Goal: Transaction & Acquisition: Purchase product/service

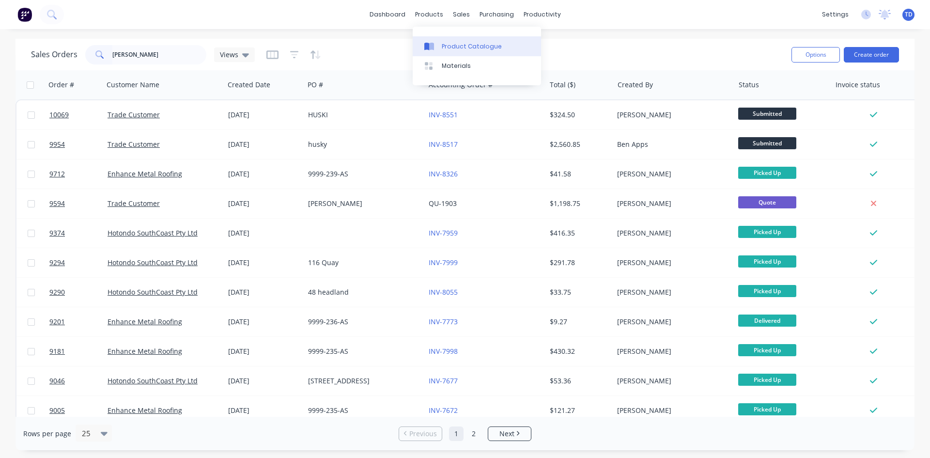
click at [449, 48] on div "Product Catalogue" at bounding box center [472, 46] width 60 height 9
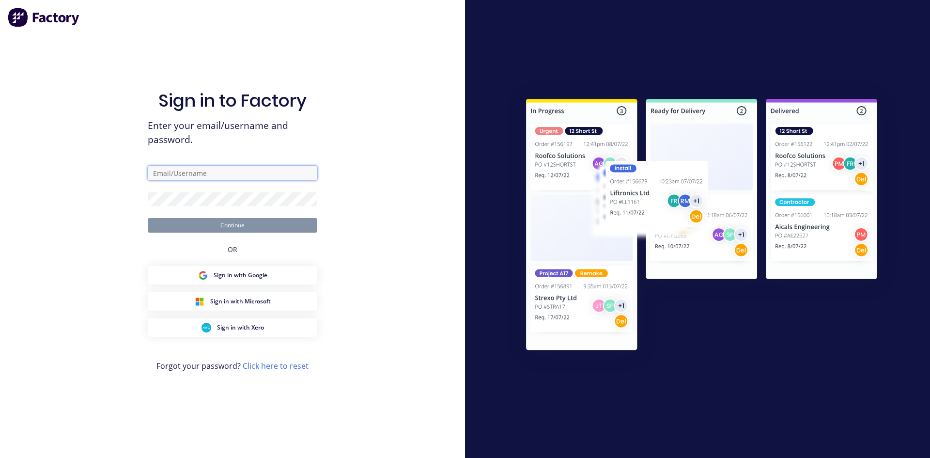
click at [191, 172] on input "text" at bounding box center [233, 173] width 170 height 15
type input "takeoffs@scrs.net.au"
click at [148, 218] on button "Continue" at bounding box center [233, 225] width 170 height 15
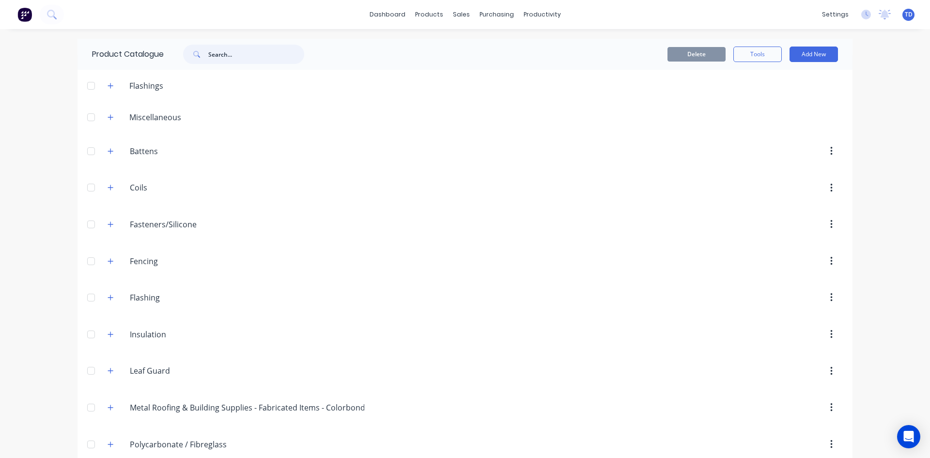
click at [211, 61] on input "text" at bounding box center [256, 54] width 96 height 19
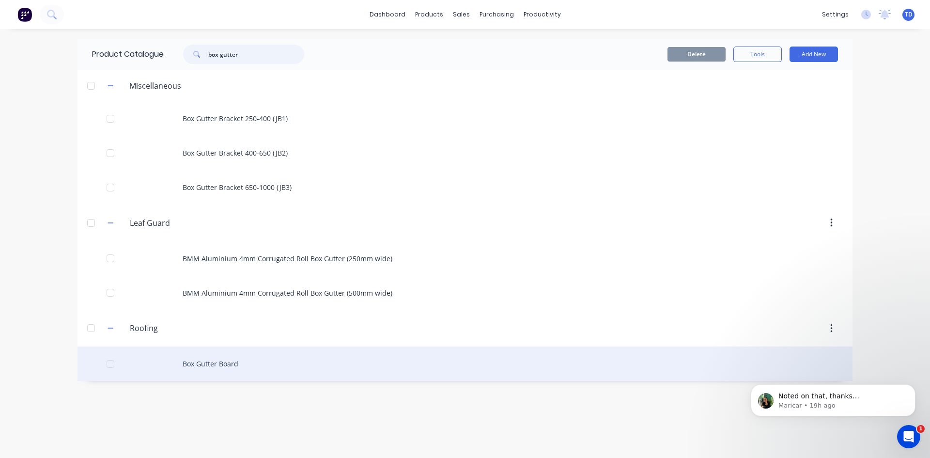
type input "box gutter"
click at [195, 365] on div "Box Gutter Board" at bounding box center [464, 363] width 775 height 34
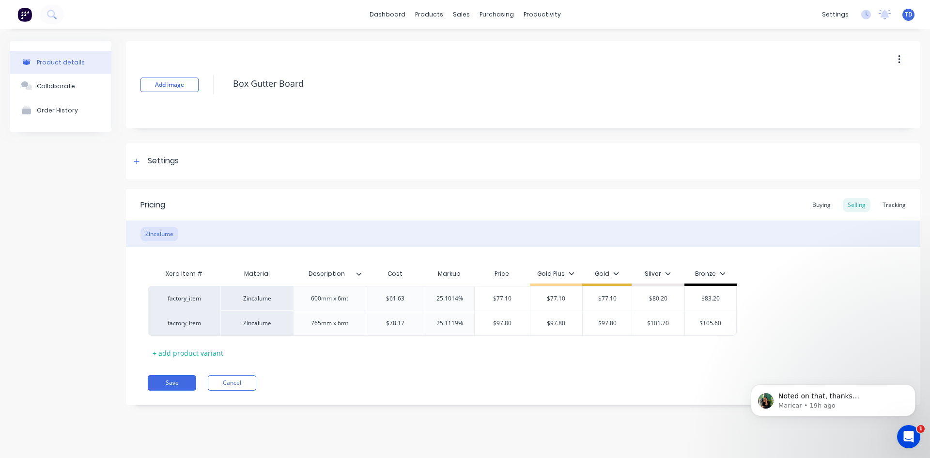
type textarea "x"
click at [825, 205] on div "Buying" at bounding box center [821, 205] width 28 height 15
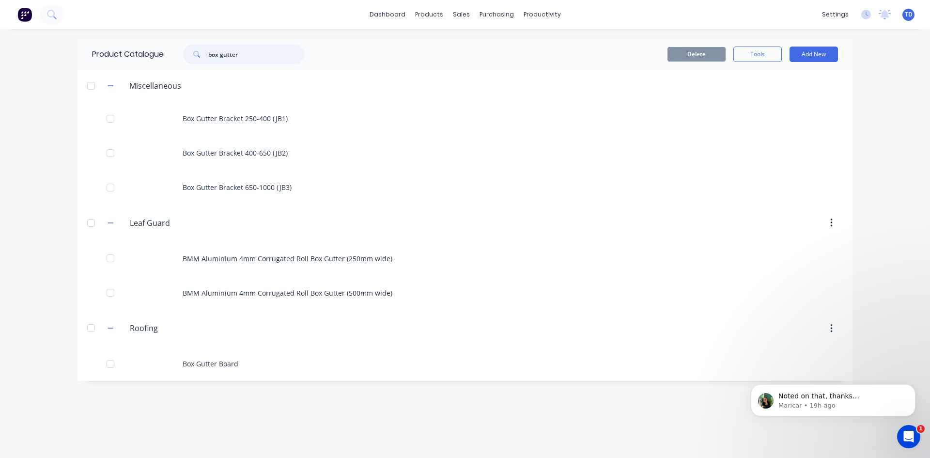
click at [267, 61] on input "box gutter" at bounding box center [256, 54] width 96 height 19
type input "b"
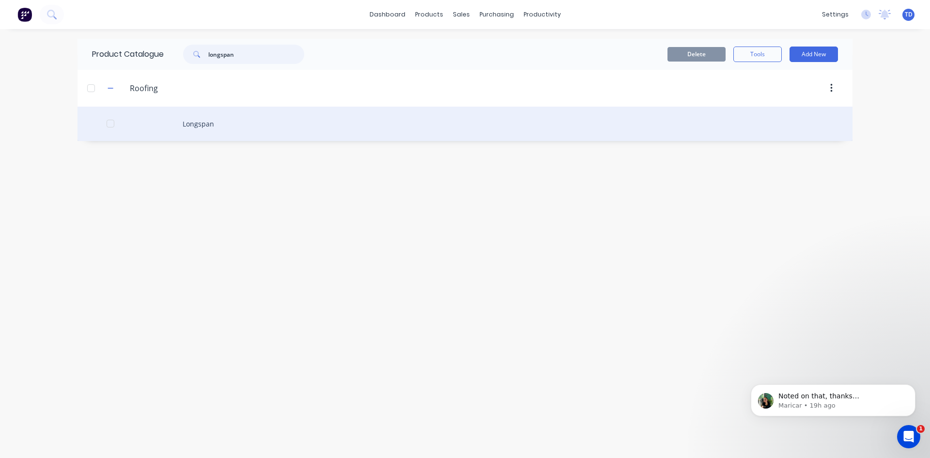
type input "longspan"
click at [229, 129] on div "Longspan" at bounding box center [464, 124] width 775 height 34
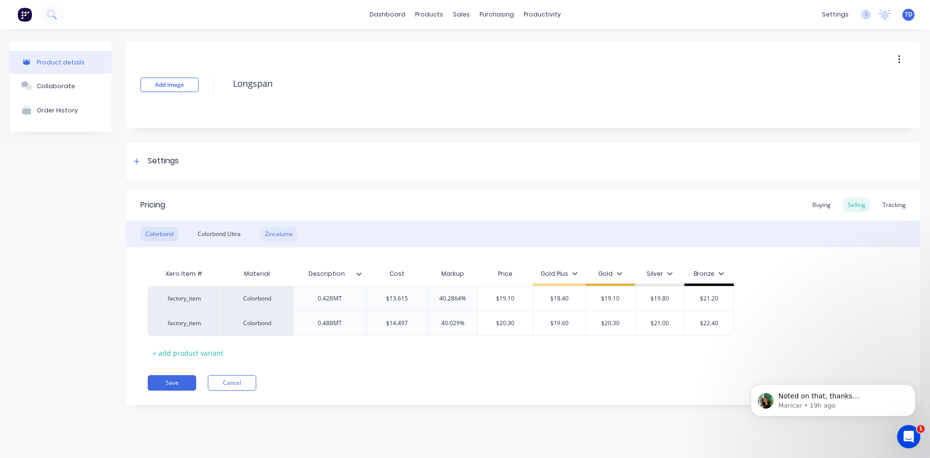
click at [285, 239] on div "Zincalume" at bounding box center [279, 234] width 38 height 15
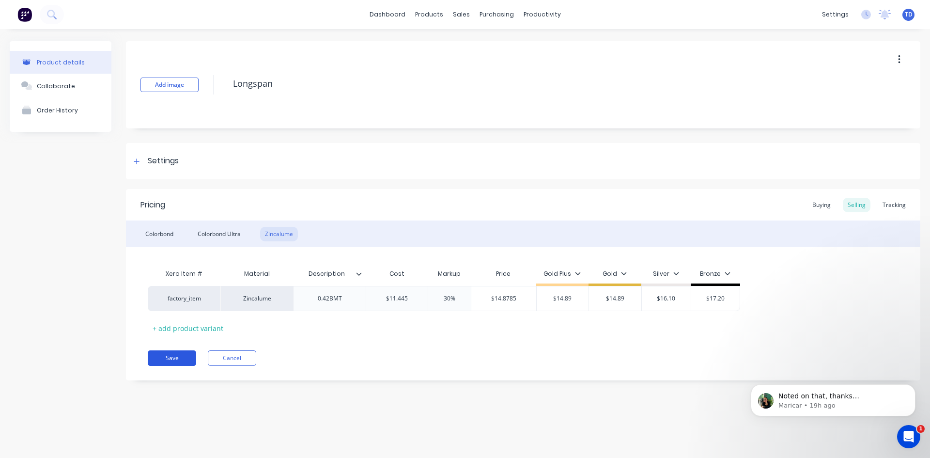
click at [176, 361] on button "Save" at bounding box center [172, 357] width 48 height 15
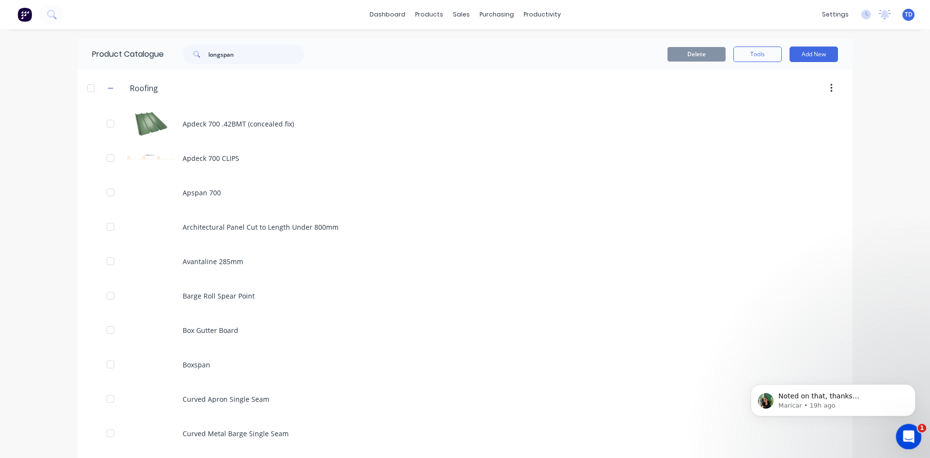
click at [914, 438] on div "Open Intercom Messenger" at bounding box center [907, 435] width 32 height 32
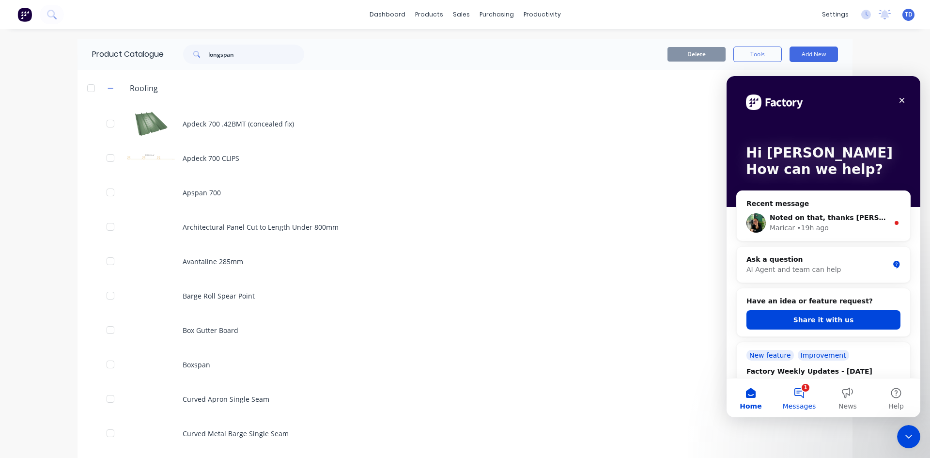
click at [804, 396] on button "1 Messages" at bounding box center [799, 397] width 48 height 39
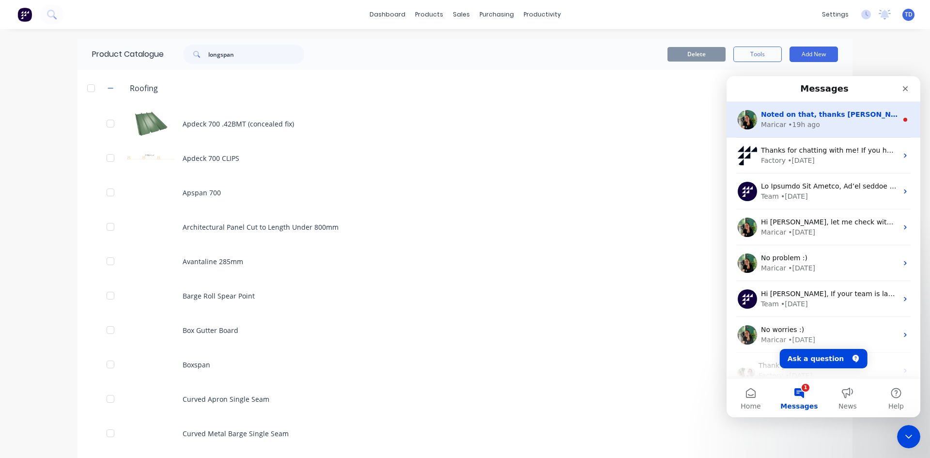
click at [813, 127] on div "• 19h ago" at bounding box center [803, 125] width 31 height 10
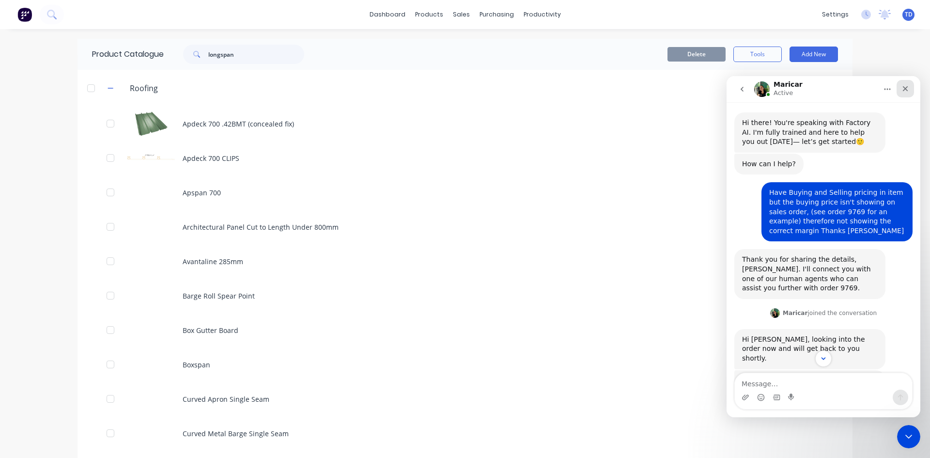
click at [900, 86] on div "Close" at bounding box center [905, 88] width 17 height 17
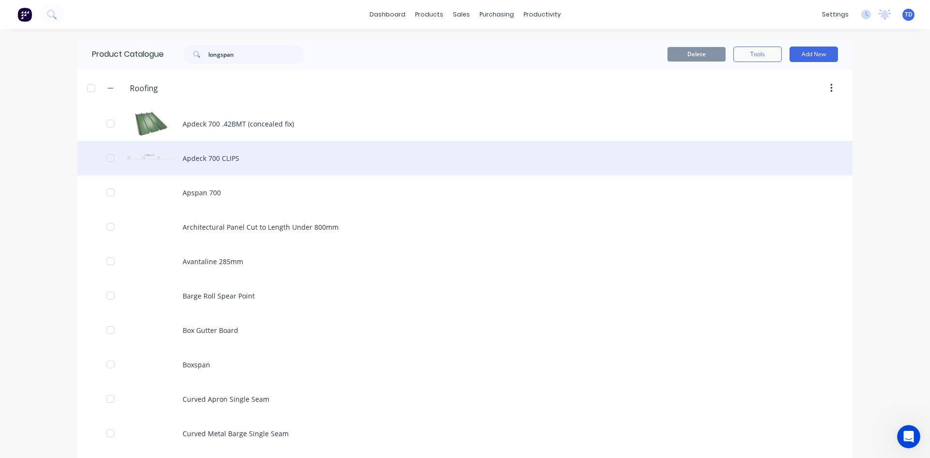
scroll to position [139, 0]
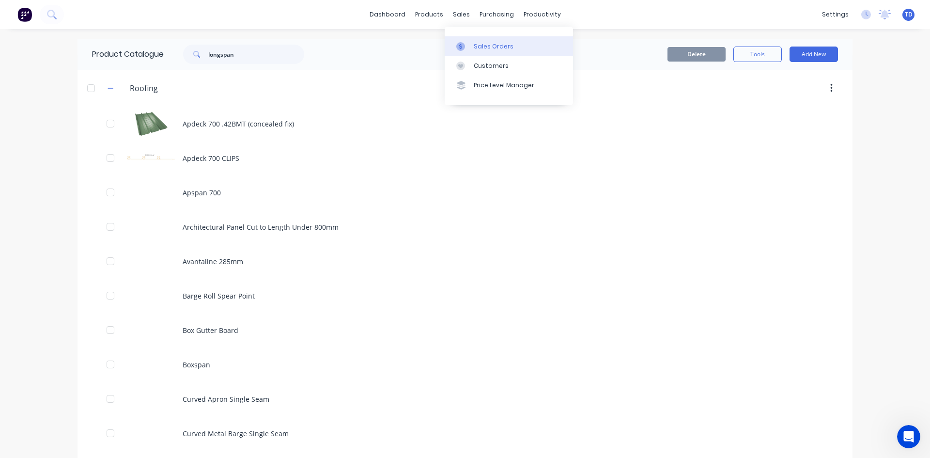
click at [476, 46] on div "Sales Orders" at bounding box center [494, 46] width 40 height 9
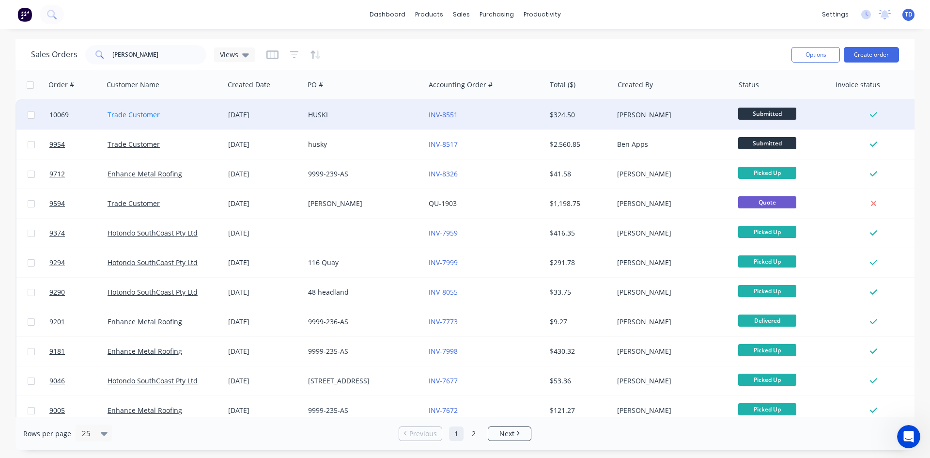
click at [132, 117] on link "Trade Customer" at bounding box center [134, 114] width 52 height 9
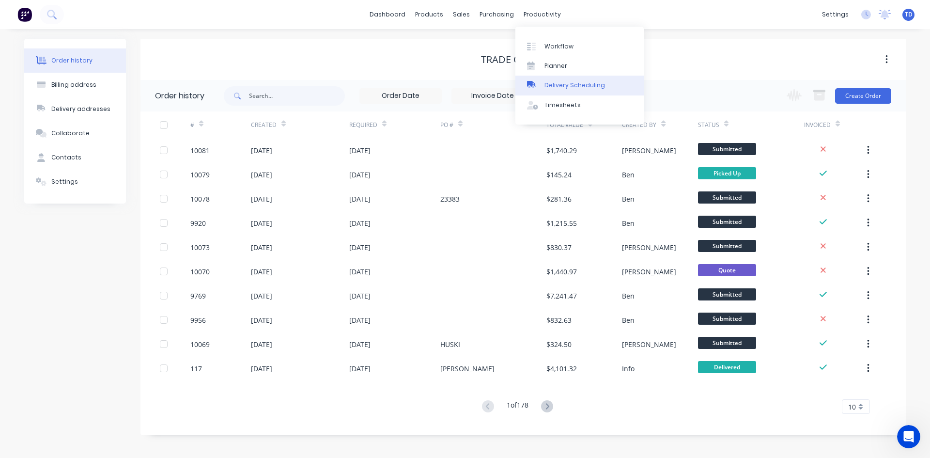
click at [564, 82] on div "Delivery Scheduling" at bounding box center [574, 85] width 61 height 9
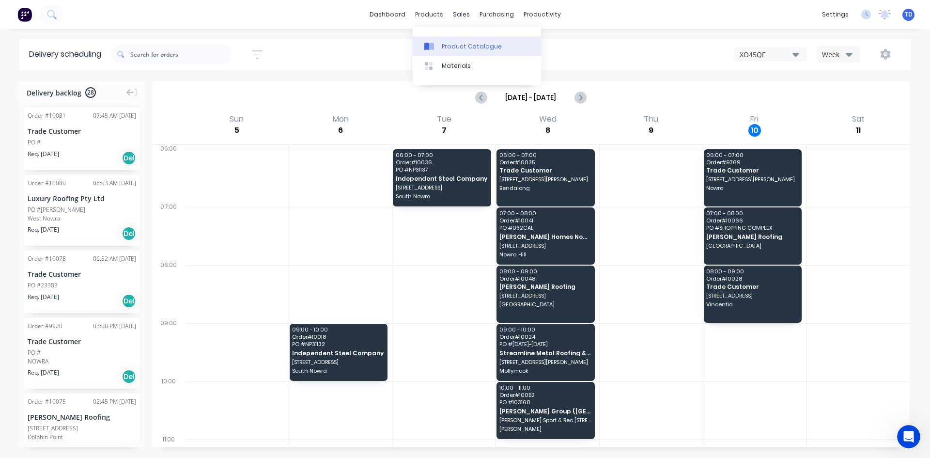
click at [440, 42] on link "Product Catalogue" at bounding box center [477, 45] width 128 height 19
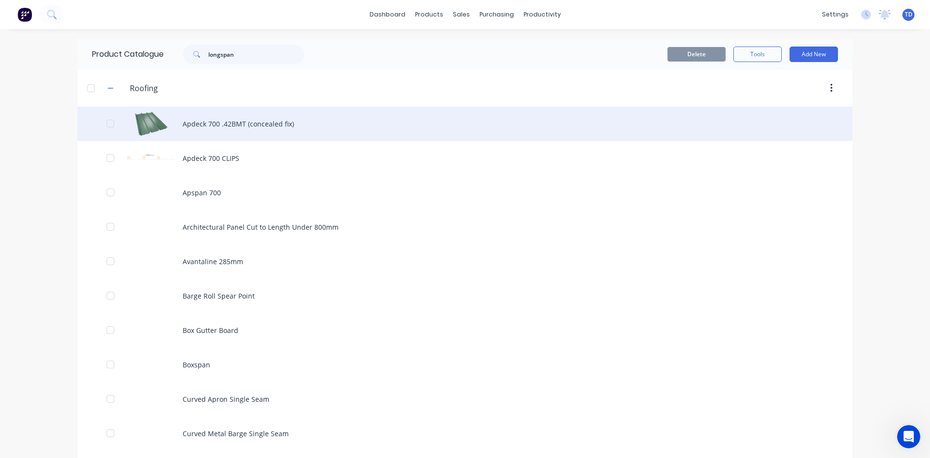
click at [233, 129] on div "Apdeck 700 .42BMT (concealed fix)" at bounding box center [464, 124] width 775 height 34
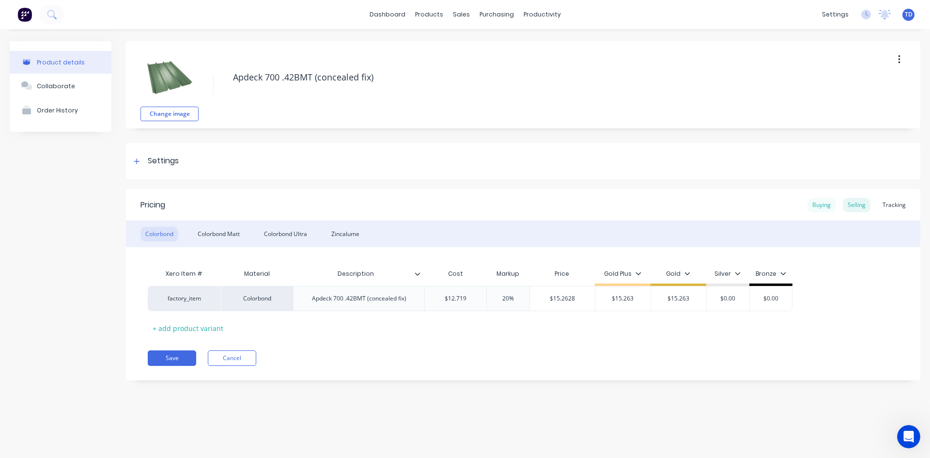
type textarea "x"
click at [819, 210] on div "Buying" at bounding box center [821, 205] width 28 height 15
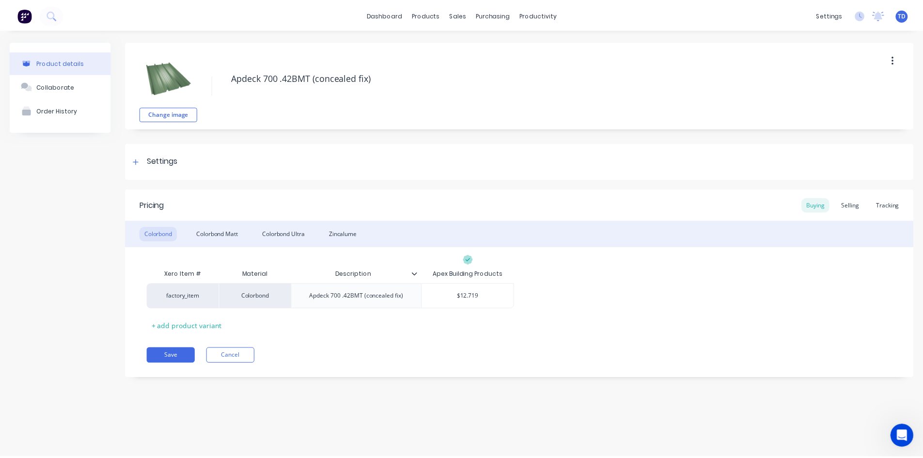
scroll to position [139, 0]
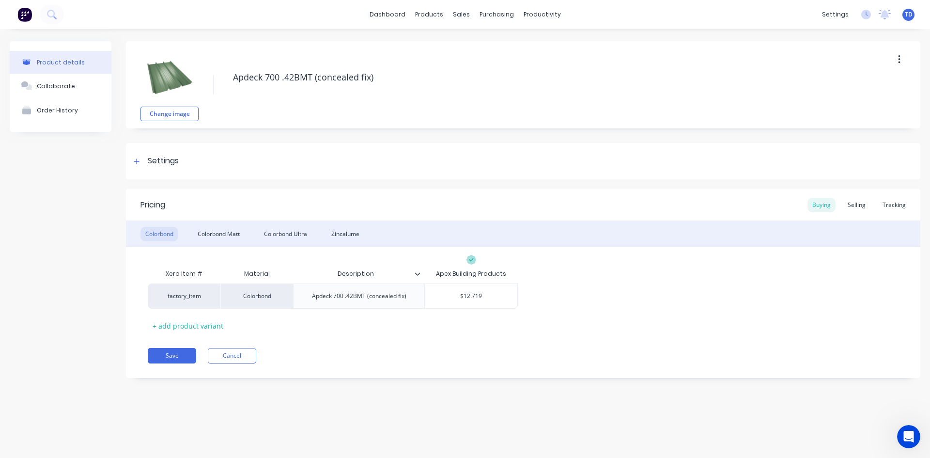
click at [234, 388] on div "Change image Apdeck 700 .42BMT (concealed fix) Settings Product Options I buy t…" at bounding box center [523, 216] width 794 height 351
click at [506, 49] on div "Purchase Orders" at bounding box center [527, 46] width 51 height 9
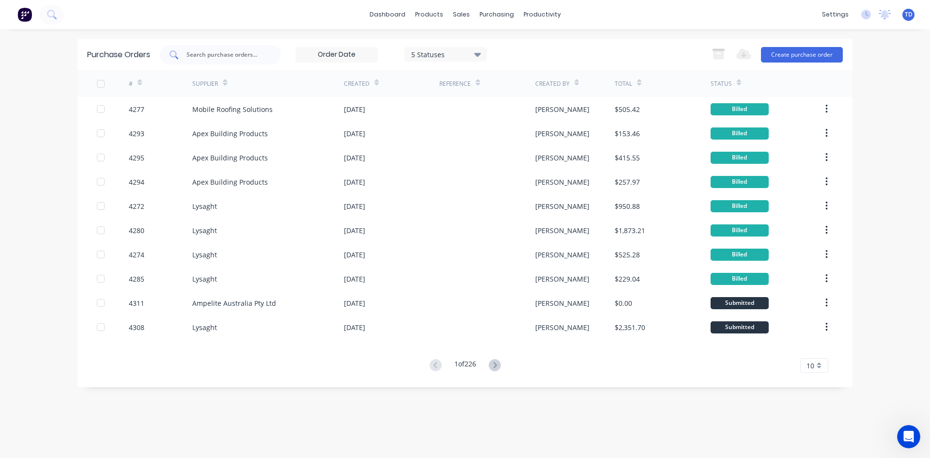
click at [265, 62] on div at bounding box center [220, 54] width 121 height 19
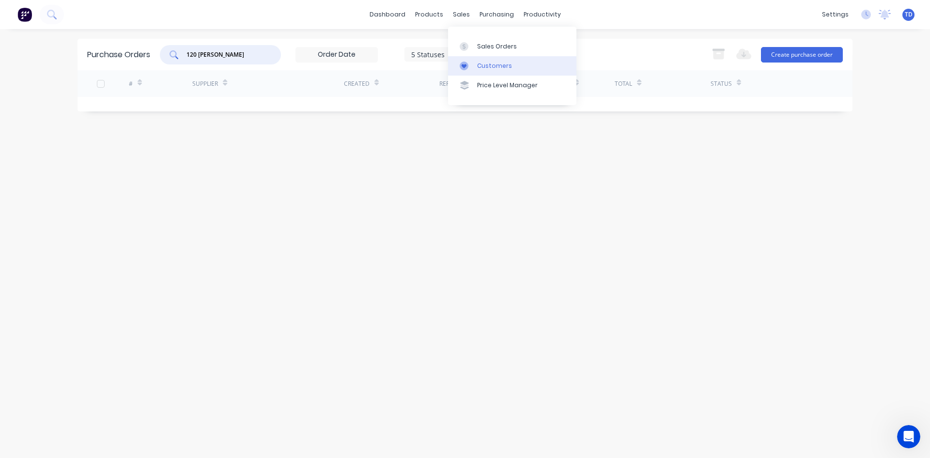
type input "120 garside"
click at [480, 62] on div "Customers" at bounding box center [494, 66] width 35 height 9
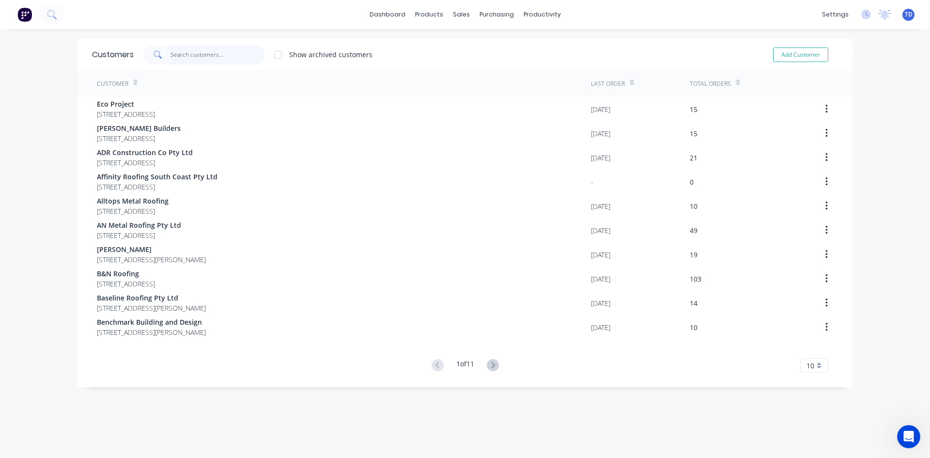
click at [241, 58] on input "text" at bounding box center [217, 54] width 94 height 19
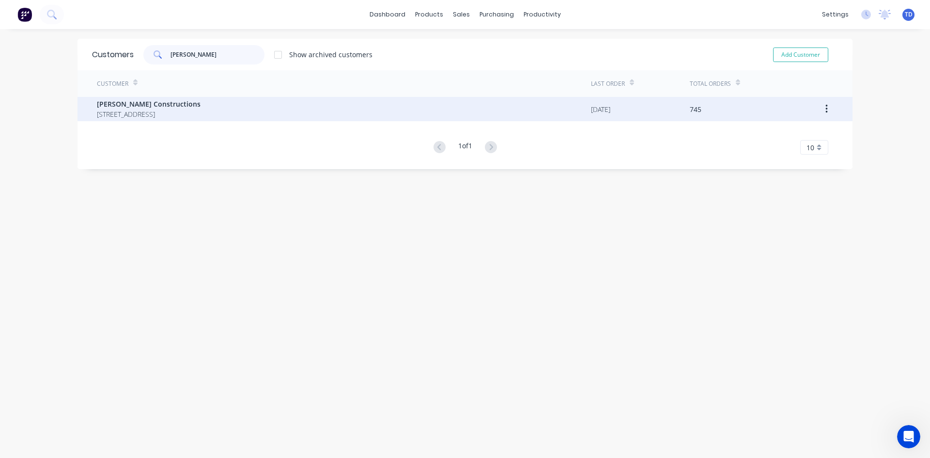
type input "hobbs"
click at [201, 105] on span "[PERSON_NAME] Constructions" at bounding box center [149, 104] width 104 height 10
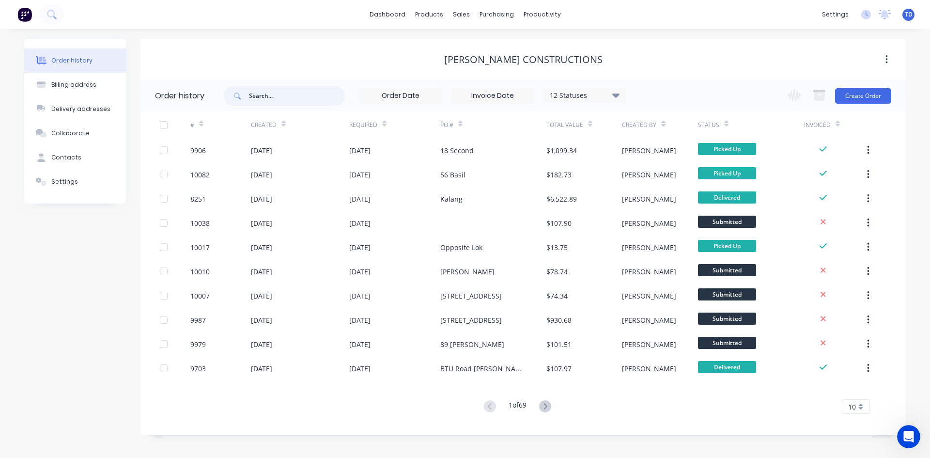
click at [258, 100] on input "text" at bounding box center [297, 95] width 96 height 19
type input "garside"
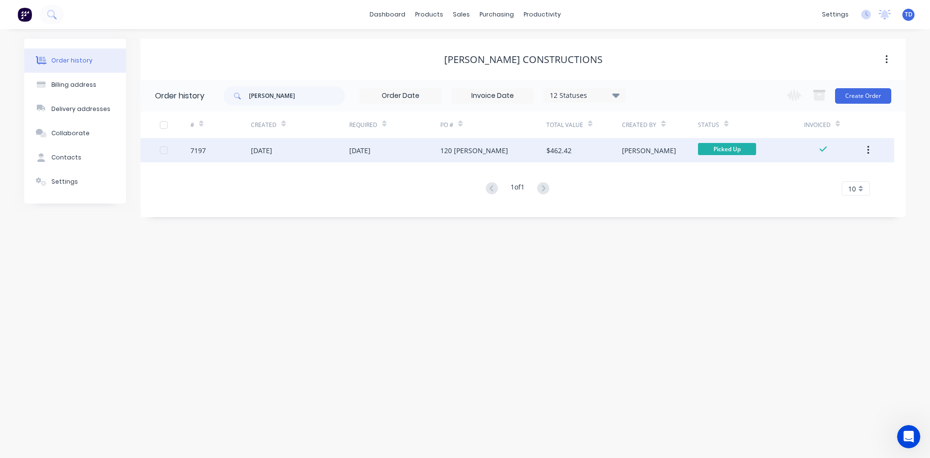
click at [301, 150] on div "13 Mar 2025" at bounding box center [300, 150] width 98 height 24
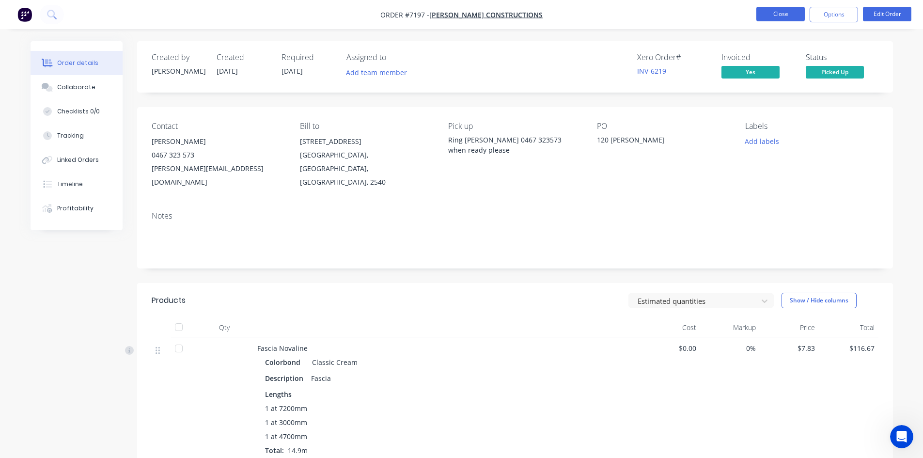
click at [778, 14] on button "Close" at bounding box center [780, 14] width 48 height 15
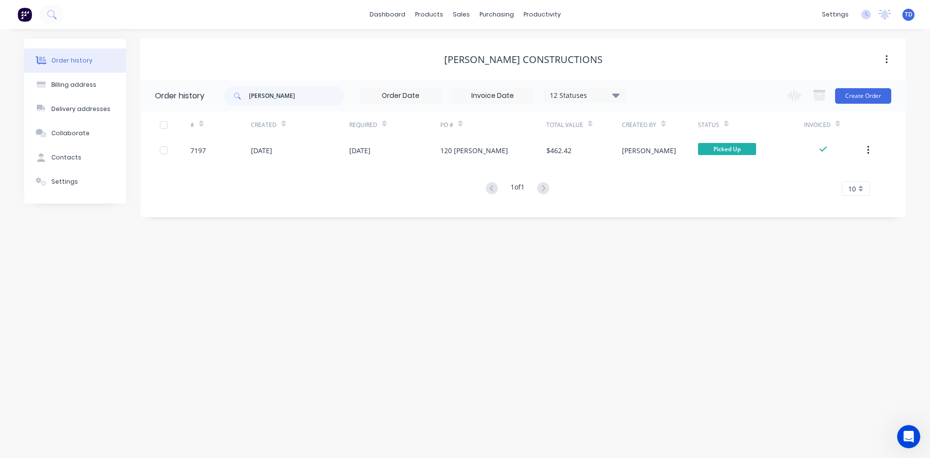
scroll to position [139, 0]
click at [439, 43] on link "Product Catalogue" at bounding box center [477, 45] width 128 height 19
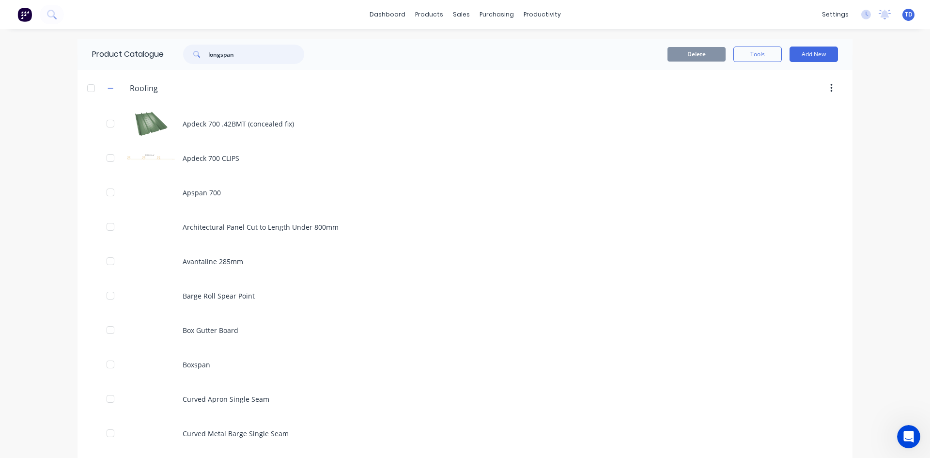
drag, startPoint x: 236, startPoint y: 55, endPoint x: 131, endPoint y: 48, distance: 105.8
click at [131, 48] on div "Product Catalogue longspan" at bounding box center [202, 54] width 251 height 31
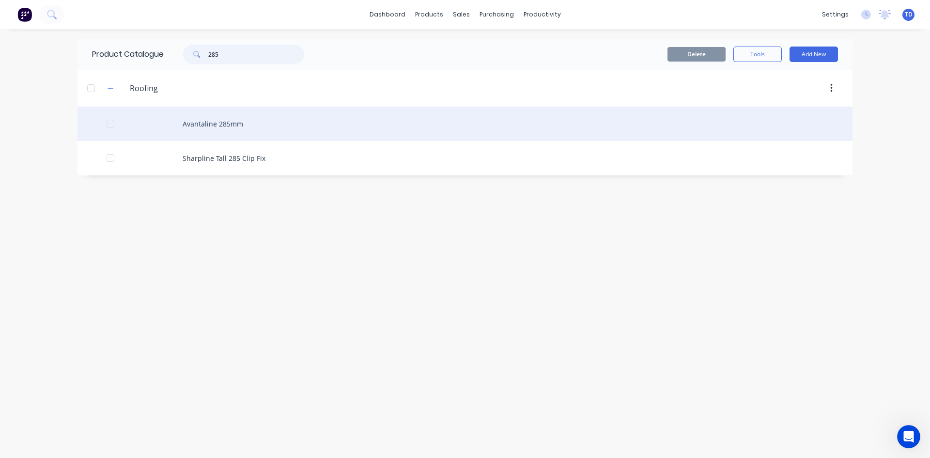
type input "285"
click at [229, 125] on div "Avantaline 285mm" at bounding box center [464, 124] width 775 height 34
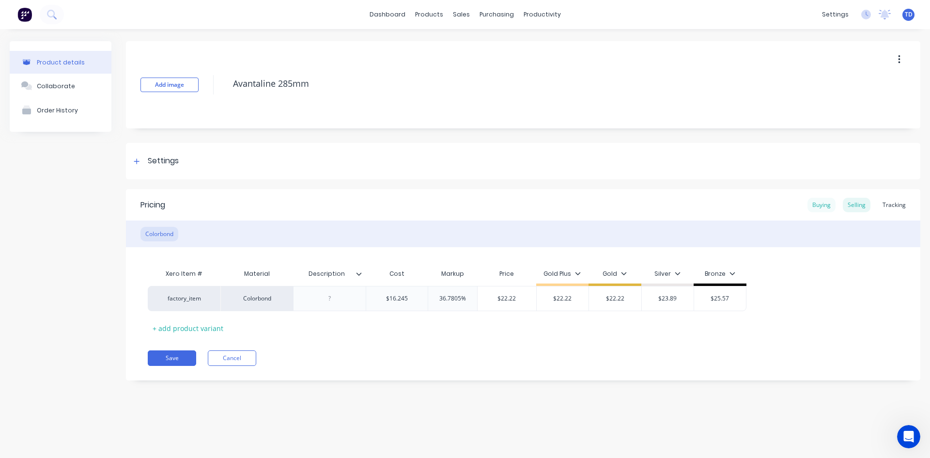
click at [825, 206] on div "Buying" at bounding box center [821, 205] width 28 height 15
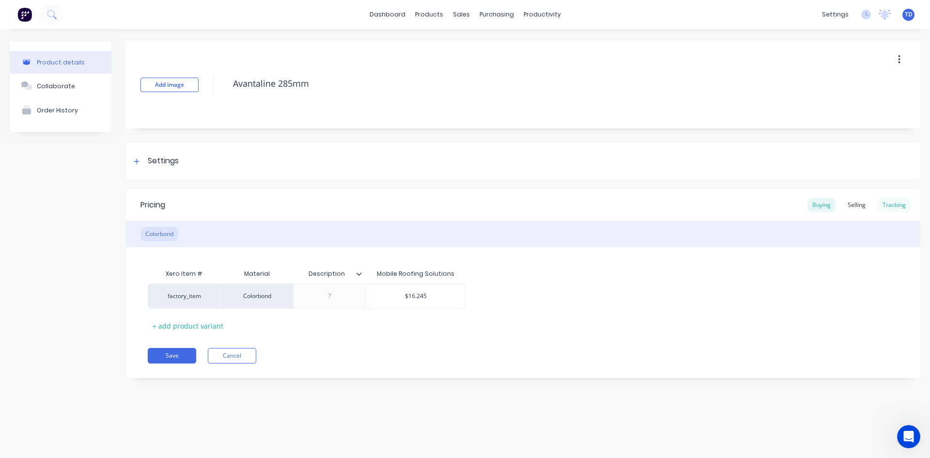
click at [891, 206] on div "Tracking" at bounding box center [894, 205] width 33 height 15
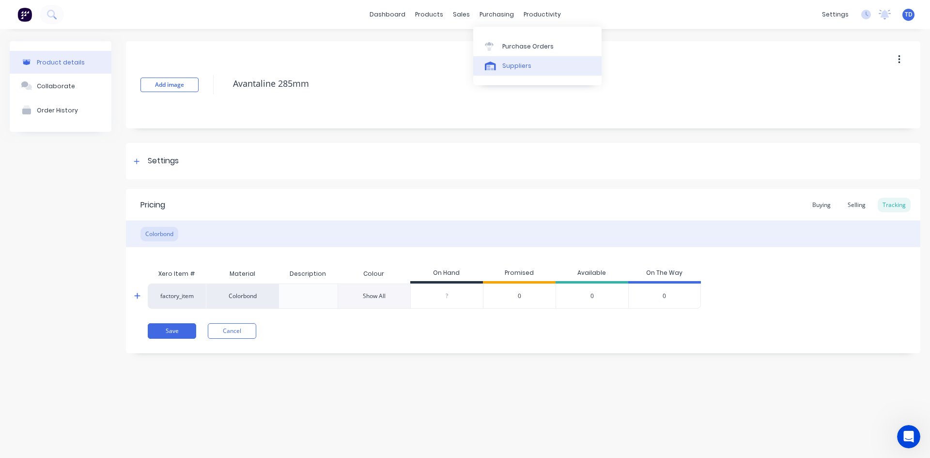
click at [510, 63] on div "Suppliers" at bounding box center [516, 66] width 29 height 9
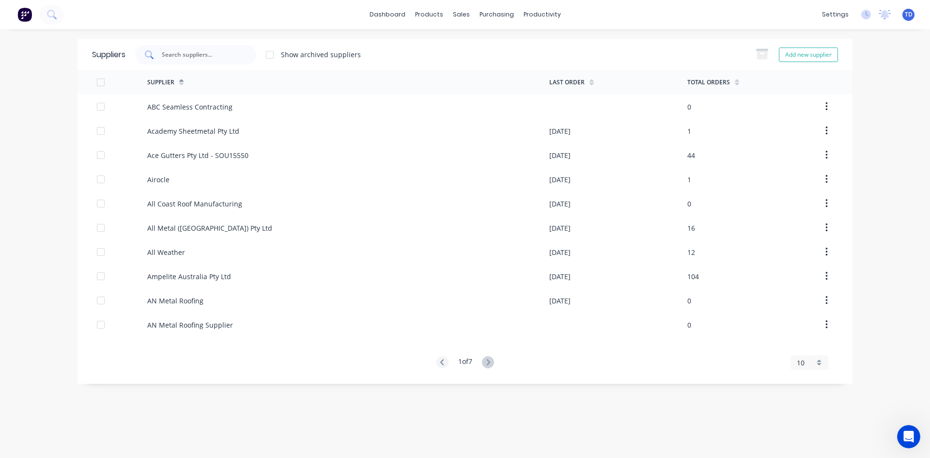
click at [227, 48] on div at bounding box center [195, 54] width 121 height 19
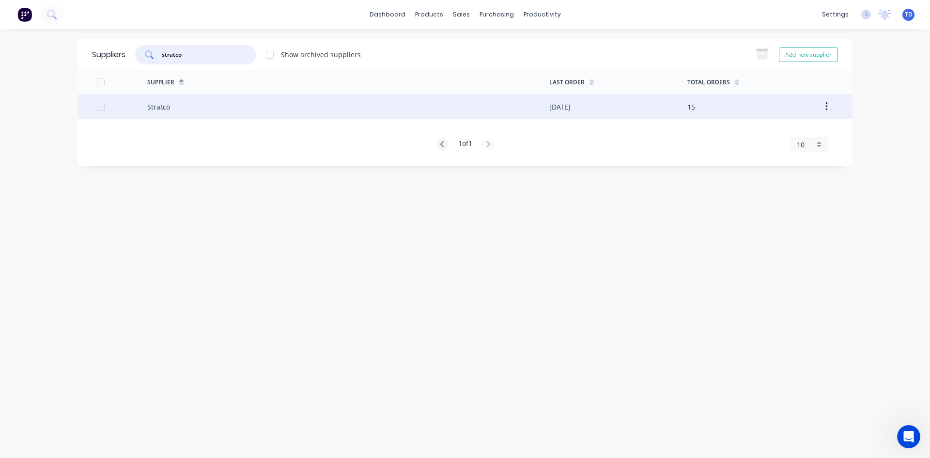
type input "stratco"
click at [222, 105] on div "Stratco" at bounding box center [348, 106] width 402 height 24
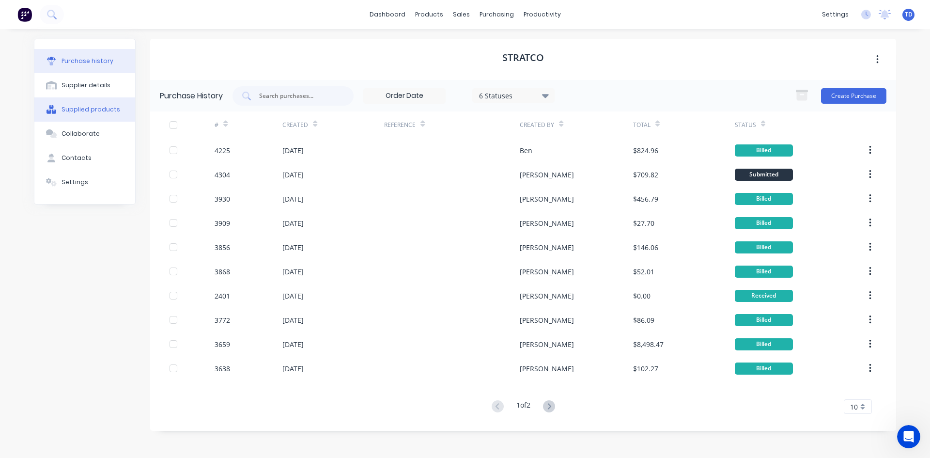
click at [84, 105] on button "Supplied products" at bounding box center [84, 109] width 101 height 24
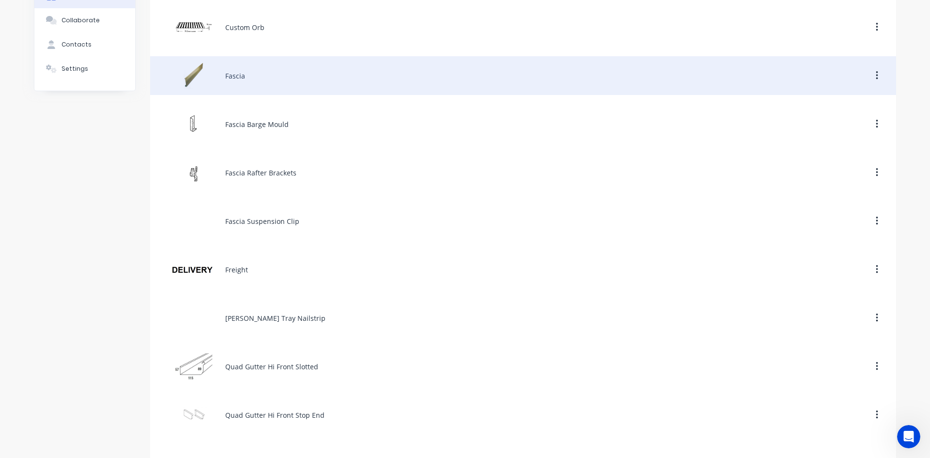
scroll to position [145, 0]
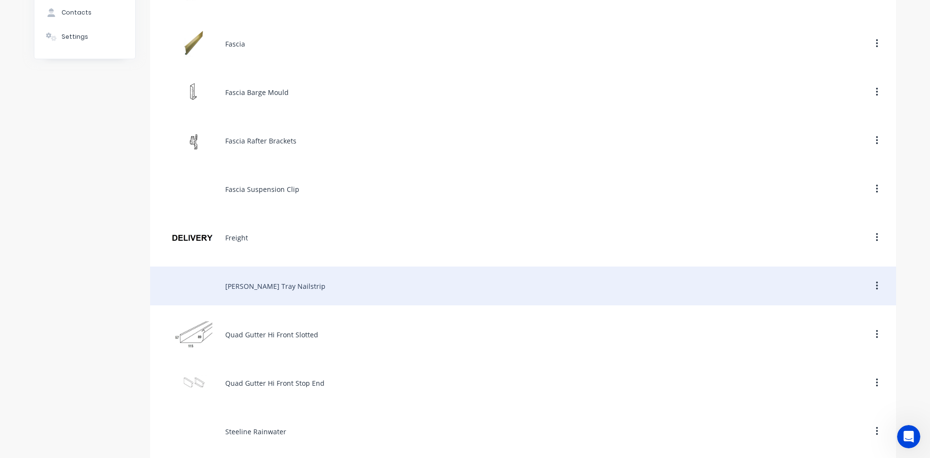
click at [258, 287] on div "Hiland Tray Nailstrip" at bounding box center [523, 285] width 746 height 39
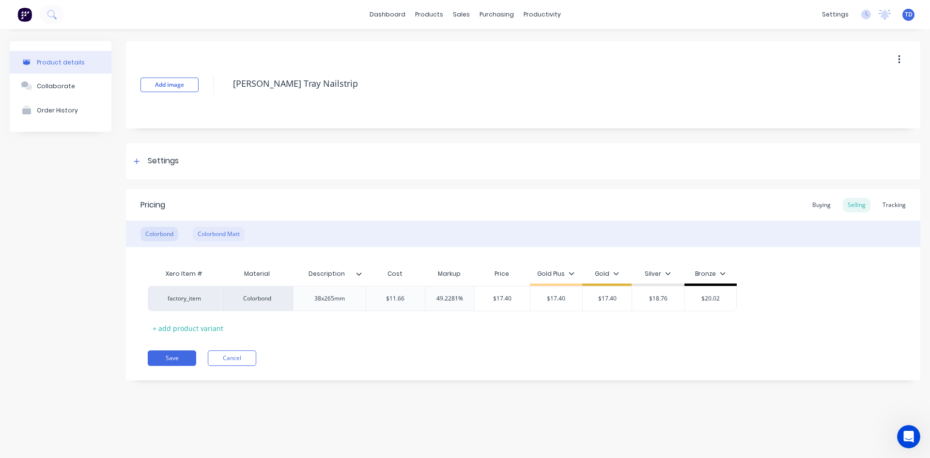
click at [218, 231] on div "Colorbond Matt" at bounding box center [219, 234] width 52 height 15
click at [161, 234] on div "Colorbond" at bounding box center [159, 234] width 38 height 15
click at [223, 232] on div "Colorbond Matt" at bounding box center [219, 234] width 52 height 15
click at [156, 236] on div "Colorbond" at bounding box center [159, 234] width 38 height 15
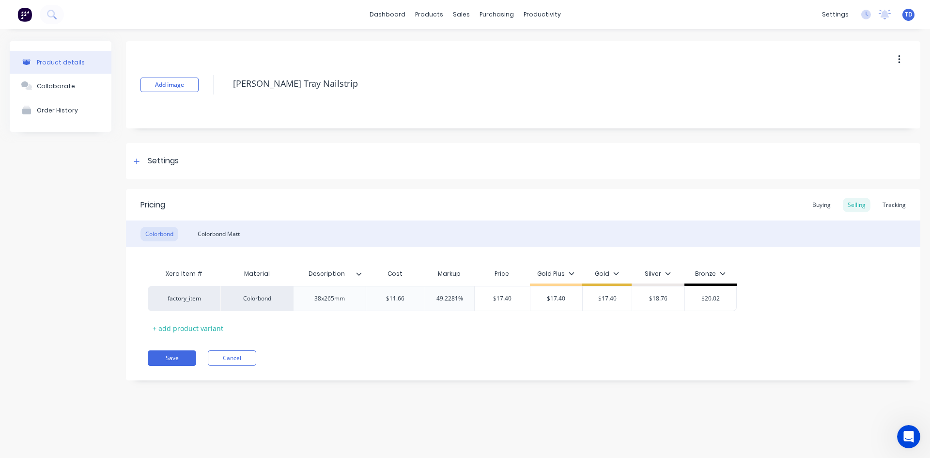
scroll to position [139, 0]
click at [445, 46] on div "Product Catalogue" at bounding box center [472, 46] width 60 height 9
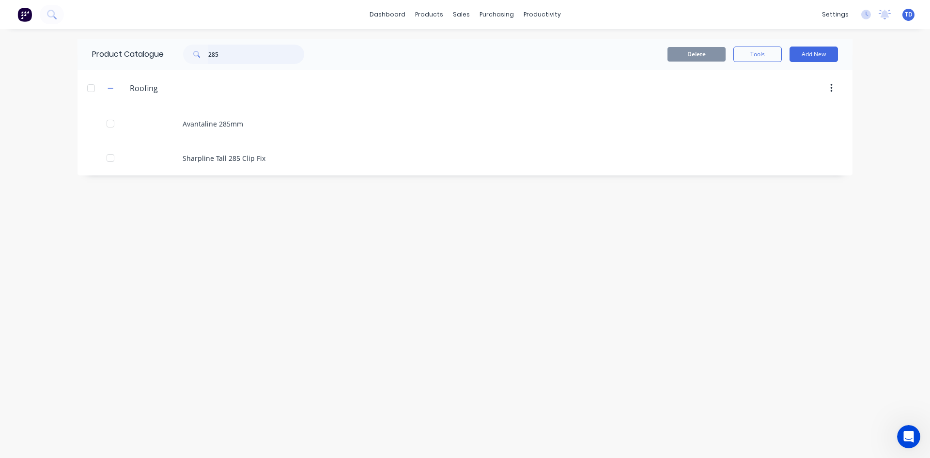
click at [246, 56] on input "285" at bounding box center [256, 54] width 96 height 19
type input "2"
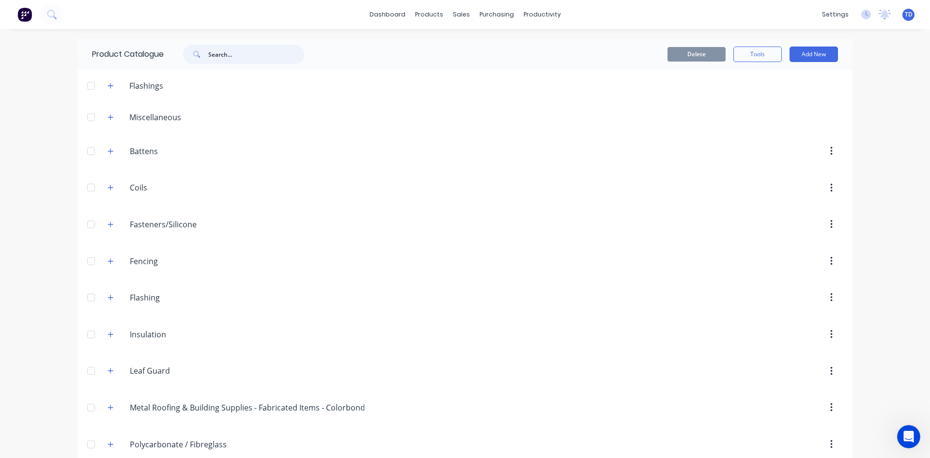
scroll to position [48, 0]
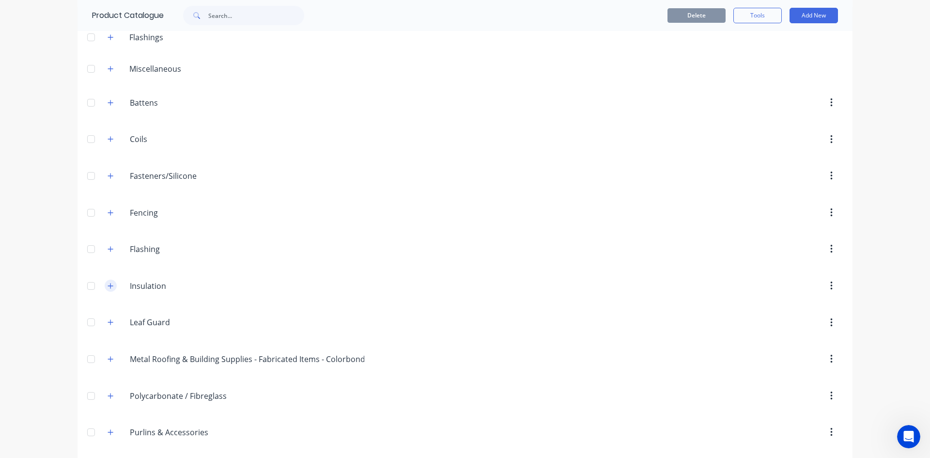
click at [108, 285] on icon "button" at bounding box center [111, 285] width 6 height 7
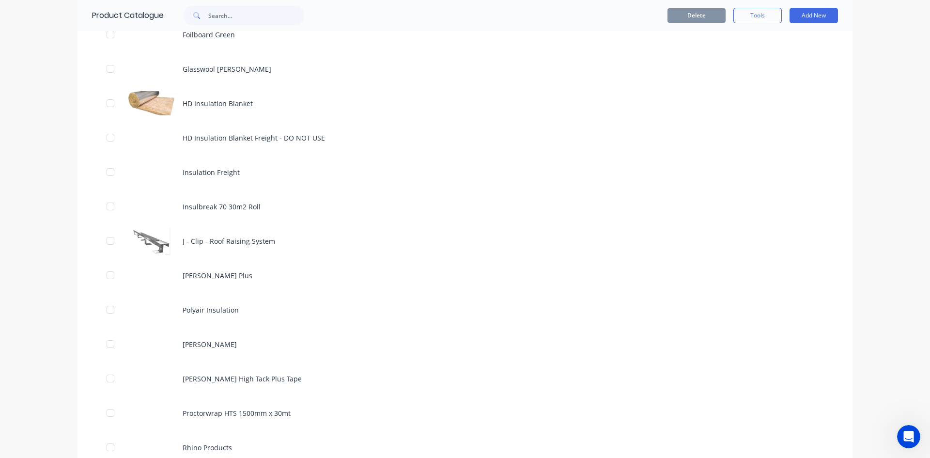
scroll to position [775, 0]
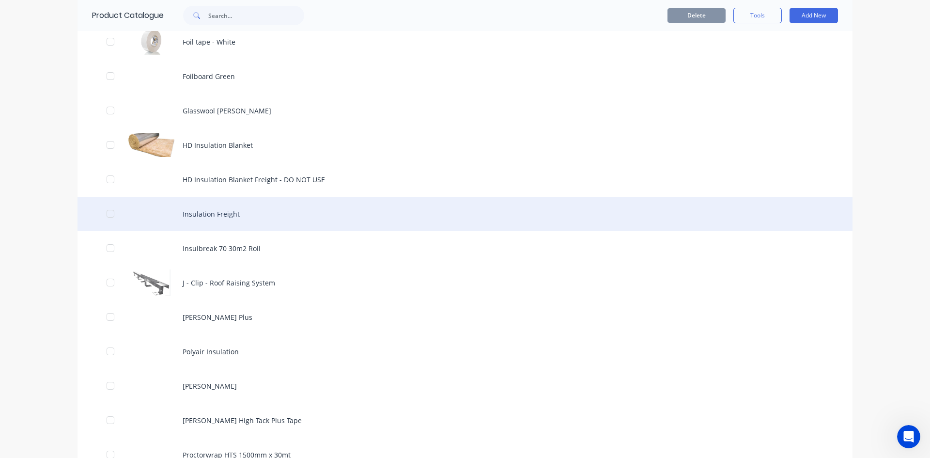
click at [202, 210] on div "Insulation Freight" at bounding box center [464, 214] width 775 height 34
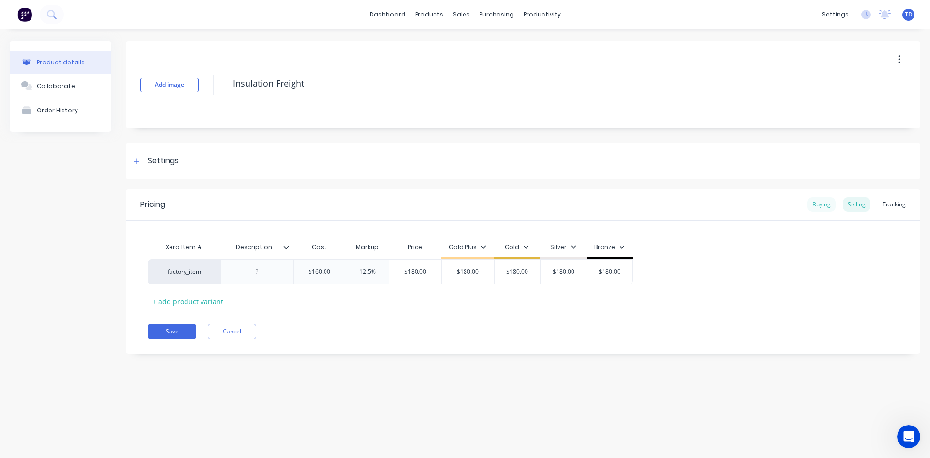
click at [815, 203] on div "Buying" at bounding box center [821, 204] width 28 height 15
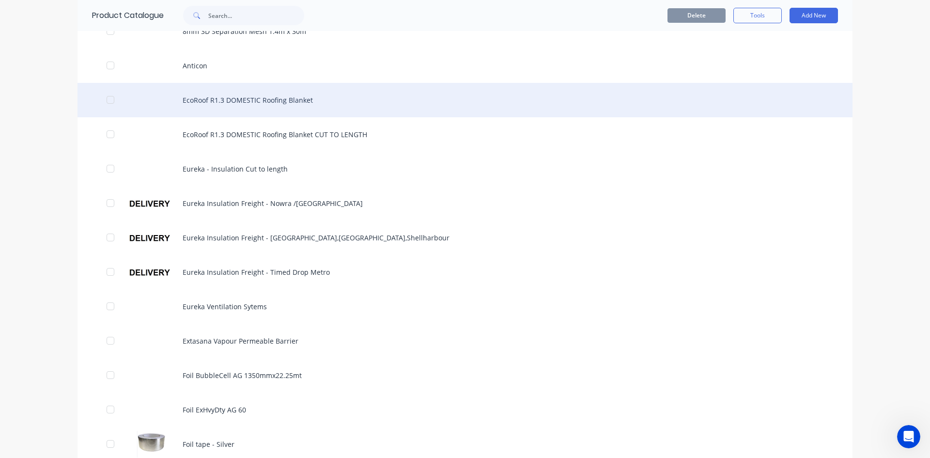
scroll to position [339, 0]
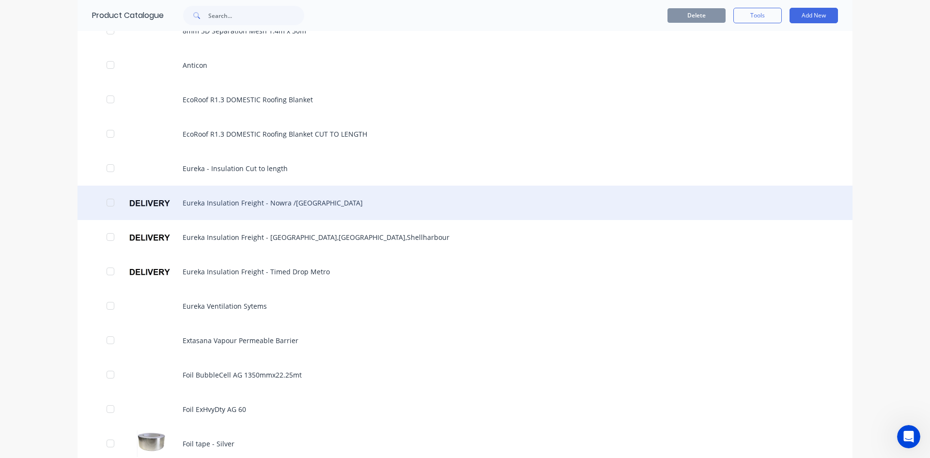
click at [230, 207] on div "Eureka Insulation Freight - Nowra /Jervis Bay" at bounding box center [464, 203] width 775 height 34
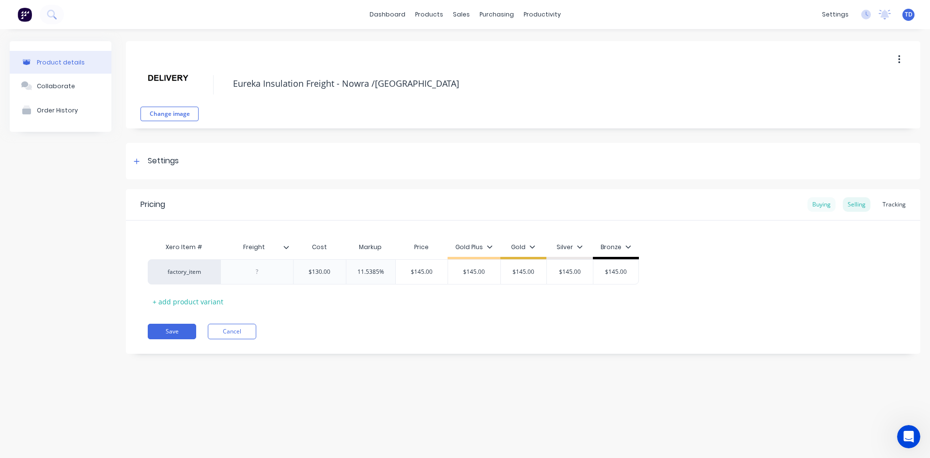
click at [821, 206] on div "Buying" at bounding box center [821, 204] width 28 height 15
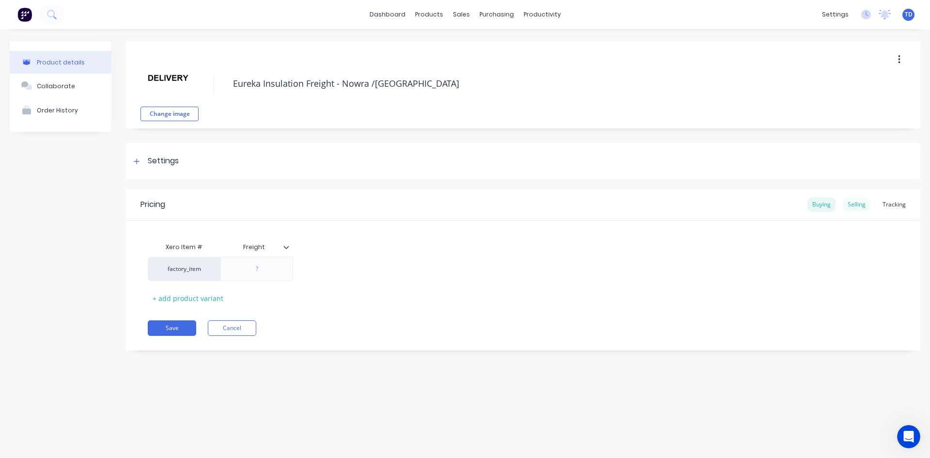
click at [857, 202] on div "Selling" at bounding box center [857, 204] width 28 height 15
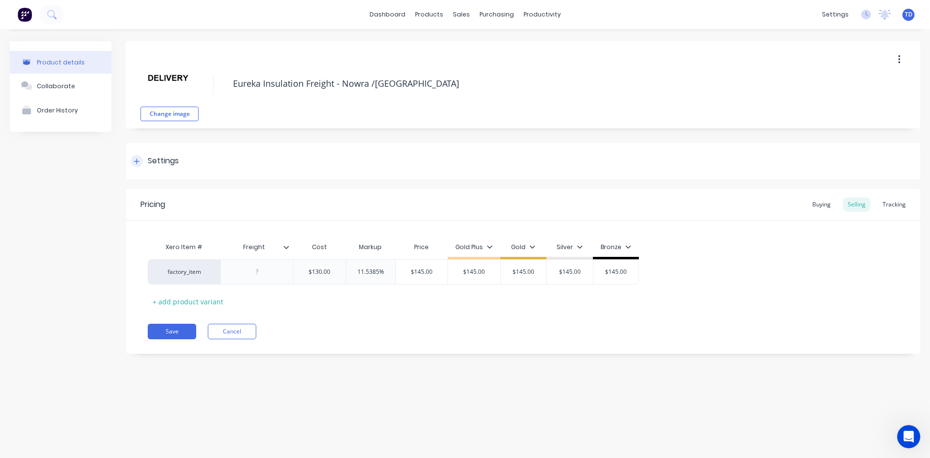
click at [133, 162] on div at bounding box center [137, 161] width 12 height 12
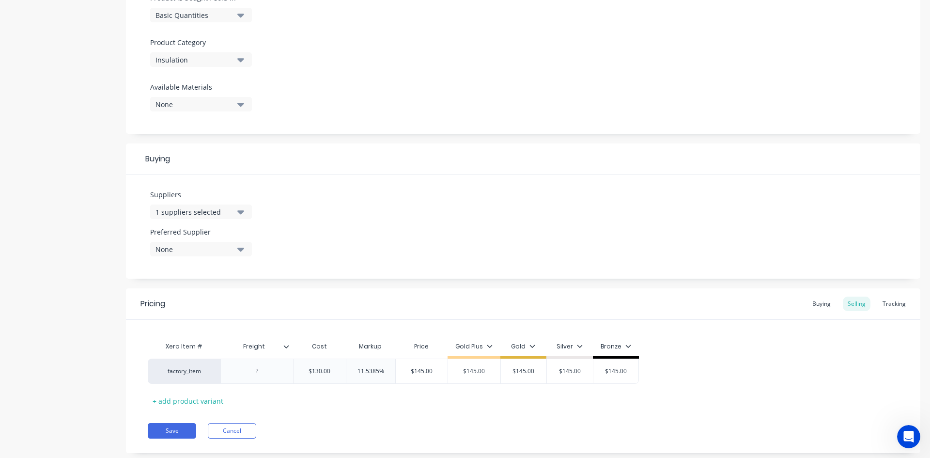
scroll to position [334, 0]
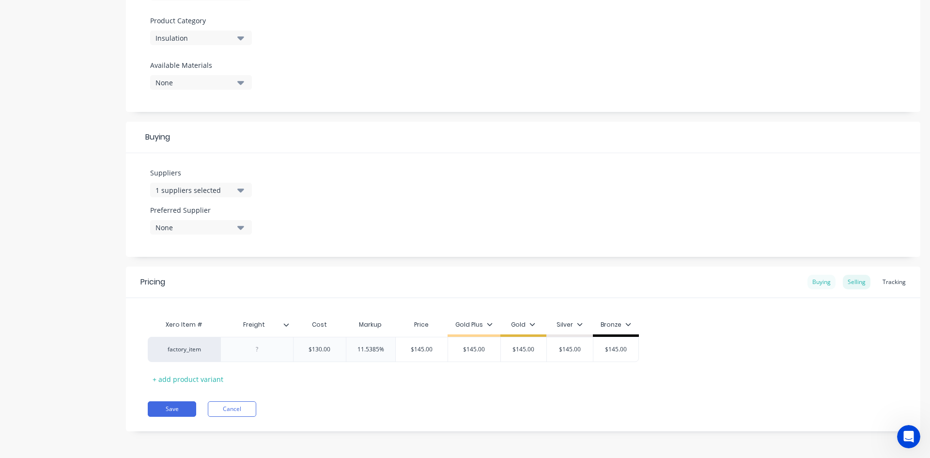
click at [815, 281] on div "Buying" at bounding box center [821, 282] width 28 height 15
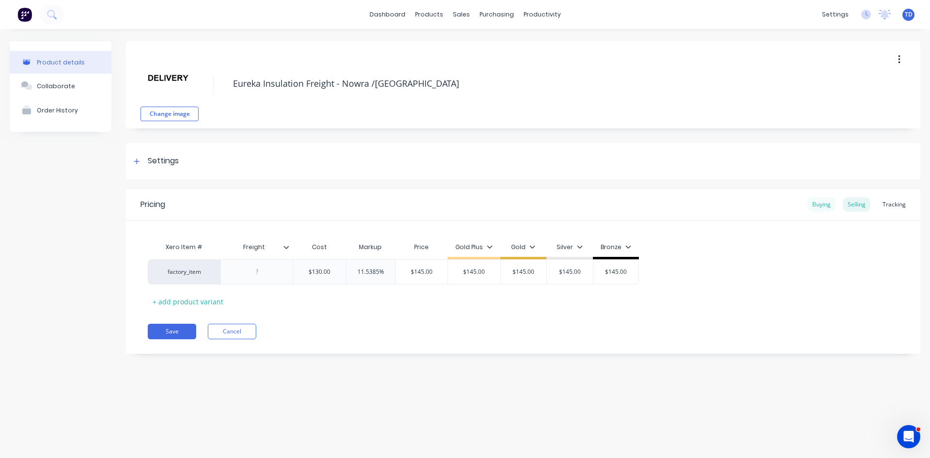
click at [827, 206] on div "Buying" at bounding box center [821, 204] width 28 height 15
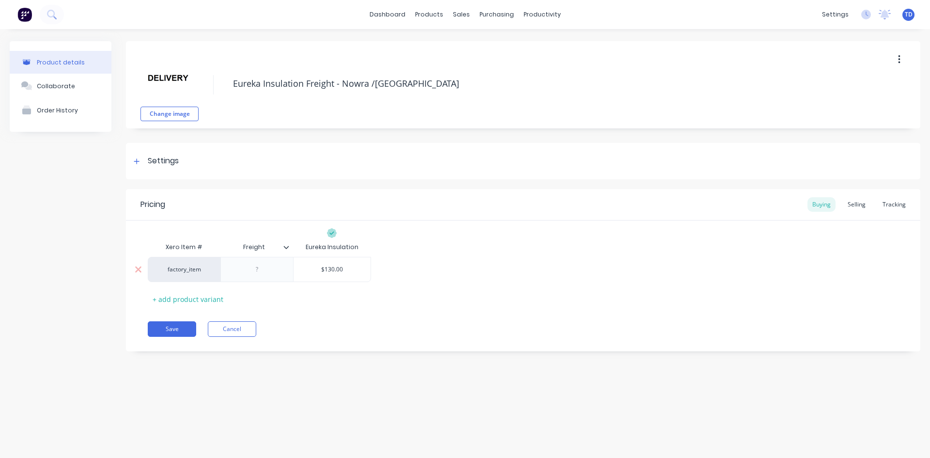
type input "$130.00"
click at [345, 268] on input "$130.00" at bounding box center [332, 269] width 77 height 9
type textarea "x"
type input "1"
type textarea "x"
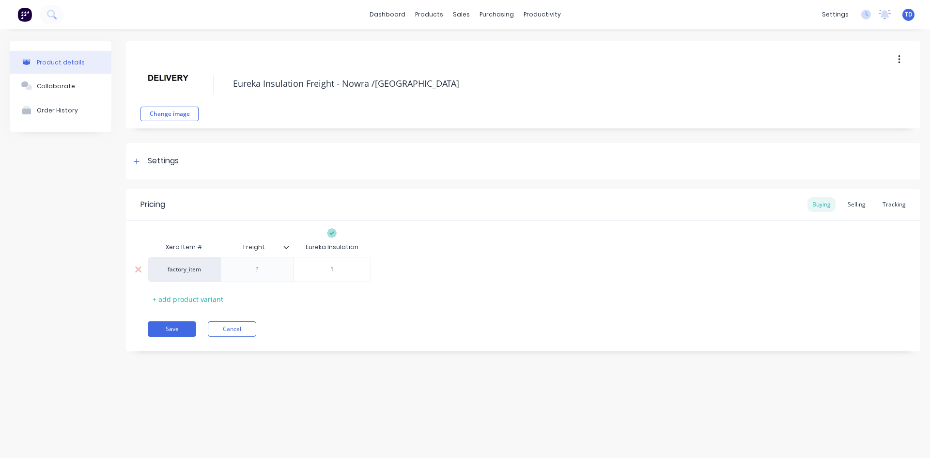
type input "12"
type textarea "x"
type input "125"
click at [857, 201] on div "Selling" at bounding box center [857, 204] width 28 height 15
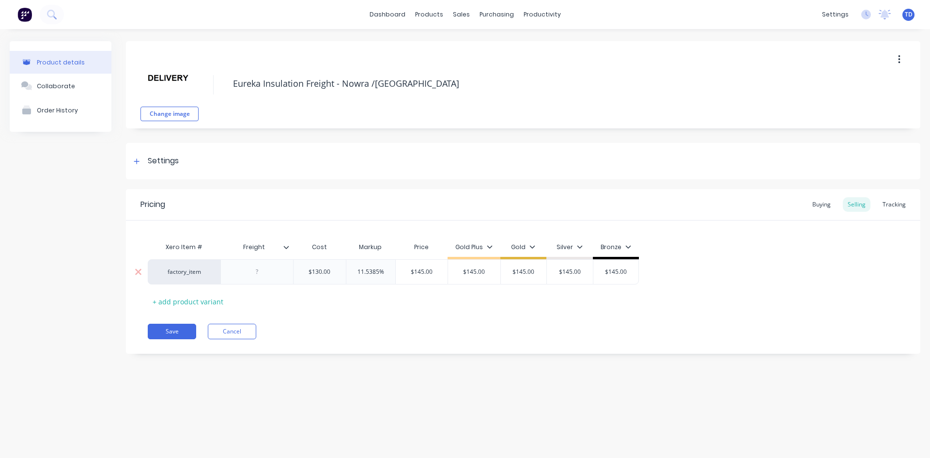
type input "$130.00"
click at [335, 273] on input "$130.00" at bounding box center [320, 271] width 52 height 9
type textarea "x"
type input "1"
type textarea "x"
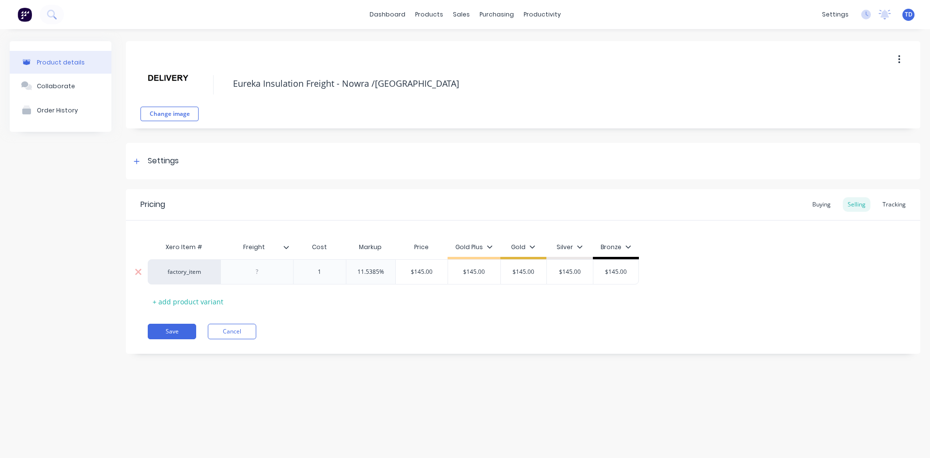
type input "12"
type textarea "x"
type input "125"
type input "11.5385%"
type input "$139.4231"
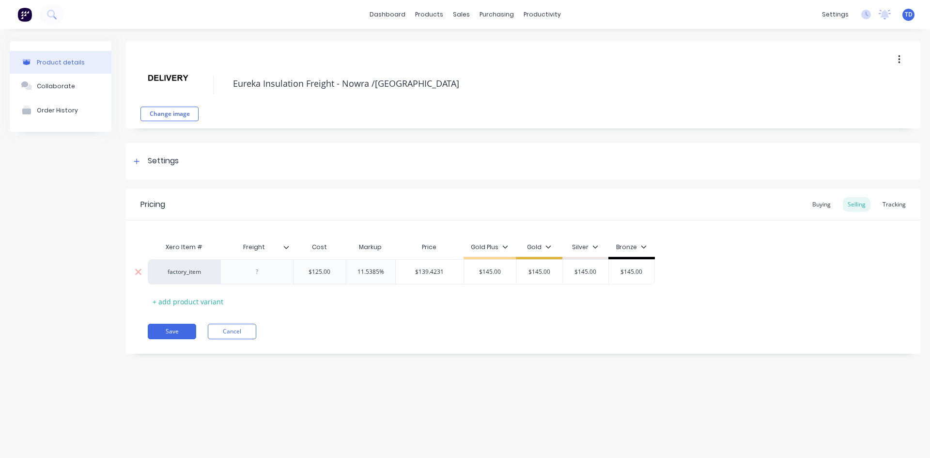
type textarea "x"
type input "1"
type textarea "x"
type input "13"
type textarea "x"
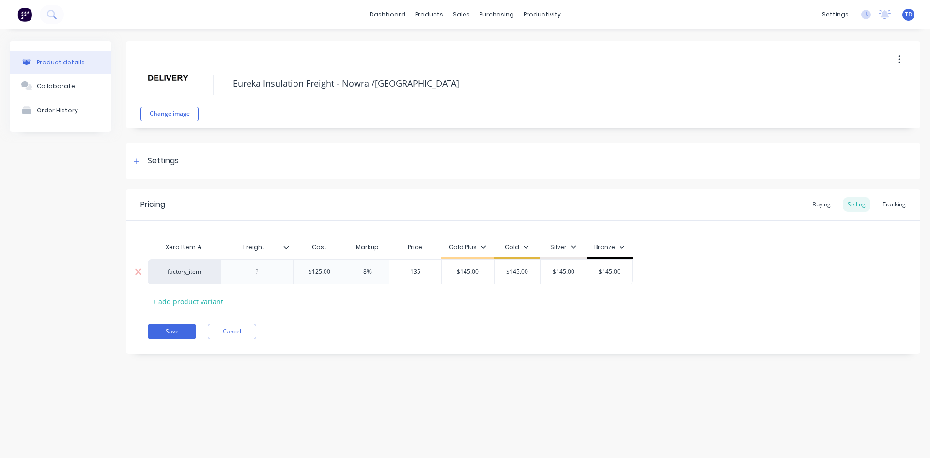
type input "135"
type input "$145.00"
type input "$135.00"
type input "8%"
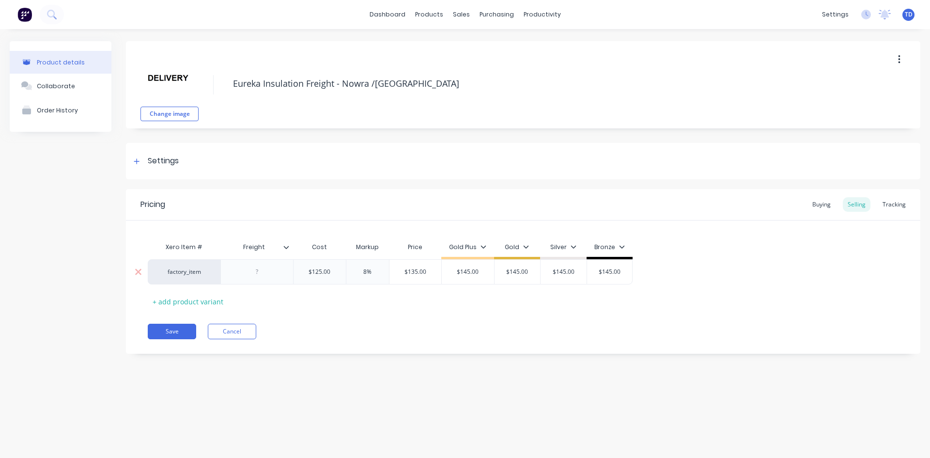
type input "$125.00"
type textarea "x"
type input "1"
type textarea "x"
type input "14"
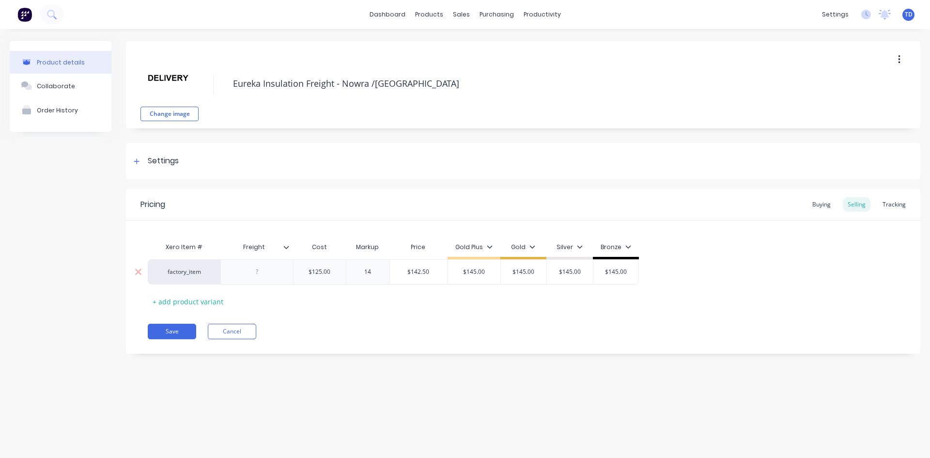
type textarea "x"
type input "140"
type input "$300.00"
type input "140%"
type textarea "x"
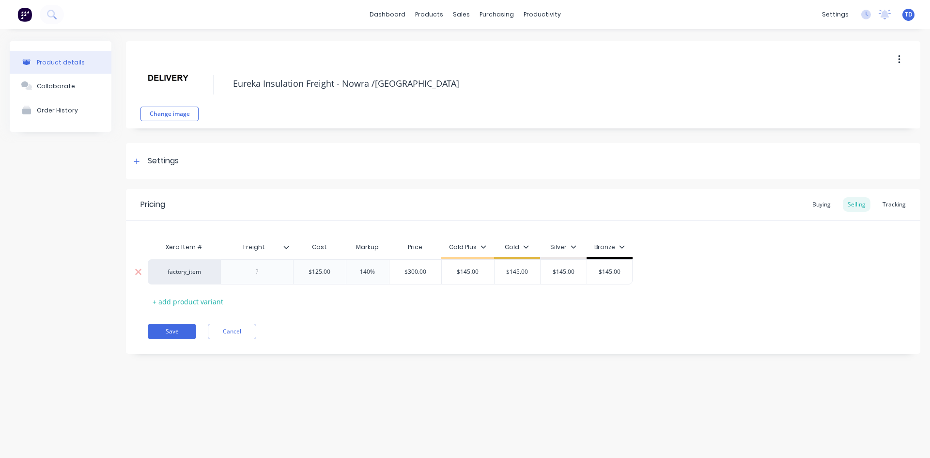
type input "1"
type textarea "x"
type input "14"
type textarea "x"
type input "140"
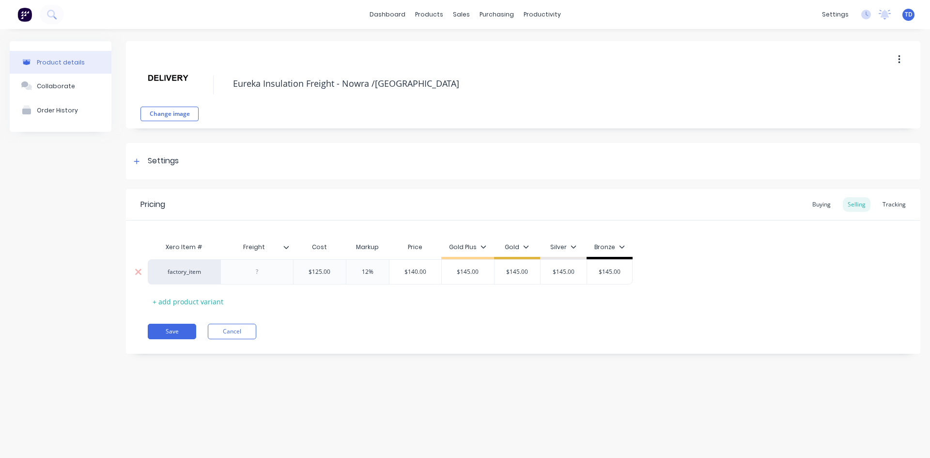
type textarea "x"
type input "1"
type textarea "x"
type input "14"
type textarea "x"
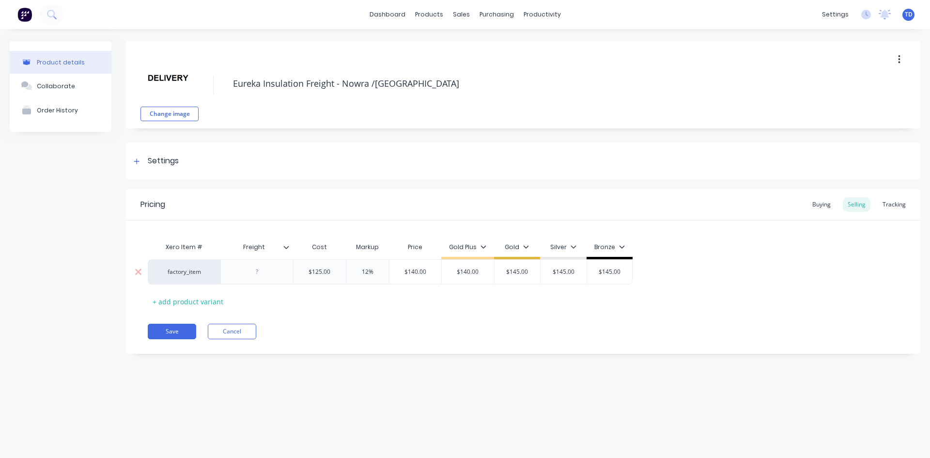
type input "$140.00"
type textarea "x"
type input "1"
type textarea "x"
type input "14"
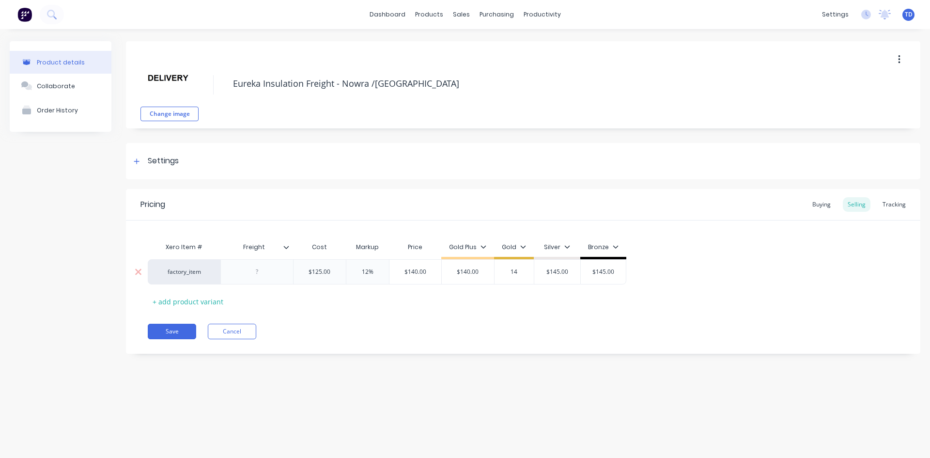
type textarea "x"
type input "140"
type input "$145.00"
type textarea "x"
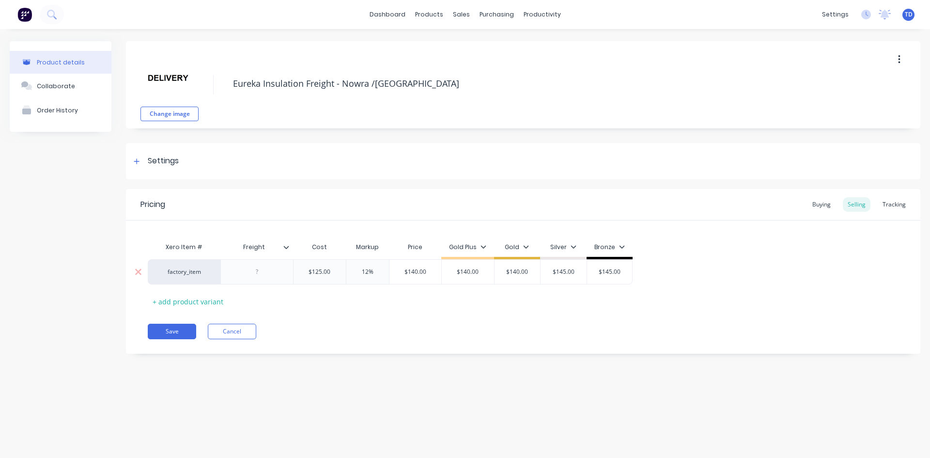
type input "1"
type textarea "x"
type input "14"
type textarea "x"
type input "$140.00"
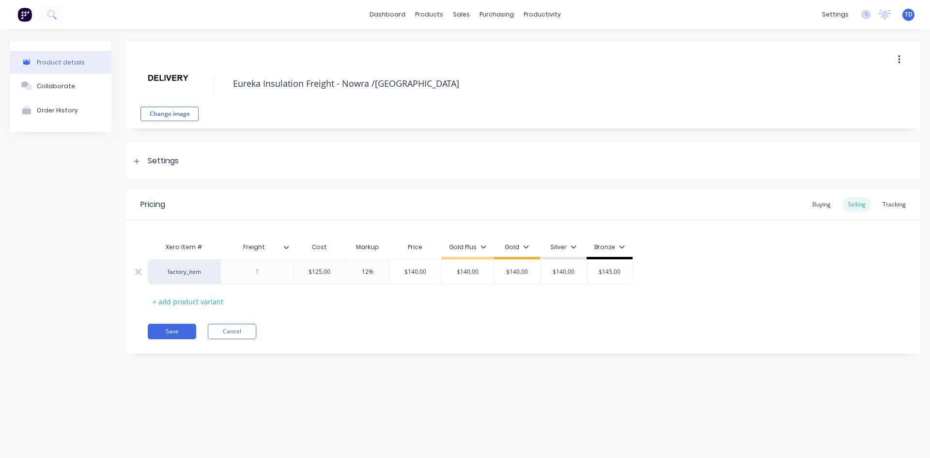
type textarea "x"
type input "1"
type textarea "x"
type input "14"
type textarea "x"
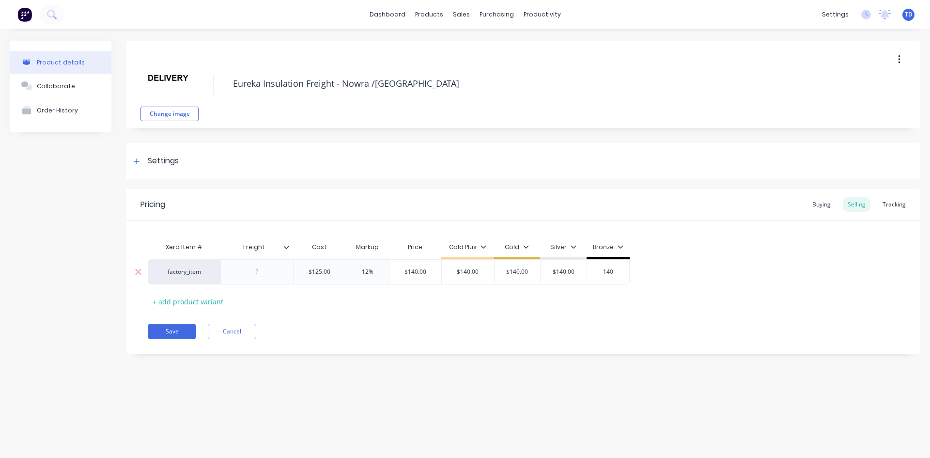
type input "140"
click at [172, 333] on button "Save" at bounding box center [172, 331] width 48 height 15
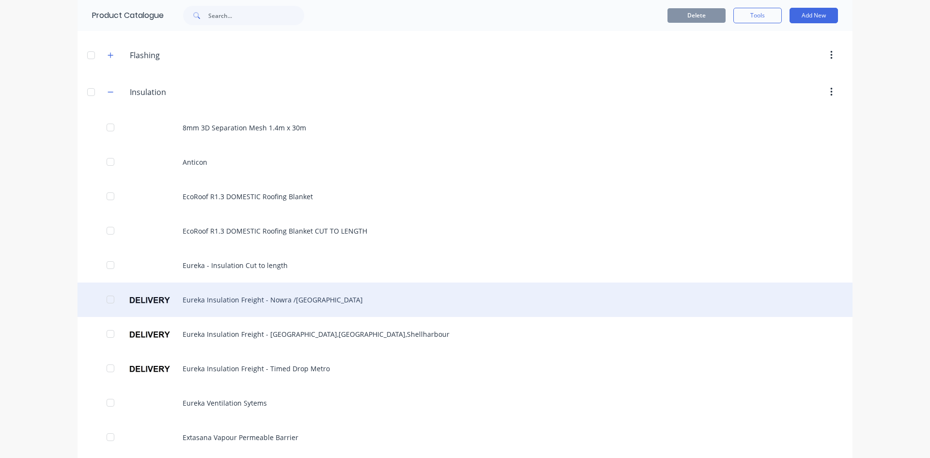
scroll to position [291, 0]
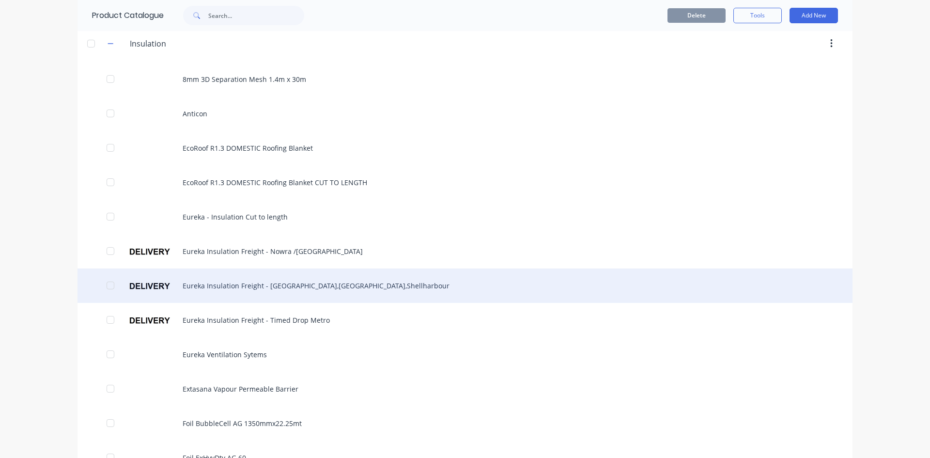
click at [246, 292] on div "Eureka Insulation Freight - Sydney,Wollongong,Shellharbour" at bounding box center [464, 285] width 775 height 34
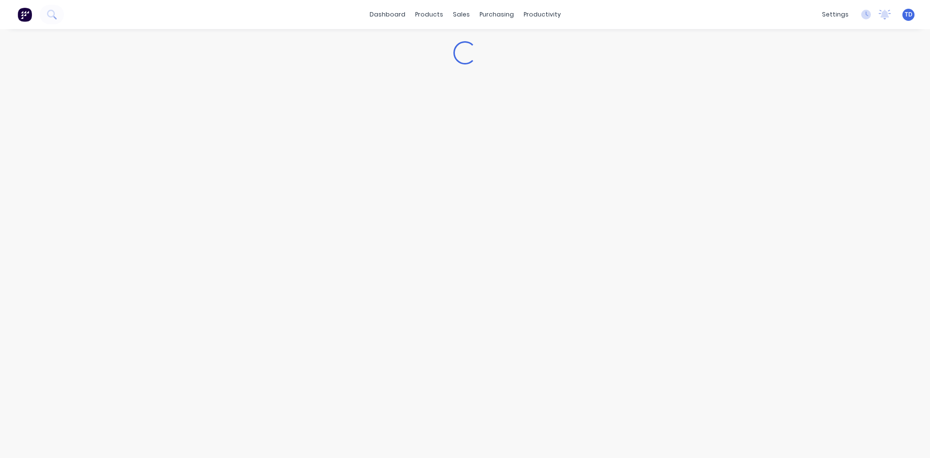
type textarea "x"
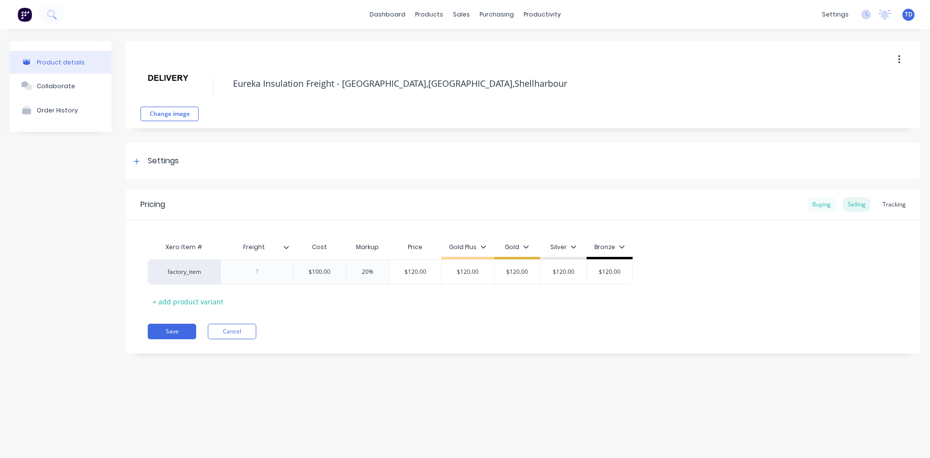
click at [814, 205] on div "Buying" at bounding box center [821, 204] width 28 height 15
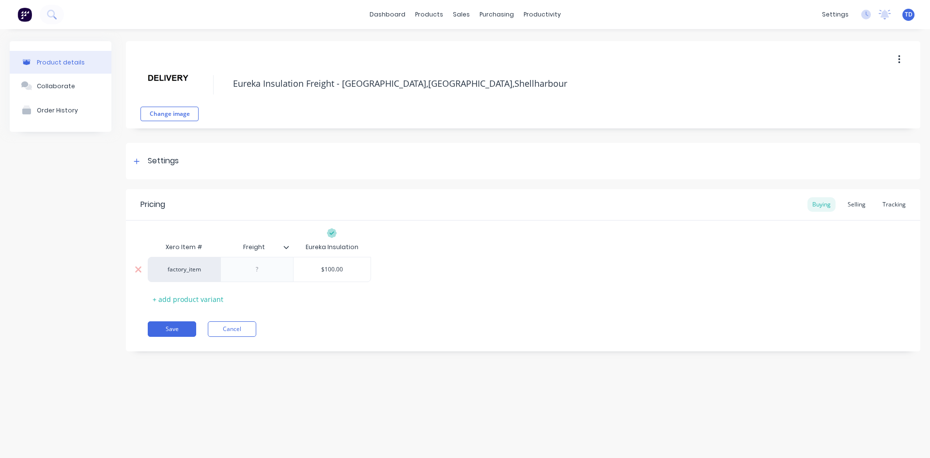
type input "$100.00"
click at [353, 270] on input "$100.00" at bounding box center [332, 269] width 77 height 9
type textarea "x"
type input "9"
type textarea "x"
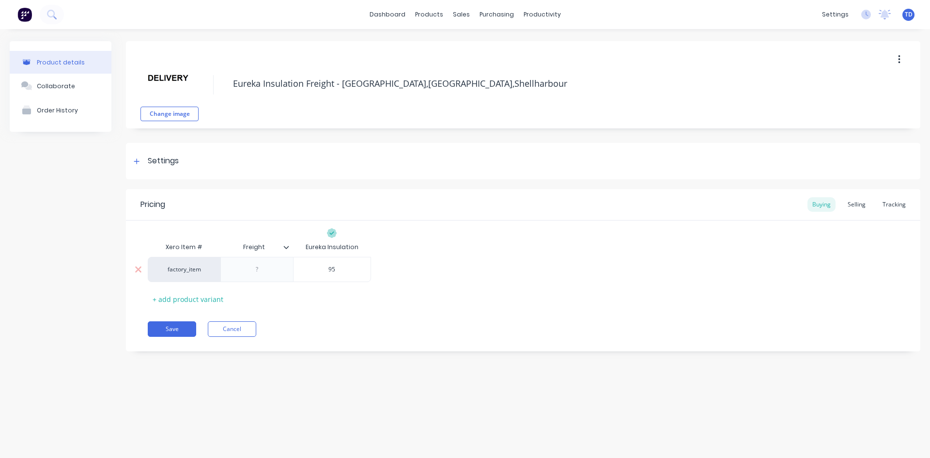
type input "95"
click at [854, 201] on div "Selling" at bounding box center [857, 204] width 28 height 15
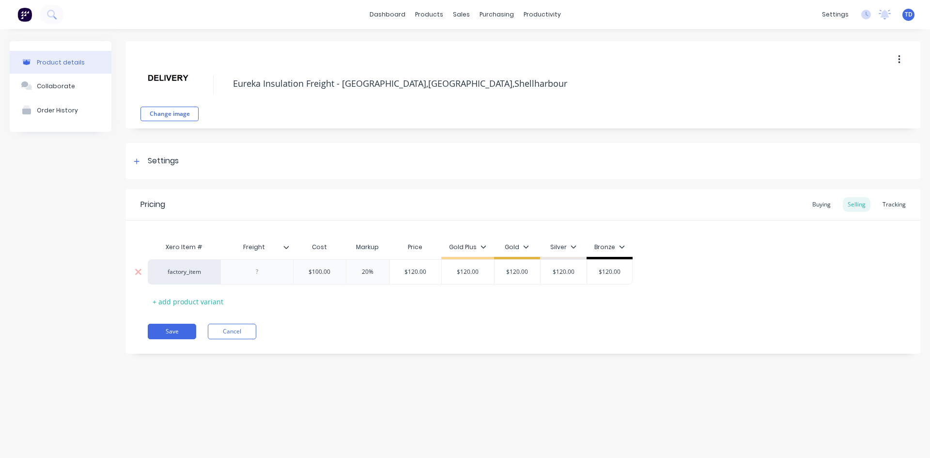
click at [333, 276] on div "$100.00" at bounding box center [320, 272] width 52 height 24
type input "$100.00"
type textarea "x"
type input "9"
type textarea "x"
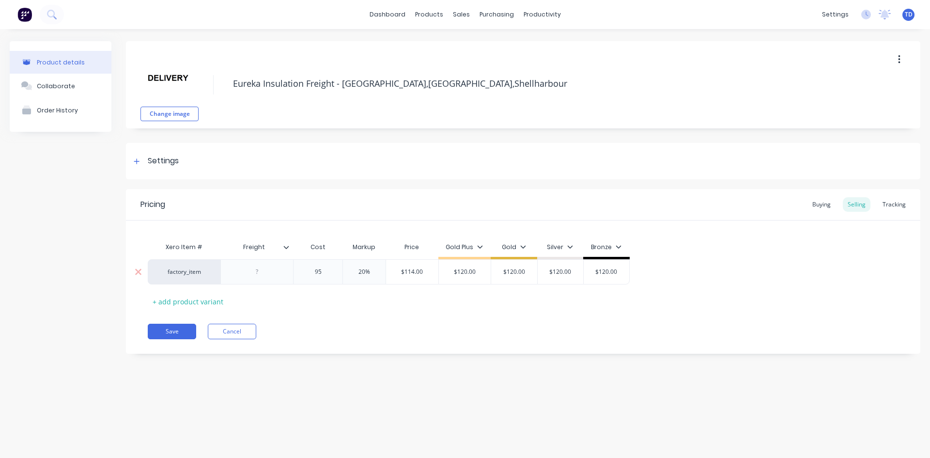
type input "95"
type input "20%"
type input "$114.00"
type textarea "x"
type input "1"
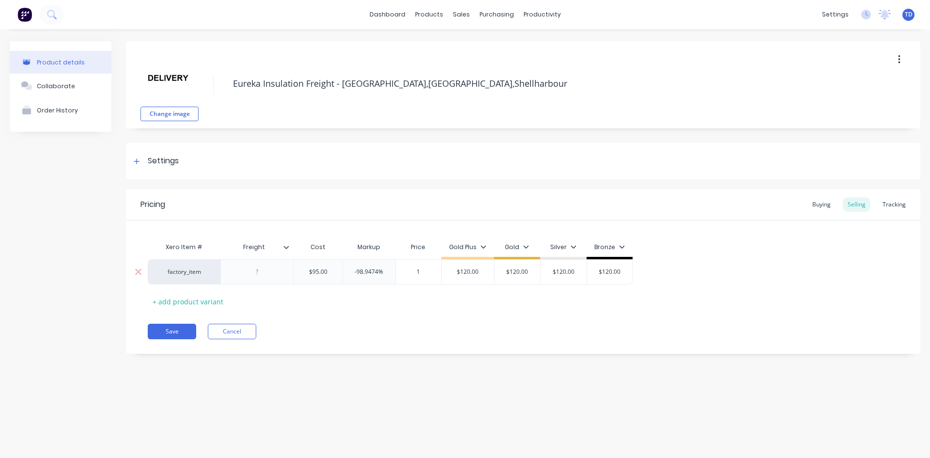
type textarea "x"
type input "11"
type textarea "x"
type input "110"
type input "$120.00"
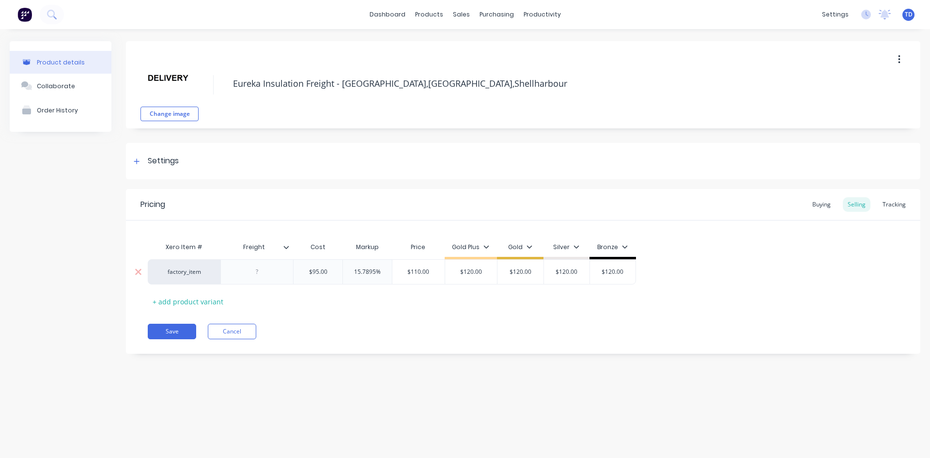
type input "$110.00"
type textarea "x"
type input "1"
type textarea "x"
type input "11"
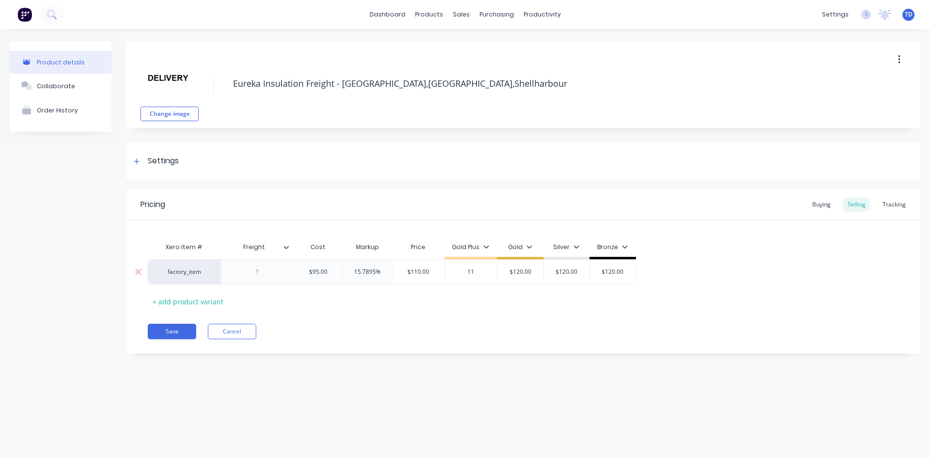
type textarea "x"
type input "110"
type input "$120.00"
type input "$110.00"
type textarea "x"
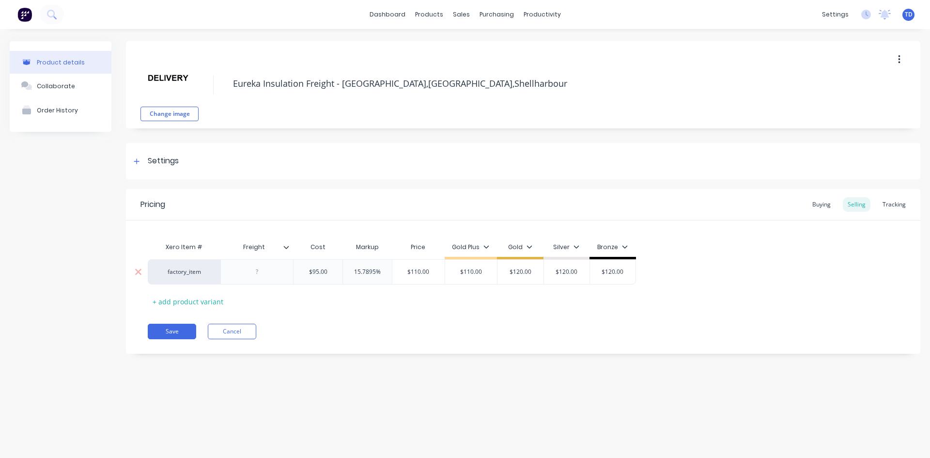
type input "1"
type textarea "x"
type input "10"
type textarea "x"
type input "100"
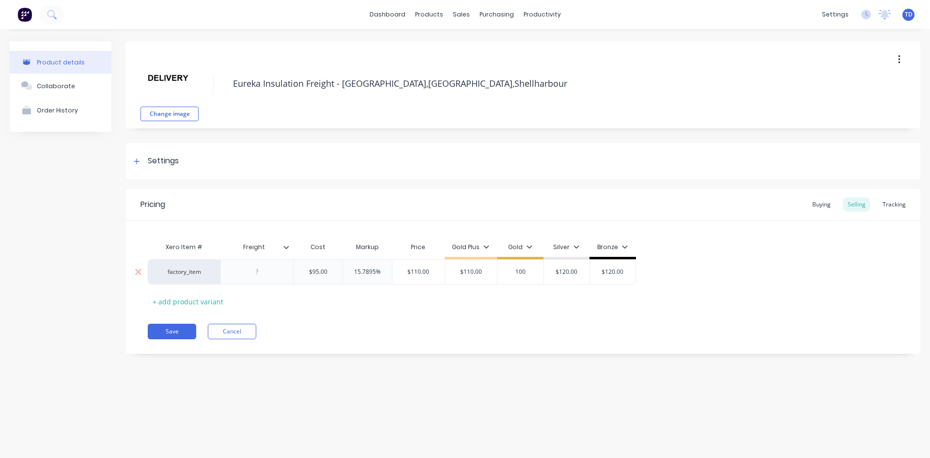
type textarea "x"
type input "10"
type textarea "x"
type input "1"
type textarea "x"
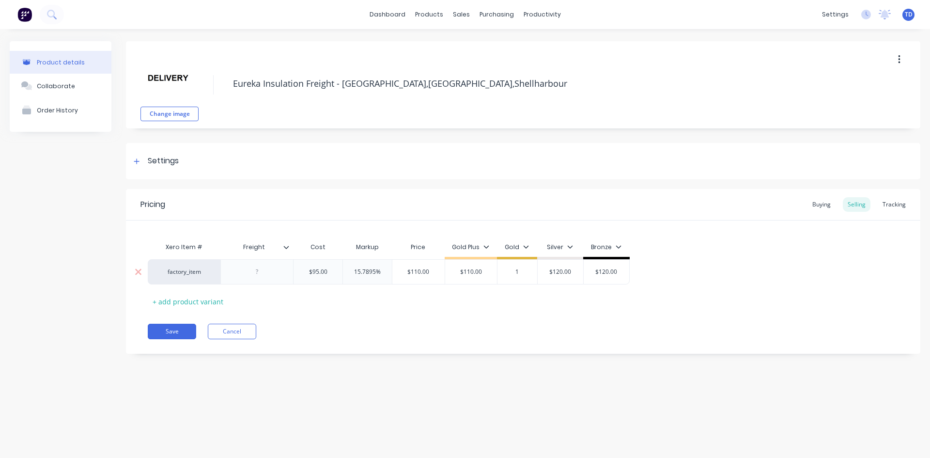
type input "11"
type textarea "x"
type input "110"
type input "$120.00"
type input "$110.00"
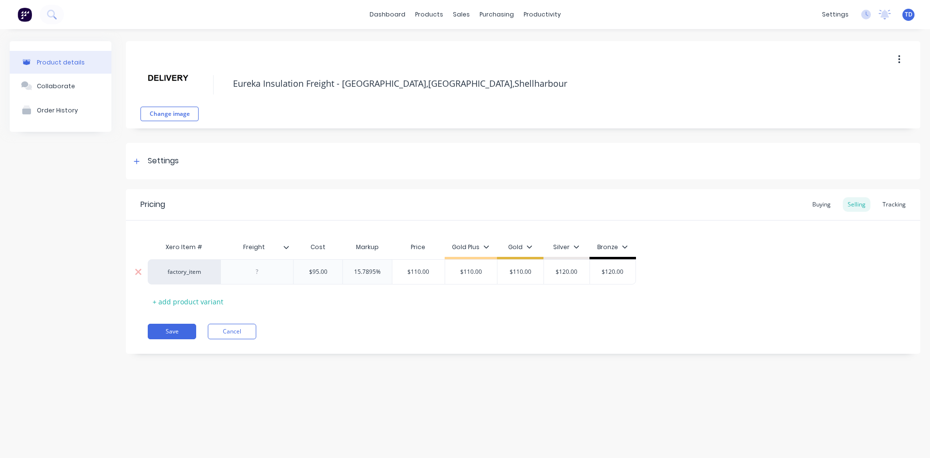
type textarea "x"
type input "1"
type textarea "x"
type input "11"
type textarea "x"
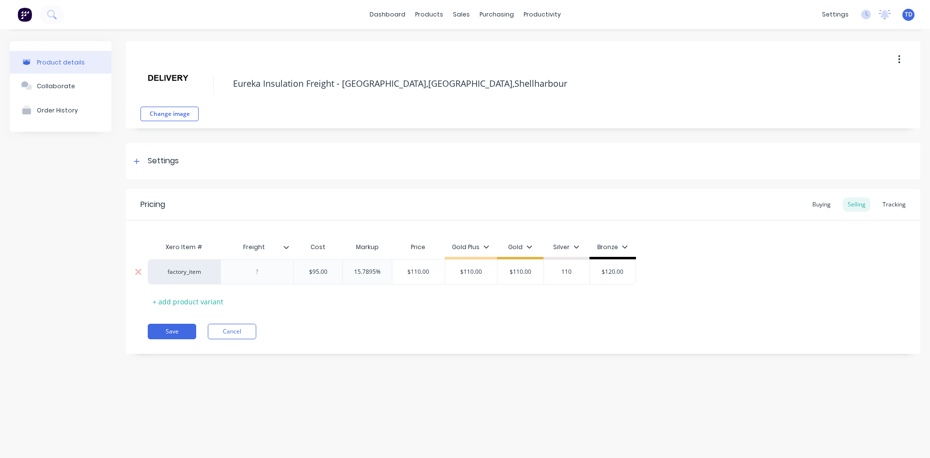
type input "110"
type input "$120.00"
type input "$110.00"
type textarea "x"
type input "1"
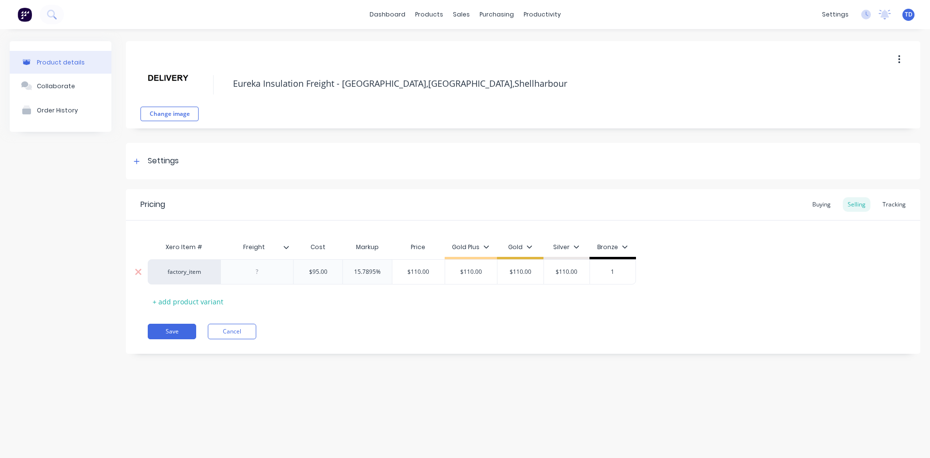
type textarea "x"
type input "11"
type textarea "x"
type input "110"
click at [159, 335] on button "Save" at bounding box center [172, 331] width 48 height 15
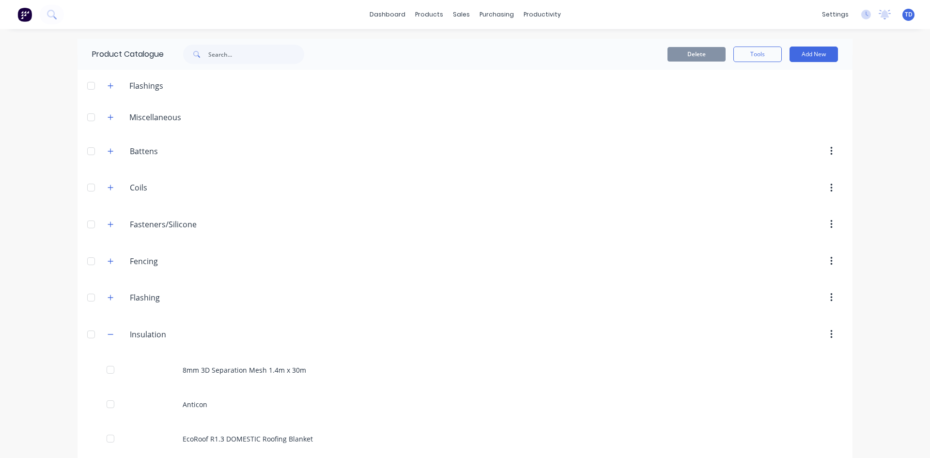
scroll to position [291, 0]
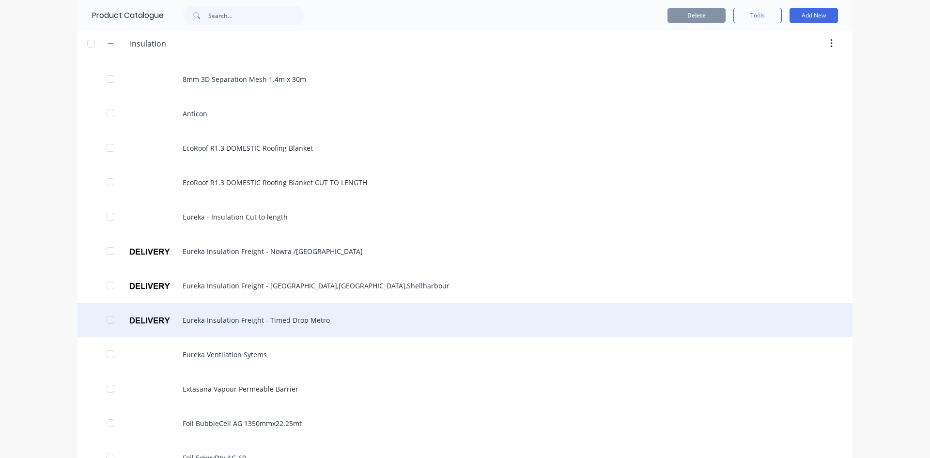
click at [232, 320] on div "Eureka Insulation Freight - Timed Drop Metro" at bounding box center [464, 320] width 775 height 34
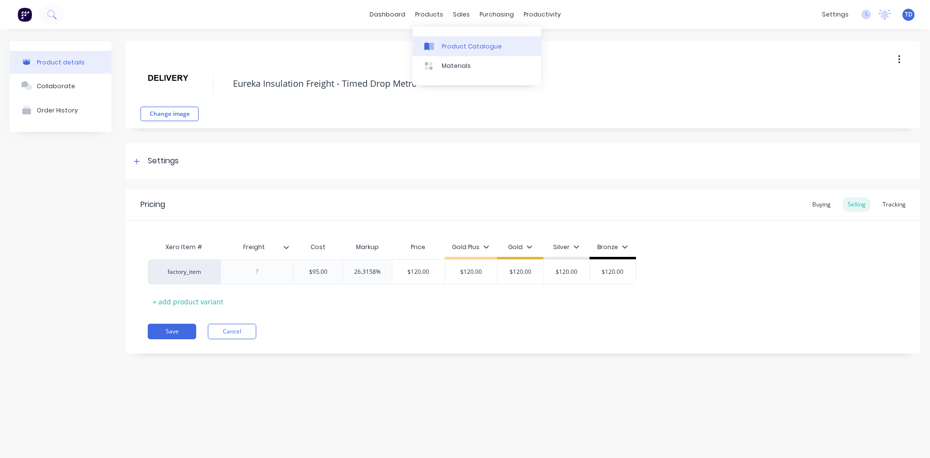
click at [444, 48] on div "Product Catalogue" at bounding box center [472, 46] width 60 height 9
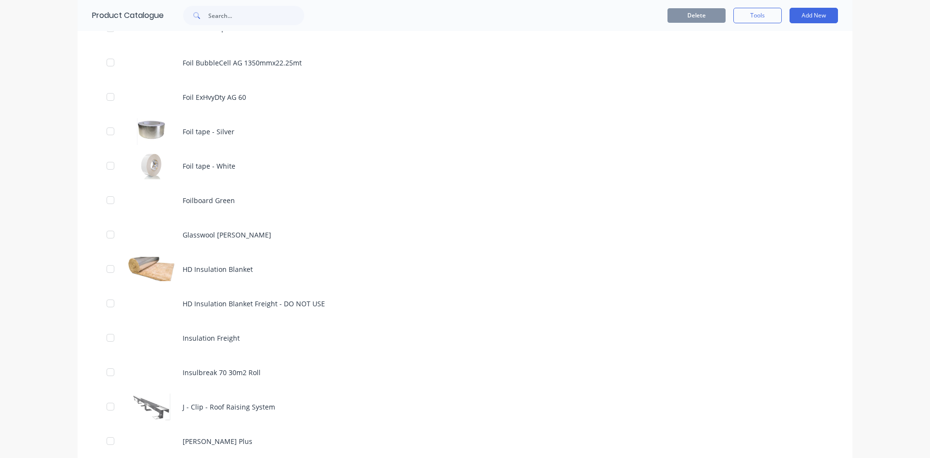
scroll to position [678, 0]
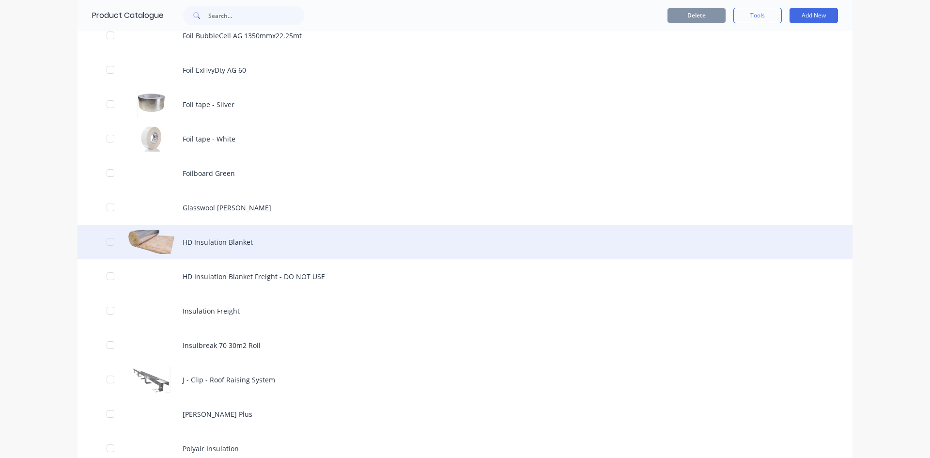
click at [208, 237] on div "HD Insulation Blanket" at bounding box center [464, 242] width 775 height 34
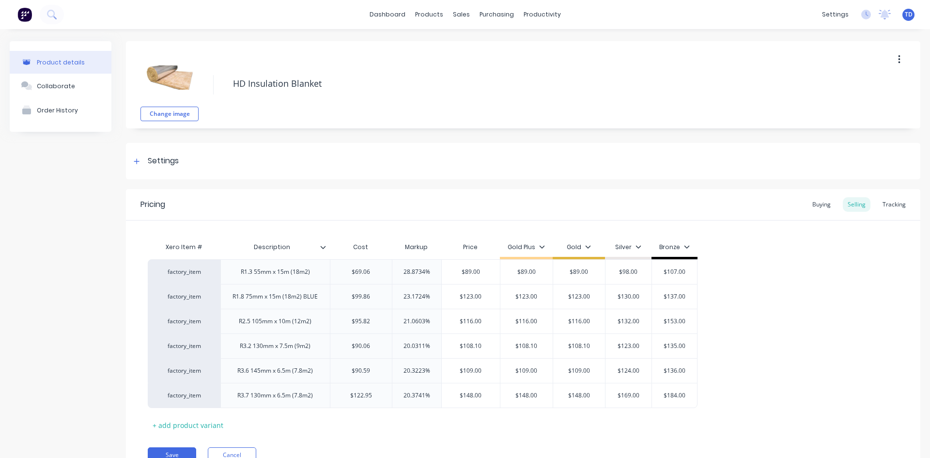
type textarea "x"
click at [429, 46] on icon at bounding box center [428, 47] width 5 height 8
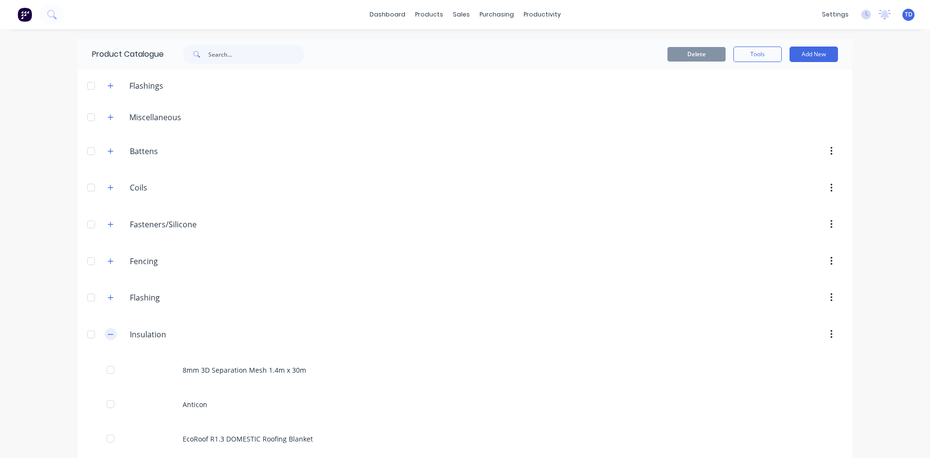
click at [110, 337] on button "button" at bounding box center [111, 334] width 12 height 12
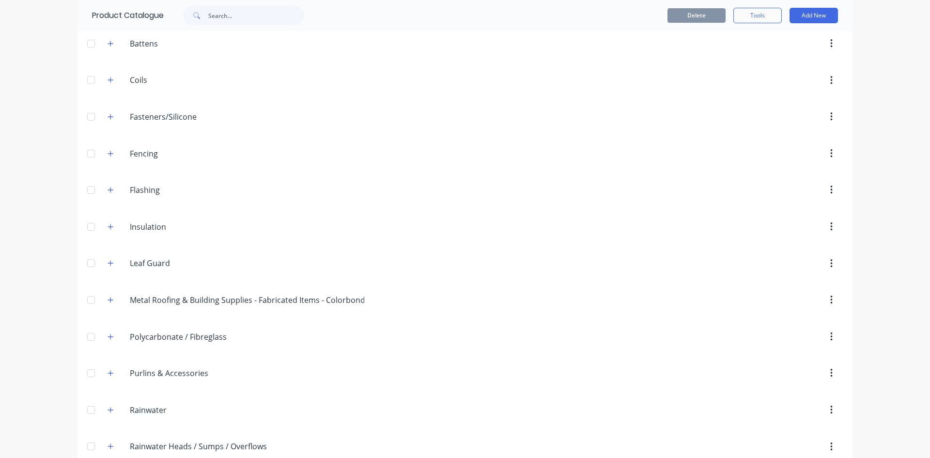
scroll to position [97, 0]
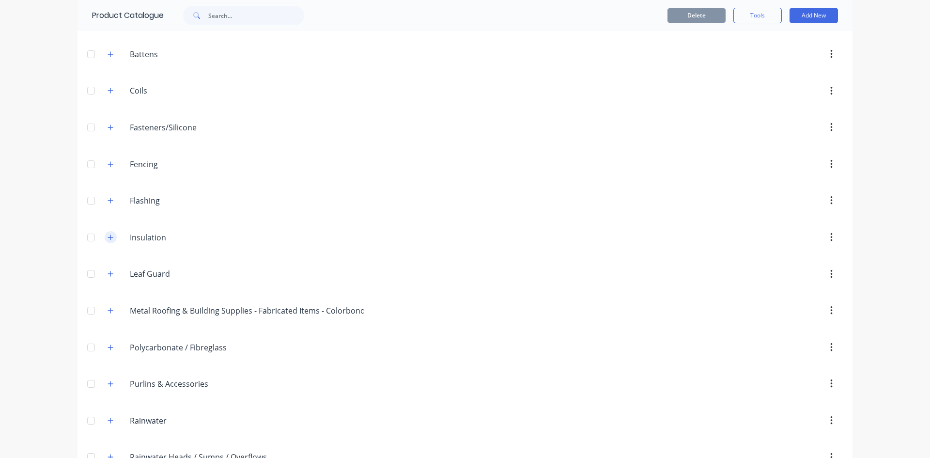
click at [110, 237] on button "button" at bounding box center [111, 237] width 12 height 12
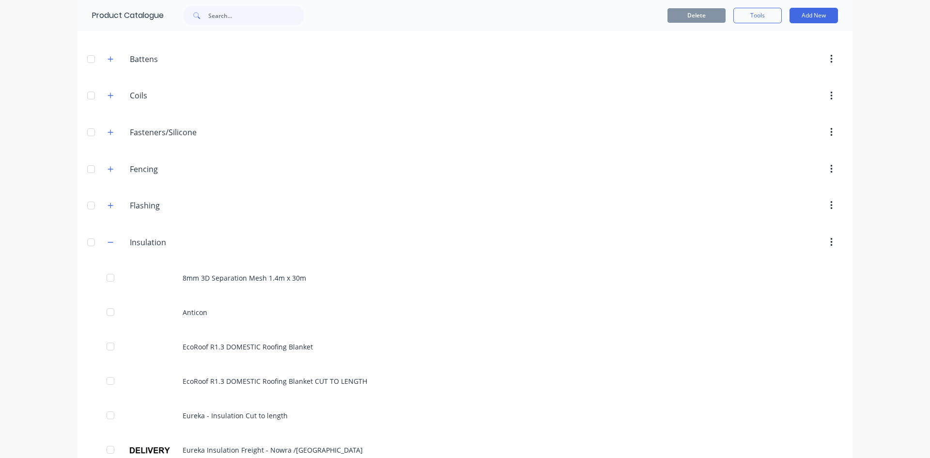
scroll to position [48, 0]
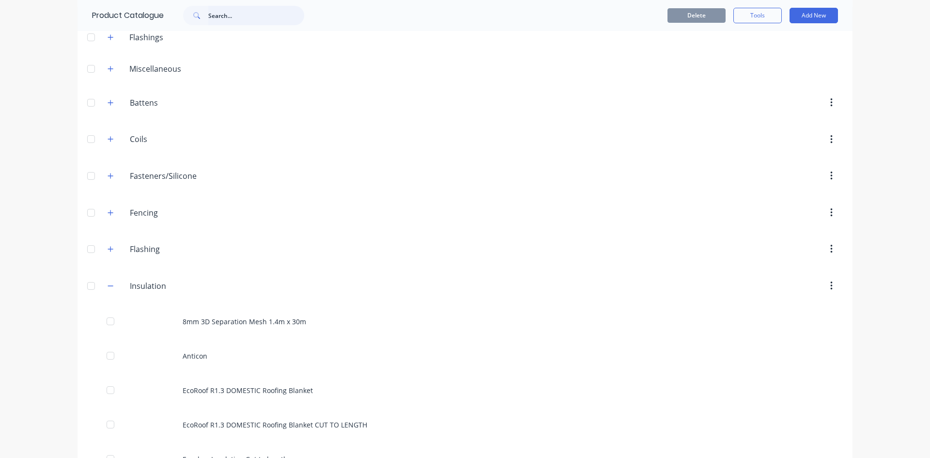
click at [240, 15] on input "text" at bounding box center [256, 15] width 96 height 19
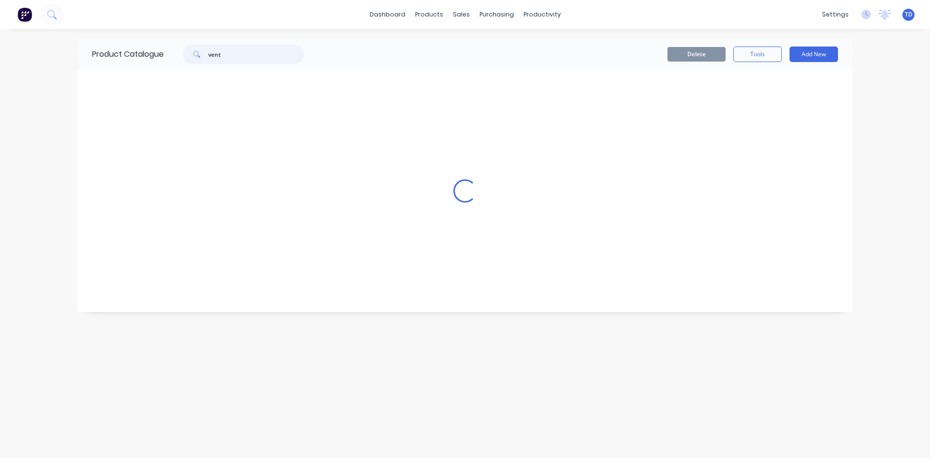
scroll to position [0, 0]
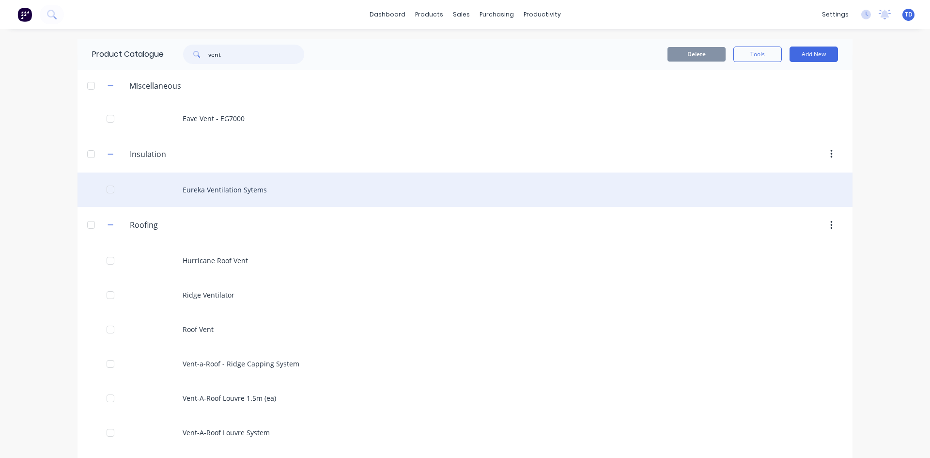
type input "vent"
click at [220, 195] on div "Eureka Ventilation Sytems" at bounding box center [464, 189] width 775 height 34
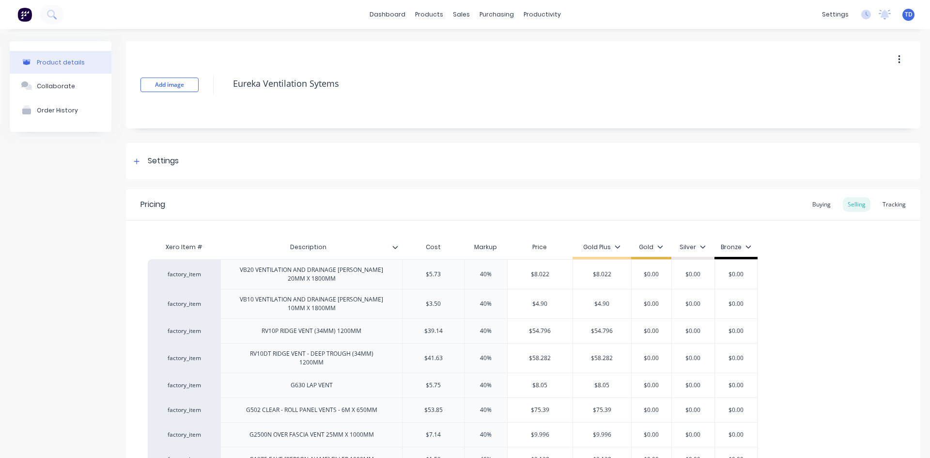
type textarea "x"
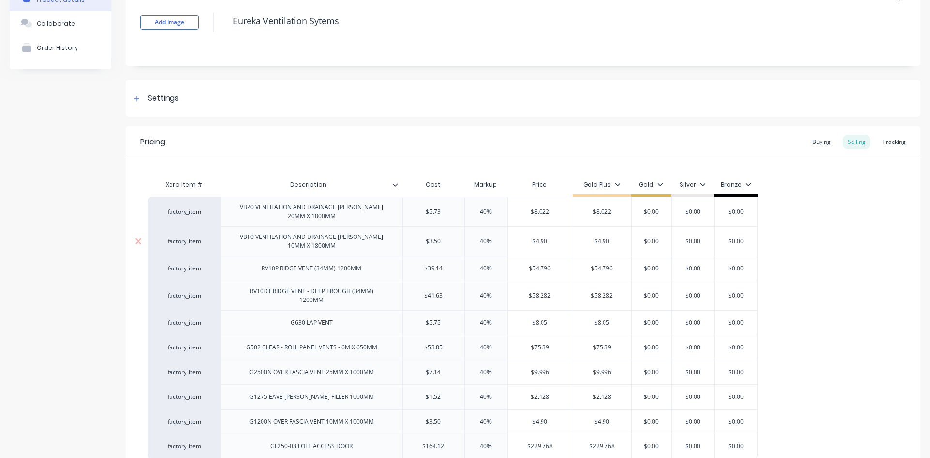
scroll to position [145, 0]
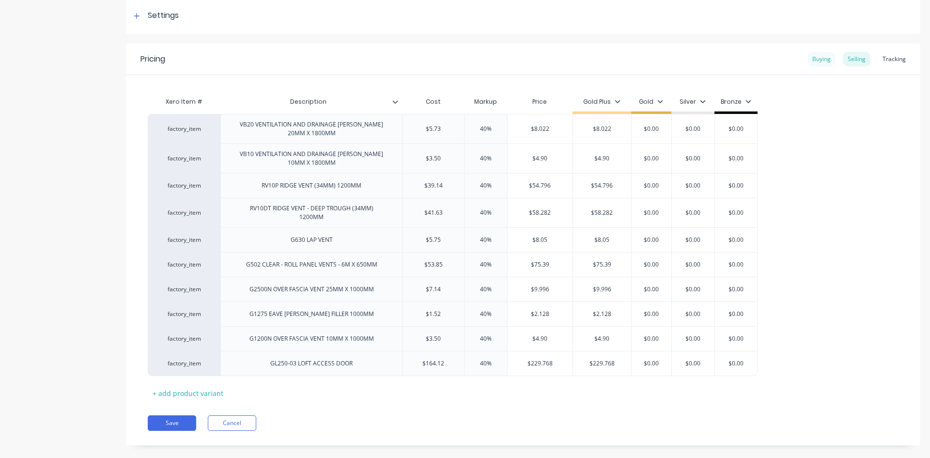
click at [819, 56] on div "Buying" at bounding box center [821, 59] width 28 height 15
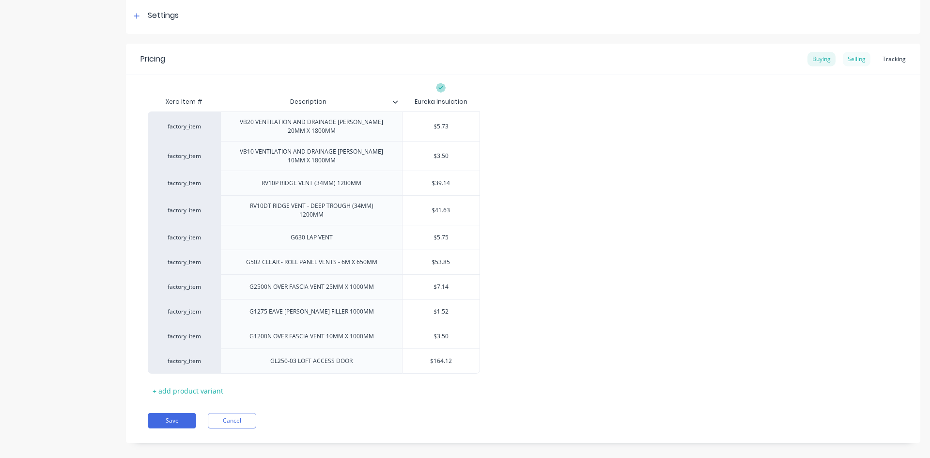
click at [845, 60] on div "Selling" at bounding box center [857, 59] width 28 height 15
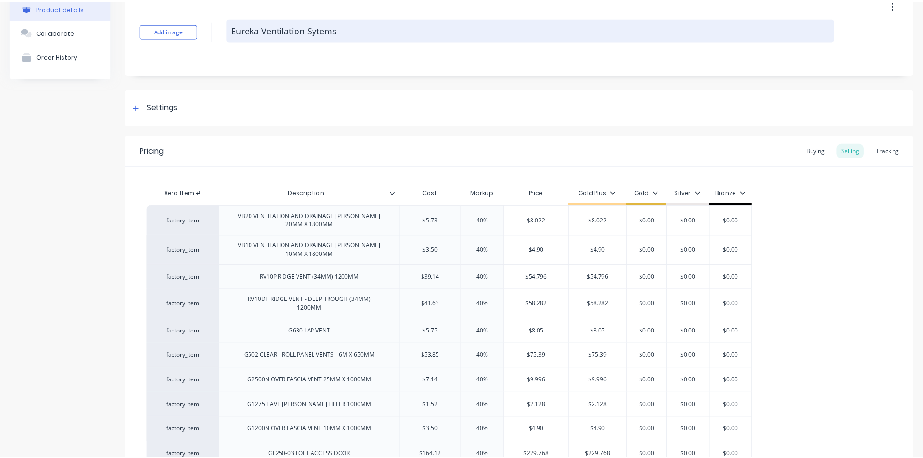
scroll to position [0, 0]
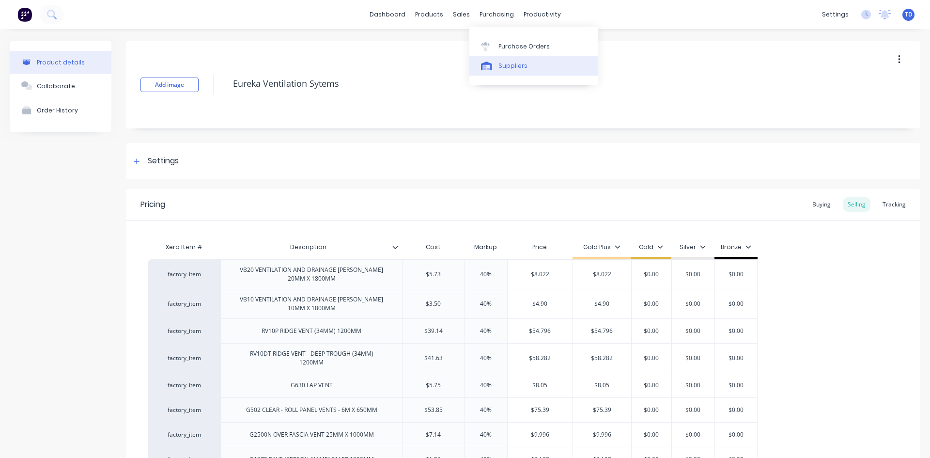
click at [507, 61] on link "Suppliers" at bounding box center [533, 65] width 128 height 19
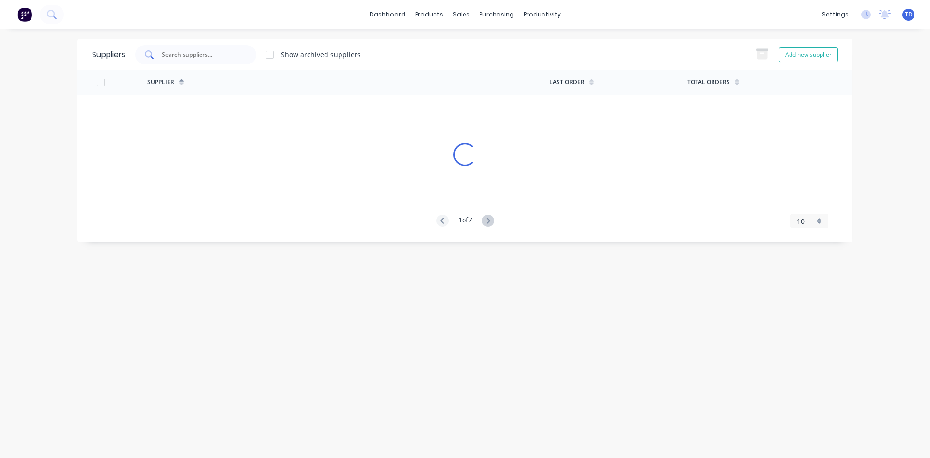
click at [221, 54] on input "text" at bounding box center [201, 55] width 80 height 10
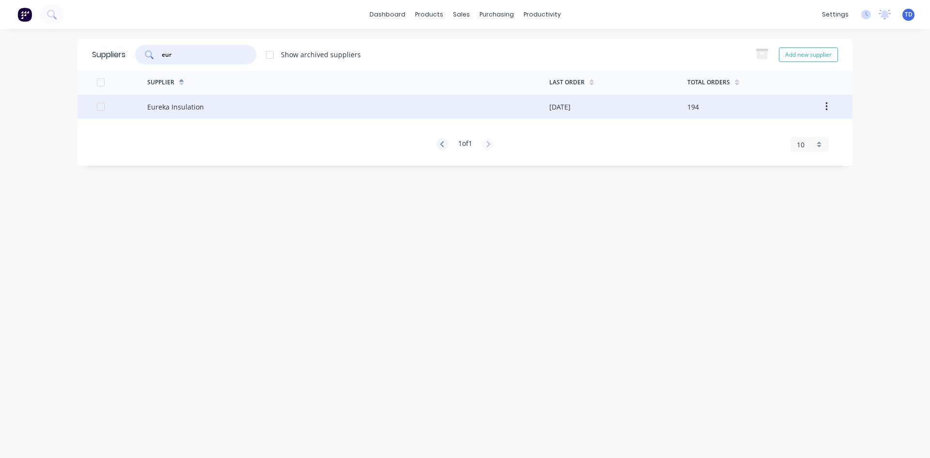
type input "eur"
click at [207, 110] on div "Eureka Insulation" at bounding box center [348, 106] width 402 height 24
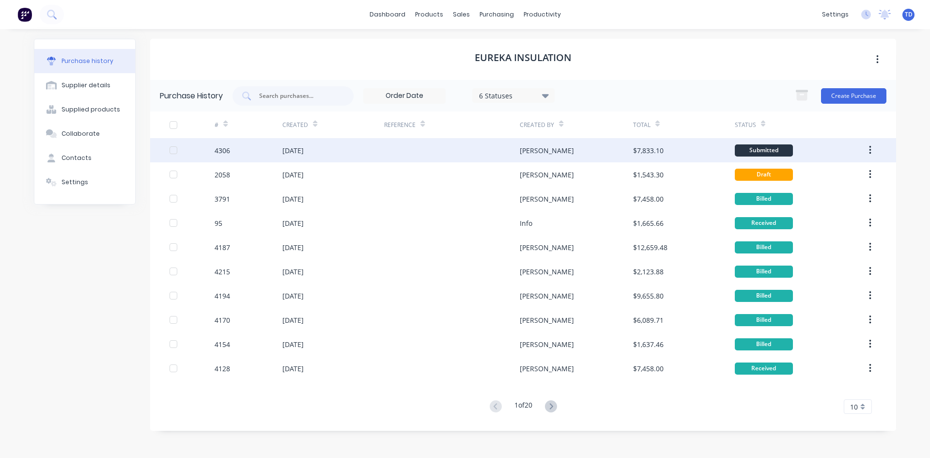
click at [377, 152] on div "[DATE]" at bounding box center [333, 150] width 102 height 24
click at [387, 158] on div at bounding box center [452, 150] width 136 height 24
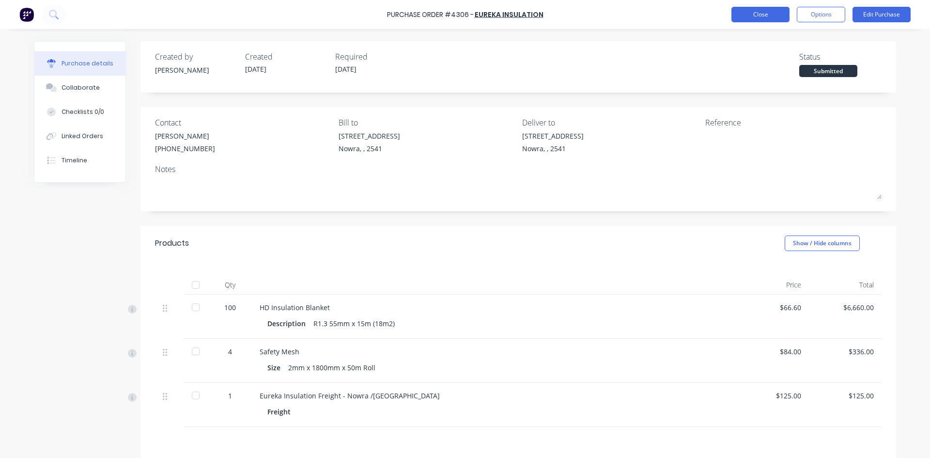
click at [748, 10] on button "Close" at bounding box center [760, 14] width 58 height 15
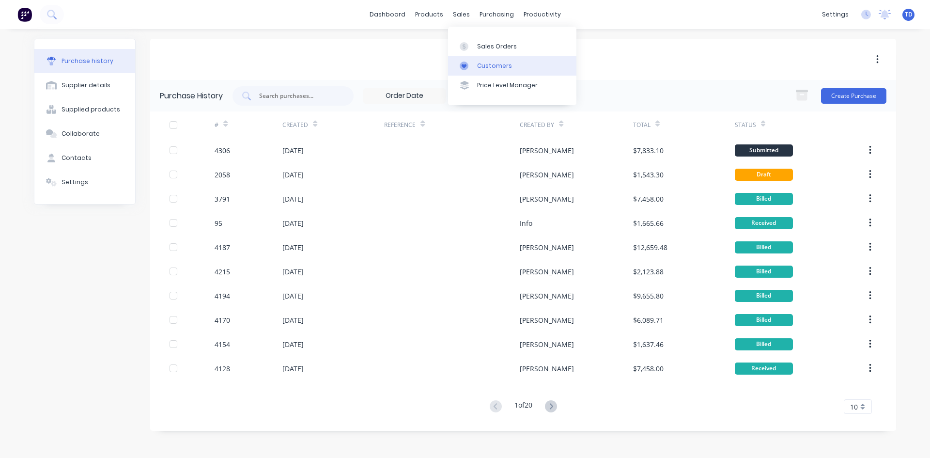
click at [483, 63] on div "Customers" at bounding box center [494, 66] width 35 height 9
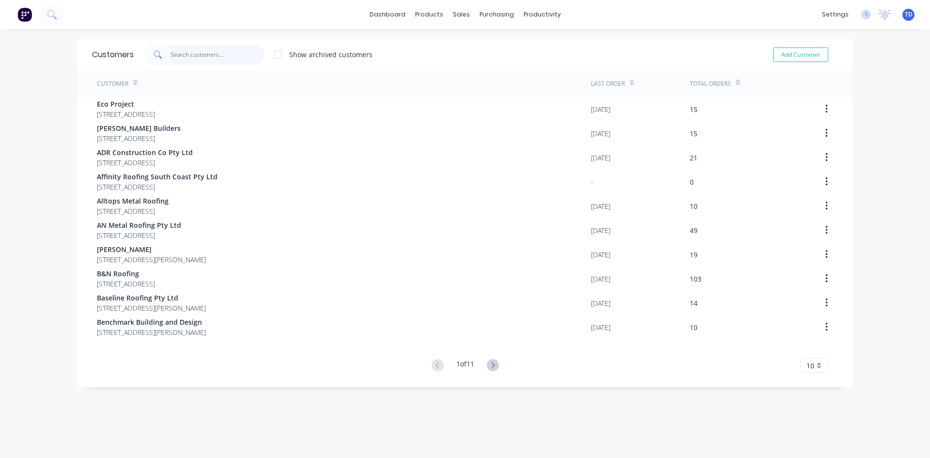
click at [195, 50] on input "text" at bounding box center [217, 54] width 94 height 19
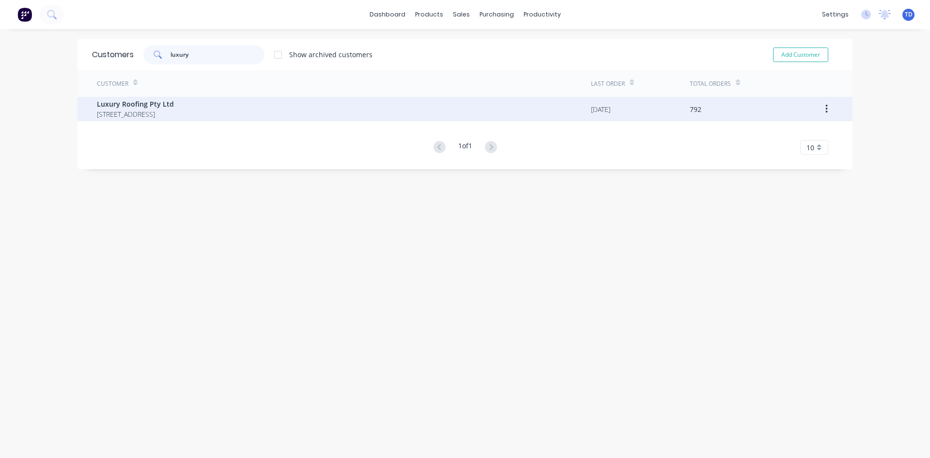
type input "luxury"
click at [147, 105] on span "Luxury Roofing Pty Ltd" at bounding box center [135, 104] width 77 height 10
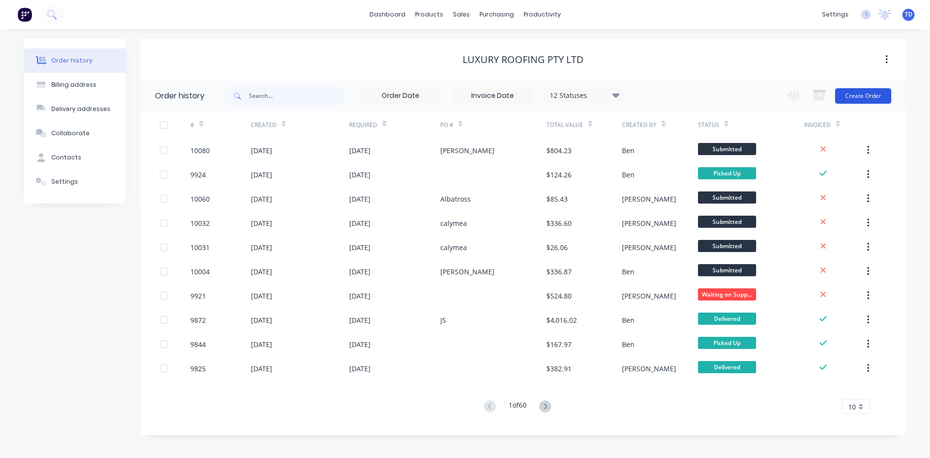
click at [869, 99] on button "Create Order" at bounding box center [863, 95] width 56 height 15
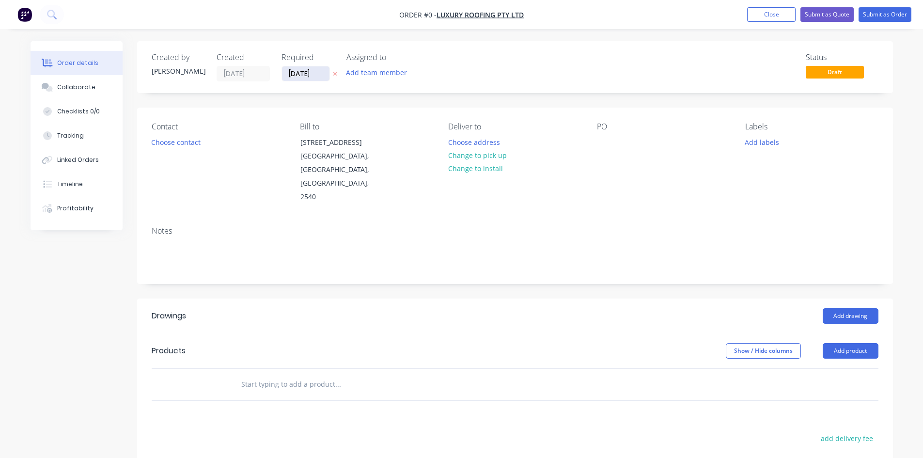
click at [314, 73] on input "[DATE]" at bounding box center [305, 73] width 47 height 15
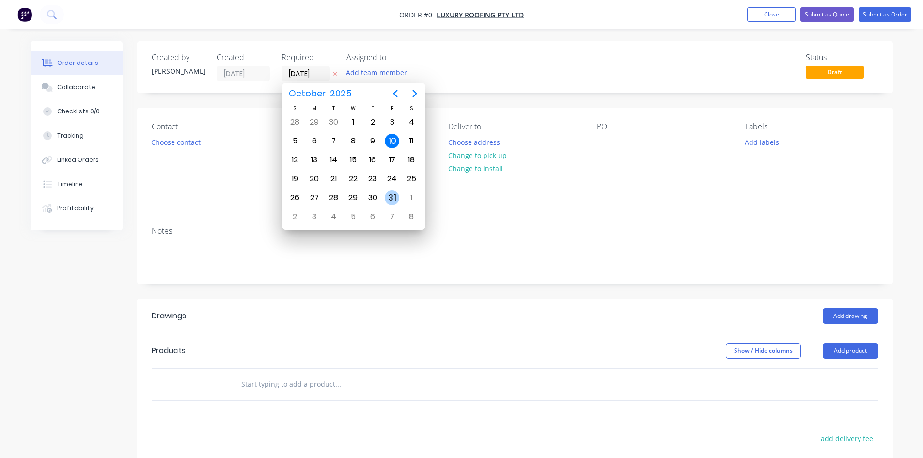
click at [391, 198] on div "31" at bounding box center [392, 197] width 15 height 15
type input "31/10/25"
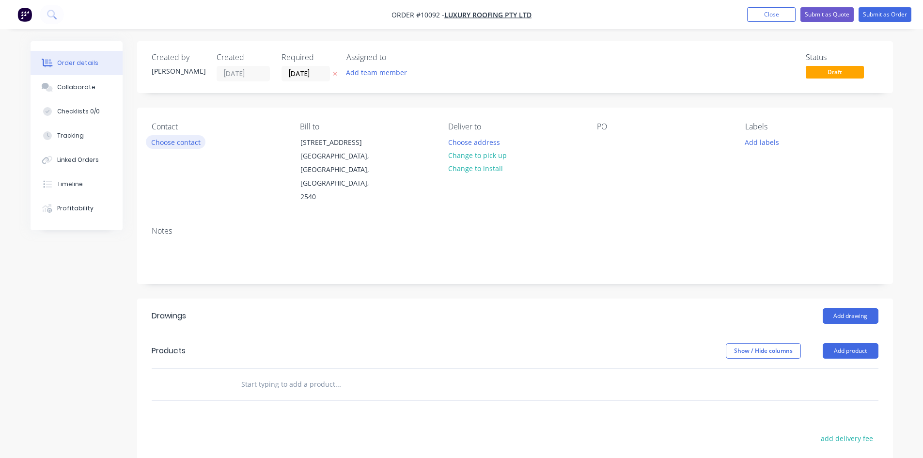
click at [176, 139] on button "Choose contact" at bounding box center [176, 141] width 60 height 13
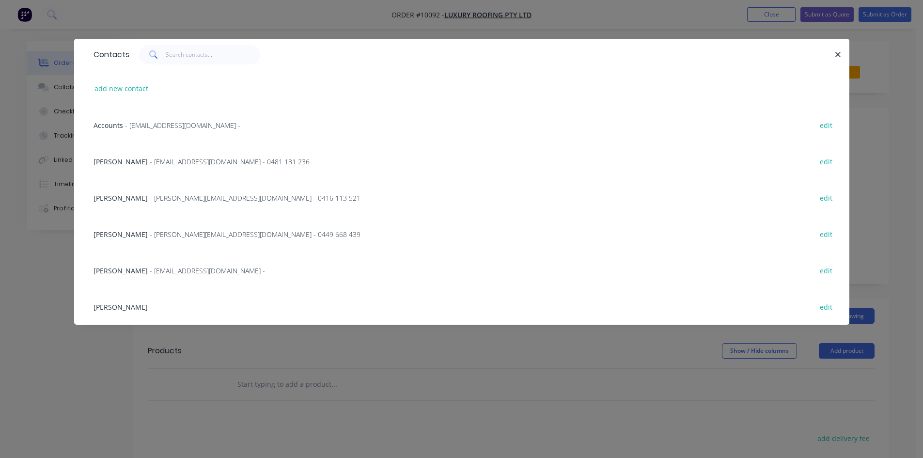
click at [170, 160] on span "- elliottroofingnsw@gmail.com - 0481 131 236" at bounding box center [230, 161] width 160 height 9
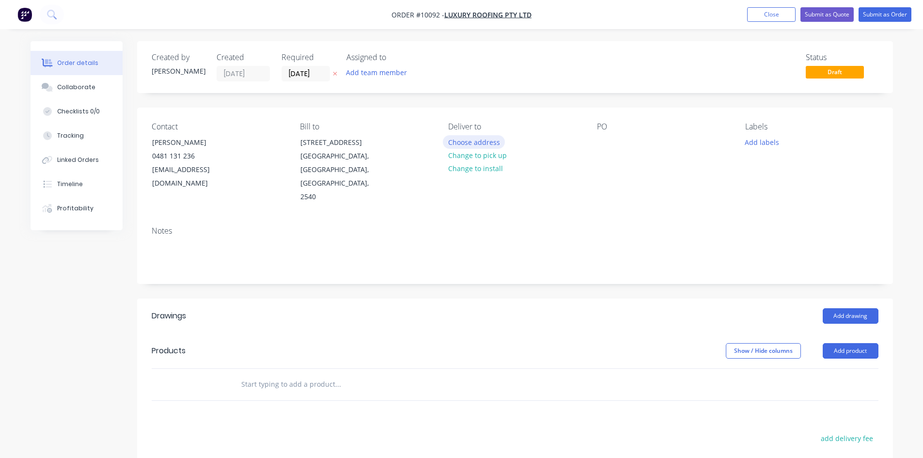
click at [480, 141] on button "Choose address" at bounding box center [474, 141] width 62 height 13
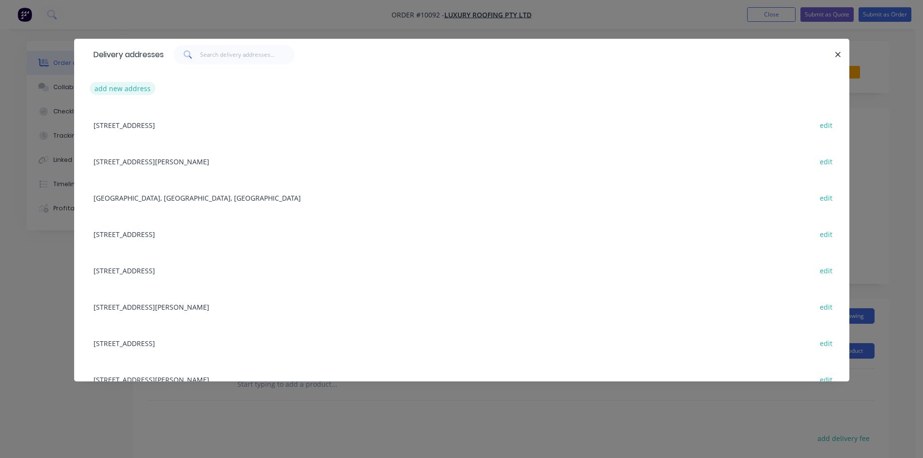
click at [142, 88] on button "add new address" at bounding box center [123, 88] width 66 height 13
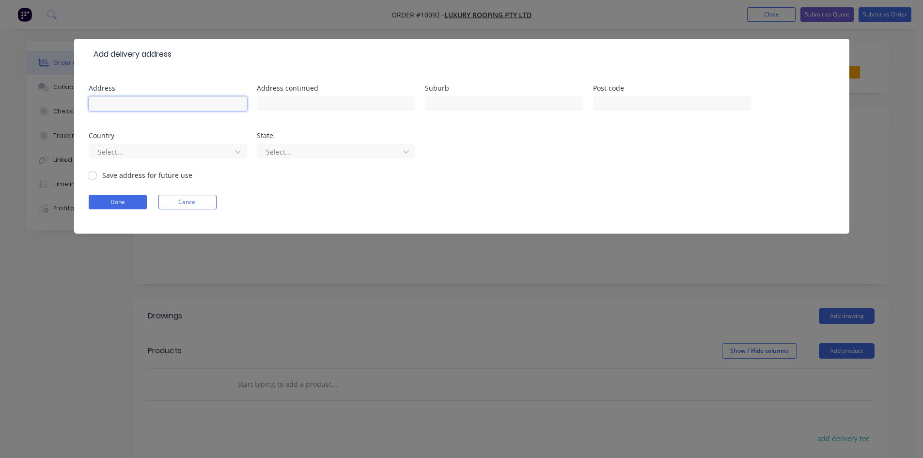
click at [108, 100] on input "text" at bounding box center [168, 103] width 158 height 15
type input "TBA"
type input "[PERSON_NAME] Meadow"
type input "2535"
click at [102, 174] on label "Save address for future use" at bounding box center [147, 175] width 90 height 10
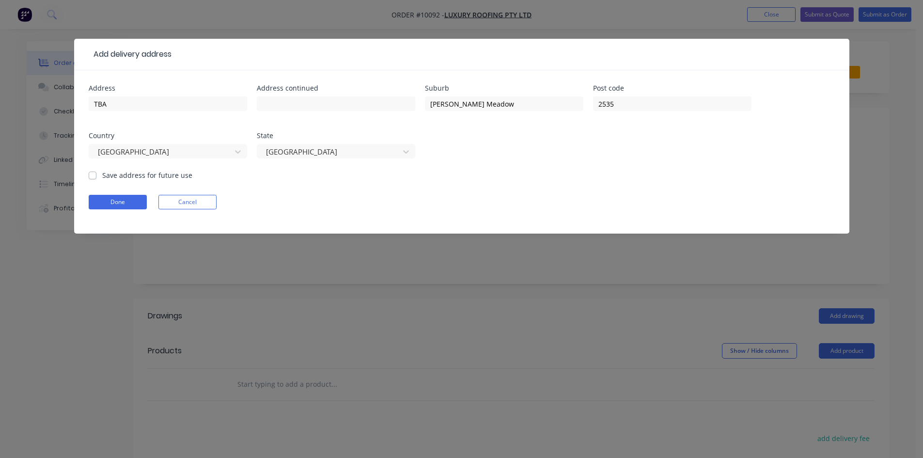
click at [89, 174] on input "Save address for future use" at bounding box center [93, 174] width 8 height 9
checkbox input "true"
click at [107, 195] on button "Done" at bounding box center [118, 202] width 58 height 15
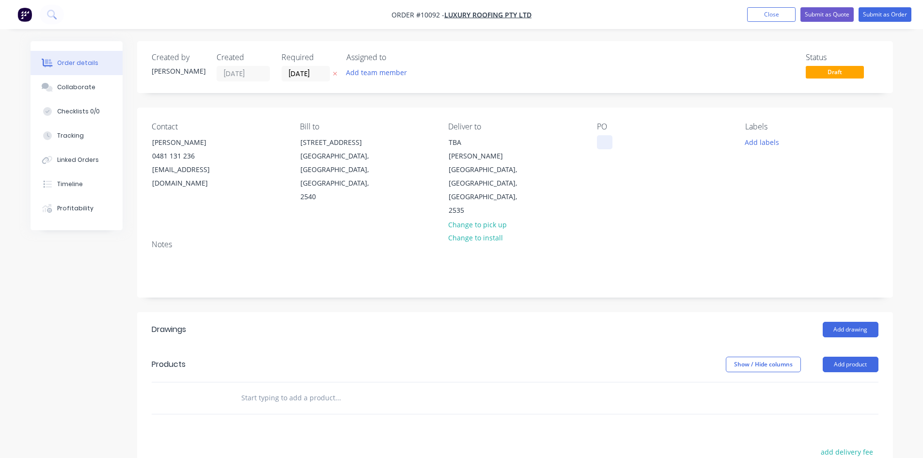
click at [607, 140] on div at bounding box center [604, 142] width 15 height 14
click at [278, 388] on input "text" at bounding box center [338, 397] width 194 height 19
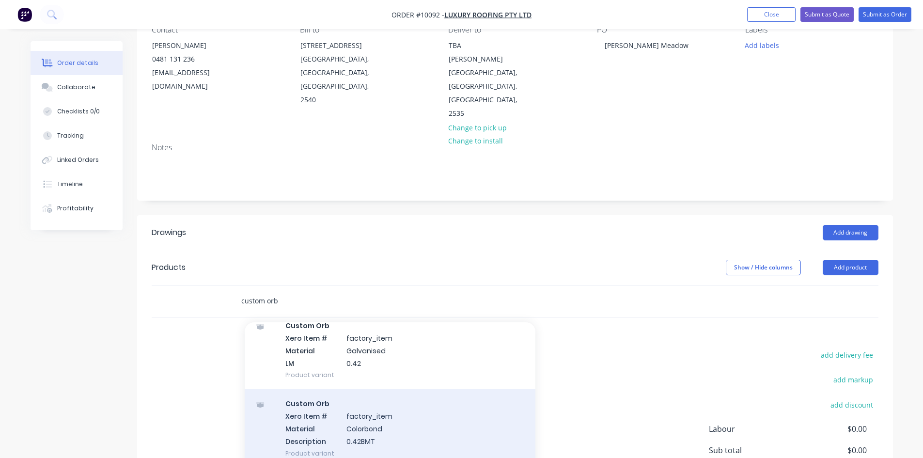
scroll to position [194, 0]
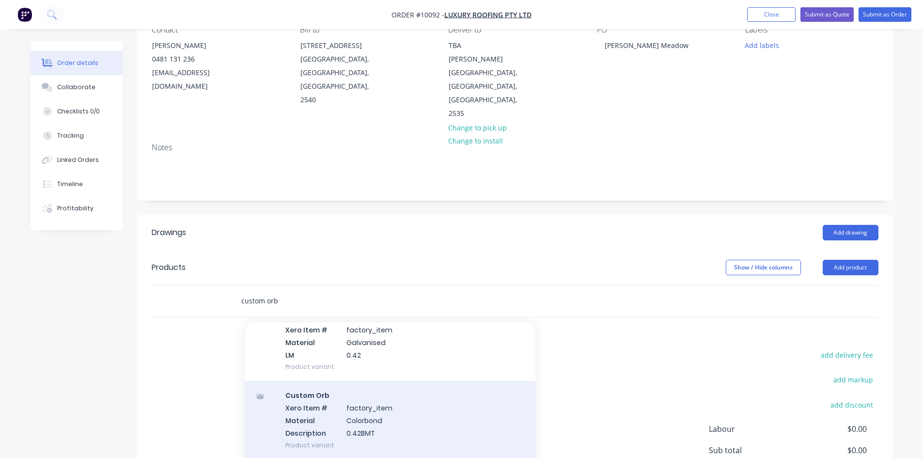
type input "custom orb"
click at [306, 388] on div "Custom Orb Xero Item # factory_item Material Colorbond Description 0.42BMT Prod…" at bounding box center [390, 420] width 291 height 78
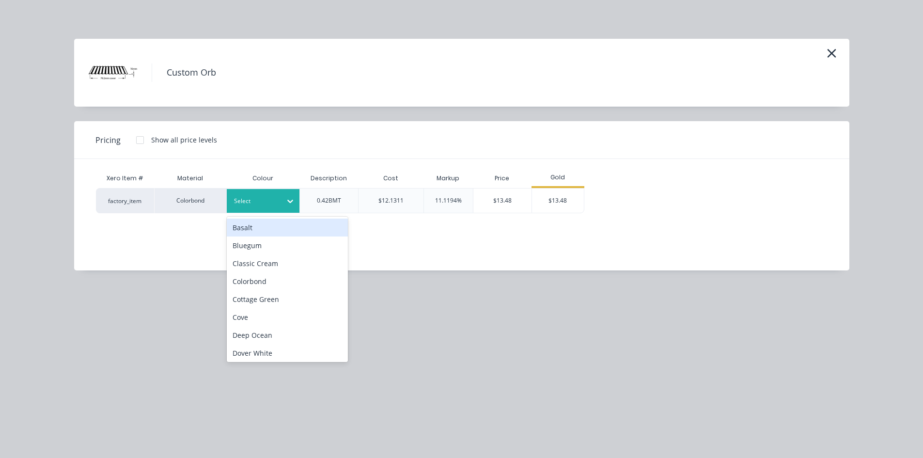
click at [266, 203] on div at bounding box center [256, 201] width 44 height 11
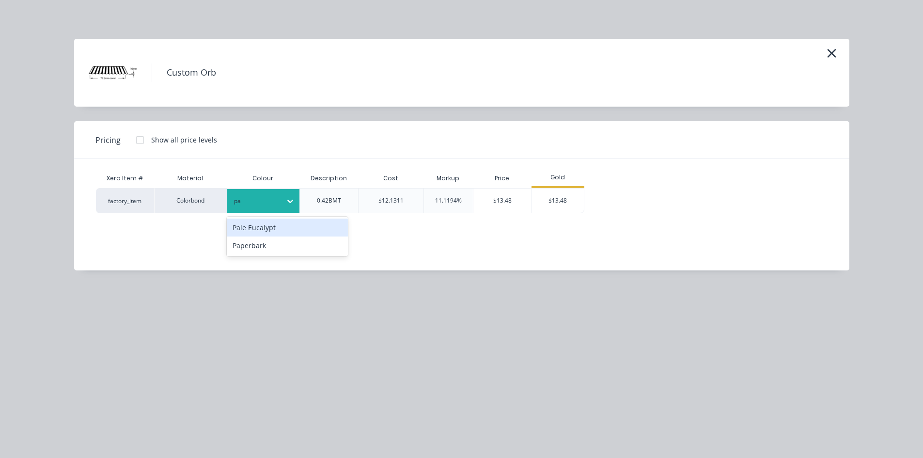
type input "pal"
click at [265, 232] on div "Pale Eucalypt" at bounding box center [287, 227] width 121 height 18
click at [551, 203] on div "$13.48" at bounding box center [558, 200] width 52 height 24
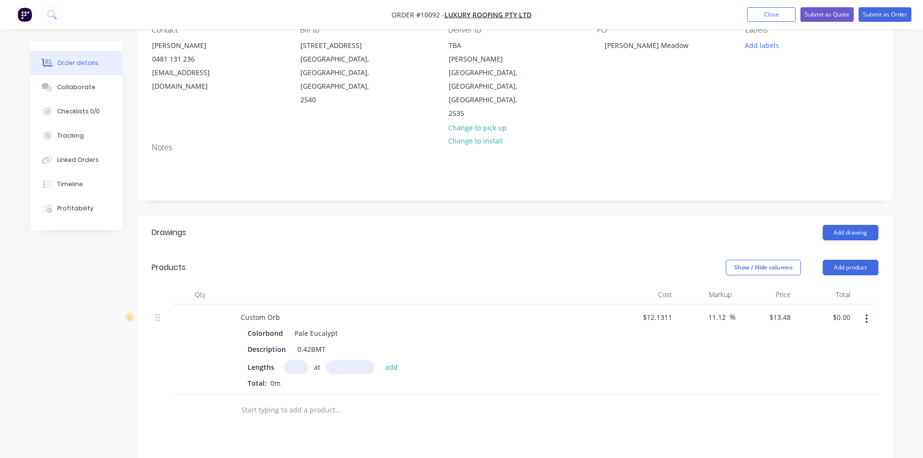
drag, startPoint x: 294, startPoint y: 329, endPoint x: 295, endPoint y: 338, distance: 9.3
click at [294, 330] on div "Colorbond Pale Eucalypt Description 0.42BMT Lengths at add Total: 0m" at bounding box center [423, 357] width 380 height 62
click at [297, 360] on input "text" at bounding box center [296, 367] width 24 height 14
type input "32"
type input "8800"
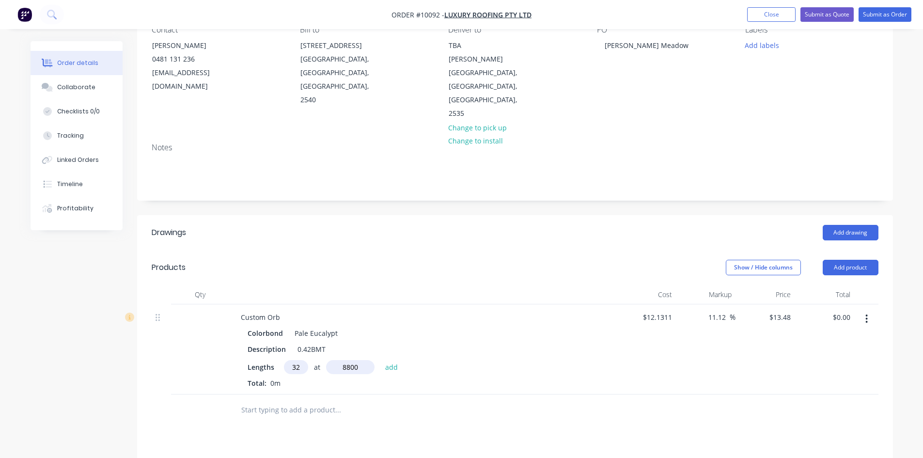
click at [380, 360] on button "add" at bounding box center [391, 366] width 23 height 13
type input "$3,795.97"
type input "336150"
click at [380, 360] on button "add" at bounding box center [391, 366] width 23 height 13
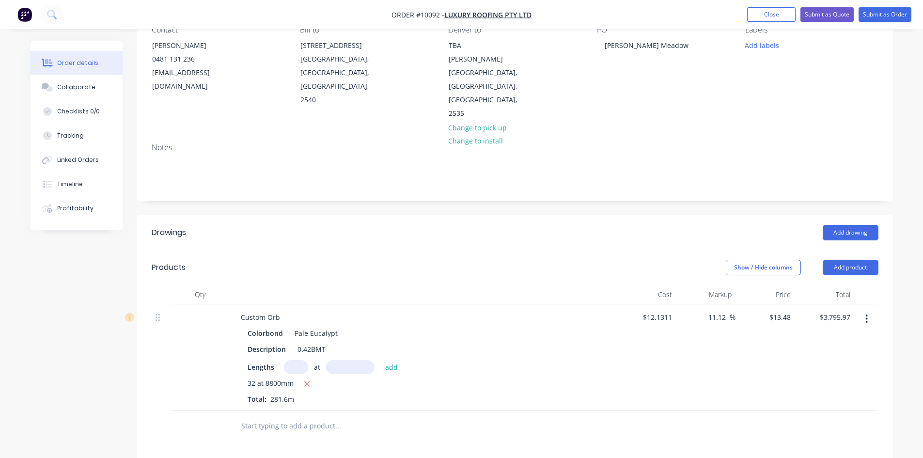
scroll to position [0, 0]
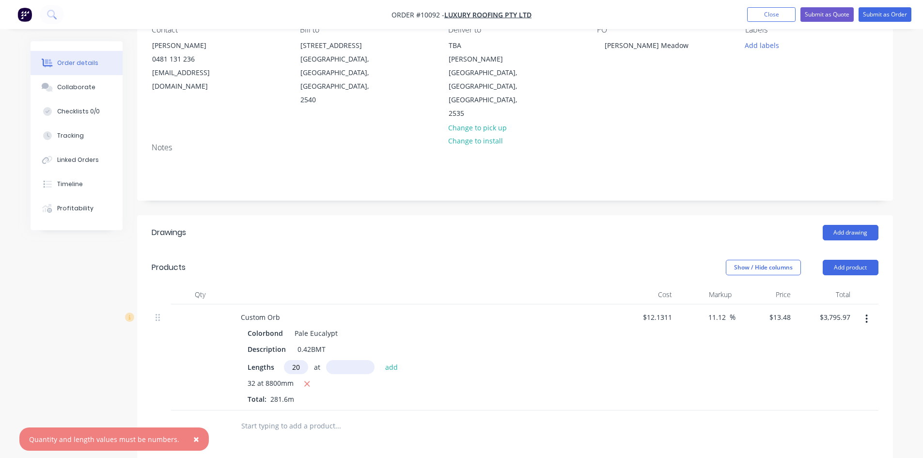
type input "20"
type input "4160mm"
type input "33"
type input "6150"
click at [380, 360] on button "add" at bounding box center [391, 366] width 23 height 13
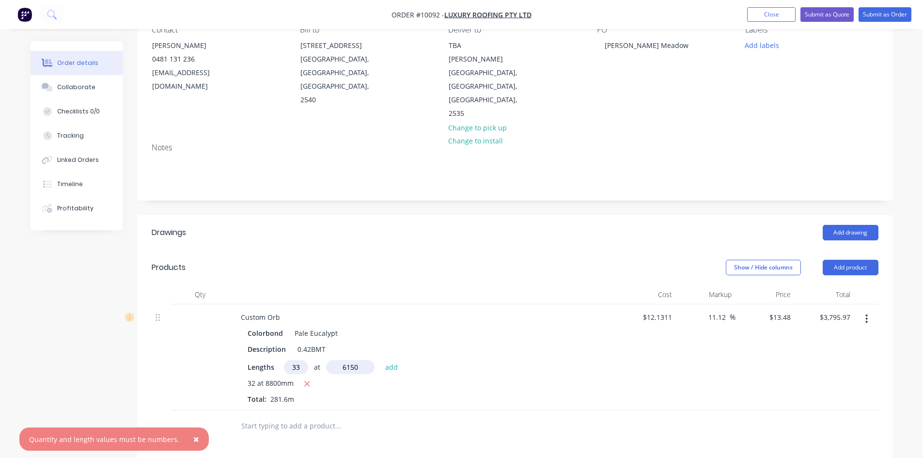
type input "$6,531.73"
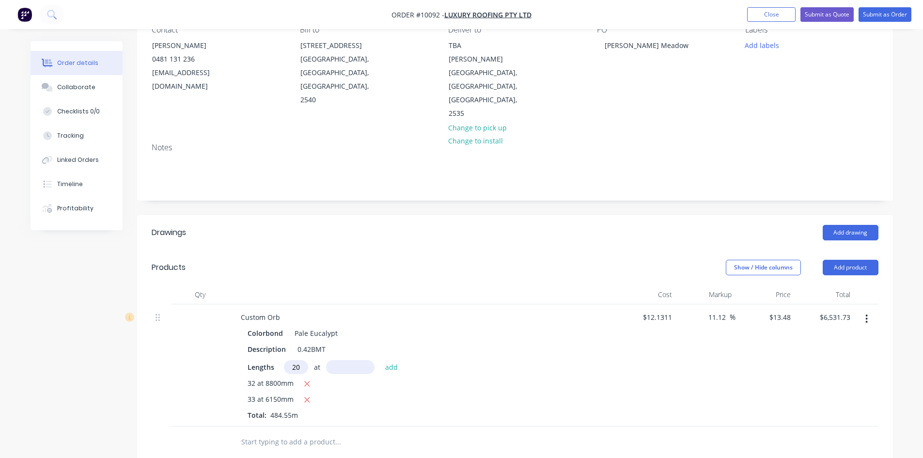
type input "20"
type input "4160"
click at [380, 360] on button "add" at bounding box center [391, 366] width 23 height 13
type input "$7,653.27"
type input "6"
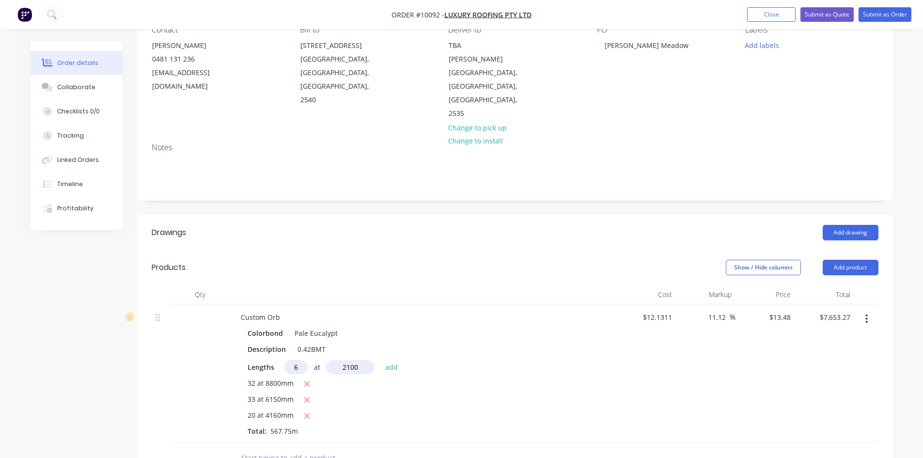
type input "2100"
click at [380, 360] on button "add" at bounding box center [391, 366] width 23 height 13
type input "$7,823.12"
type input "12"
type input "2350"
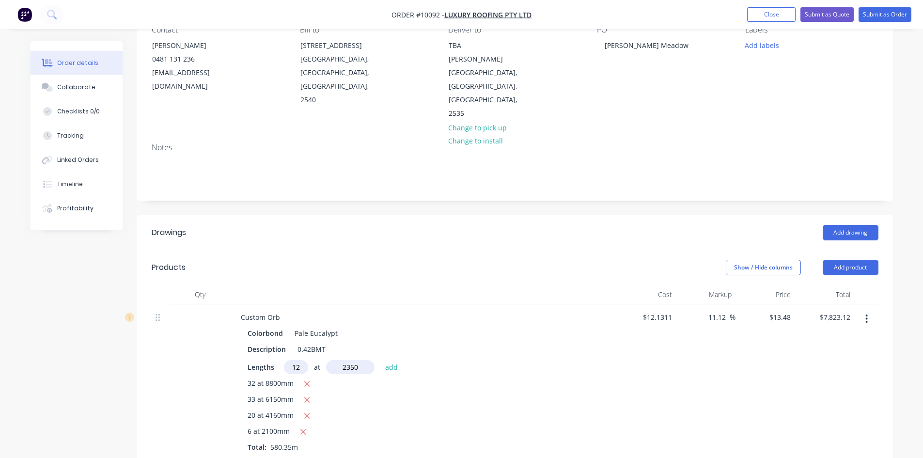
click at [380, 360] on button "add" at bounding box center [391, 366] width 23 height 13
type input "$8,203.25"
type input "16"
type input "3830"
click at [380, 360] on button "add" at bounding box center [391, 366] width 23 height 13
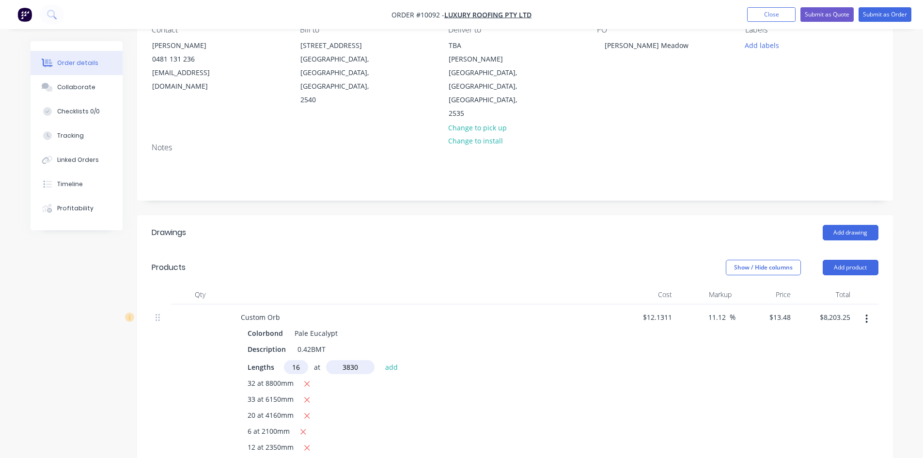
type input "$9,029.31"
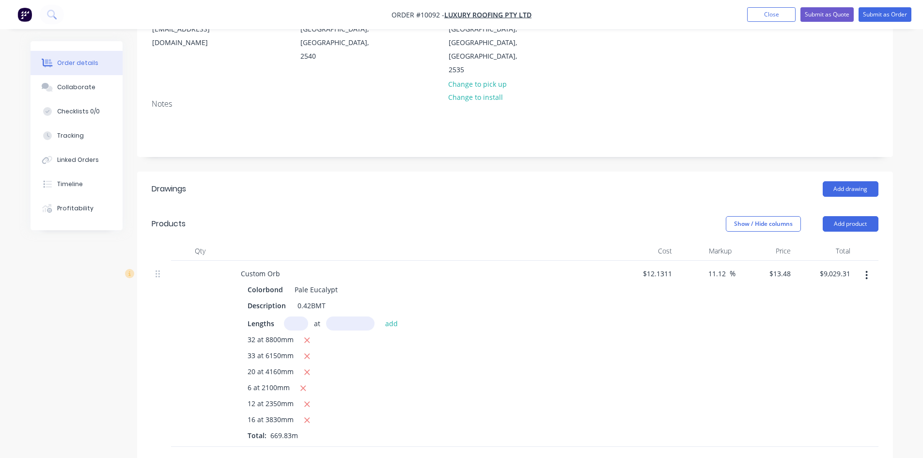
scroll to position [194, 0]
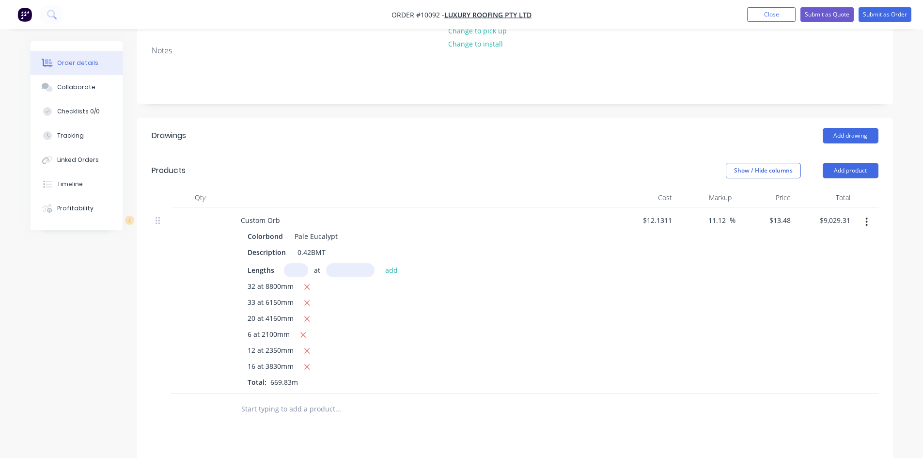
click at [268, 399] on input "text" at bounding box center [338, 408] width 194 height 19
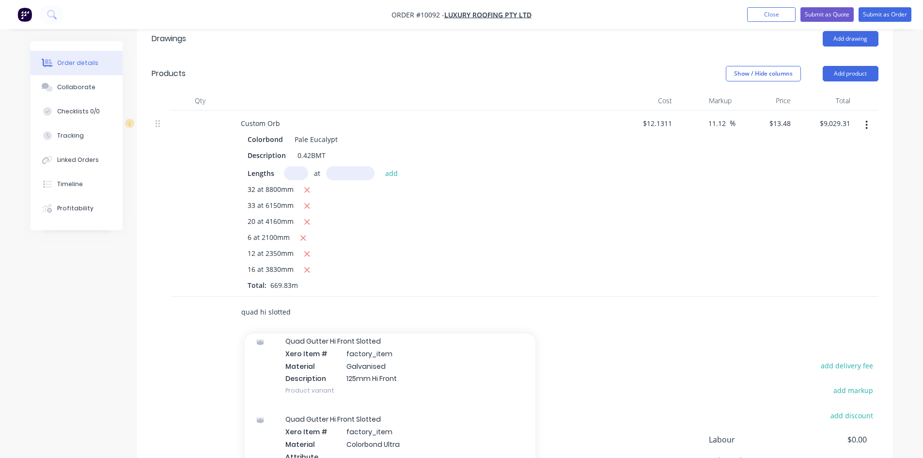
scroll to position [291, 0]
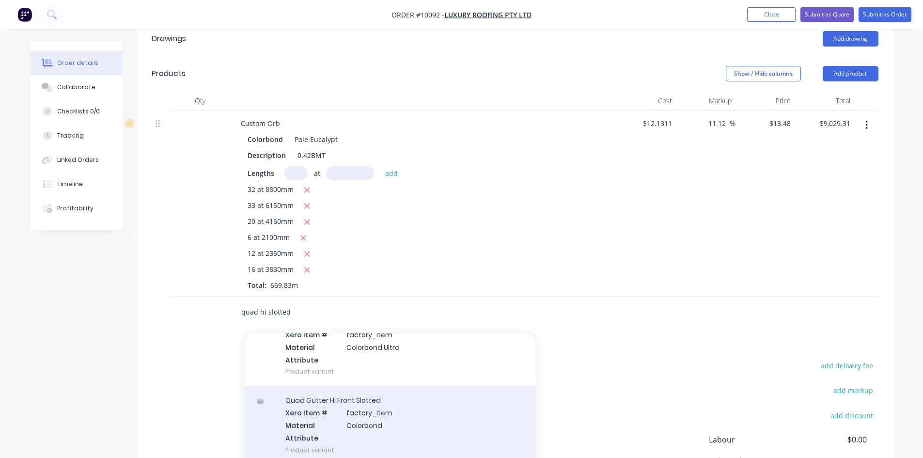
type input "quad hi slotted"
click at [350, 386] on div "Quad Gutter Hi Front Slotted Xero Item # factory_item Material Colorbond Attrib…" at bounding box center [390, 425] width 291 height 78
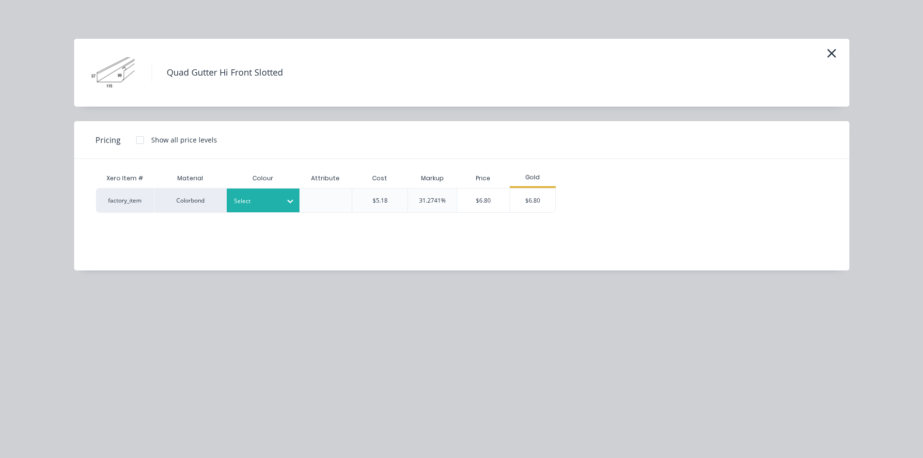
click at [260, 201] on div at bounding box center [256, 201] width 44 height 11
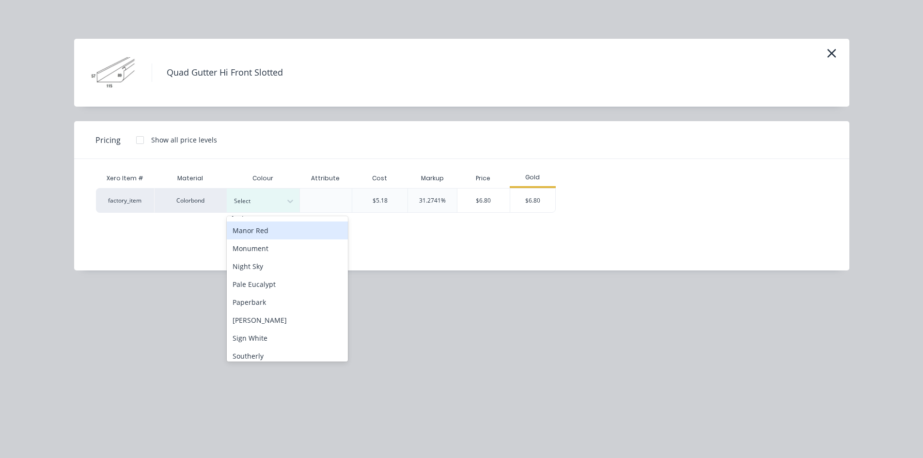
scroll to position [242, 0]
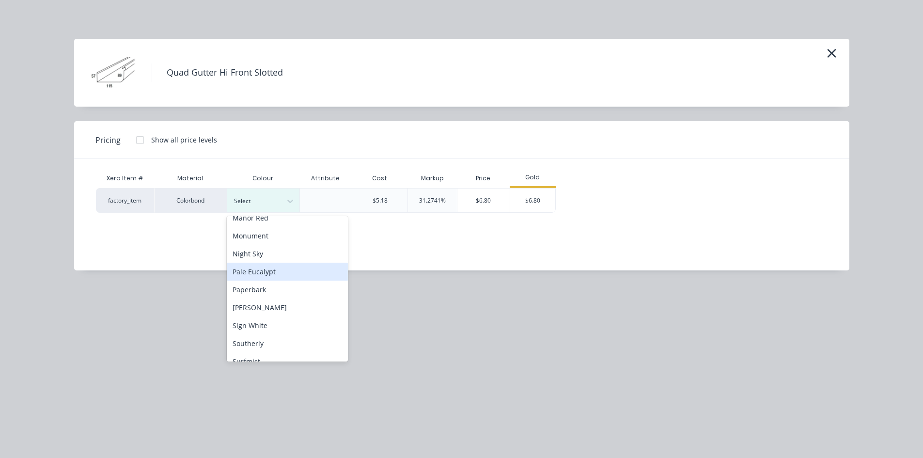
click at [263, 274] on div "Pale Eucalypt" at bounding box center [287, 272] width 121 height 18
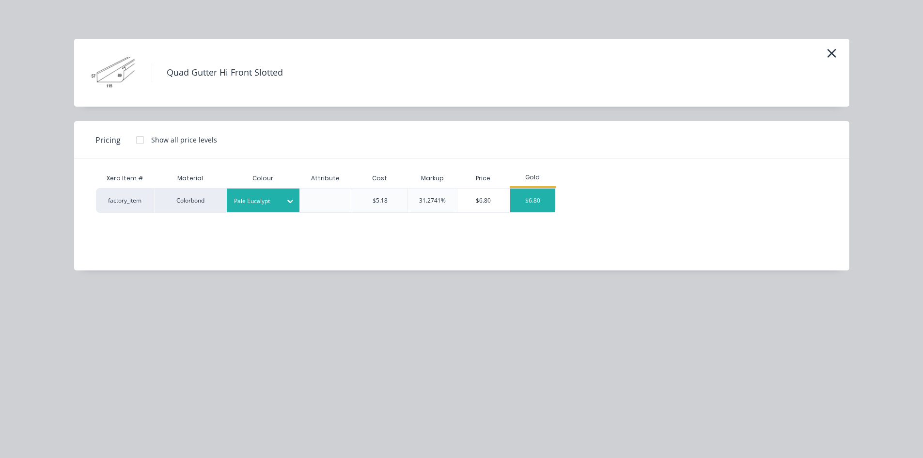
click at [530, 201] on div "$6.80" at bounding box center [533, 200] width 46 height 24
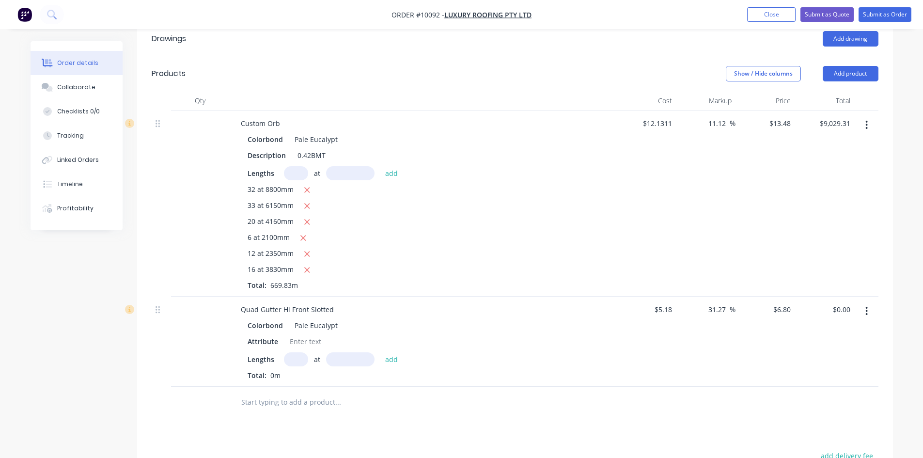
click at [296, 352] on input "text" at bounding box center [296, 359] width 24 height 14
type input "4"
type input "4200"
click at [380, 352] on button "add" at bounding box center [391, 358] width 23 height 13
type input "$114.24"
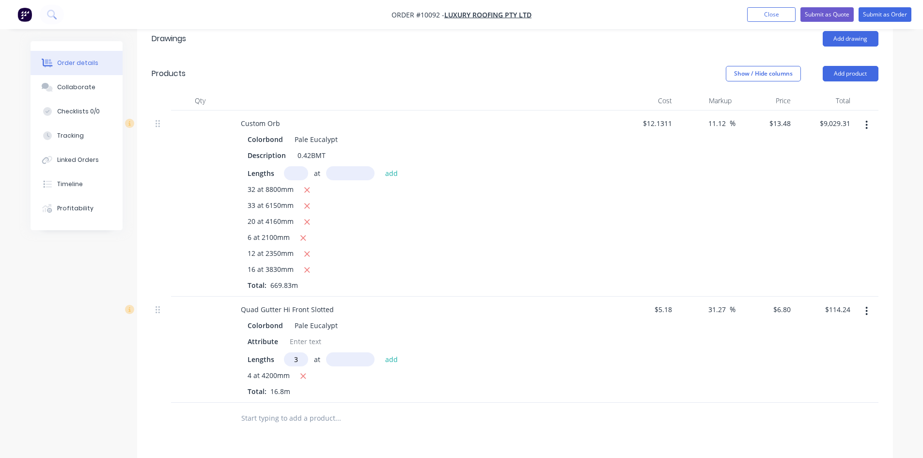
type input "3"
type input "5100"
click at [380, 352] on button "add" at bounding box center [391, 358] width 23 height 13
type input "$218.28"
type input "2"
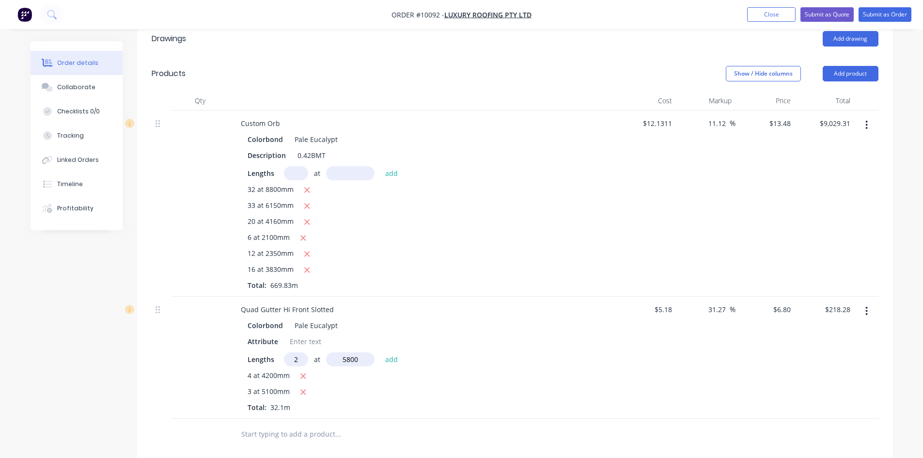
type input "5800"
click at [380, 352] on button "add" at bounding box center [391, 358] width 23 height 13
type input "$297.16"
type input "2"
type input "8500"
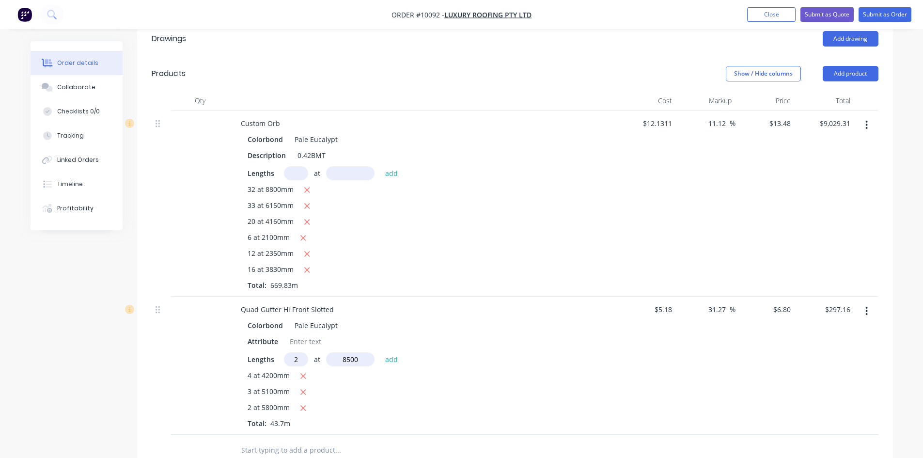
click at [380, 352] on button "add" at bounding box center [391, 358] width 23 height 13
type input "$412.76"
type input "1"
type input "6600"
click at [380, 352] on button "add" at bounding box center [391, 358] width 23 height 13
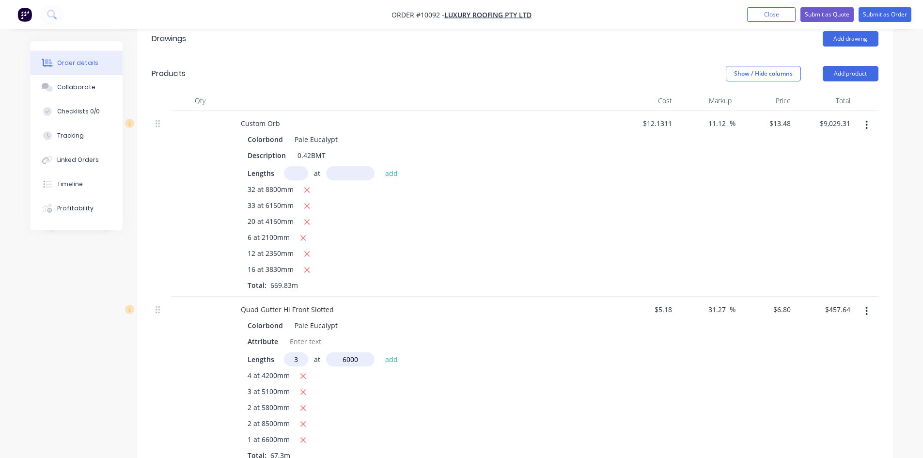
click at [380, 352] on button "add" at bounding box center [391, 358] width 23 height 13
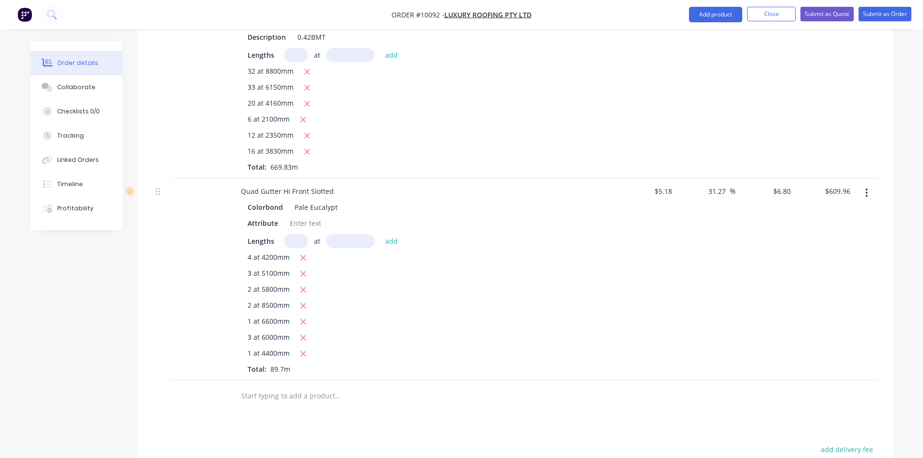
scroll to position [436, 0]
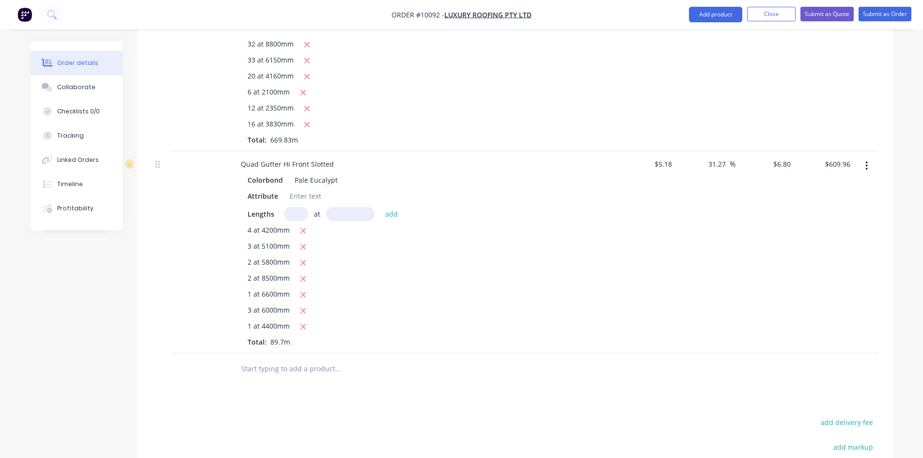
click at [275, 359] on input "text" at bounding box center [338, 368] width 194 height 19
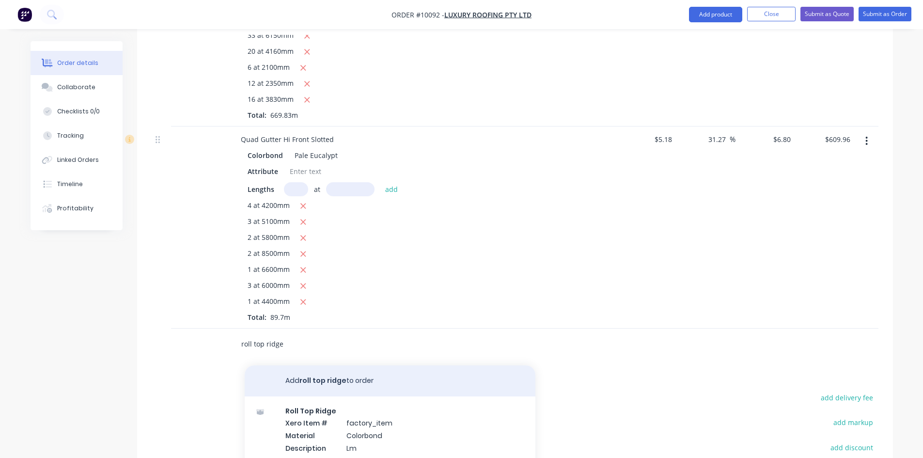
scroll to position [484, 0]
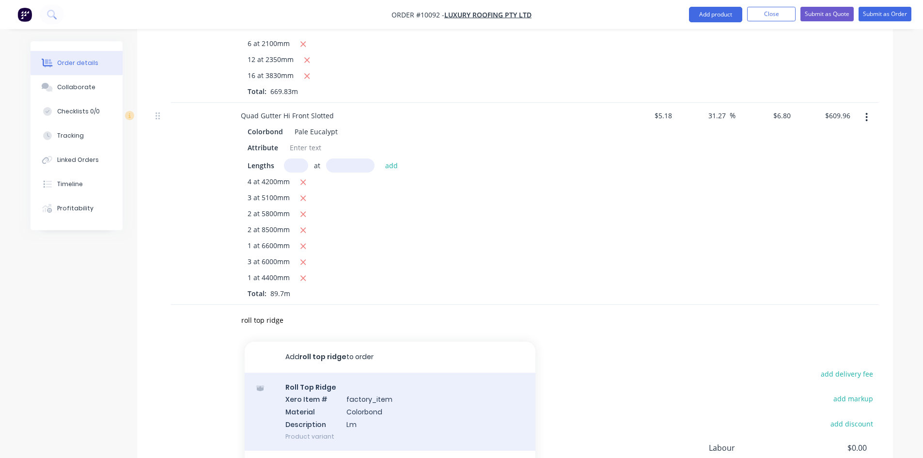
click at [307, 372] on div "Roll Top Ridge Xero Item # factory_item Material Colorbond Description Lm Produ…" at bounding box center [390, 411] width 291 height 78
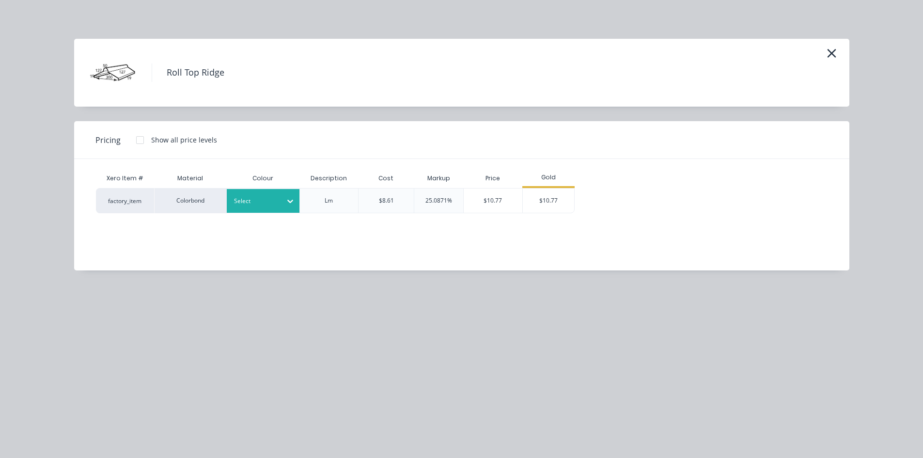
click at [265, 199] on div at bounding box center [256, 201] width 44 height 11
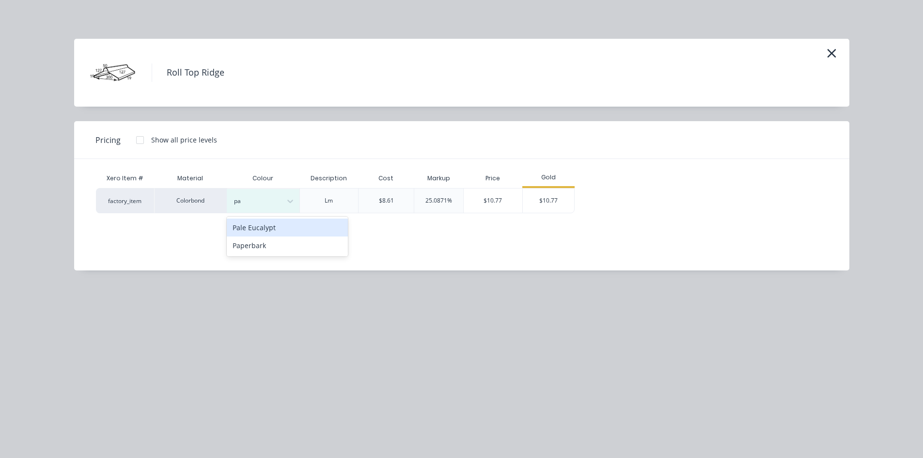
click at [263, 225] on div "Pale Eucalypt" at bounding box center [287, 227] width 121 height 18
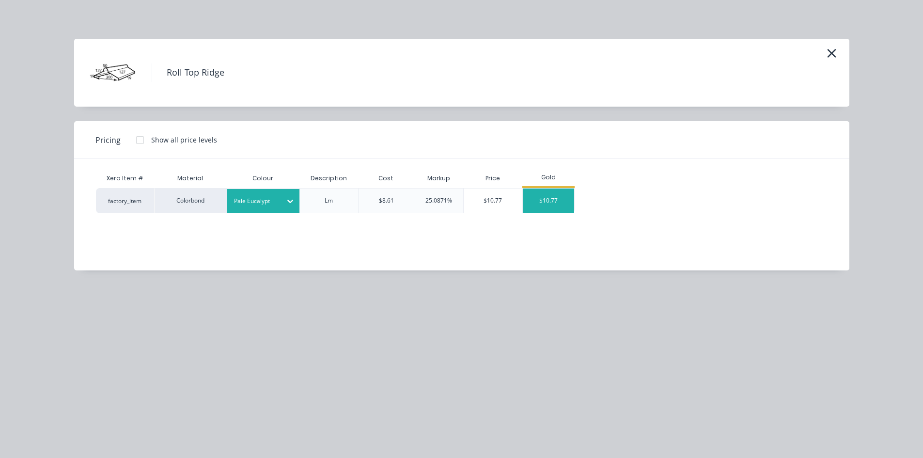
click at [561, 201] on div "$10.77" at bounding box center [549, 200] width 52 height 24
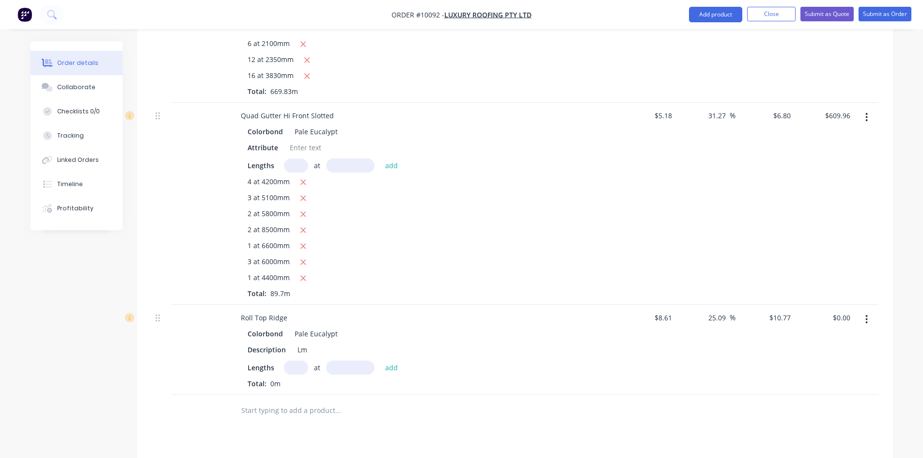
click at [302, 360] on input "text" at bounding box center [296, 367] width 24 height 14
click at [380, 360] on button "add" at bounding box center [391, 366] width 23 height 13
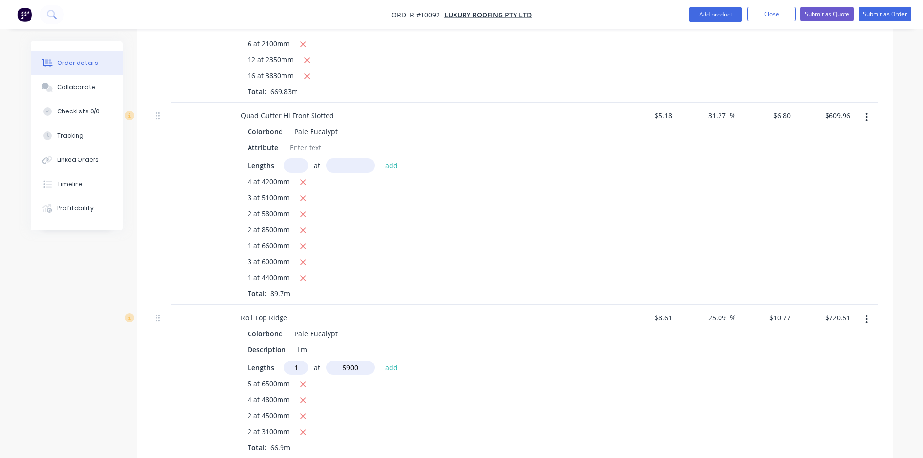
click at [380, 360] on button "add" at bounding box center [391, 366] width 23 height 13
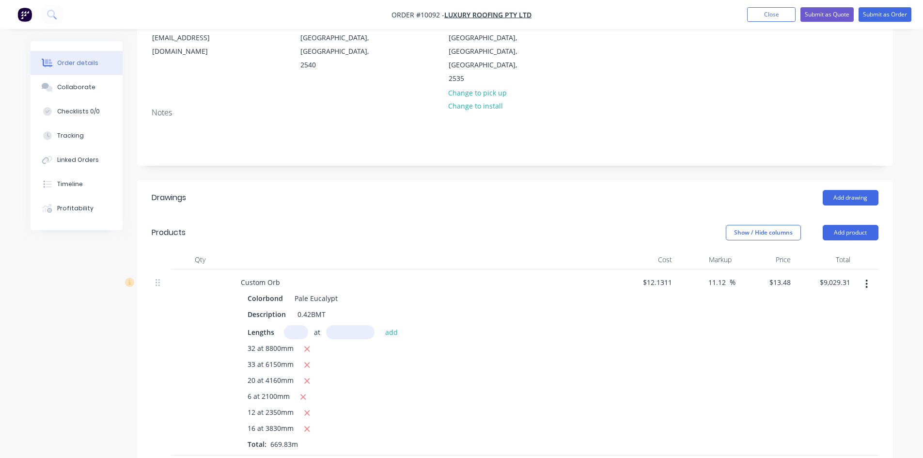
scroll to position [97, 0]
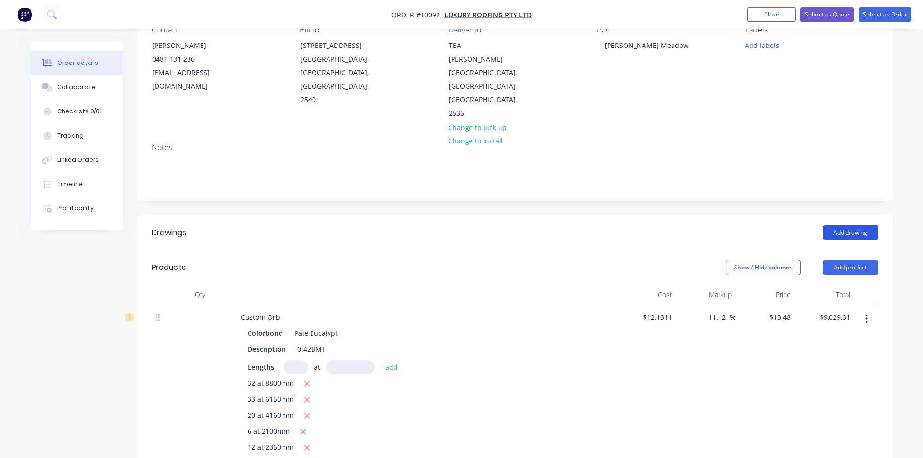
click at [852, 225] on button "Add drawing" at bounding box center [850, 232] width 56 height 15
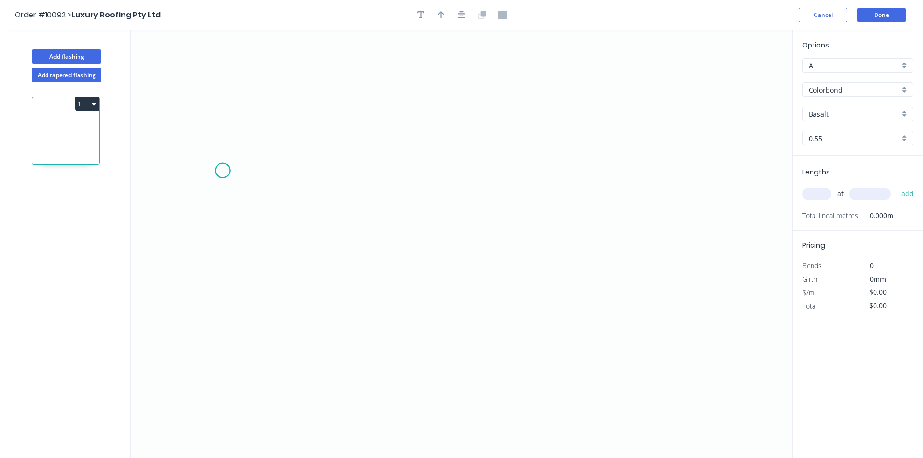
click at [222, 170] on icon "0" at bounding box center [461, 244] width 661 height 428
click at [184, 187] on icon "0" at bounding box center [461, 244] width 661 height 428
click at [451, 298] on icon "0 ?" at bounding box center [461, 244] width 661 height 428
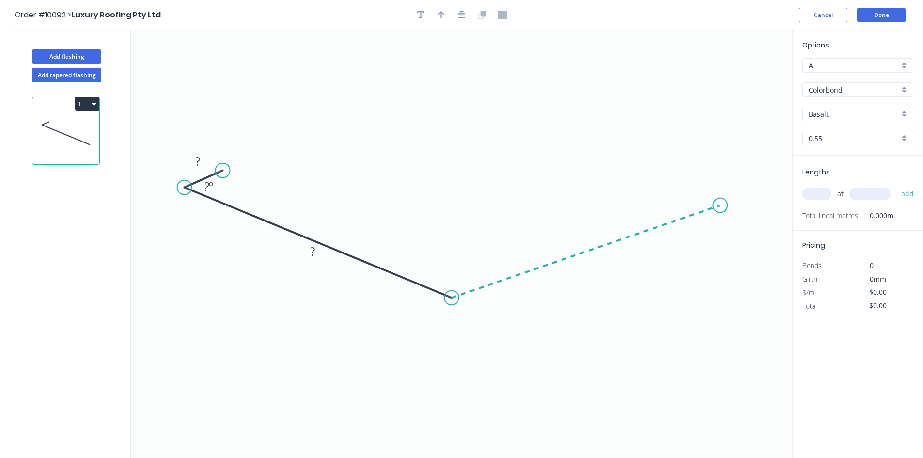
click at [720, 205] on icon "0 ? ? ? º" at bounding box center [461, 244] width 661 height 428
click at [681, 183] on icon "0 ? ? ? ? º ? º" at bounding box center [461, 244] width 661 height 428
drag, startPoint x: 602, startPoint y: 252, endPoint x: 586, endPoint y: 214, distance: 41.5
click at [586, 214] on rect at bounding box center [573, 222] width 31 height 20
drag, startPoint x: 327, startPoint y: 249, endPoint x: 348, endPoint y: 205, distance: 49.2
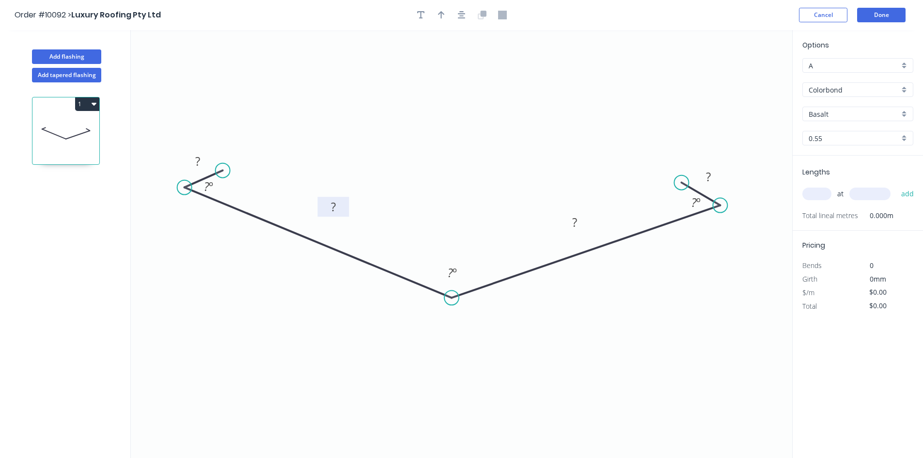
click at [348, 205] on rect at bounding box center [332, 207] width 31 height 20
click at [204, 157] on rect at bounding box center [197, 162] width 19 height 14
click at [441, 16] on icon "button" at bounding box center [441, 15] width 7 height 8
drag, startPoint x: 743, startPoint y: 77, endPoint x: 417, endPoint y: 114, distance: 328.5
click at [417, 114] on icon at bounding box center [420, 101] width 9 height 31
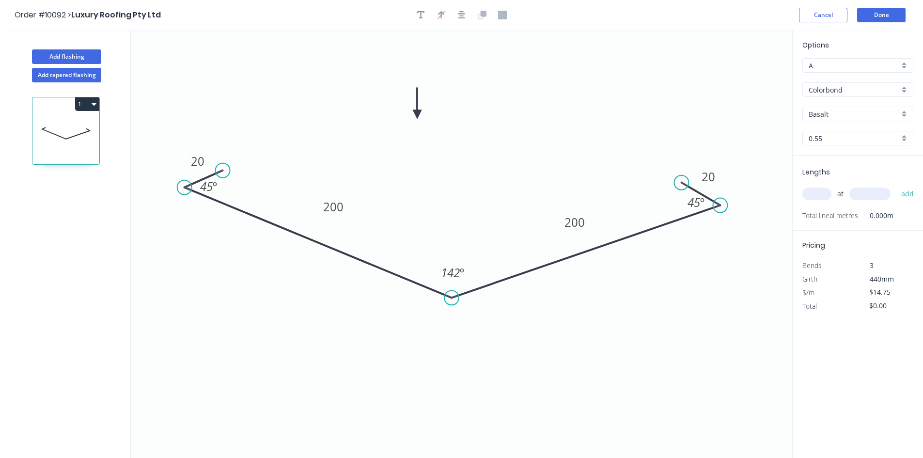
click at [855, 107] on div "Basalt" at bounding box center [857, 114] width 111 height 15
click at [848, 112] on input "text" at bounding box center [853, 114] width 91 height 10
click at [839, 131] on div "Pale Eucalypt" at bounding box center [858, 132] width 110 height 17
click at [813, 194] on input "text" at bounding box center [816, 193] width 29 height 13
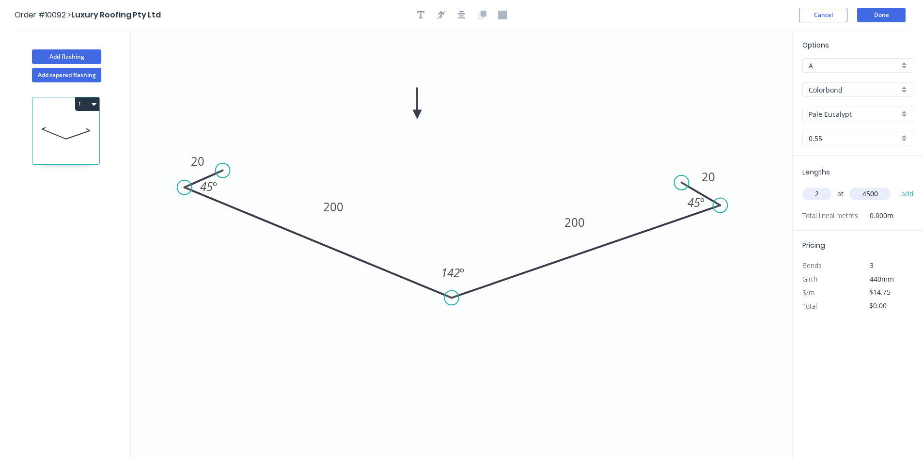
click at [896, 186] on button "add" at bounding box center [907, 194] width 23 height 16
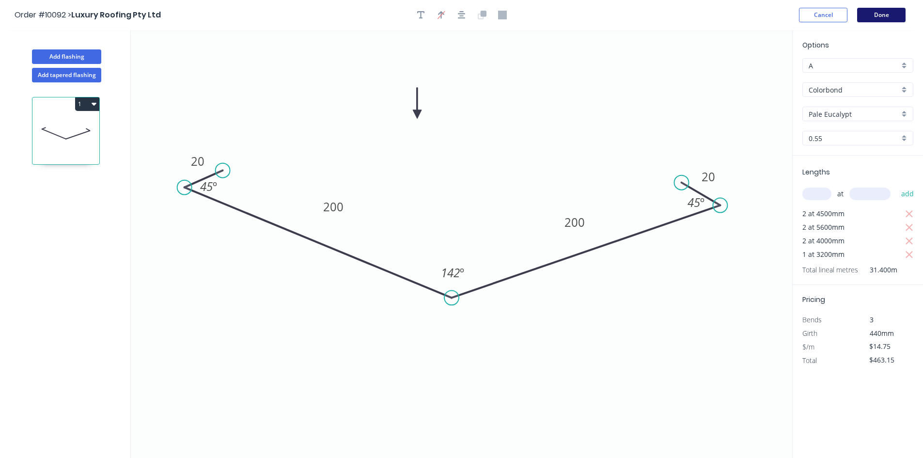
click at [870, 21] on button "Done" at bounding box center [881, 15] width 48 height 15
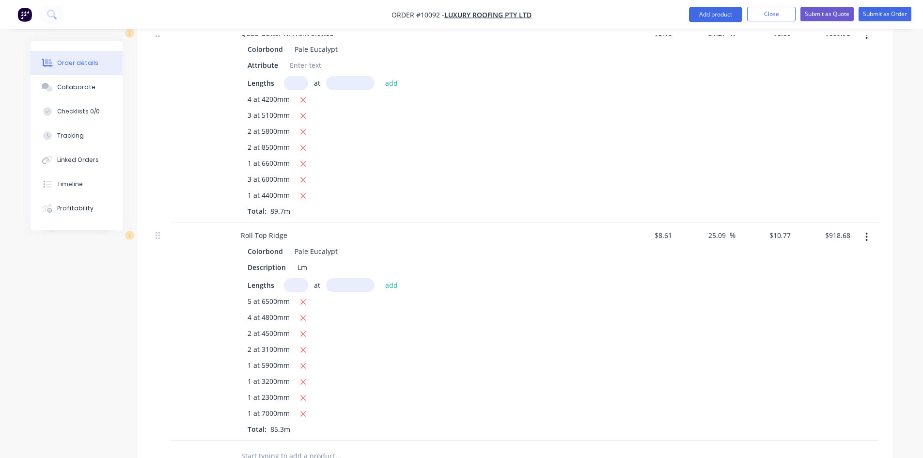
scroll to position [920, 0]
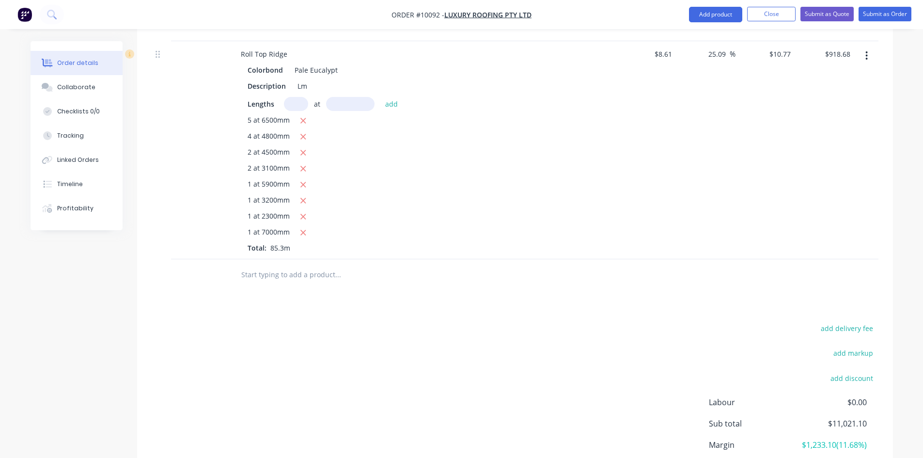
click at [272, 265] on input "text" at bounding box center [338, 274] width 194 height 19
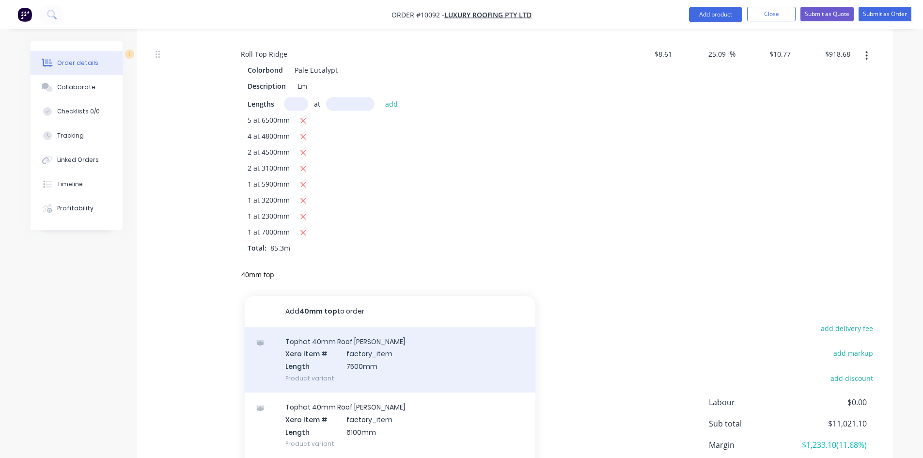
click at [303, 331] on div "Tophat 40mm Roof Batten Xero Item # factory_item Length 7500mm Product variant" at bounding box center [390, 359] width 291 height 65
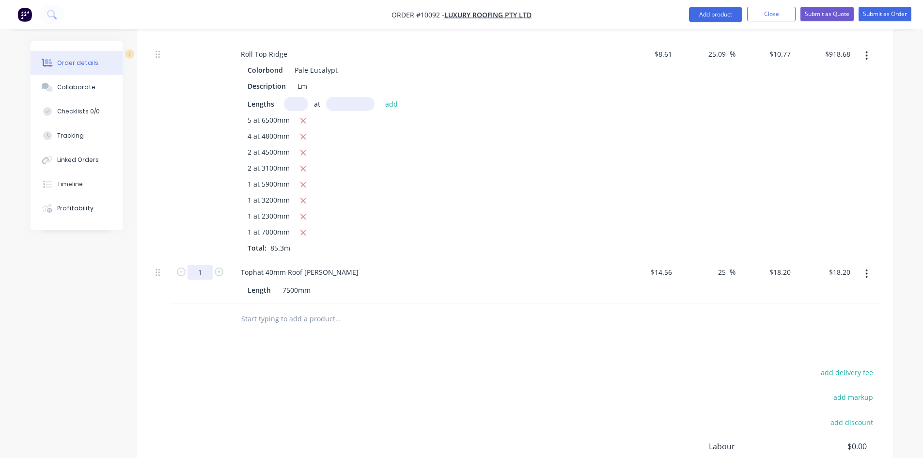
click at [204, 265] on input "1" at bounding box center [199, 272] width 25 height 15
click at [269, 309] on input "text" at bounding box center [338, 318] width 194 height 19
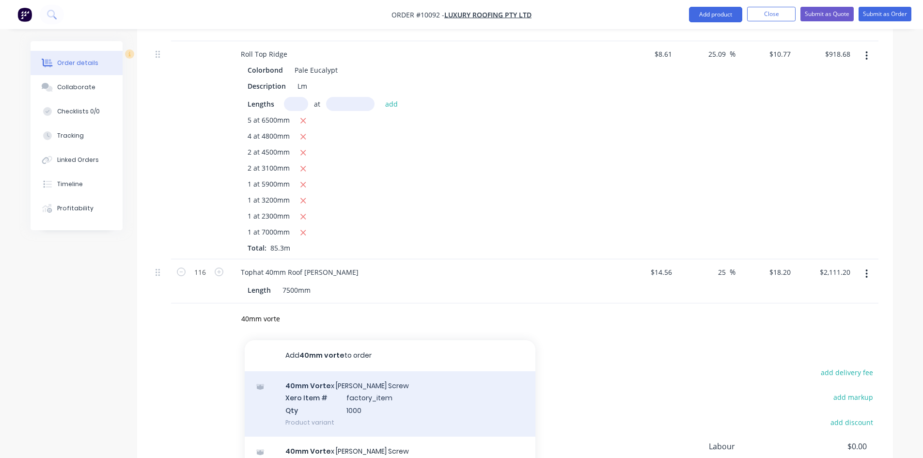
click at [308, 371] on div "40mm Vorte x Batten Screw Xero Item # factory_item Qty 1000 Product variant" at bounding box center [390, 403] width 291 height 65
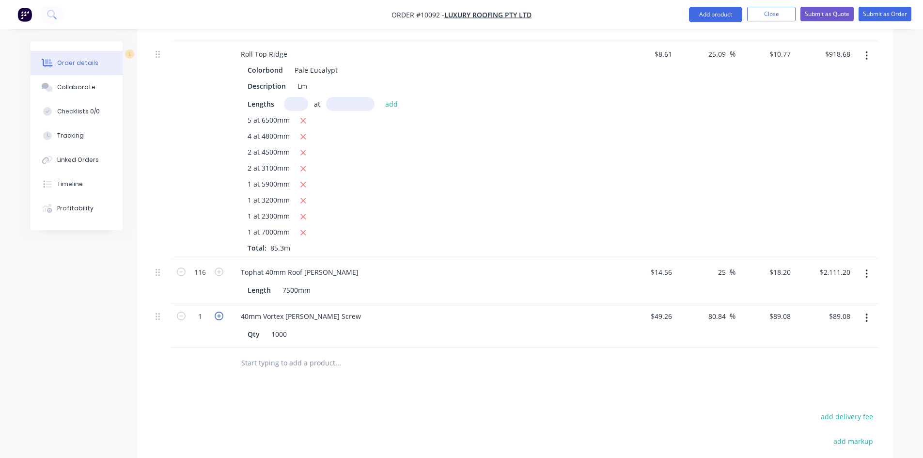
click at [218, 311] on icon "button" at bounding box center [219, 315] width 9 height 9
click at [263, 353] on input "text" at bounding box center [338, 362] width 194 height 19
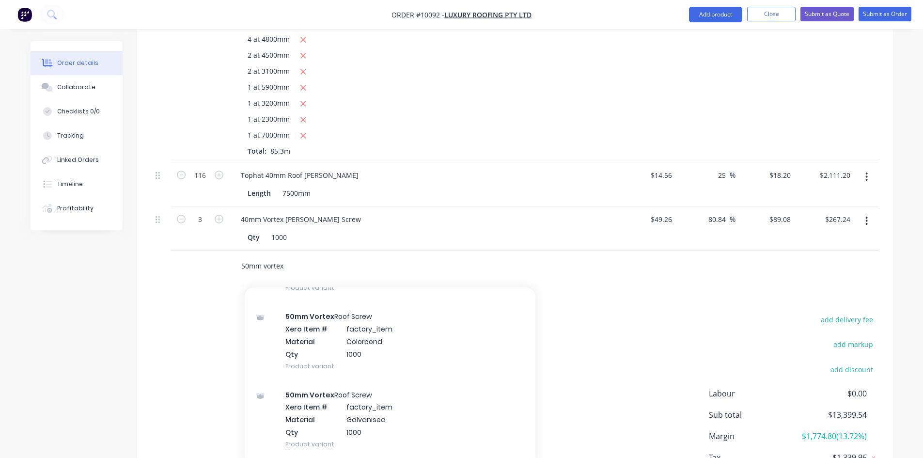
scroll to position [242, 0]
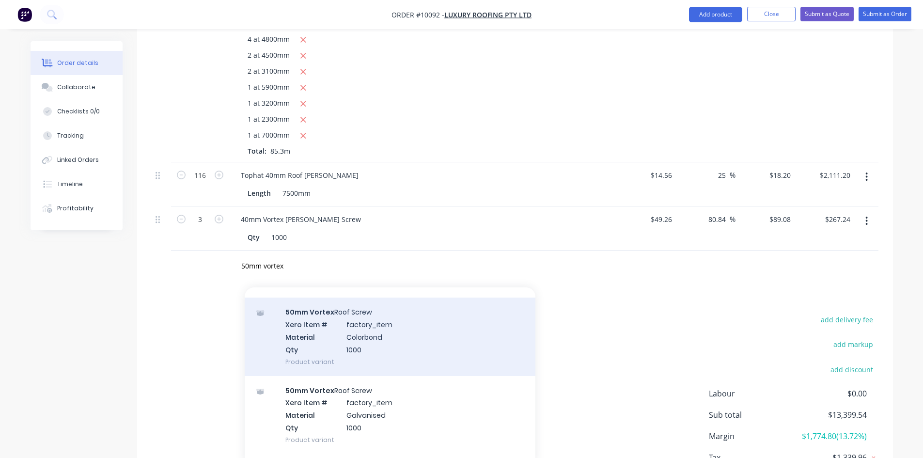
click at [327, 313] on div "50mm Vortex Roof Screw Xero Item # factory_item Material Colorbond Qty 1000 Pro…" at bounding box center [390, 336] width 291 height 78
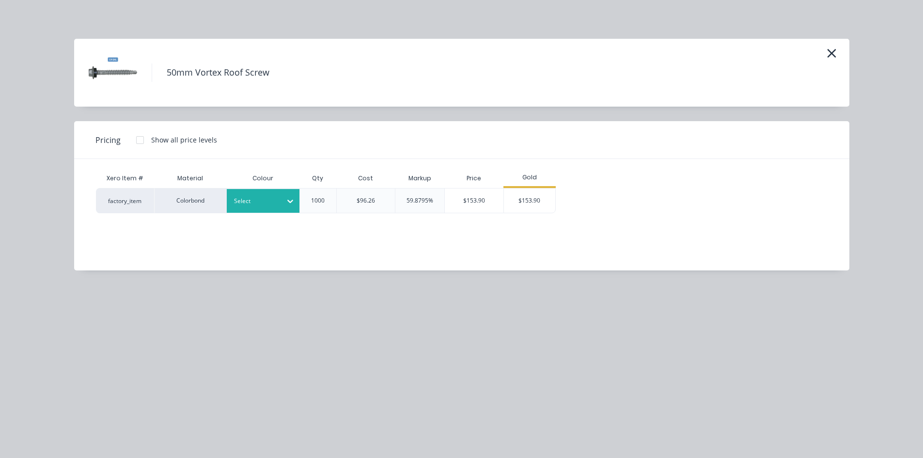
click at [261, 209] on div "Select" at bounding box center [263, 201] width 73 height 24
click at [262, 229] on div "Pale Eucalypt" at bounding box center [287, 227] width 121 height 18
click at [513, 193] on div "$153.90" at bounding box center [530, 200] width 52 height 24
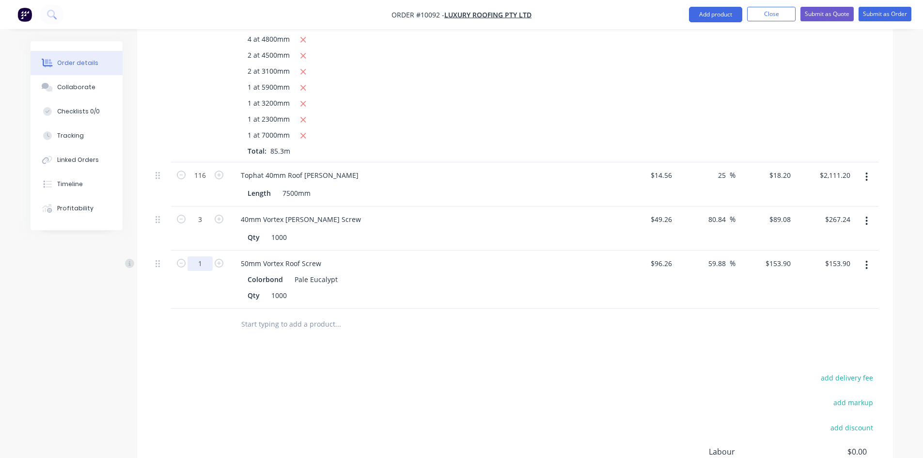
click at [202, 256] on input "1" at bounding box center [199, 263] width 25 height 15
click at [215, 309] on div at bounding box center [200, 324] width 58 height 31
click at [244, 314] on input "text" at bounding box center [338, 323] width 194 height 19
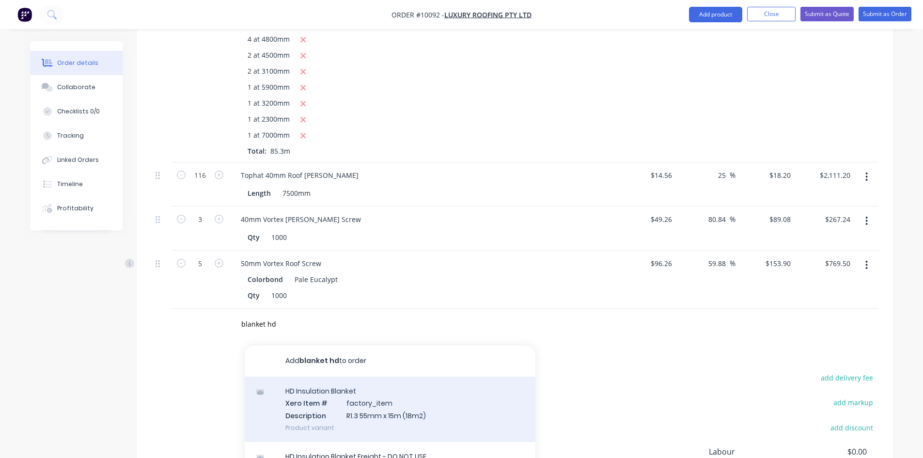
click at [350, 376] on div "HD Insulation Blanket Xero Item # factory_item Description R1.3 55mm x 15m (18m…" at bounding box center [390, 408] width 291 height 65
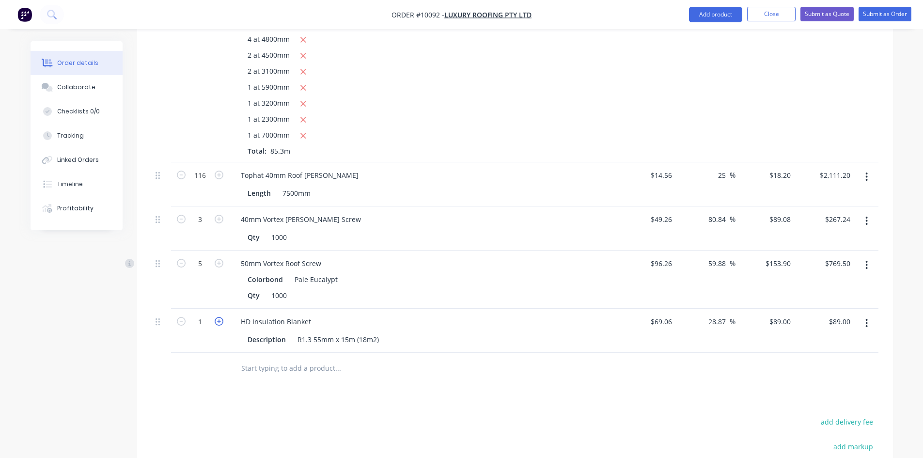
click at [221, 317] on icon "button" at bounding box center [219, 321] width 9 height 9
click at [204, 314] on input "2" at bounding box center [199, 321] width 25 height 15
click at [266, 358] on input "text" at bounding box center [338, 367] width 194 height 19
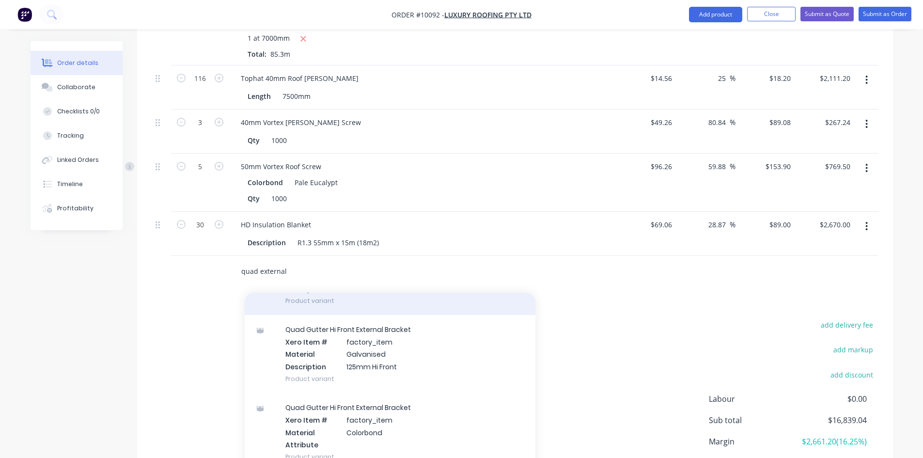
scroll to position [145, 0]
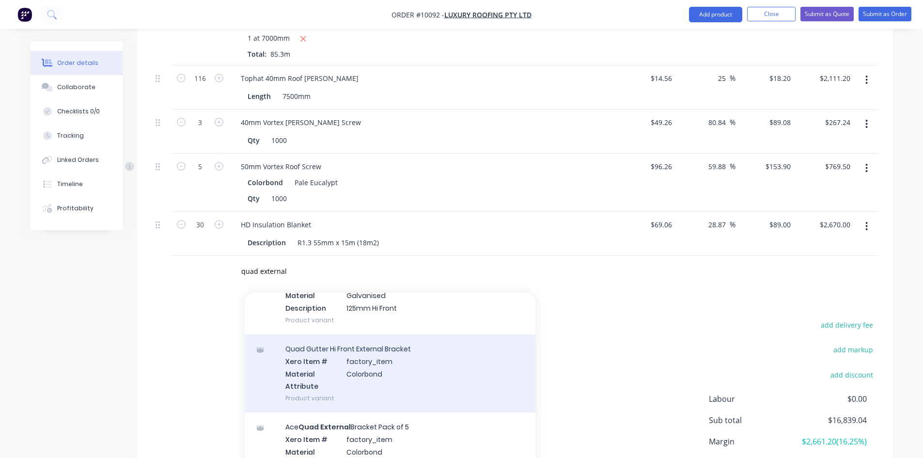
click at [362, 334] on div "Quad Gutter Hi Front External Bracket Xero Item # factory_item Material Colorbo…" at bounding box center [390, 373] width 291 height 78
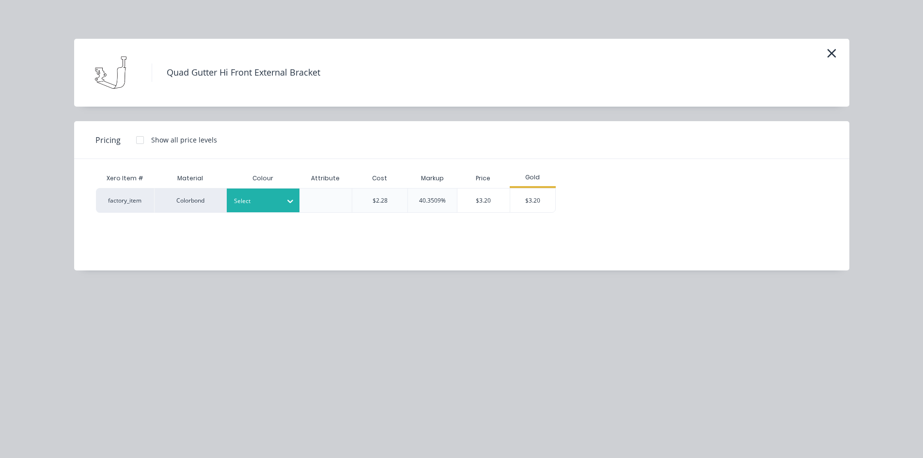
click at [272, 205] on div at bounding box center [256, 201] width 44 height 11
click at [266, 227] on div "Pale Eucalypt" at bounding box center [287, 227] width 121 height 18
click at [521, 199] on div "$3.20" at bounding box center [533, 200] width 46 height 24
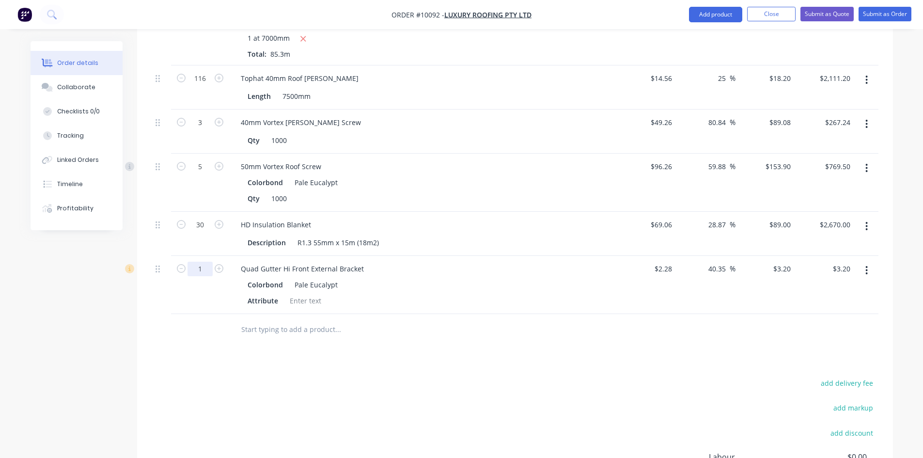
click at [203, 262] on input "1" at bounding box center [199, 269] width 25 height 15
click at [273, 320] on input "text" at bounding box center [338, 329] width 194 height 19
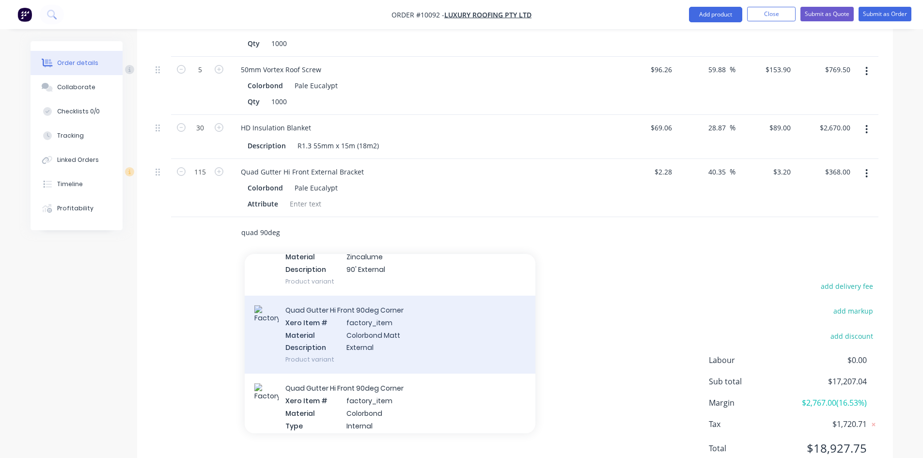
scroll to position [194, 0]
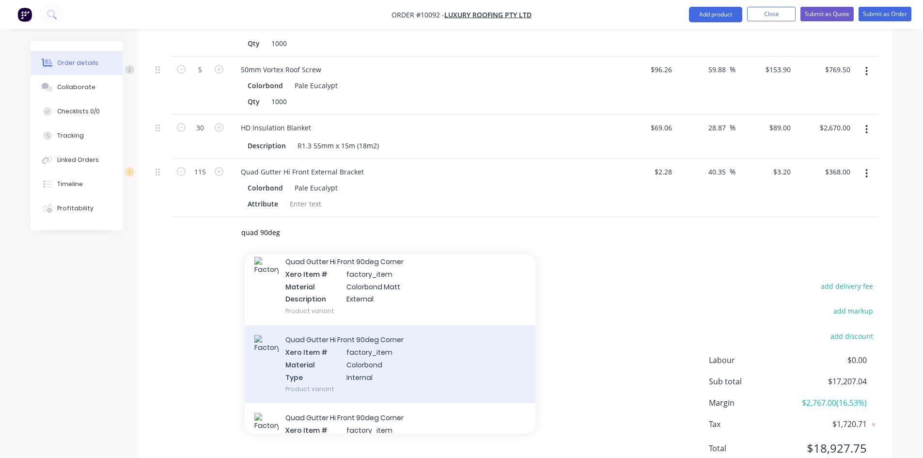
click at [372, 330] on div "Quad Gutter Hi Front 90deg Corner Xero Item # factory_item Material Colorbond T…" at bounding box center [390, 364] width 291 height 78
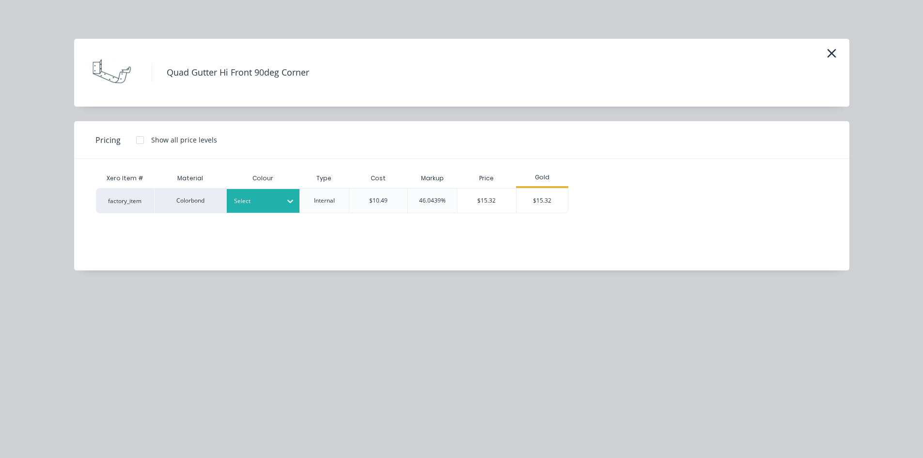
click at [263, 204] on div at bounding box center [256, 201] width 44 height 11
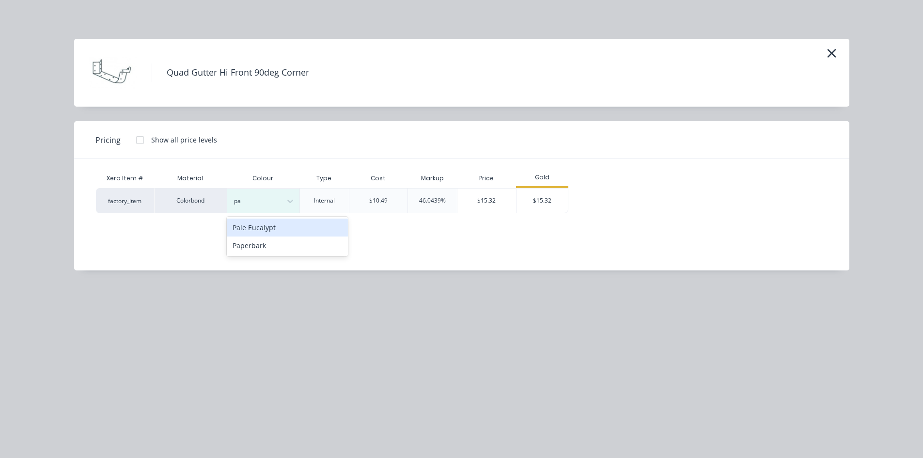
click at [274, 235] on div "Pale Eucalypt" at bounding box center [287, 227] width 121 height 18
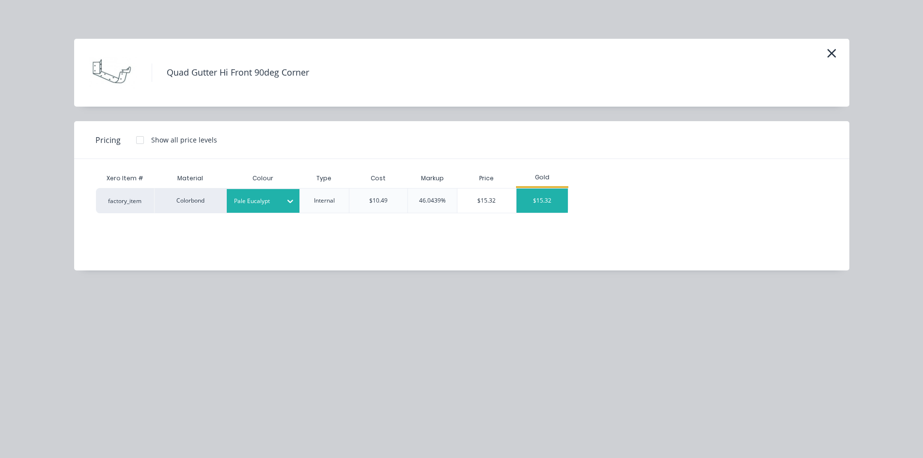
click at [545, 207] on div "$15.32" at bounding box center [542, 200] width 52 height 24
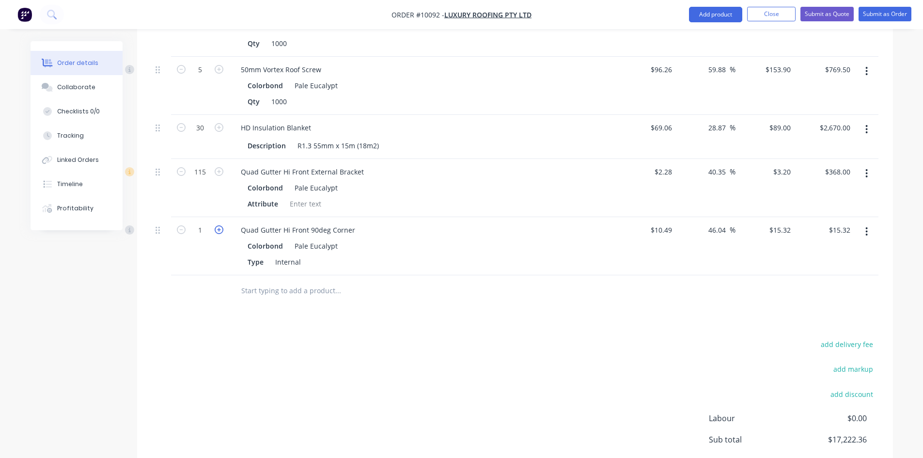
click at [217, 225] on icon "button" at bounding box center [219, 229] width 9 height 9
click at [274, 281] on input "text" at bounding box center [338, 290] width 194 height 19
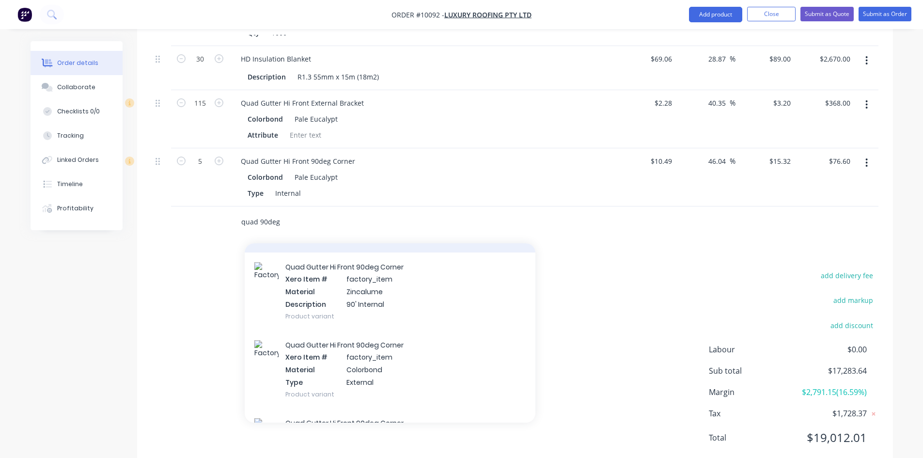
scroll to position [436, 0]
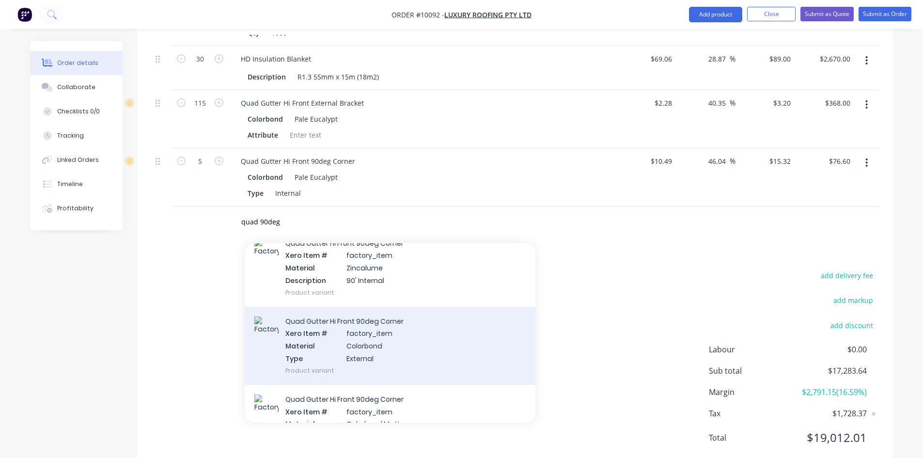
click at [346, 323] on div "Quad Gutter Hi Front 90deg Corner Xero Item # factory_item Material Colorbond T…" at bounding box center [390, 346] width 291 height 78
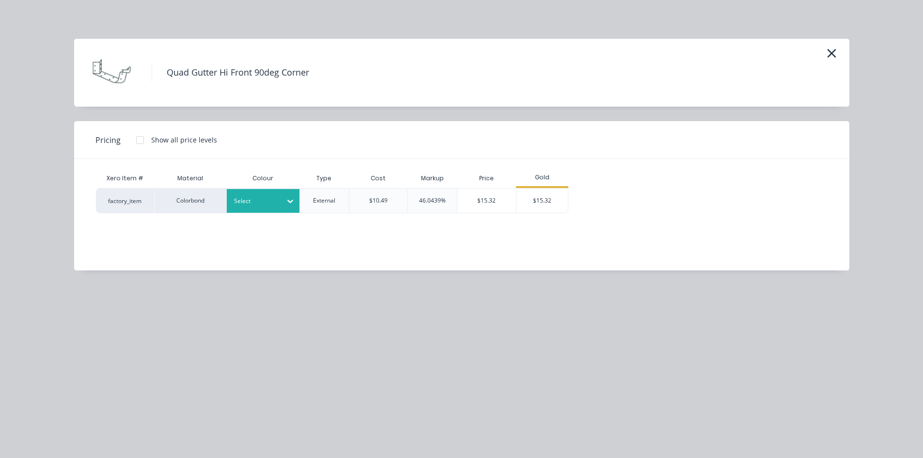
click at [256, 209] on div "Select" at bounding box center [263, 201] width 73 height 24
click at [251, 227] on div "Pale Eucalypt" at bounding box center [287, 227] width 121 height 18
click at [535, 203] on div "$15.32" at bounding box center [542, 200] width 52 height 24
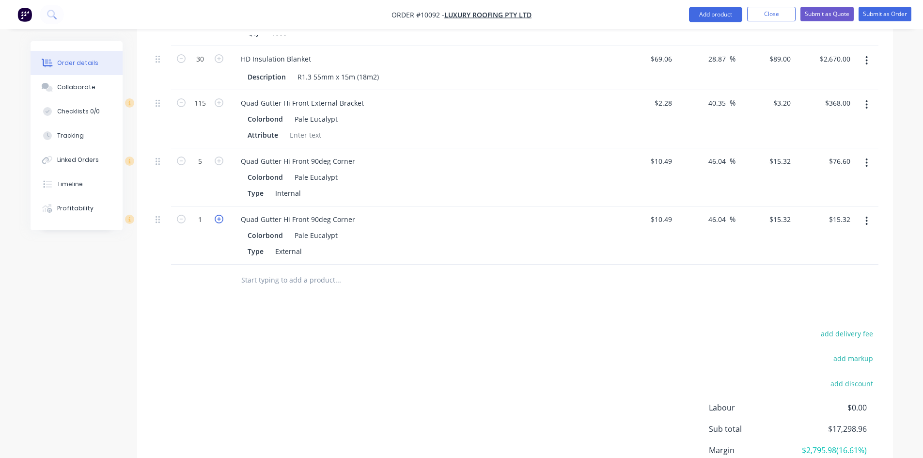
click at [219, 215] on icon "button" at bounding box center [219, 219] width 9 height 9
click at [265, 270] on input "text" at bounding box center [338, 279] width 194 height 19
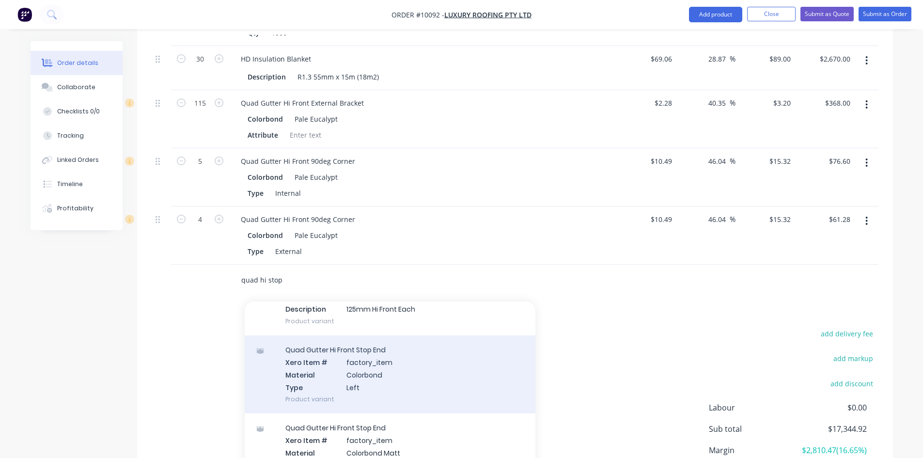
scroll to position [242, 0]
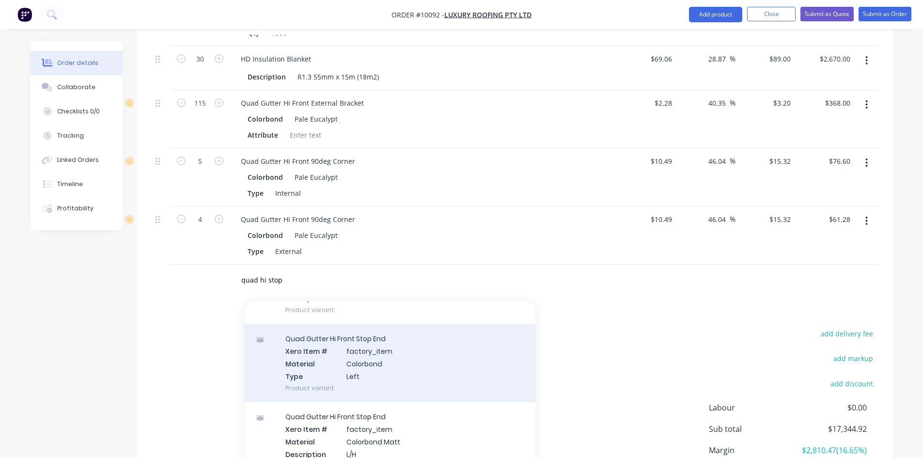
click at [356, 327] on div "Quad Gutter Hi Front Stop End Xero Item # factory_item Material Colorbond Type …" at bounding box center [390, 363] width 291 height 78
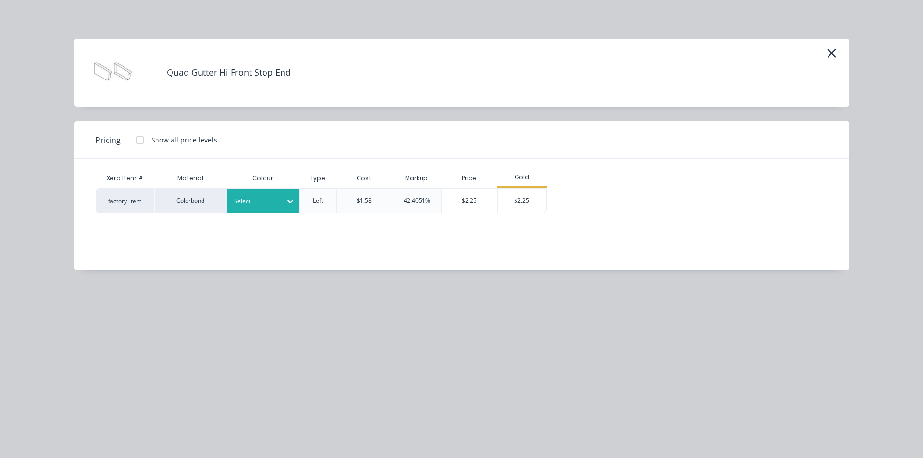
click at [271, 203] on div at bounding box center [256, 201] width 44 height 11
click at [263, 228] on div "Pale Eucalypt" at bounding box center [287, 227] width 121 height 18
click at [525, 201] on div "$2.25" at bounding box center [521, 200] width 48 height 24
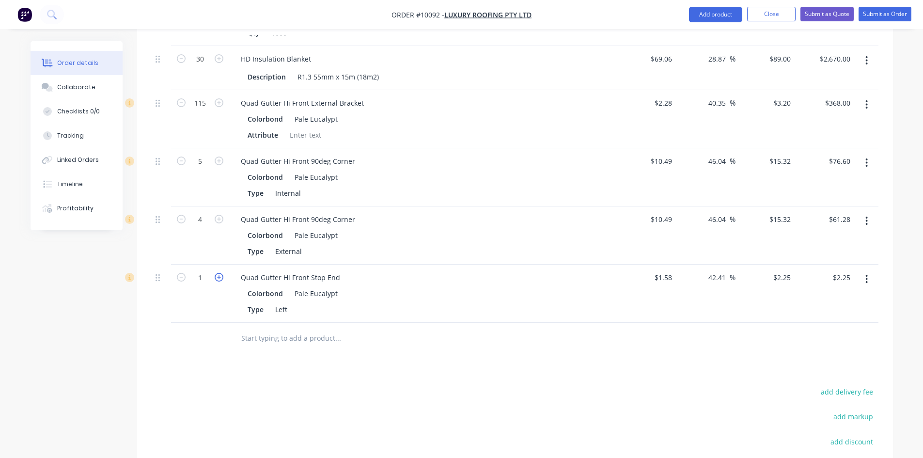
click at [220, 273] on icon "button" at bounding box center [219, 277] width 9 height 9
click at [271, 328] on input "text" at bounding box center [338, 337] width 194 height 19
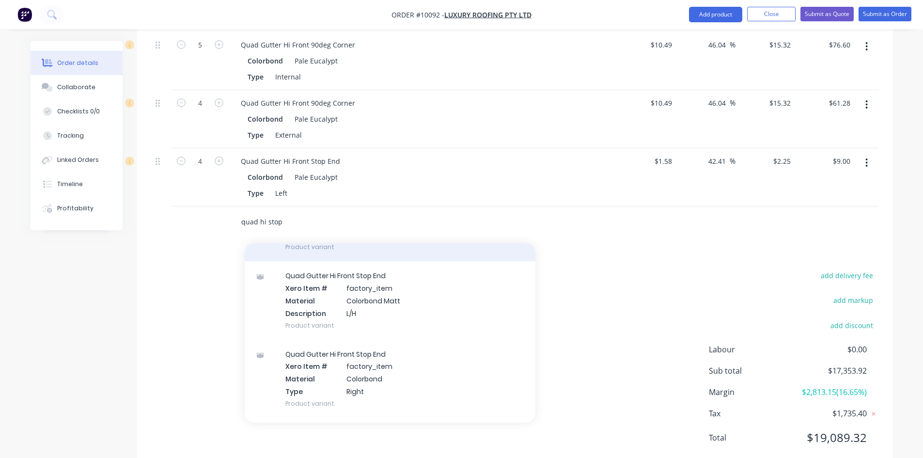
scroll to position [339, 0]
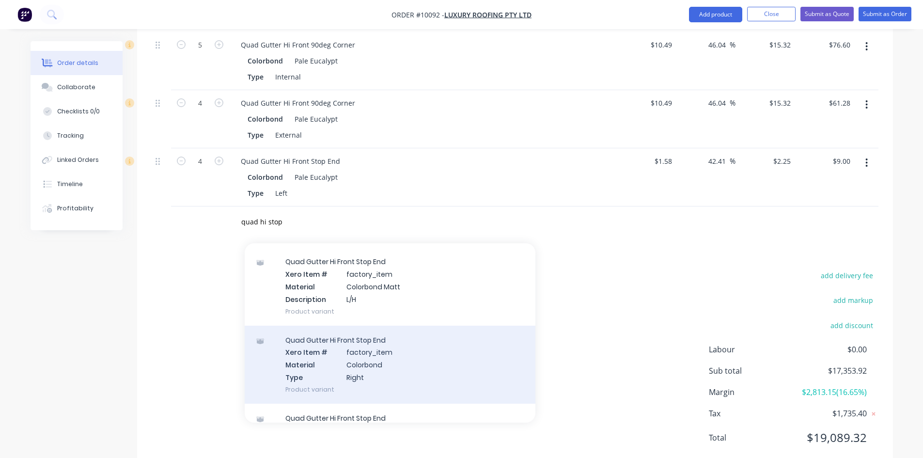
click at [351, 325] on div "Quad Gutter Hi Front Stop End Xero Item # factory_item Material Colorbond Type …" at bounding box center [390, 364] width 291 height 78
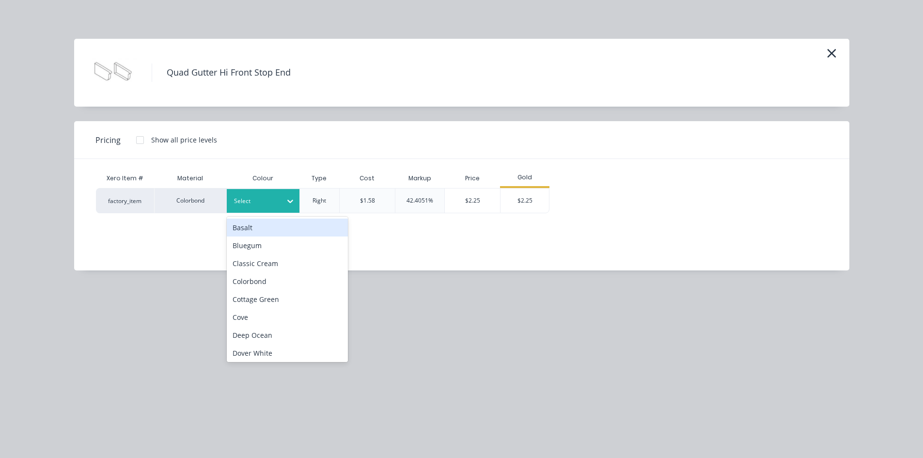
click at [270, 204] on div at bounding box center [256, 201] width 44 height 11
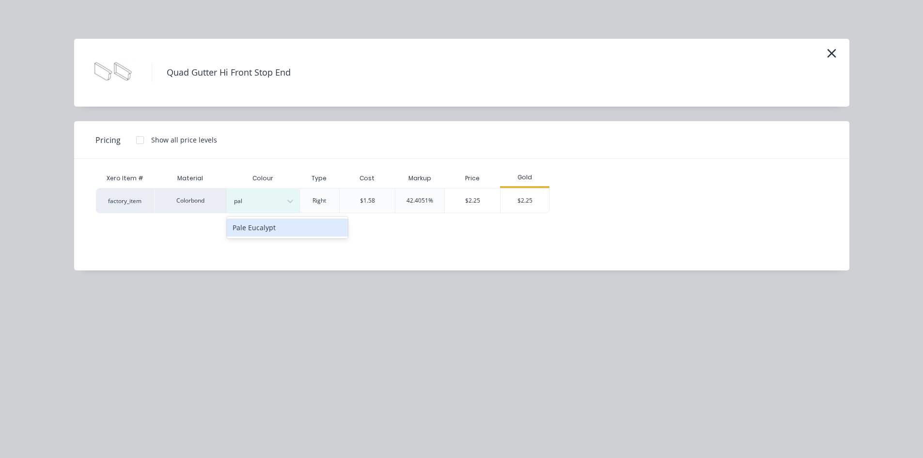
click at [266, 228] on div "Pale Eucalypt" at bounding box center [287, 227] width 121 height 18
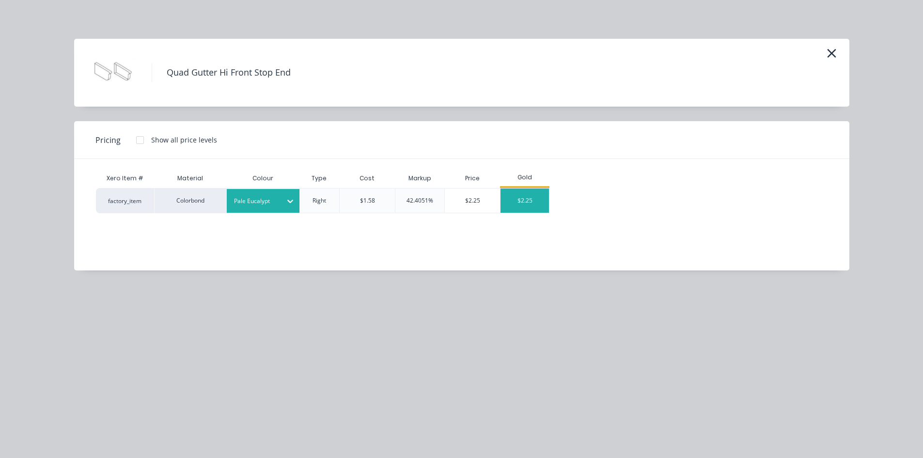
click at [519, 195] on div "$2.25" at bounding box center [524, 200] width 48 height 24
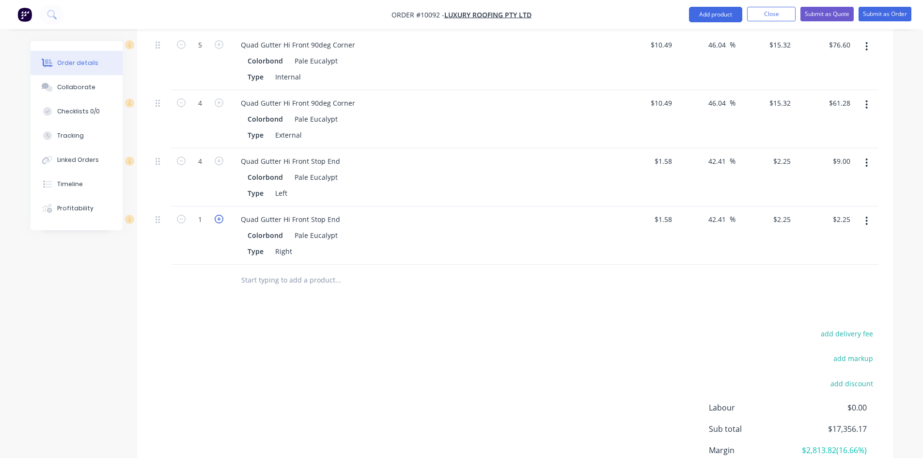
click at [215, 215] on icon "button" at bounding box center [219, 219] width 9 height 9
click at [217, 215] on icon "button" at bounding box center [219, 219] width 9 height 9
click at [218, 215] on icon "button" at bounding box center [219, 219] width 9 height 9
click at [270, 270] on input "text" at bounding box center [338, 279] width 194 height 19
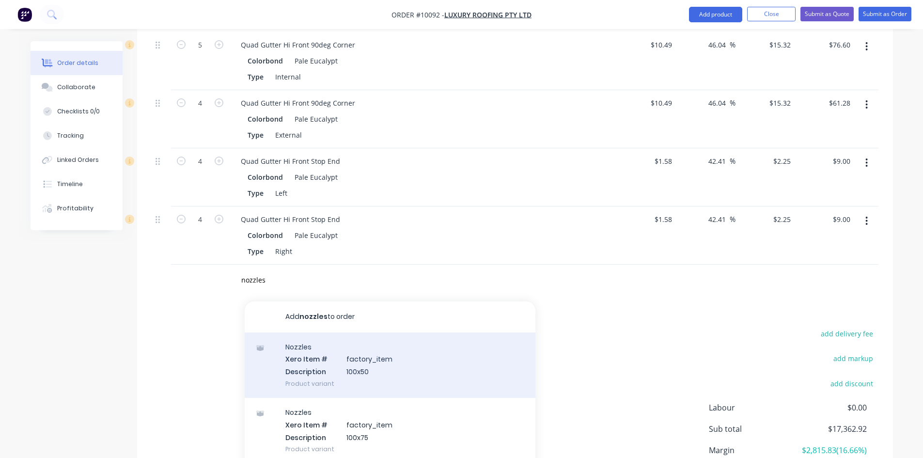
click at [306, 333] on div "Nozzles Xero Item # factory_item Description 100x50 Product variant" at bounding box center [390, 364] width 291 height 65
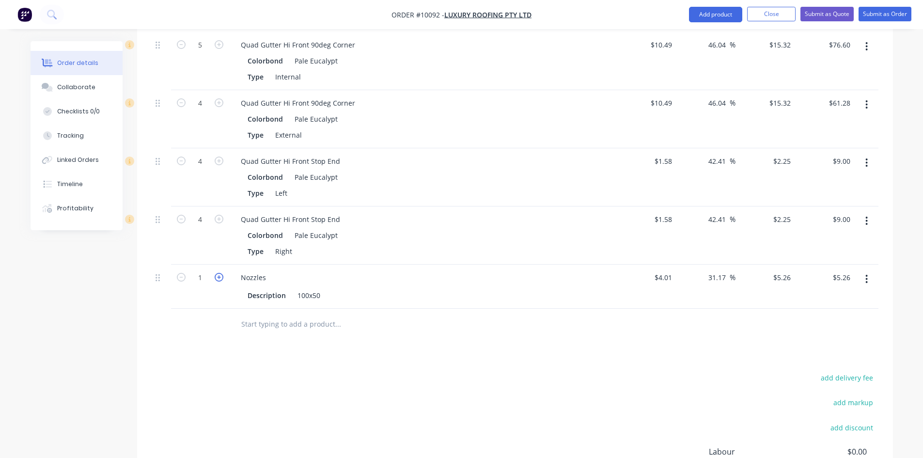
click at [219, 271] on button "button" at bounding box center [219, 276] width 13 height 10
click at [217, 273] on icon "button" at bounding box center [219, 277] width 9 height 9
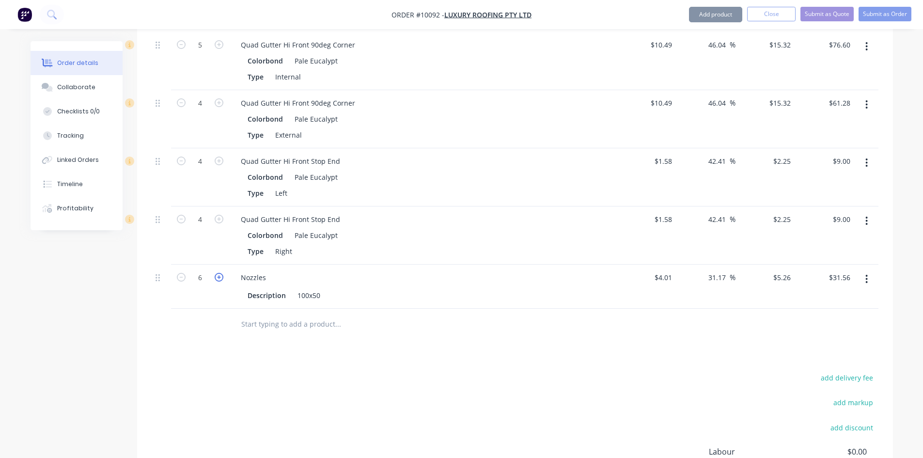
click at [217, 273] on icon "button" at bounding box center [219, 277] width 9 height 9
click at [184, 273] on icon "button" at bounding box center [181, 277] width 9 height 9
click at [271, 314] on input "text" at bounding box center [338, 323] width 194 height 19
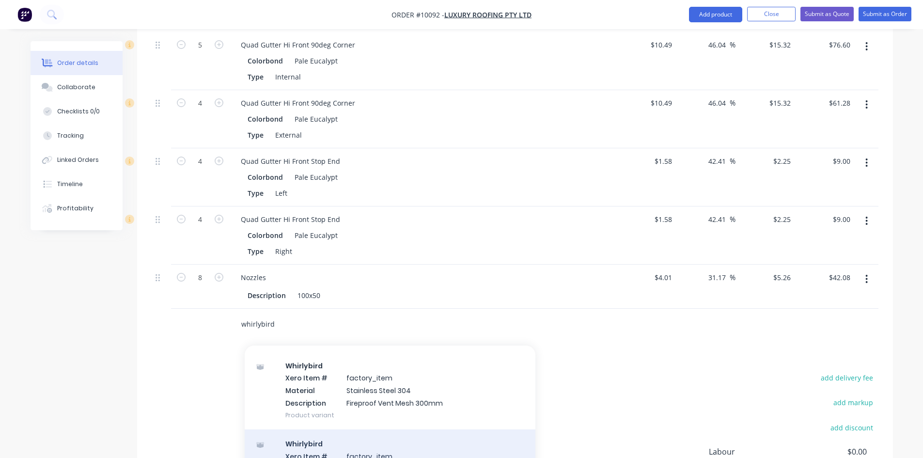
scroll to position [97, 0]
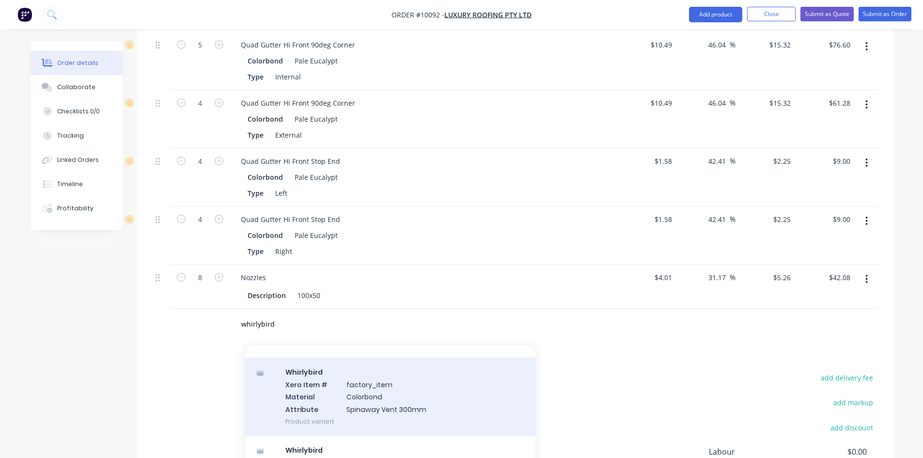
click at [371, 359] on div "Whirlybird Xero Item # factory_item Material Colorbond Attribute Spinaway Vent …" at bounding box center [390, 396] width 291 height 78
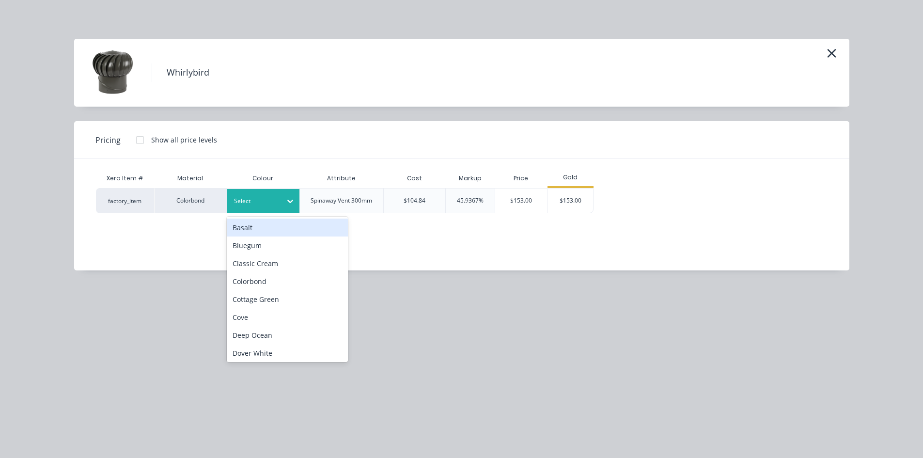
click at [271, 197] on div at bounding box center [256, 201] width 44 height 11
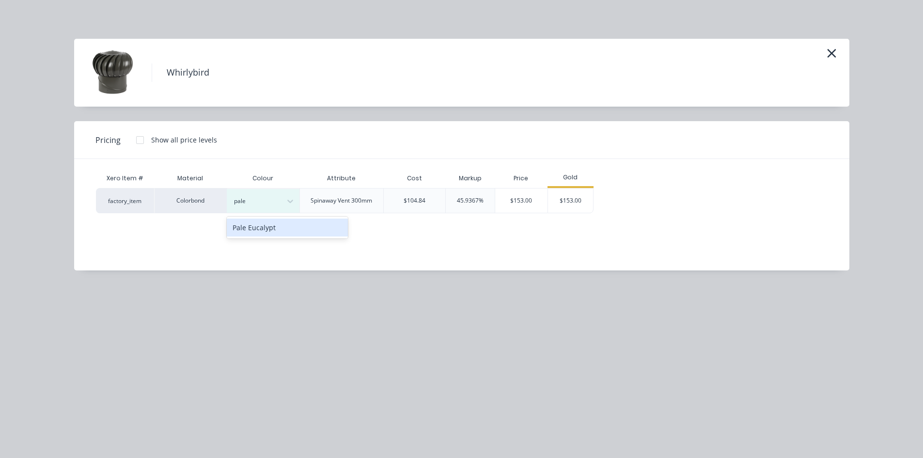
click at [271, 225] on div "Pale Eucalypt" at bounding box center [287, 227] width 121 height 18
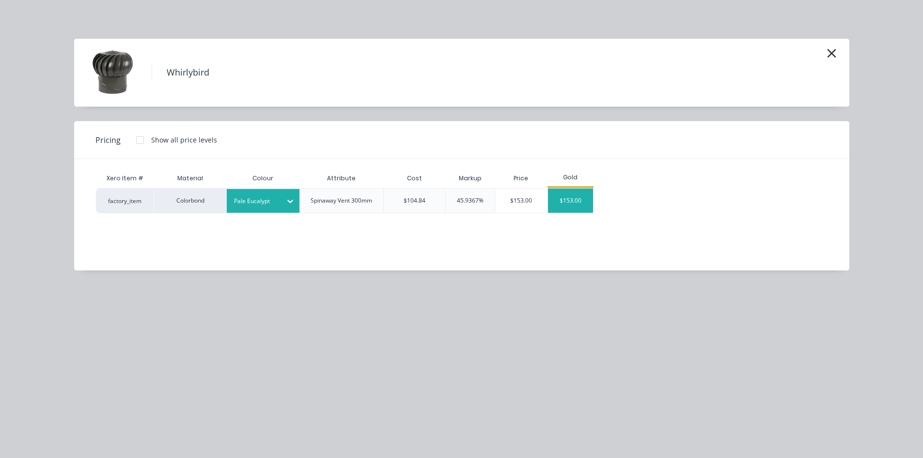
click at [562, 193] on div "$153.00" at bounding box center [571, 200] width 46 height 24
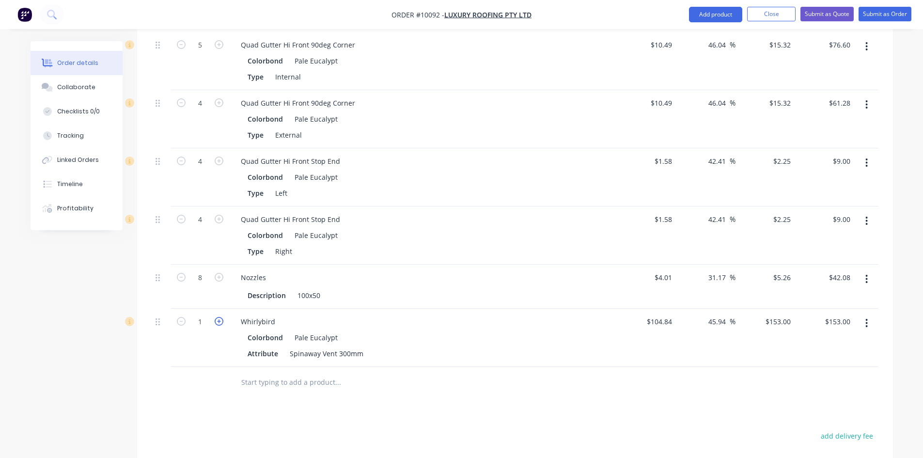
click at [217, 317] on icon "button" at bounding box center [219, 321] width 9 height 9
click at [268, 372] on input "text" at bounding box center [338, 381] width 194 height 19
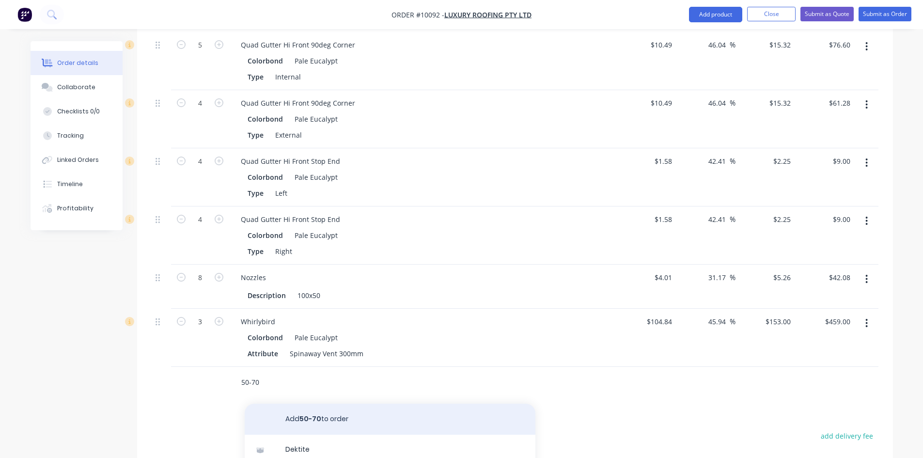
scroll to position [1444, 0]
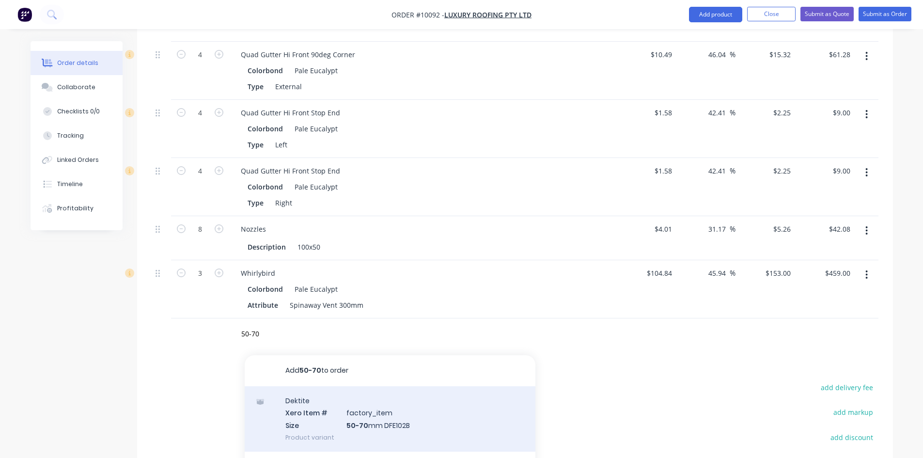
click at [326, 386] on div "Dektite Xero Item # factory_item Size 50-70 mm DFE102B Product variant" at bounding box center [390, 418] width 291 height 65
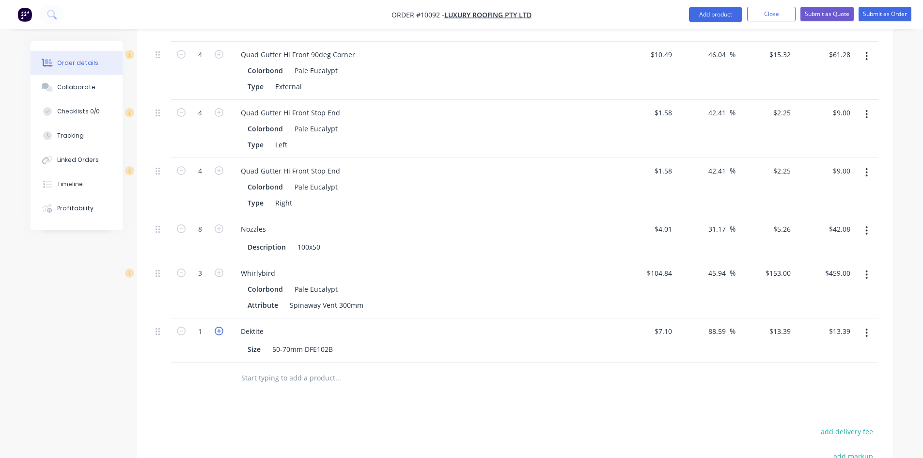
click at [221, 326] on icon "button" at bounding box center [219, 330] width 9 height 9
click at [220, 326] on icon "button" at bounding box center [219, 330] width 9 height 9
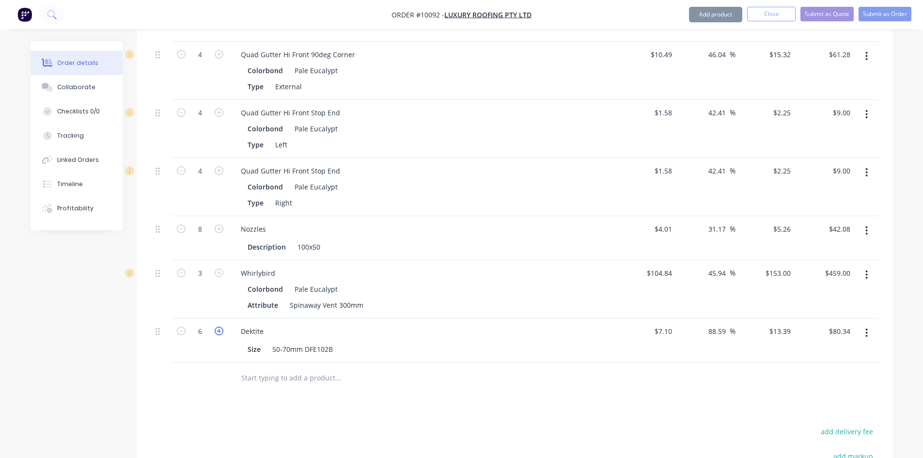
click at [220, 326] on icon "button" at bounding box center [219, 330] width 9 height 9
click at [248, 368] on input "text" at bounding box center [338, 377] width 194 height 19
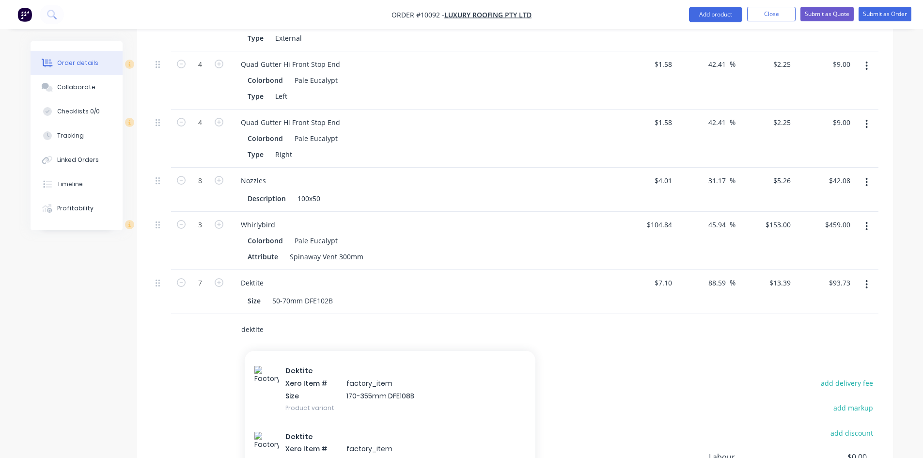
scroll to position [436, 0]
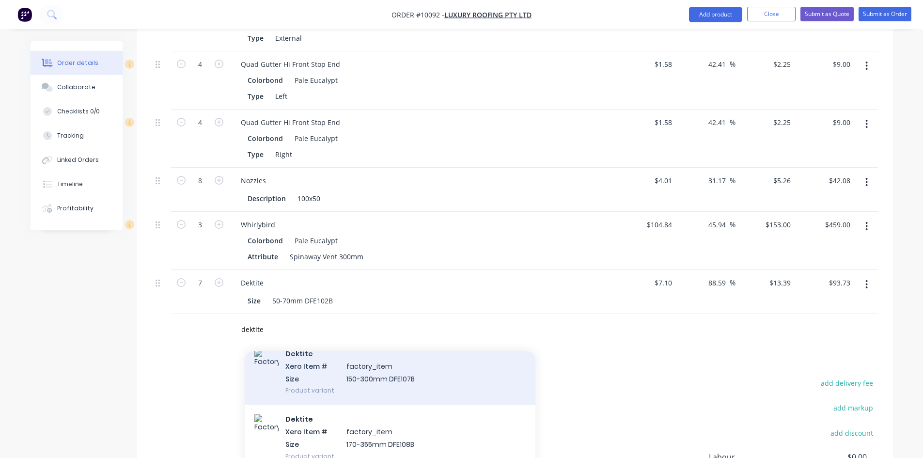
click at [349, 346] on div "Dektite Xero Item # factory_item Size 150-300mm DFE107B Product variant" at bounding box center [390, 371] width 291 height 65
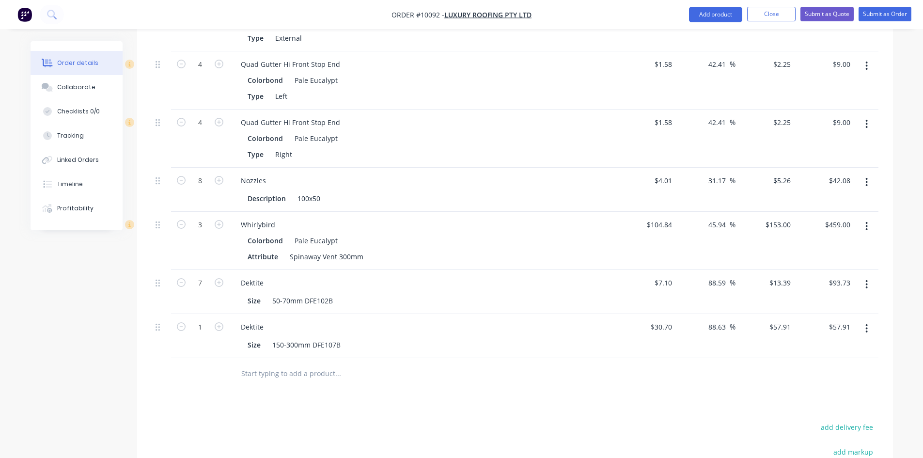
click at [292, 364] on input "text" at bounding box center [338, 373] width 194 height 19
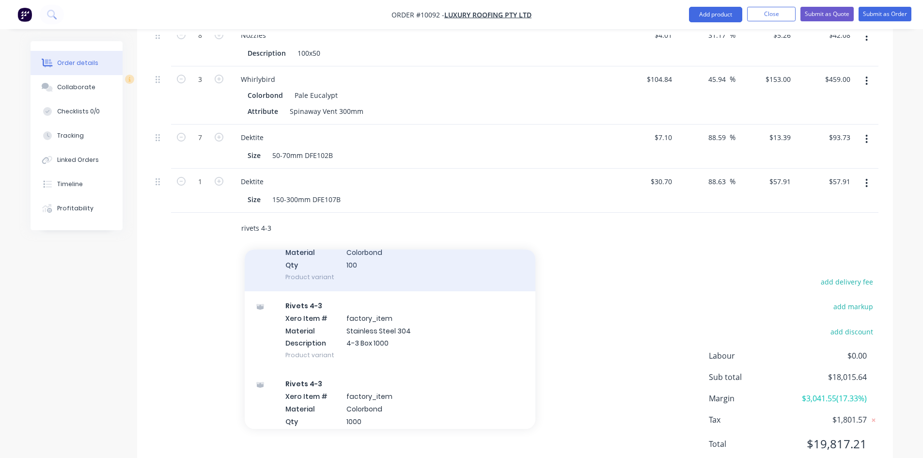
scroll to position [194, 0]
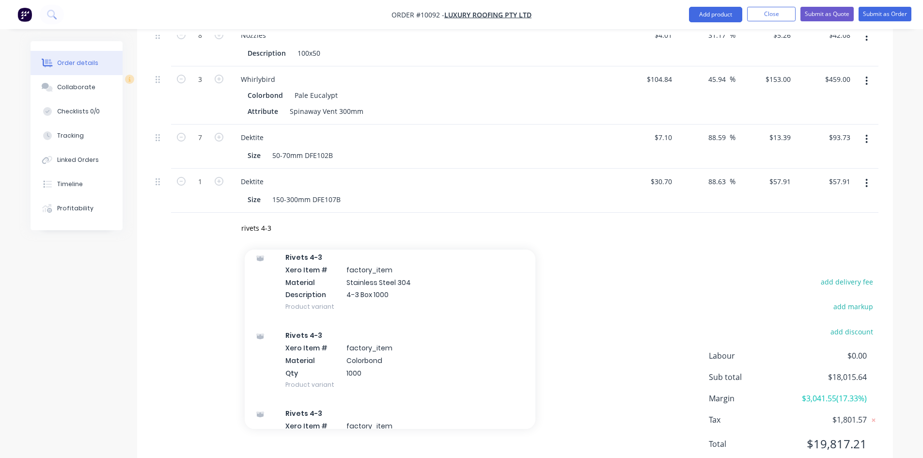
click at [339, 332] on div "Rivets 4-3 Xero Item # factory_item Material Colorbond Qty 1000 Product variant" at bounding box center [390, 360] width 291 height 78
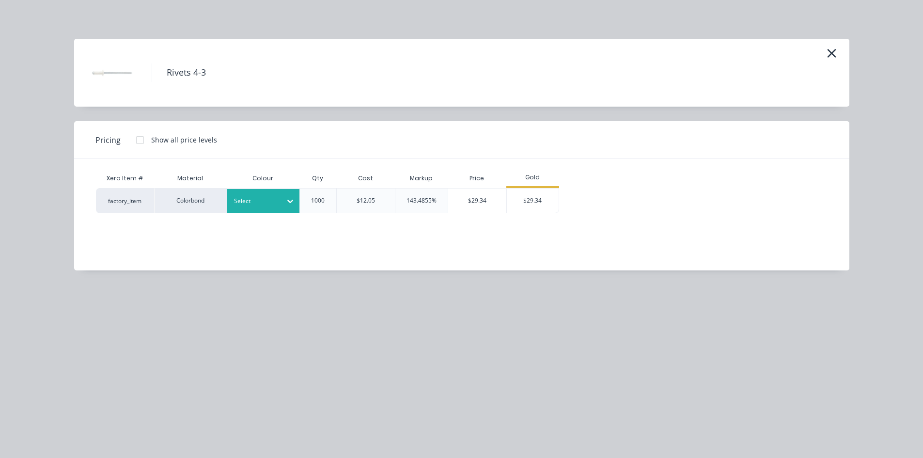
click at [278, 211] on div "Select" at bounding box center [263, 201] width 73 height 24
click at [267, 232] on div "Pale Eucalypt" at bounding box center [287, 227] width 121 height 18
click at [526, 202] on div "$29.34" at bounding box center [533, 200] width 52 height 24
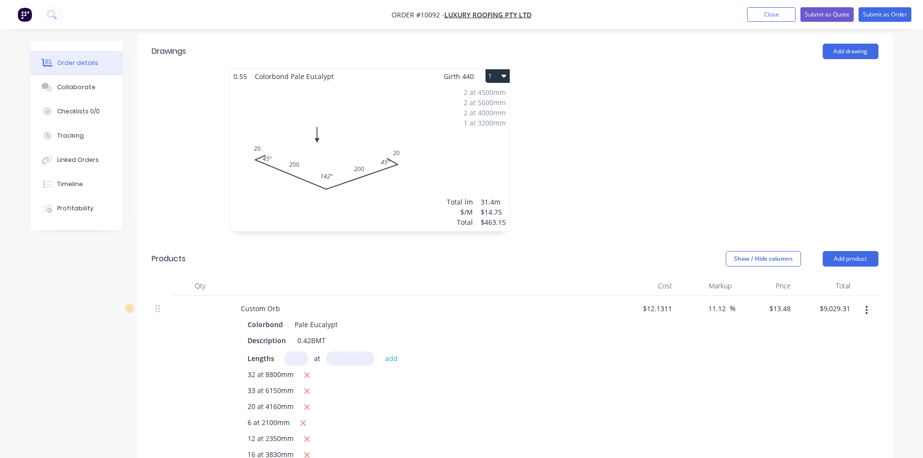
scroll to position [137, 0]
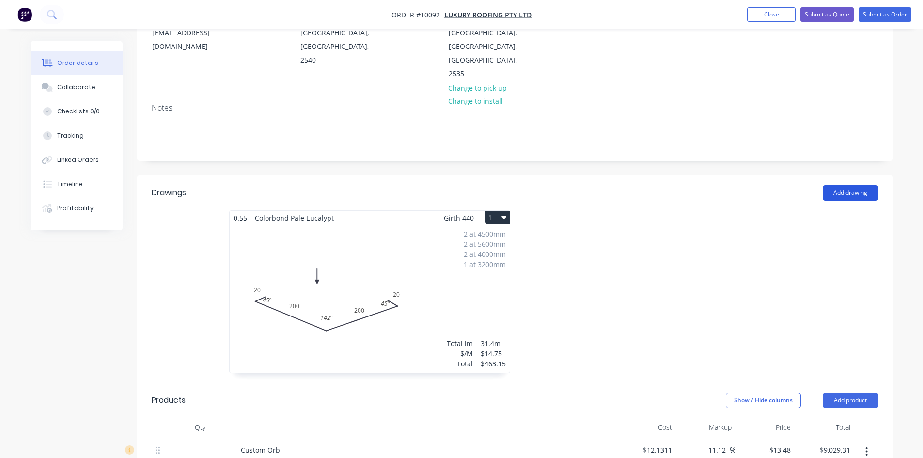
click at [840, 185] on button "Add drawing" at bounding box center [850, 192] width 56 height 15
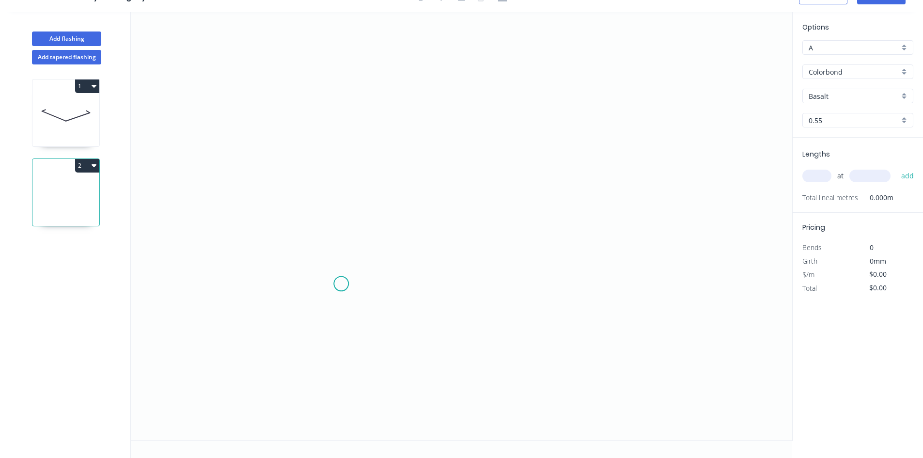
click at [341, 283] on icon "0" at bounding box center [461, 226] width 661 height 428
click at [303, 311] on icon "0" at bounding box center [461, 226] width 661 height 428
click at [313, 95] on icon "0 ?" at bounding box center [461, 226] width 661 height 428
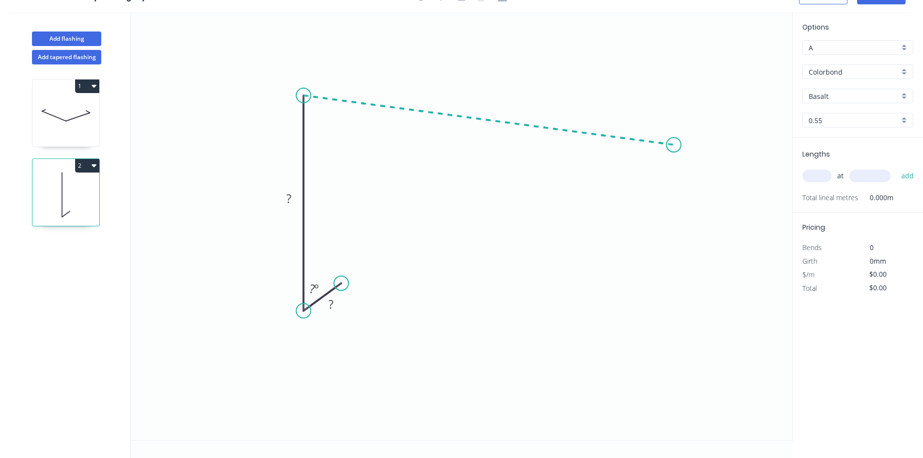
click at [675, 145] on icon "0 ? ? ? º" at bounding box center [461, 226] width 661 height 428
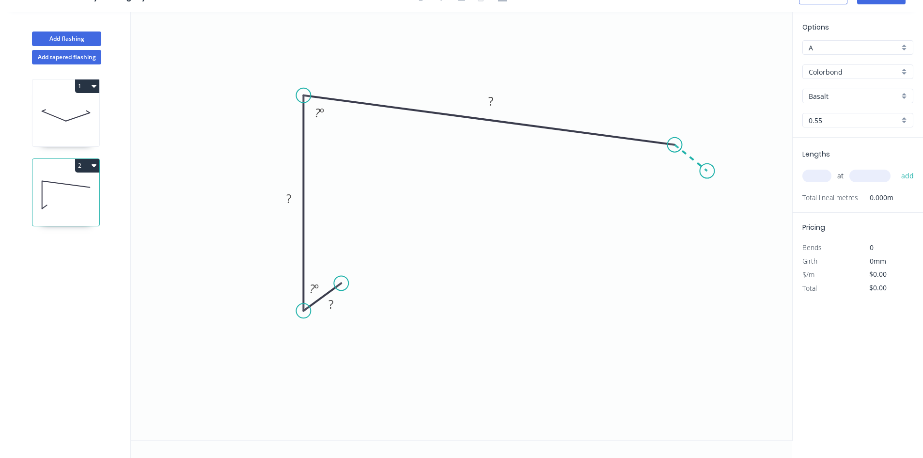
click at [707, 171] on icon "0 ? ? ? ? º ? º" at bounding box center [461, 226] width 661 height 428
click at [707, 171] on circle at bounding box center [706, 171] width 15 height 15
click at [339, 306] on rect at bounding box center [330, 305] width 19 height 14
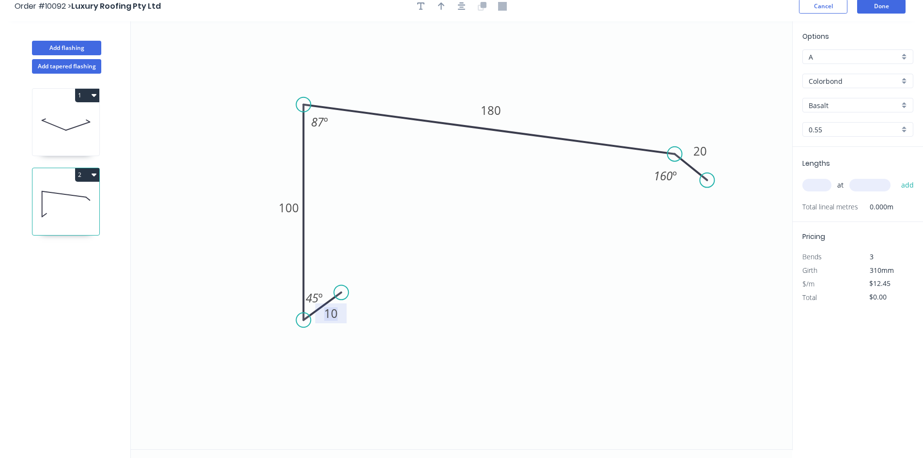
scroll to position [0, 0]
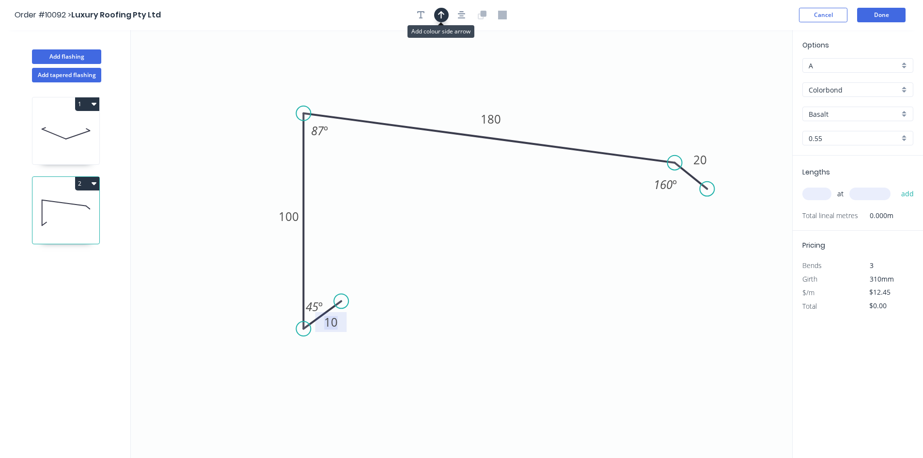
click at [440, 18] on icon "button" at bounding box center [441, 15] width 7 height 9
drag, startPoint x: 743, startPoint y: 80, endPoint x: 602, endPoint y: 91, distance: 141.4
click at [602, 91] on icon at bounding box center [602, 79] width 9 height 31
click at [849, 117] on input "Basalt" at bounding box center [853, 114] width 91 height 10
click at [833, 137] on div "Pale Eucalypt" at bounding box center [858, 132] width 110 height 17
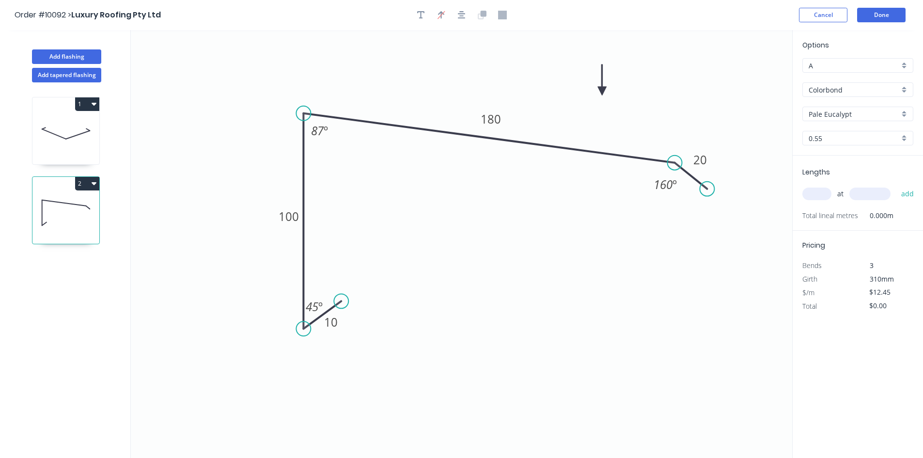
click at [816, 195] on input "text" at bounding box center [816, 193] width 29 height 13
click at [896, 186] on button "add" at bounding box center [907, 194] width 23 height 16
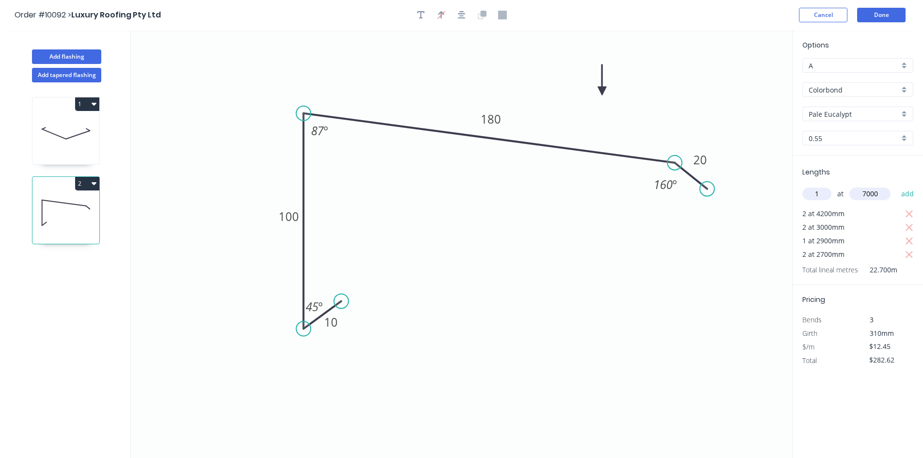
click at [896, 186] on button "add" at bounding box center [907, 194] width 23 height 16
click at [891, 11] on button "Done" at bounding box center [881, 15] width 48 height 15
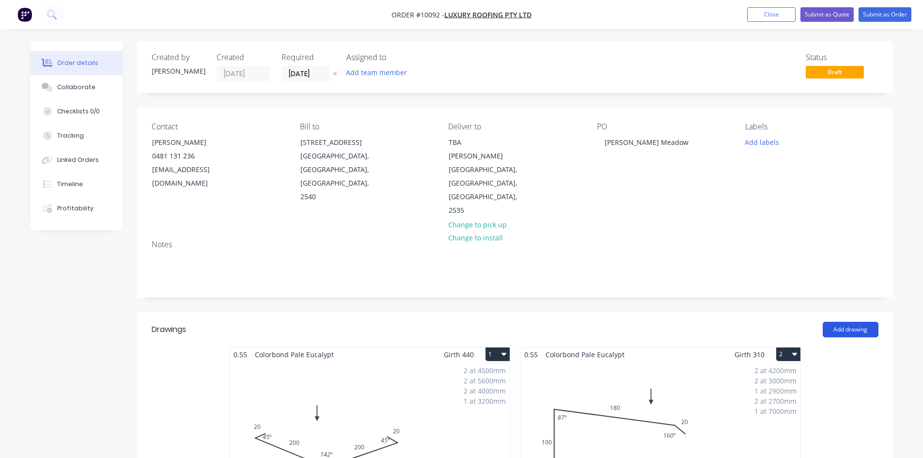
click at [846, 322] on button "Add drawing" at bounding box center [850, 329] width 56 height 15
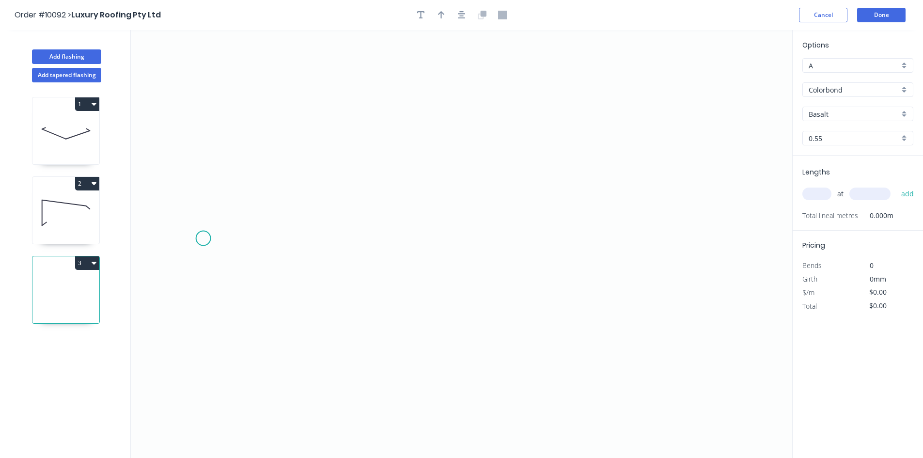
click at [203, 238] on icon "0" at bounding box center [461, 244] width 661 height 428
click at [248, 204] on icon "0" at bounding box center [461, 244] width 661 height 428
click at [653, 199] on icon "0 ?" at bounding box center [461, 244] width 661 height 428
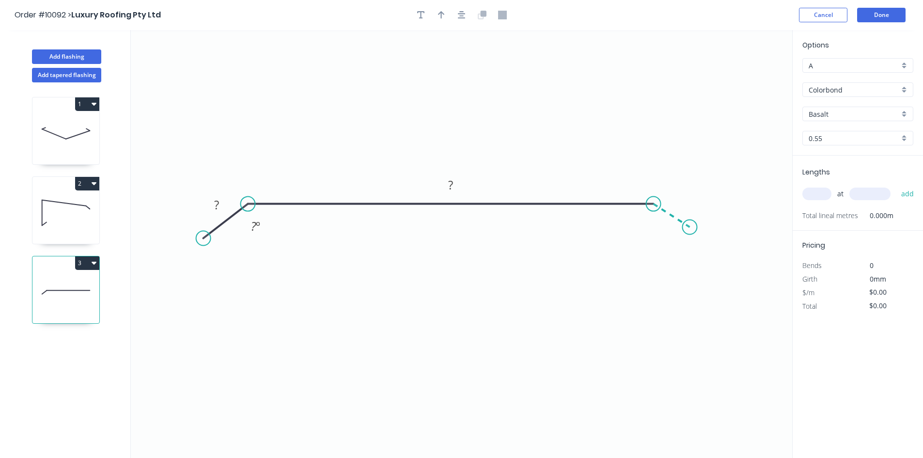
click at [690, 227] on icon "0 ? ? ? º" at bounding box center [461, 244] width 661 height 428
click at [217, 205] on tspan "?" at bounding box center [216, 205] width 5 height 16
click at [438, 18] on icon "button" at bounding box center [441, 15] width 7 height 9
drag, startPoint x: 744, startPoint y: 77, endPoint x: 509, endPoint y: 102, distance: 236.7
click at [509, 102] on icon at bounding box center [509, 90] width 9 height 31
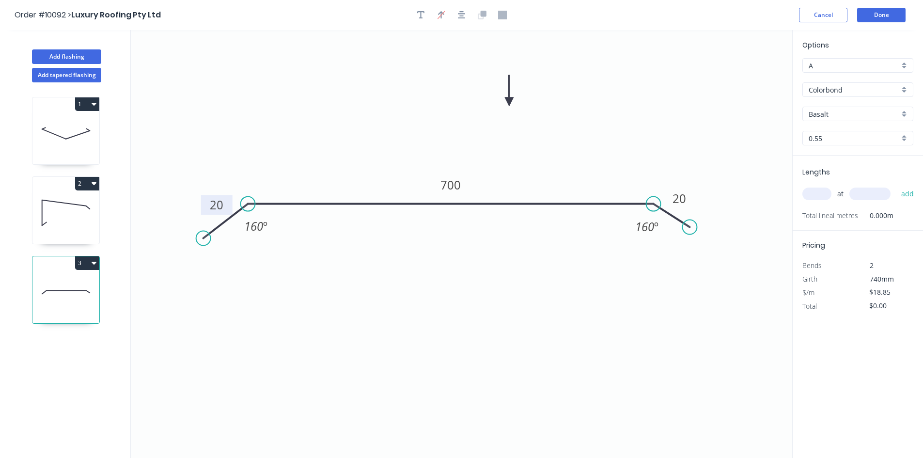
click at [846, 114] on input "Basalt" at bounding box center [853, 114] width 91 height 10
click at [842, 134] on div "Pale Eucalypt" at bounding box center [858, 132] width 110 height 17
click at [812, 199] on input "text" at bounding box center [816, 193] width 29 height 13
click at [896, 186] on button "add" at bounding box center [907, 194] width 23 height 16
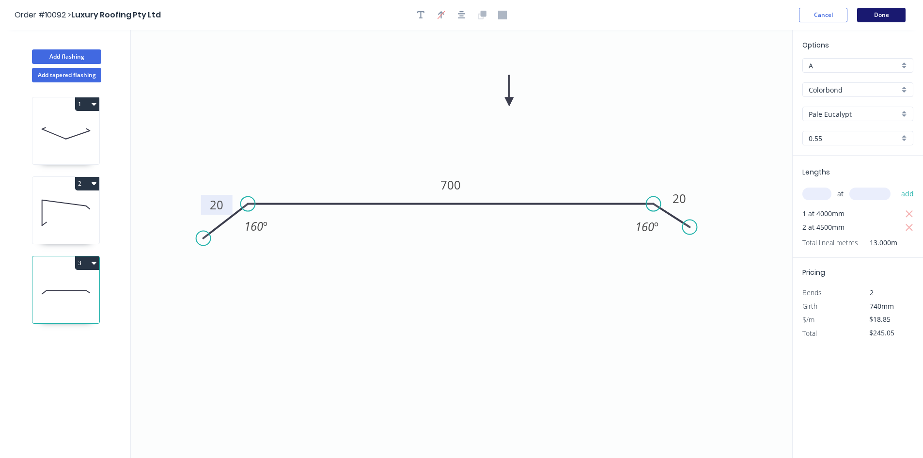
click at [885, 16] on button "Done" at bounding box center [881, 15] width 48 height 15
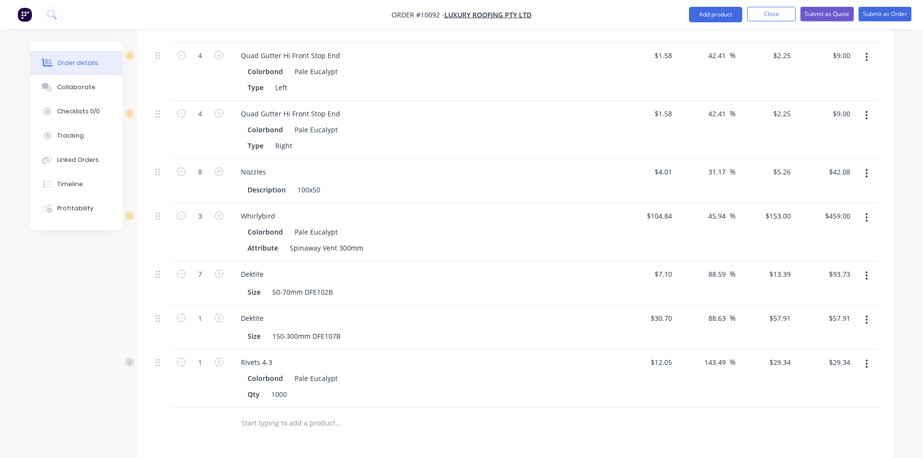
scroll to position [1695, 0]
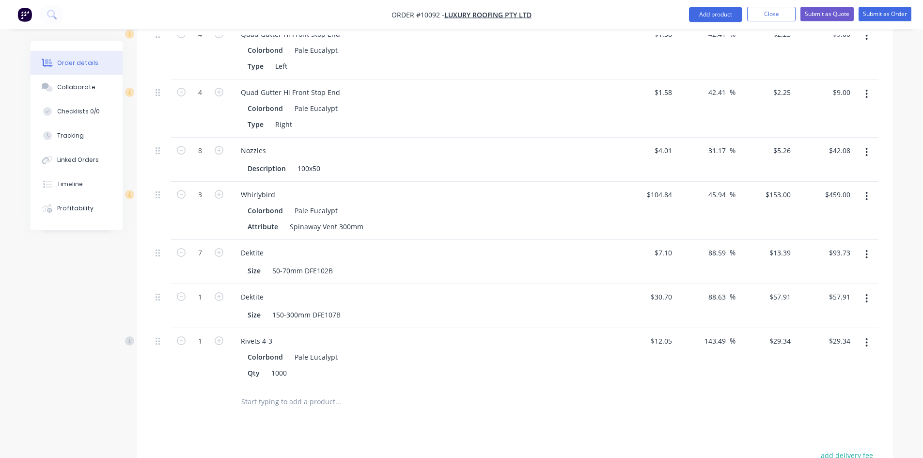
click at [291, 392] on input "text" at bounding box center [338, 401] width 194 height 19
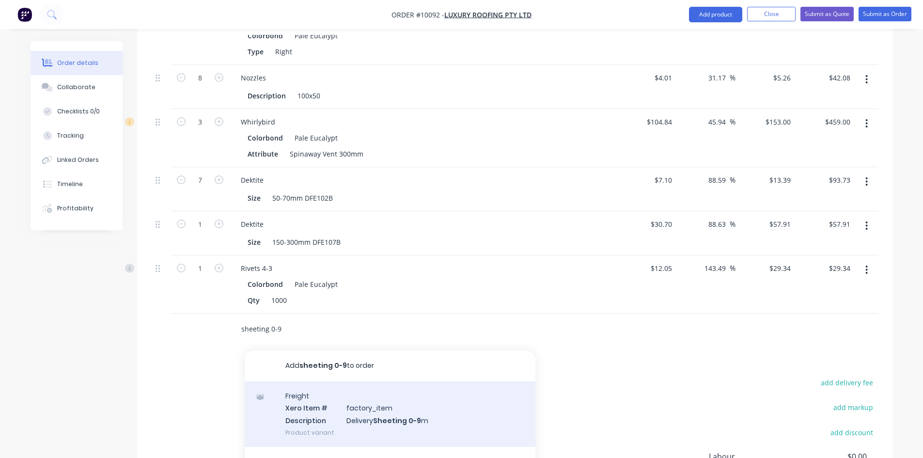
scroll to position [1792, 0]
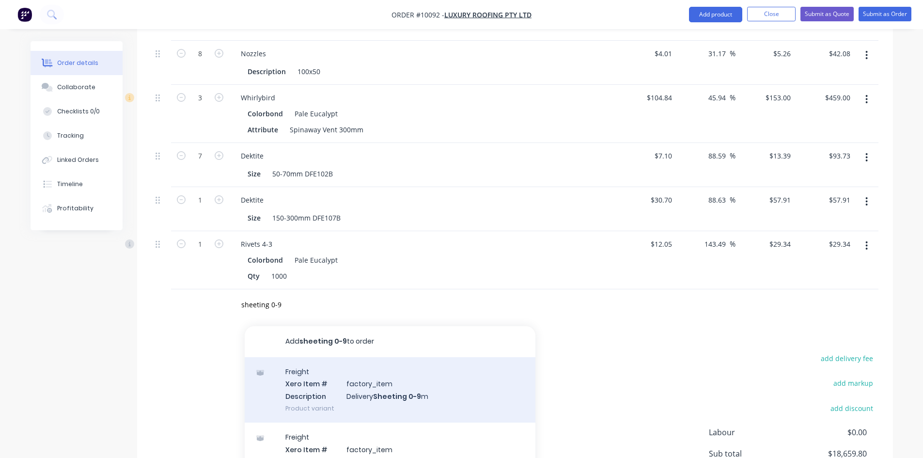
click at [360, 360] on div "Freight Xero Item # factory_item Description Delivery Sheeting 0-9 m Product va…" at bounding box center [390, 389] width 291 height 65
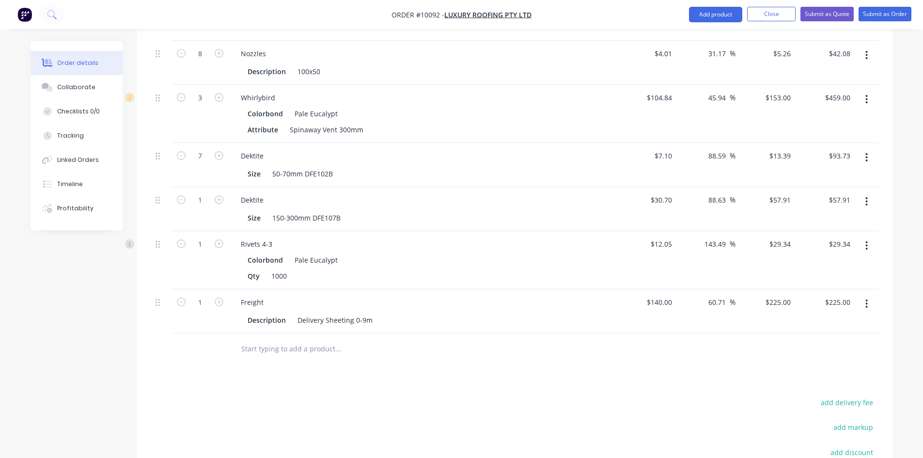
click at [277, 339] on input "text" at bounding box center [338, 348] width 194 height 19
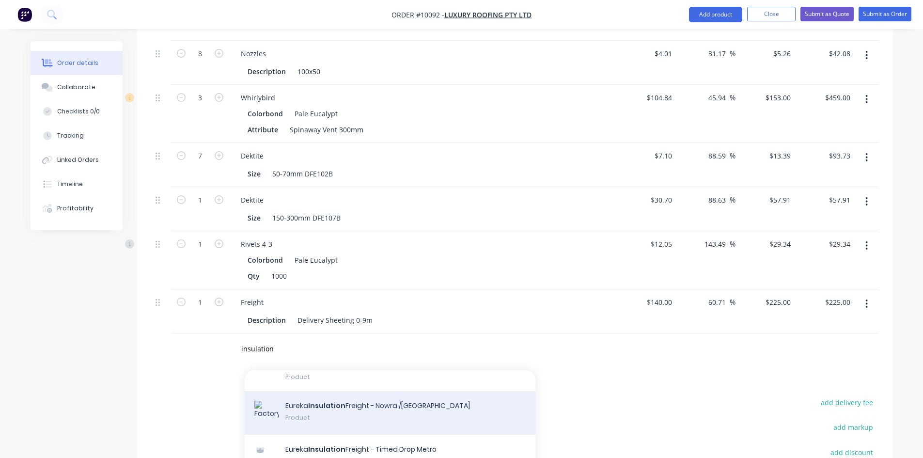
click at [330, 391] on div "Eureka Insulation Freight - Nowra /Jervis Bay Product" at bounding box center [390, 413] width 291 height 44
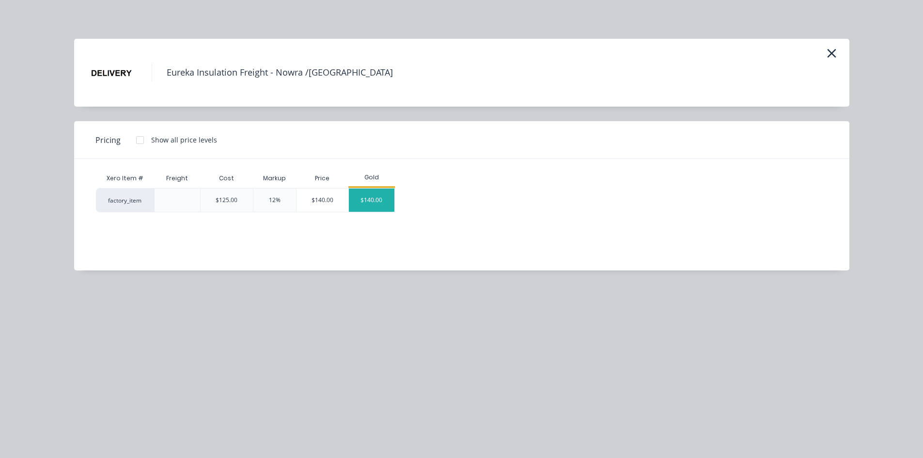
click at [367, 202] on div "$140.00" at bounding box center [372, 199] width 46 height 23
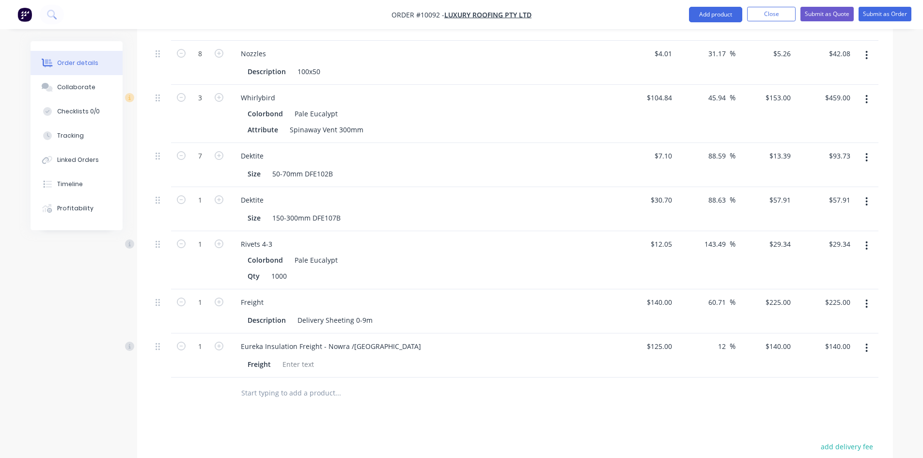
click at [295, 383] on input "text" at bounding box center [338, 392] width 194 height 19
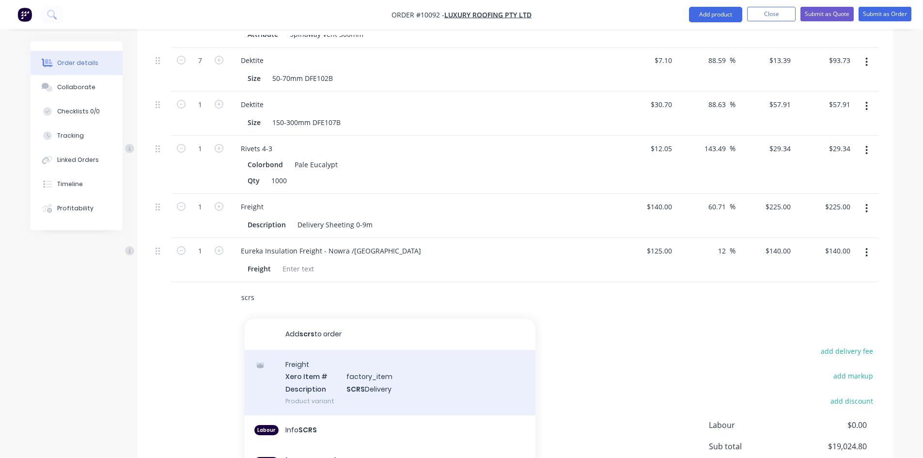
scroll to position [1889, 0]
click at [296, 363] on div "Freight Xero Item # factory_item Description SCRS Delivery Product variant" at bounding box center [390, 380] width 291 height 65
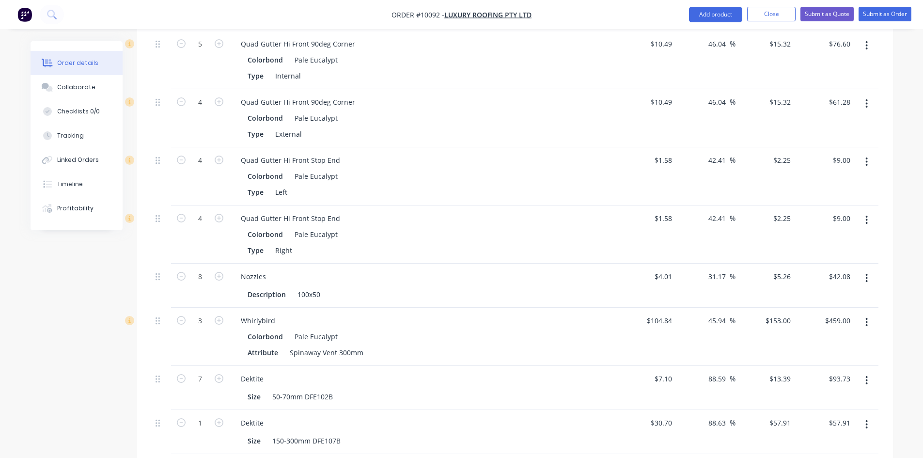
scroll to position [1550, 0]
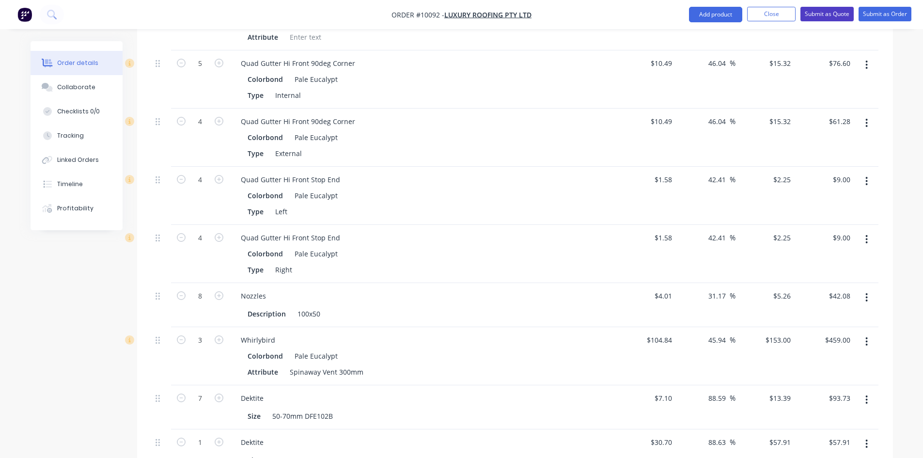
click at [813, 14] on button "Submit as Quote" at bounding box center [826, 14] width 53 height 15
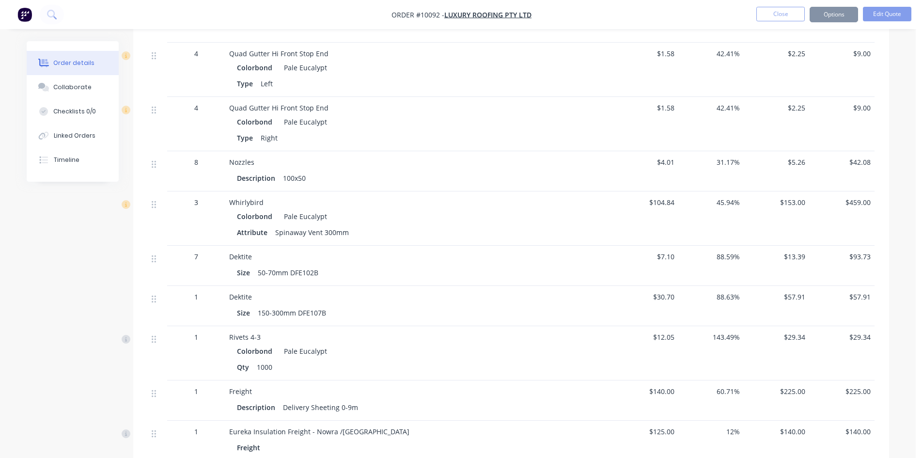
scroll to position [0, 0]
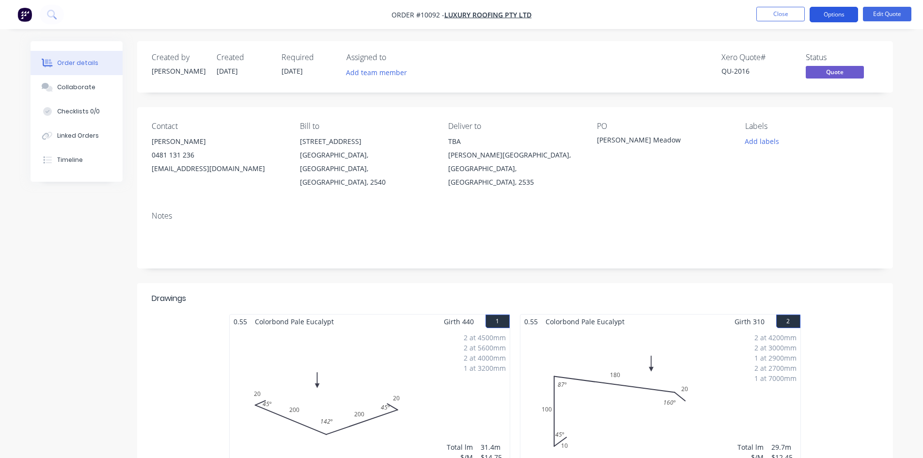
click at [825, 18] on button "Options" at bounding box center [833, 14] width 48 height 15
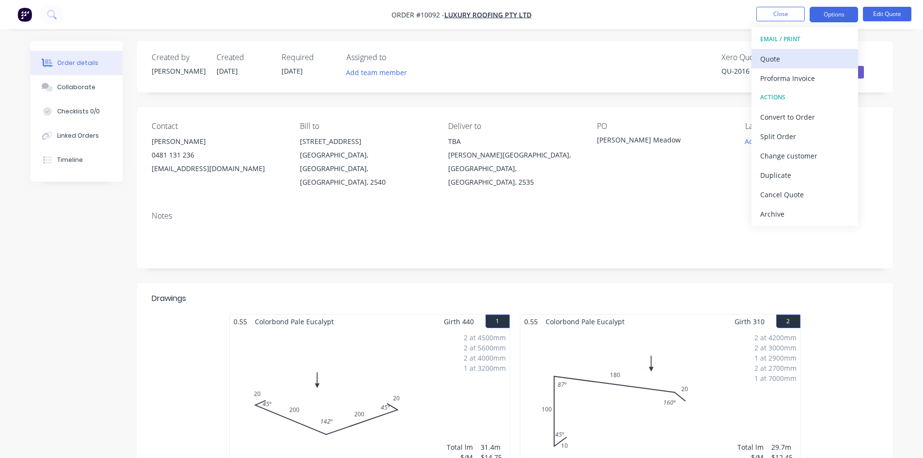
click at [787, 58] on div "Quote" at bounding box center [804, 59] width 89 height 14
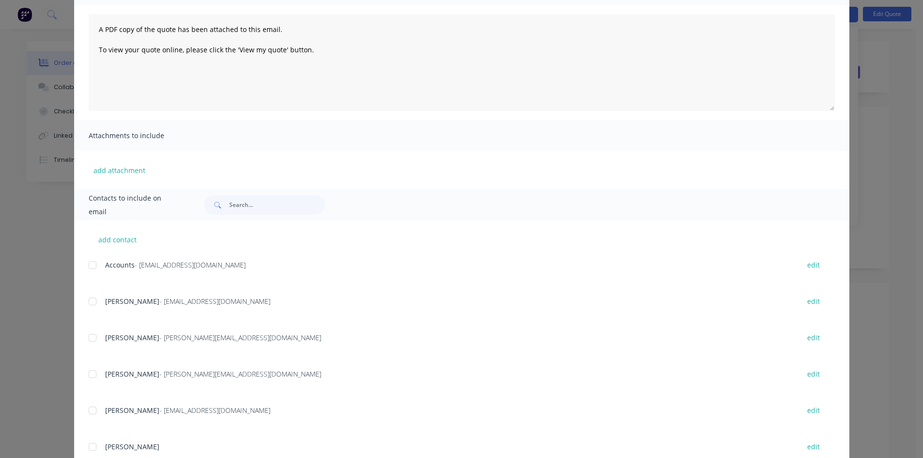
scroll to position [97, 0]
click at [90, 301] on div at bounding box center [92, 300] width 19 height 19
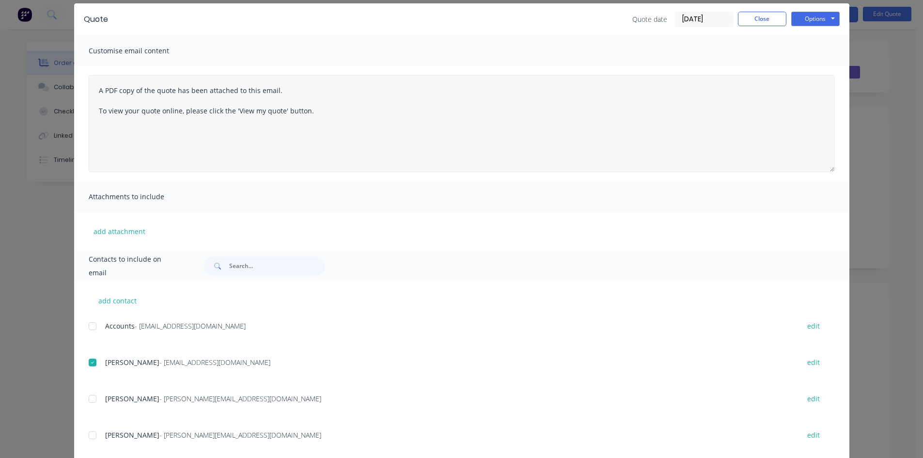
scroll to position [0, 0]
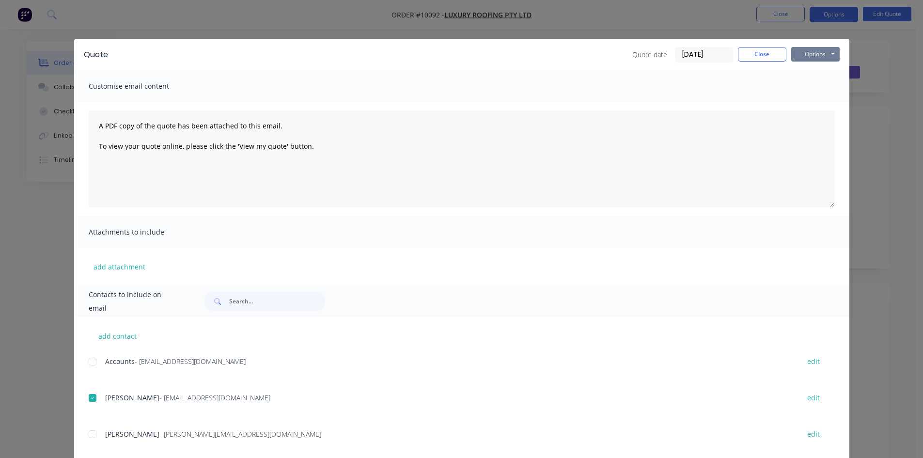
click at [793, 56] on button "Options" at bounding box center [815, 54] width 48 height 15
click at [804, 106] on button "Email" at bounding box center [822, 103] width 62 height 16
click at [563, 314] on div "Contacts to include on email" at bounding box center [461, 300] width 775 height 31
click at [749, 57] on button "Close" at bounding box center [762, 54] width 48 height 15
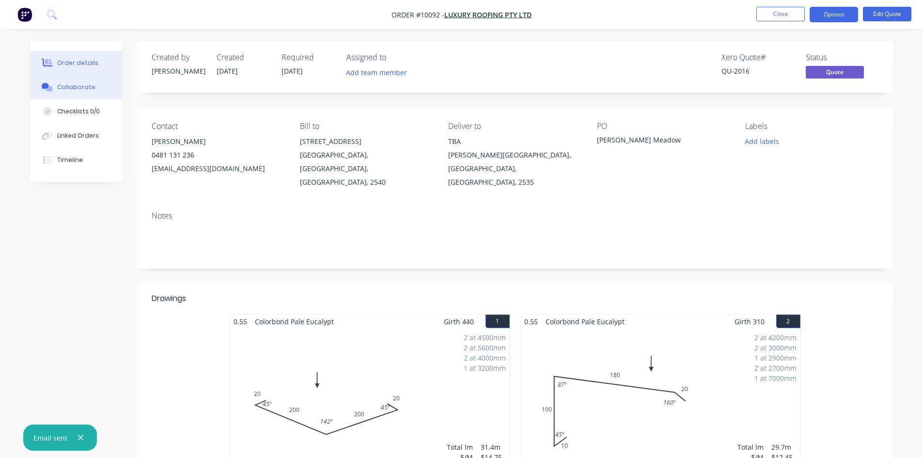
click at [87, 87] on div "Collaborate" at bounding box center [76, 87] width 38 height 9
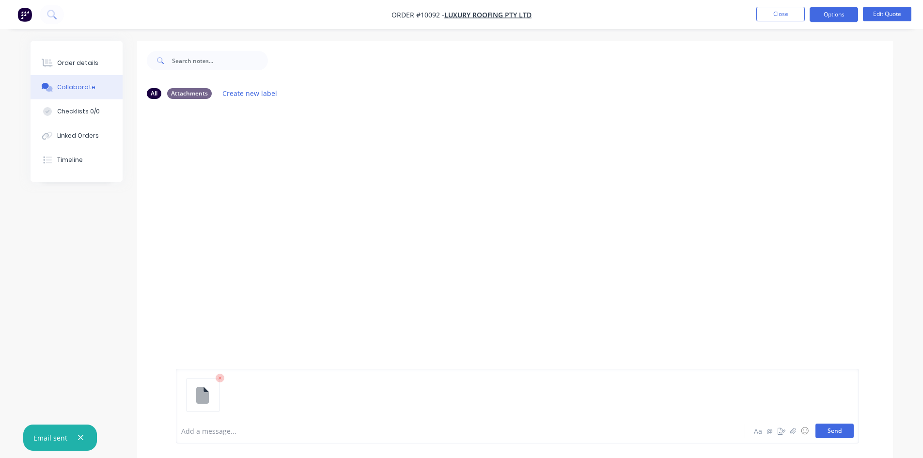
click at [838, 431] on button "Send" at bounding box center [834, 430] width 38 height 15
click at [80, 61] on div "Order details" at bounding box center [77, 63] width 41 height 9
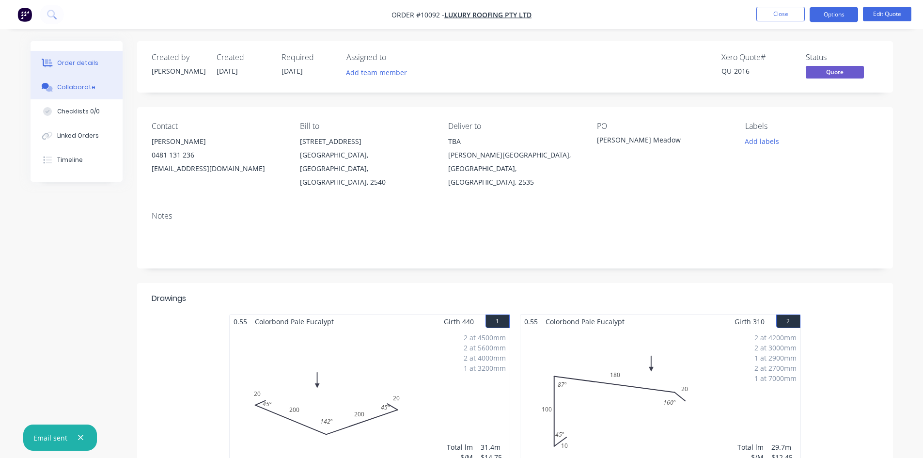
click at [85, 88] on div "Collaborate" at bounding box center [76, 87] width 38 height 9
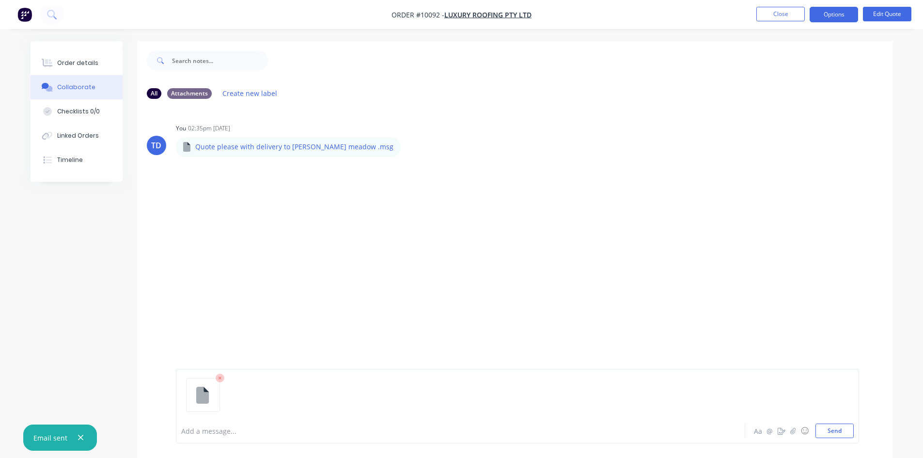
click at [219, 379] on icon at bounding box center [220, 377] width 9 height 9
click at [330, 301] on div "TD You 02:35pm 10/10/25 Quote please with delivery to Wildes meadow .msg Quote …" at bounding box center [515, 262] width 756 height 311
click at [58, 62] on div "Order details" at bounding box center [77, 63] width 41 height 9
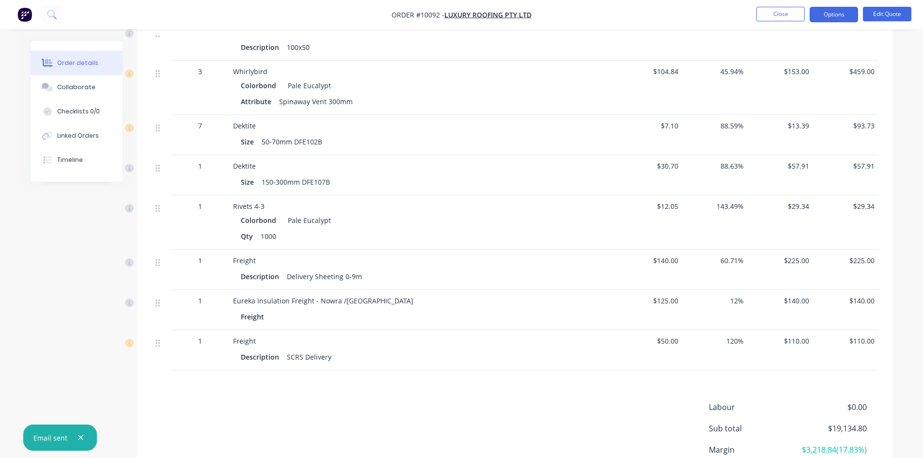
scroll to position [1558, 0]
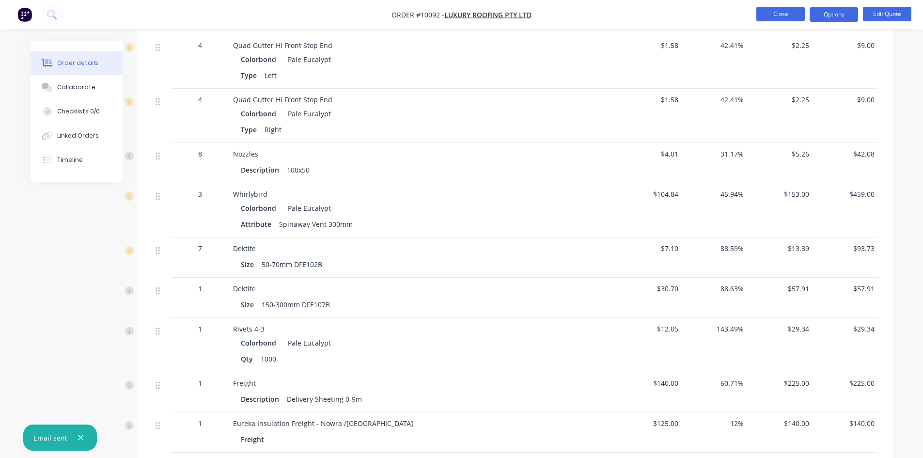
click at [760, 14] on button "Close" at bounding box center [780, 14] width 48 height 15
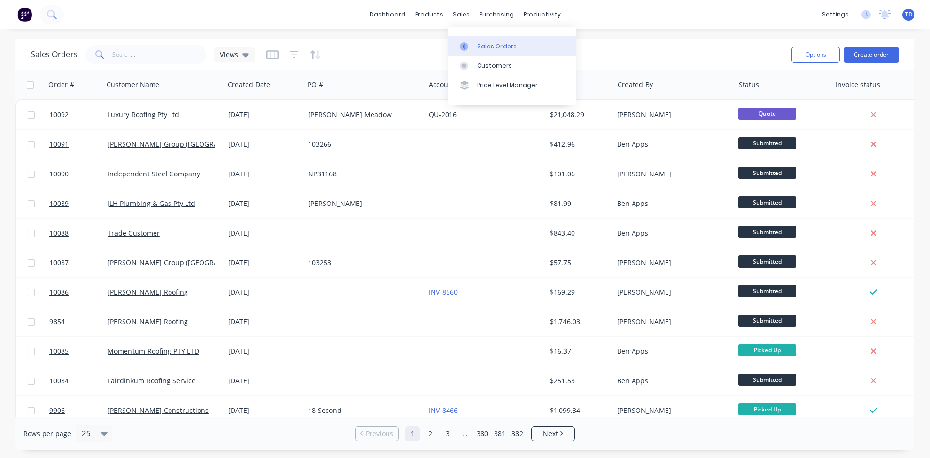
click at [474, 46] on div at bounding box center [467, 46] width 15 height 9
click at [126, 61] on input "text" at bounding box center [159, 54] width 94 height 19
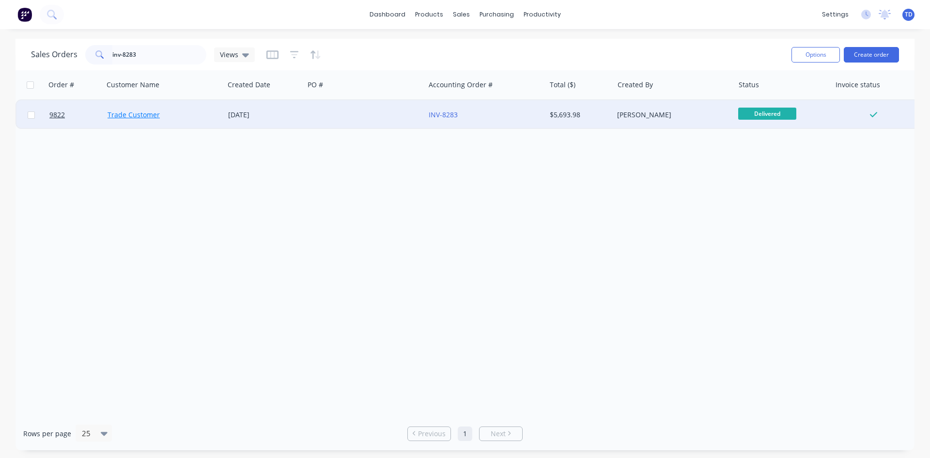
click at [133, 116] on link "Trade Customer" at bounding box center [134, 114] width 52 height 9
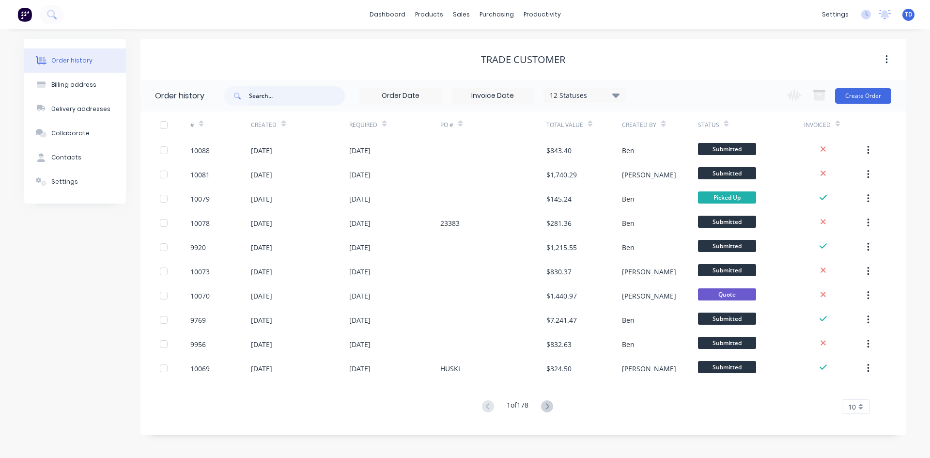
click at [264, 92] on input "text" at bounding box center [297, 95] width 96 height 19
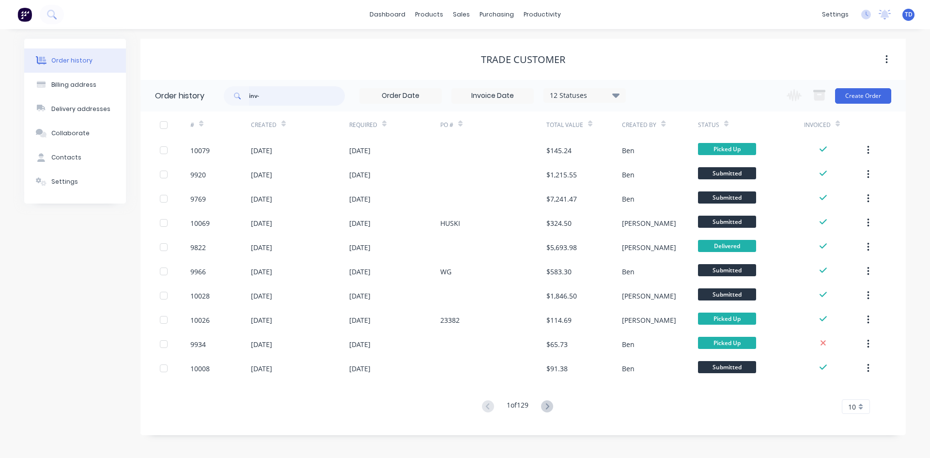
click at [264, 92] on input "inv-" at bounding box center [297, 95] width 96 height 19
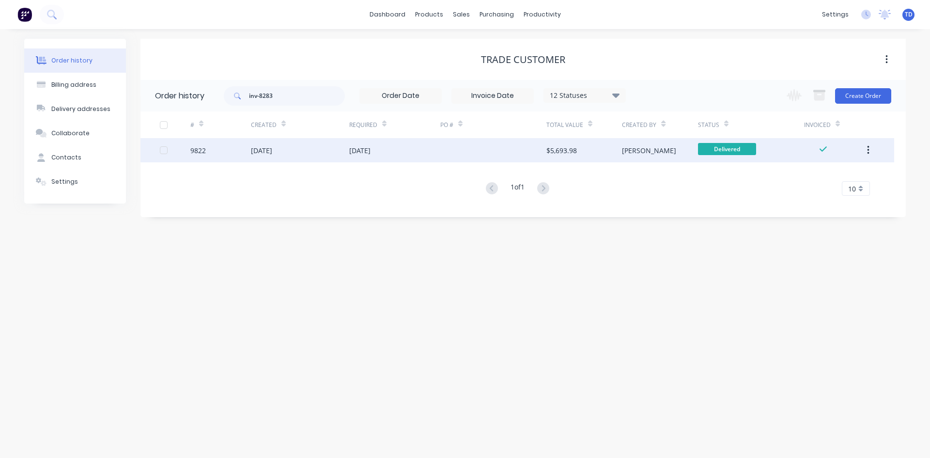
click at [293, 151] on div "[DATE]" at bounding box center [300, 150] width 98 height 24
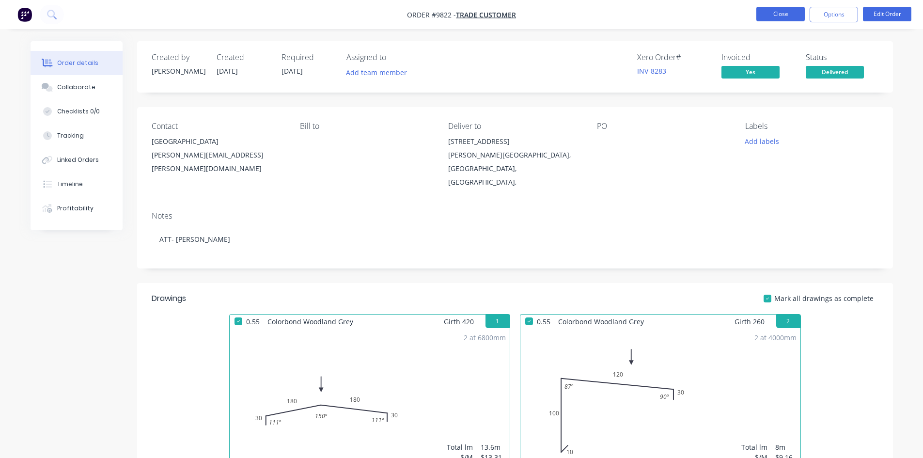
click at [764, 17] on button "Close" at bounding box center [780, 14] width 48 height 15
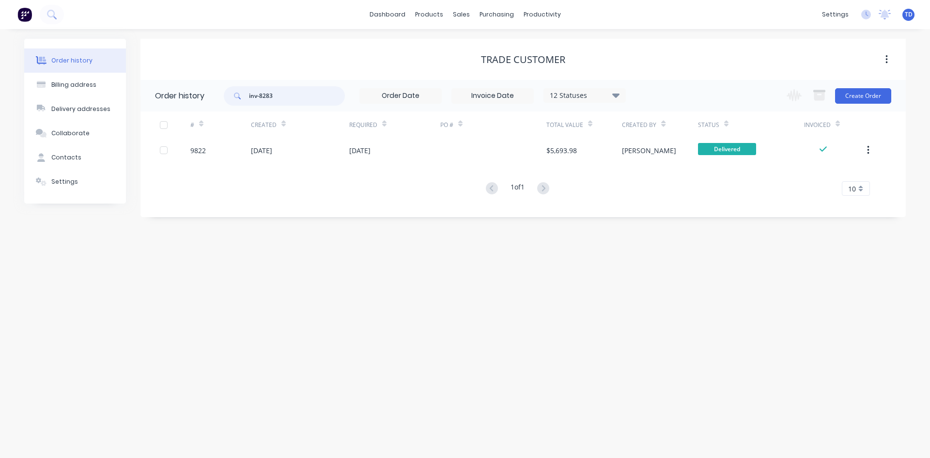
click at [293, 99] on input "inv-8283" at bounding box center [297, 95] width 96 height 19
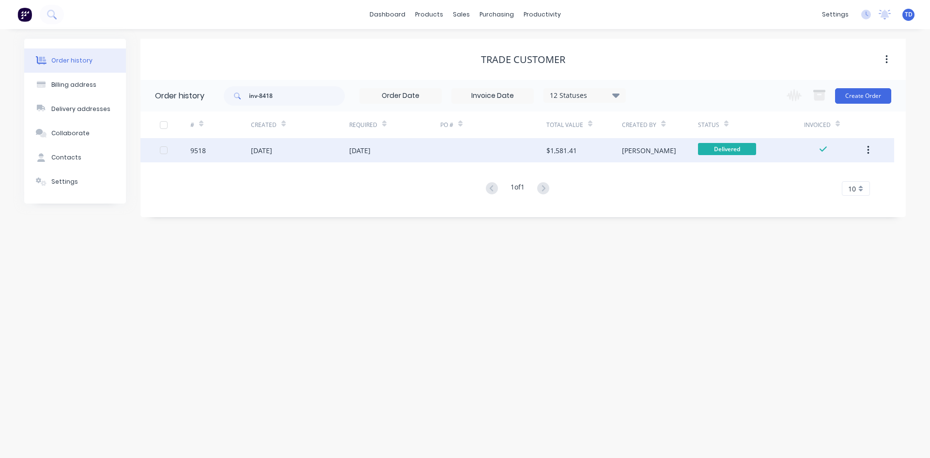
click at [257, 156] on div "[DATE]" at bounding box center [300, 150] width 98 height 24
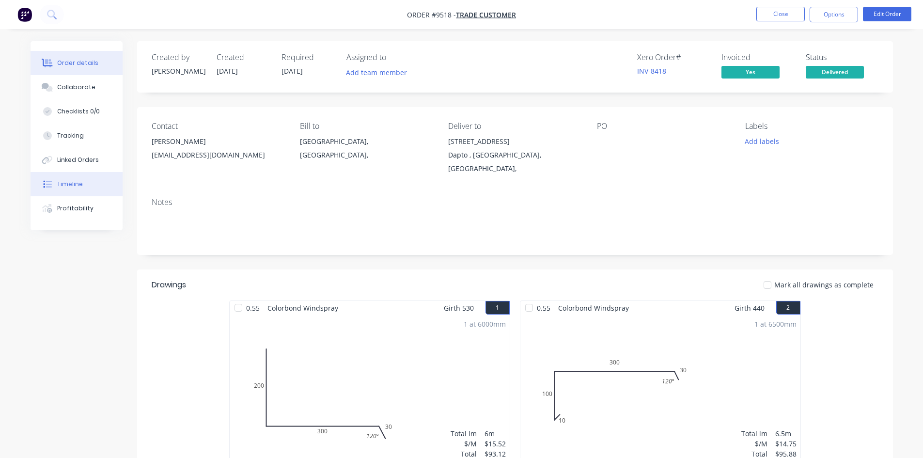
click at [72, 186] on div "Timeline" at bounding box center [70, 184] width 26 height 9
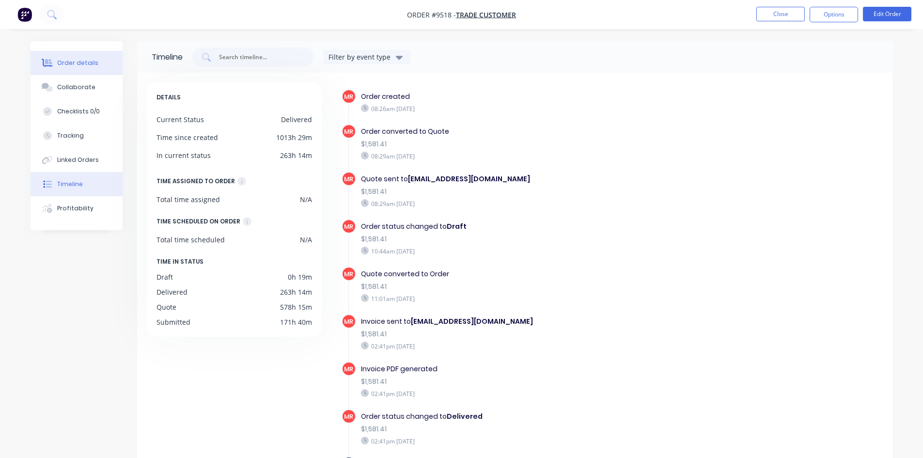
click at [70, 63] on div "Order details" at bounding box center [77, 63] width 41 height 9
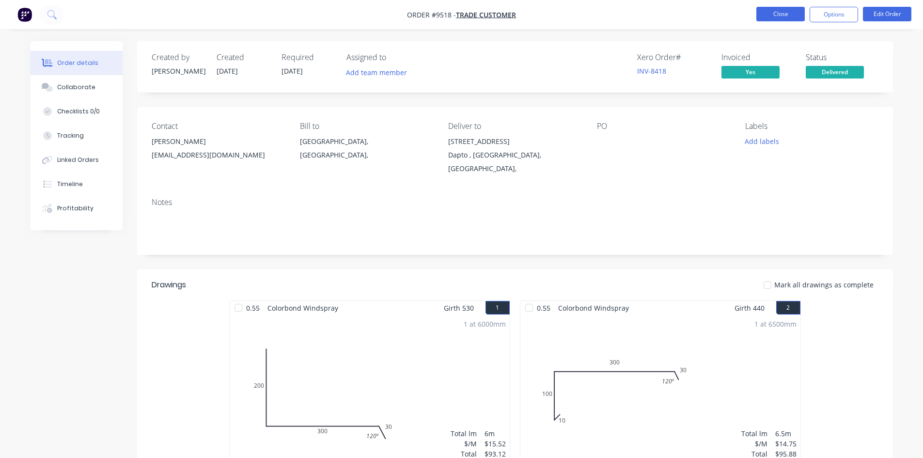
click at [783, 16] on button "Close" at bounding box center [780, 14] width 48 height 15
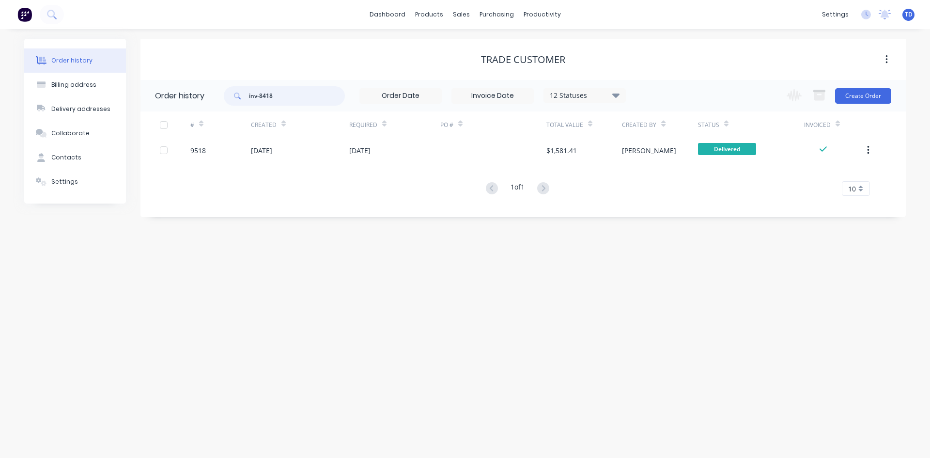
click at [283, 100] on input "inv-8418" at bounding box center [297, 95] width 96 height 19
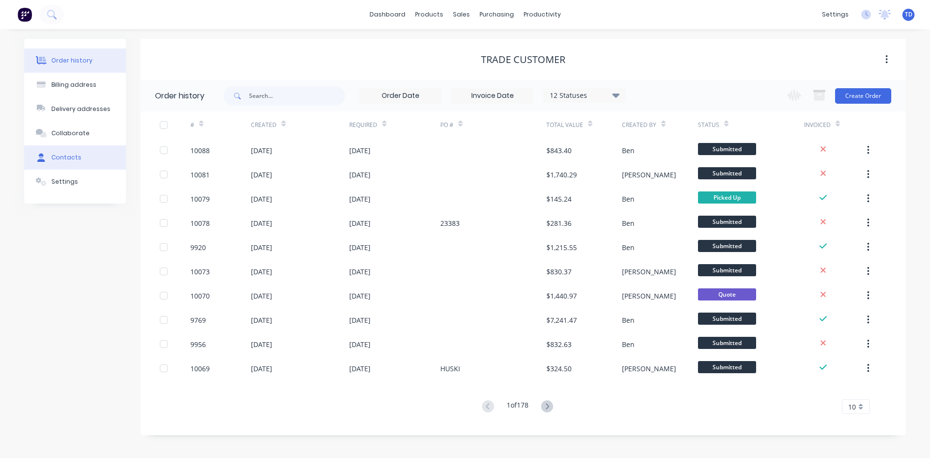
click at [73, 155] on div "Contacts" at bounding box center [66, 157] width 30 height 9
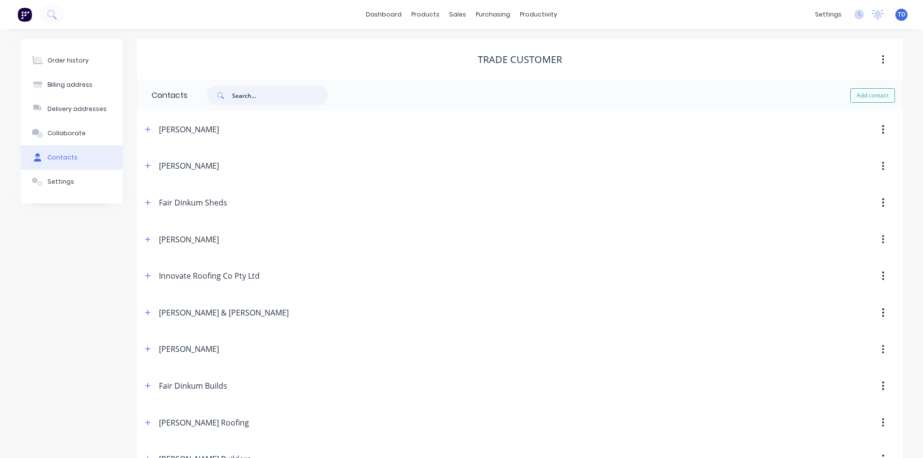
click at [260, 95] on input "text" at bounding box center [280, 95] width 96 height 19
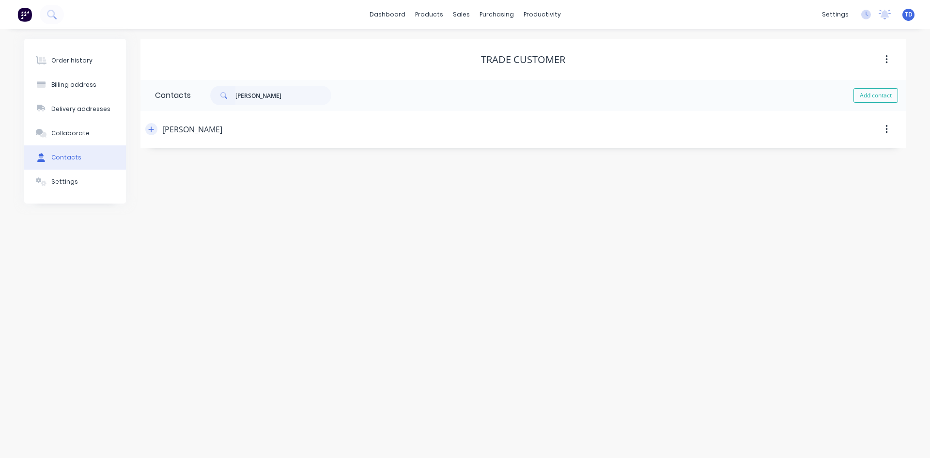
click at [147, 132] on button "button" at bounding box center [151, 129] width 12 height 12
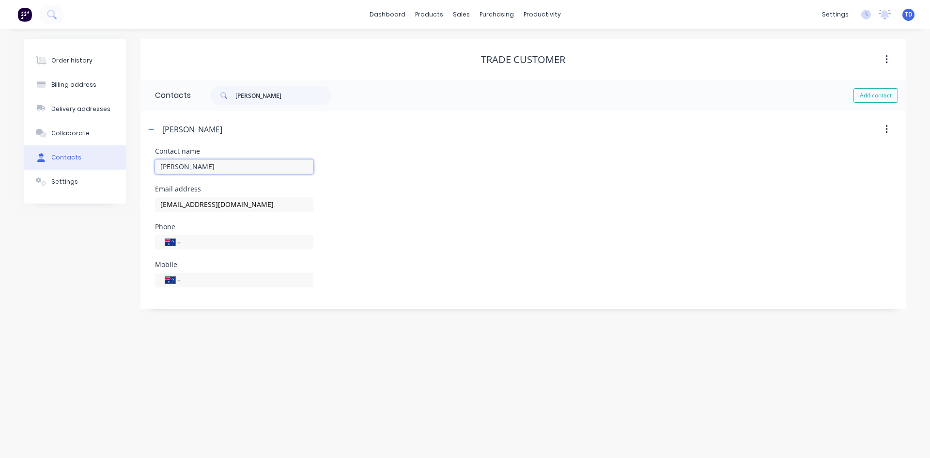
click at [181, 167] on input "Justin jones" at bounding box center [234, 166] width 158 height 15
click at [201, 281] on input "tel" at bounding box center [245, 279] width 116 height 11
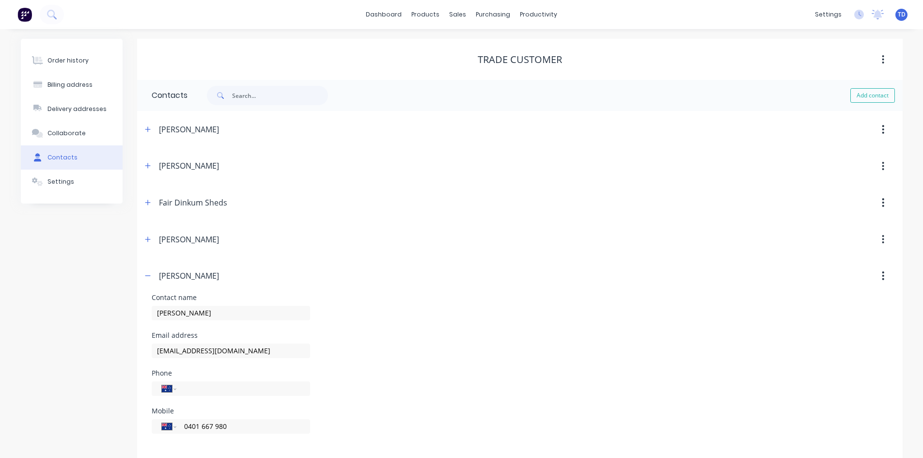
select select "AU"
click at [331, 260] on header "[PERSON_NAME]" at bounding box center [519, 275] width 765 height 37
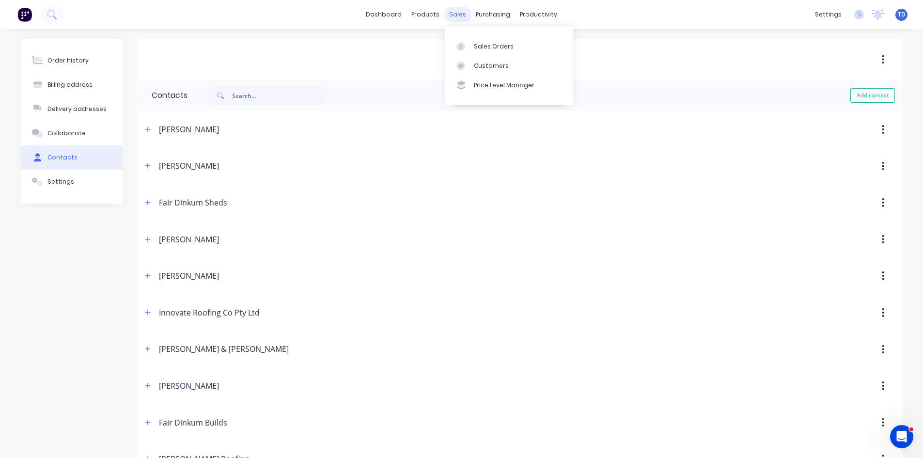
click at [446, 19] on div "sales" at bounding box center [457, 14] width 27 height 15
click at [475, 42] on div "Sales Orders" at bounding box center [494, 46] width 40 height 9
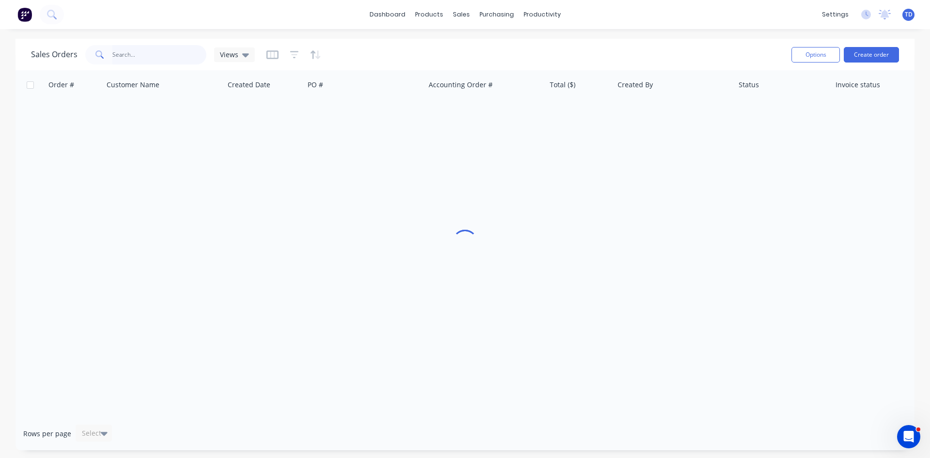
click at [156, 58] on input "text" at bounding box center [159, 54] width 94 height 19
click at [159, 58] on input "inv-8430" at bounding box center [159, 54] width 94 height 19
click at [482, 53] on link "Sales Orders" at bounding box center [512, 45] width 128 height 19
click at [482, 51] on link "Sales Orders" at bounding box center [512, 45] width 128 height 19
click at [143, 50] on input "inv-8430" at bounding box center [159, 54] width 94 height 19
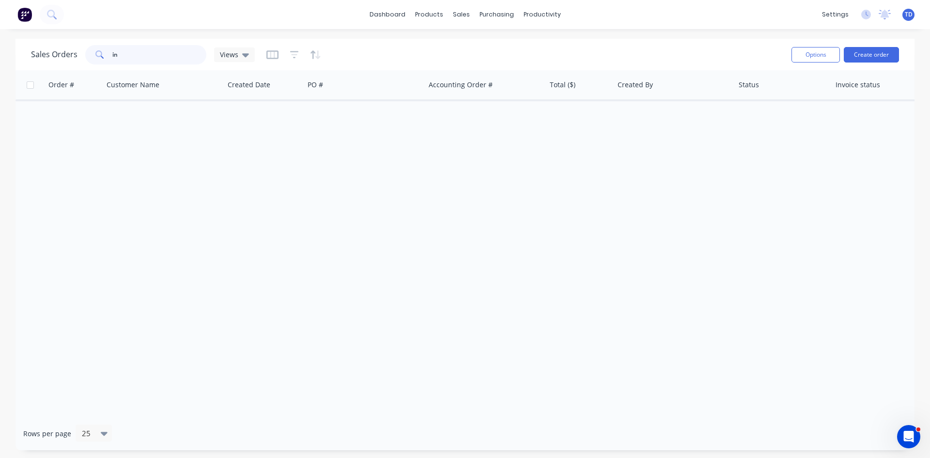
type input "i"
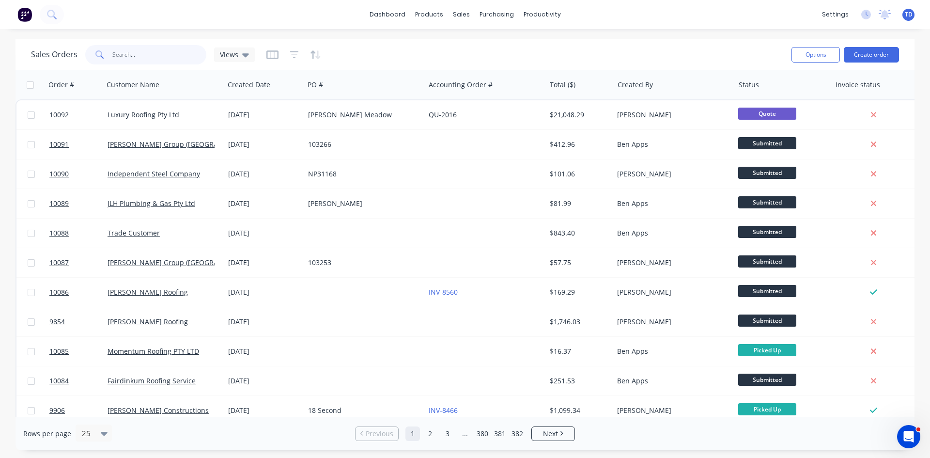
click at [118, 57] on input "text" at bounding box center [159, 54] width 94 height 19
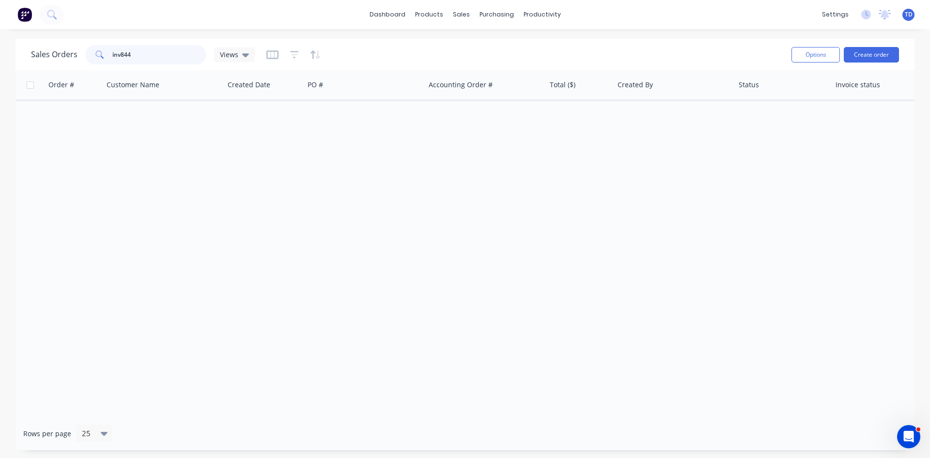
type input "inv8444"
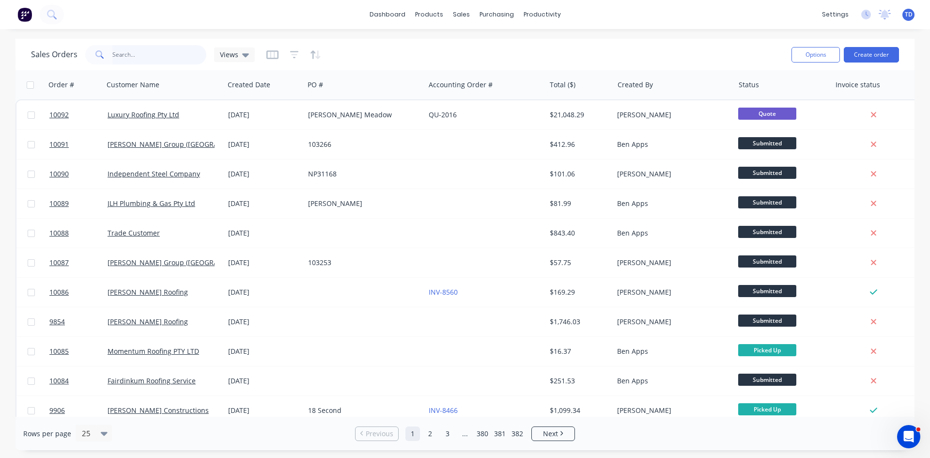
click at [168, 59] on input "text" at bounding box center [159, 54] width 94 height 19
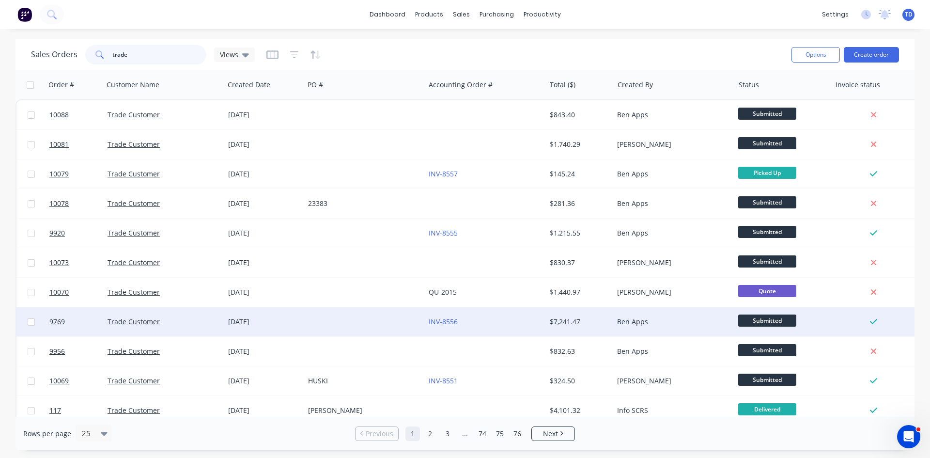
type input "trade"
click at [206, 321] on div "Trade Customer" at bounding box center [162, 322] width 108 height 10
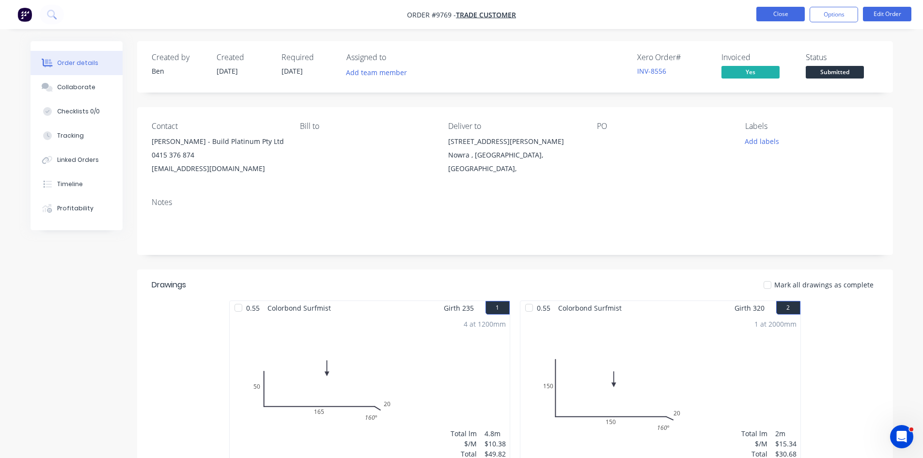
click at [761, 19] on button "Close" at bounding box center [780, 14] width 48 height 15
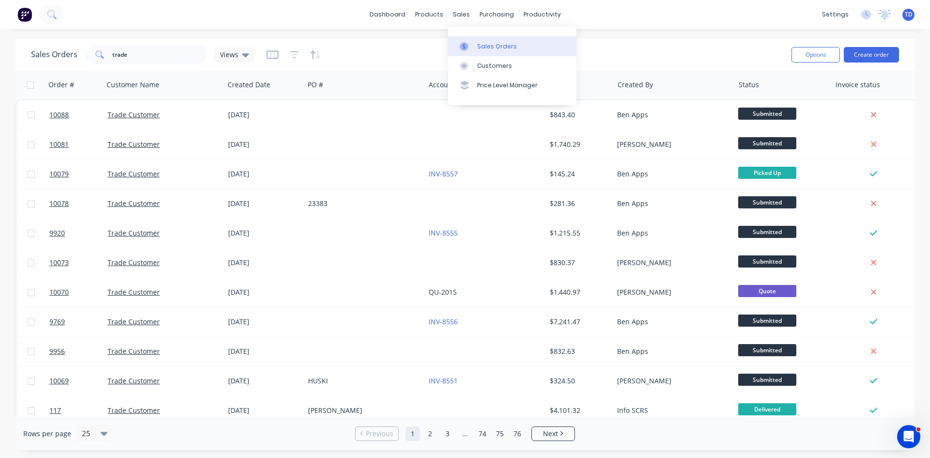
click at [474, 45] on div at bounding box center [467, 46] width 15 height 9
click at [144, 59] on input "trade" at bounding box center [159, 54] width 94 height 19
type input "t"
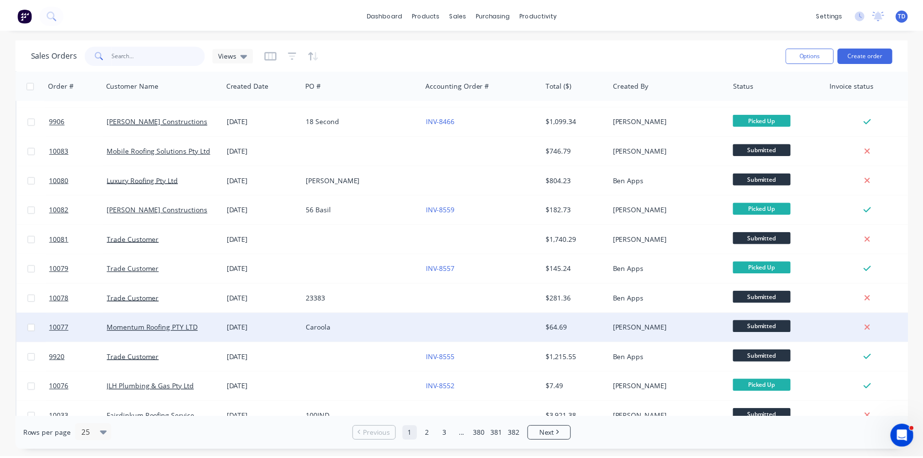
scroll to position [426, 0]
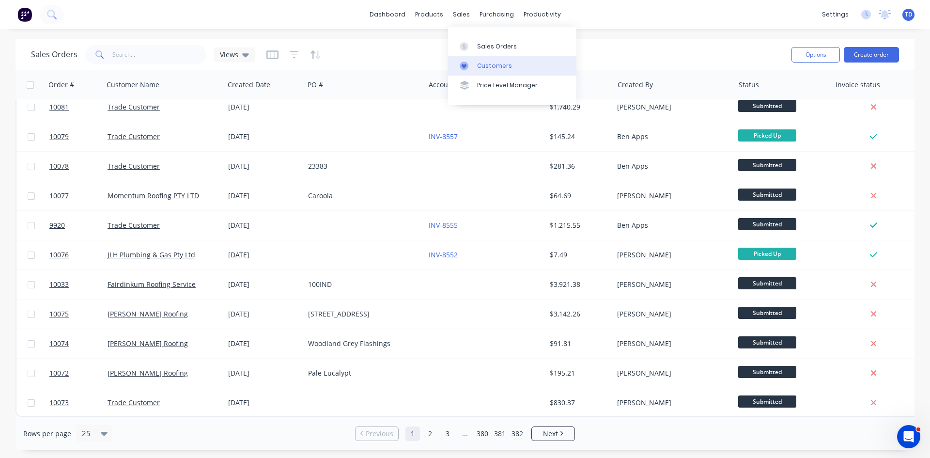
click at [477, 70] on link "Customers" at bounding box center [512, 65] width 128 height 19
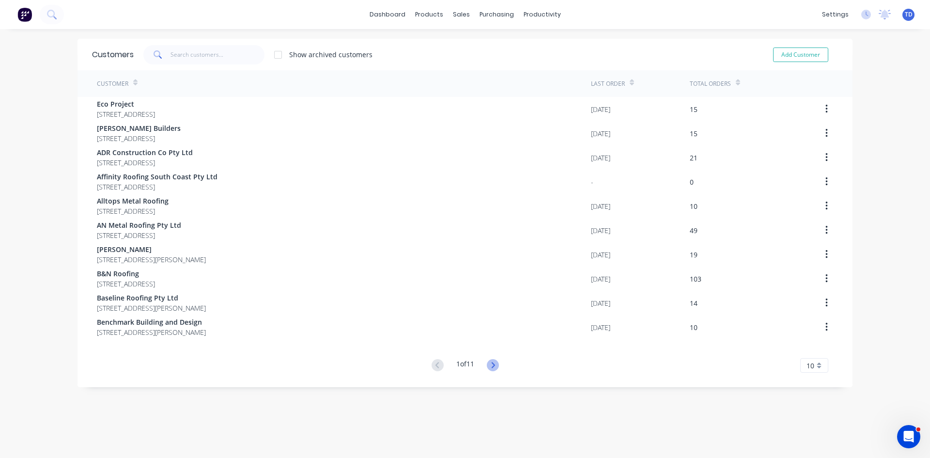
click at [489, 363] on icon at bounding box center [493, 365] width 12 height 12
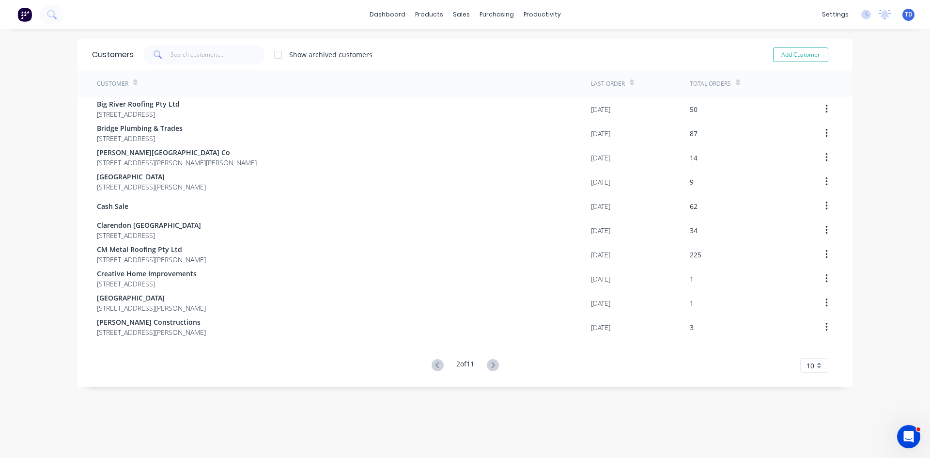
click at [489, 363] on icon at bounding box center [493, 365] width 12 height 12
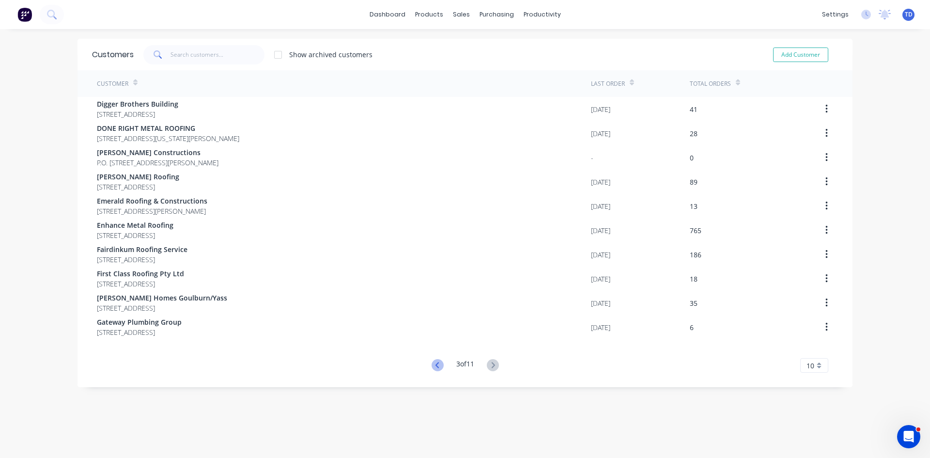
click at [432, 361] on icon at bounding box center [438, 365] width 12 height 12
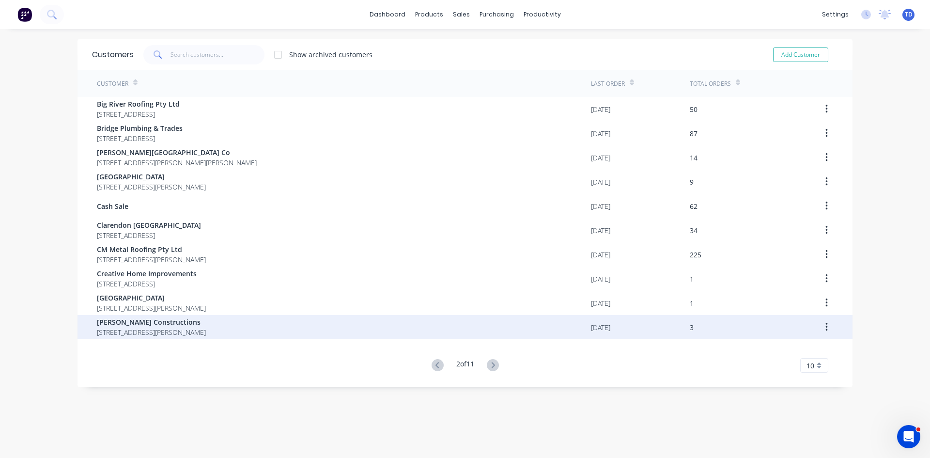
click at [206, 324] on span "[PERSON_NAME] Constructions" at bounding box center [151, 322] width 109 height 10
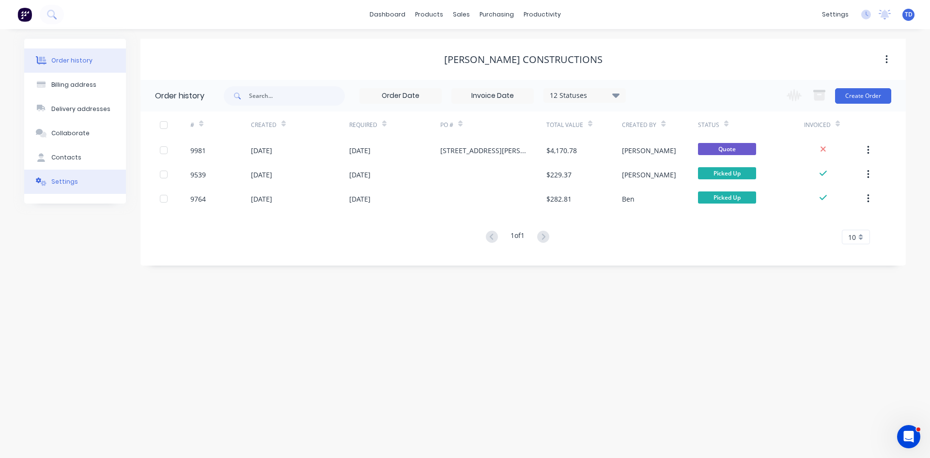
click at [61, 180] on div "Settings" at bounding box center [64, 181] width 27 height 9
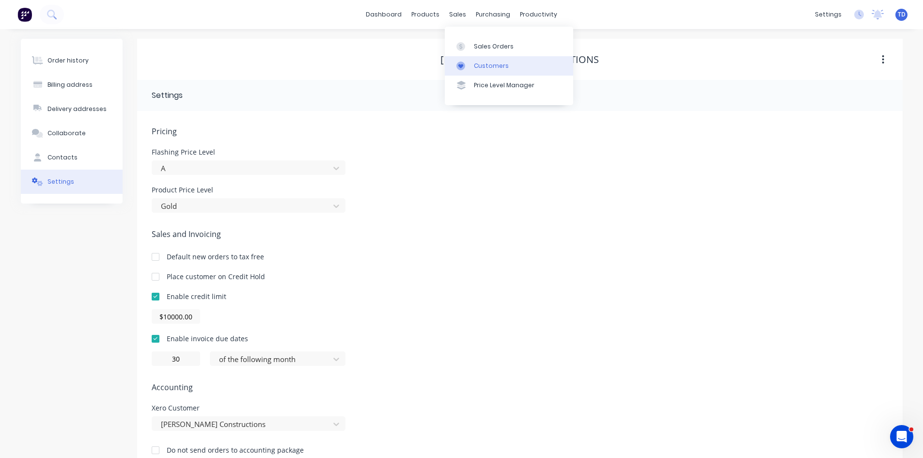
click at [479, 64] on div "Customers" at bounding box center [491, 66] width 35 height 9
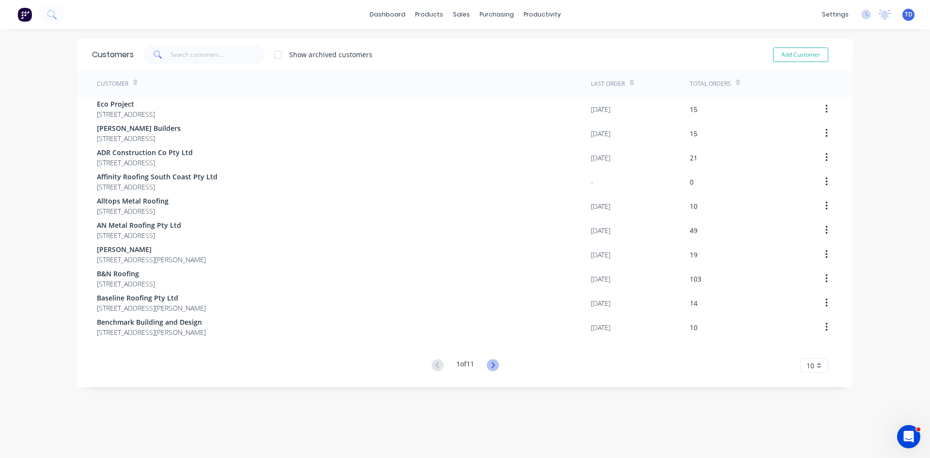
click at [494, 367] on icon at bounding box center [493, 365] width 12 height 12
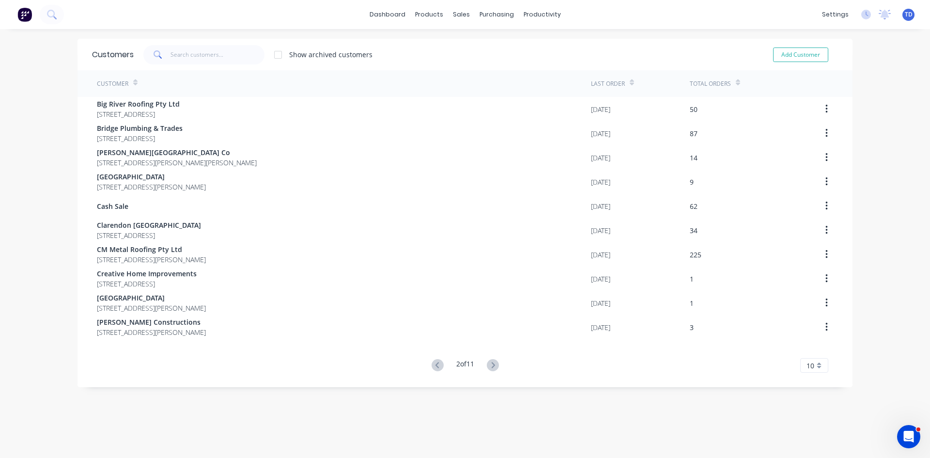
click at [494, 367] on icon at bounding box center [493, 365] width 12 height 12
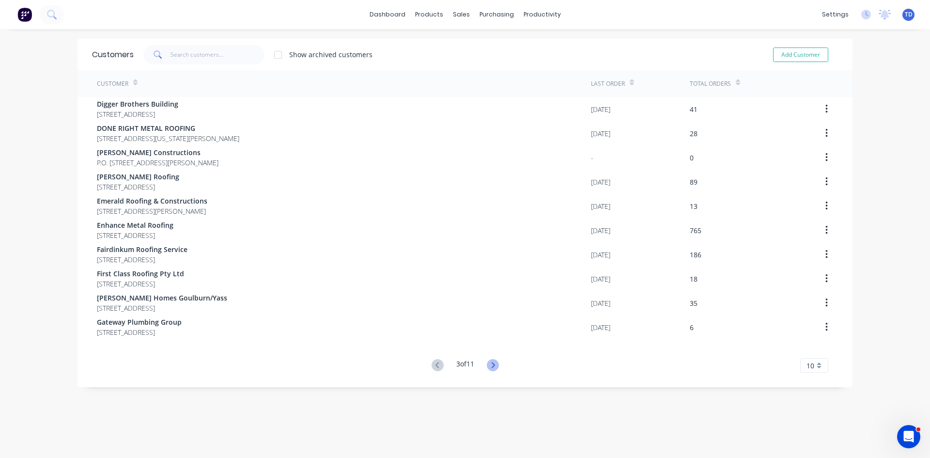
click at [488, 364] on icon at bounding box center [493, 365] width 12 height 12
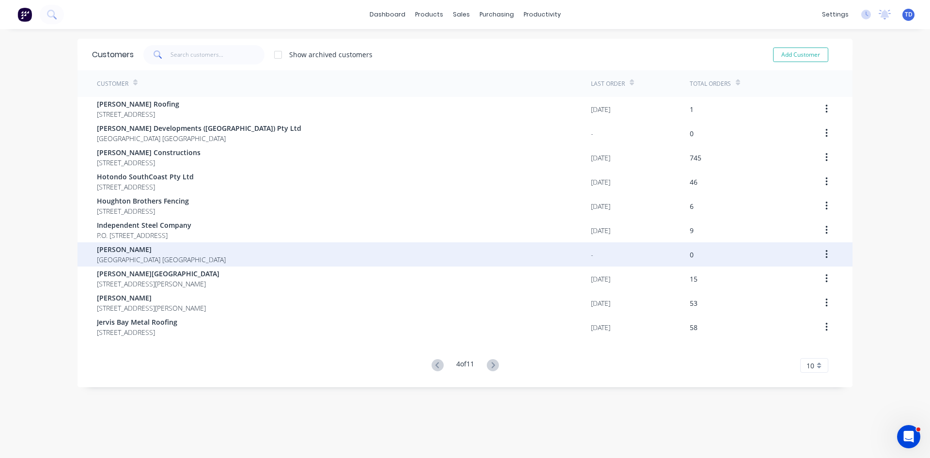
click at [273, 266] on div "[PERSON_NAME] [GEOGRAPHIC_DATA] [GEOGRAPHIC_DATA]" at bounding box center [344, 254] width 494 height 24
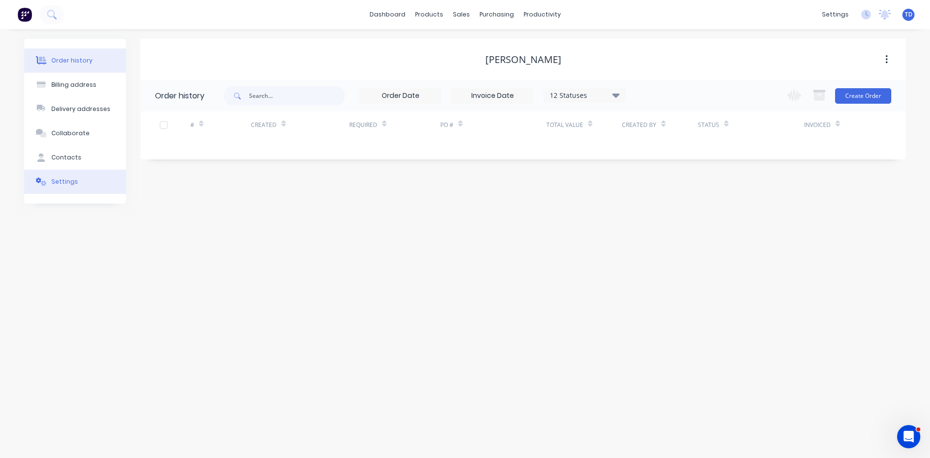
click at [70, 188] on button "Settings" at bounding box center [75, 182] width 102 height 24
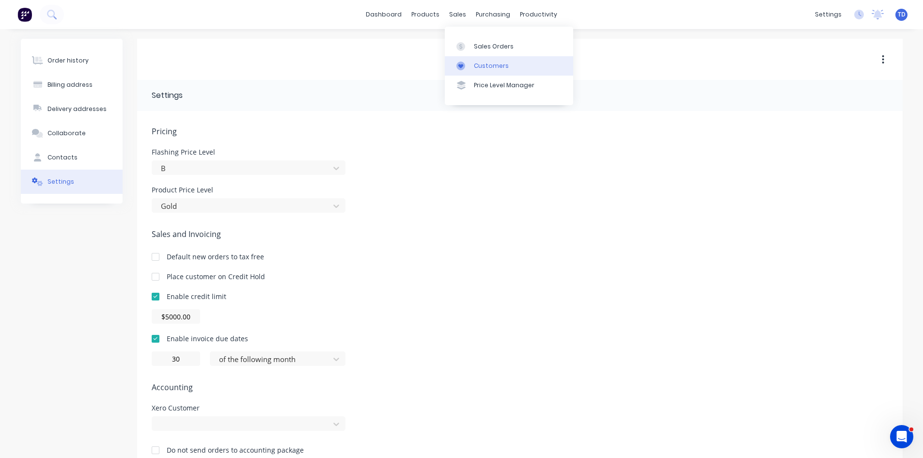
click at [480, 62] on div "Customers" at bounding box center [491, 66] width 35 height 9
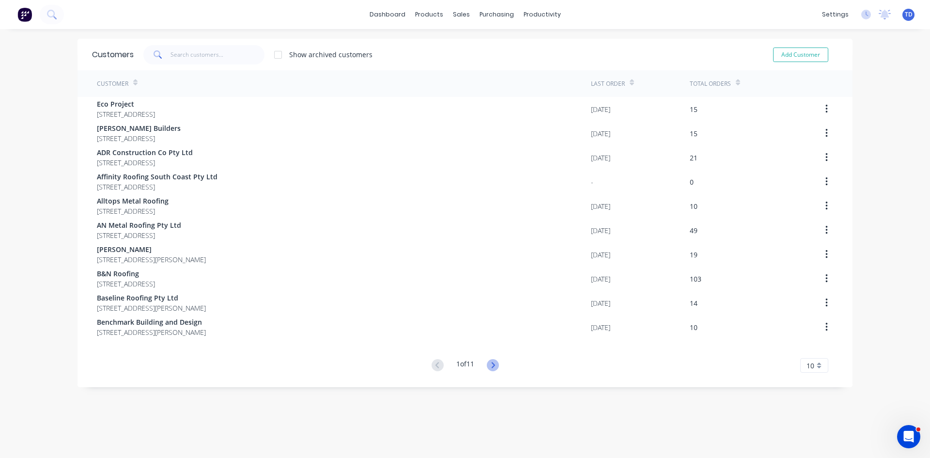
click at [489, 366] on icon at bounding box center [493, 365] width 12 height 12
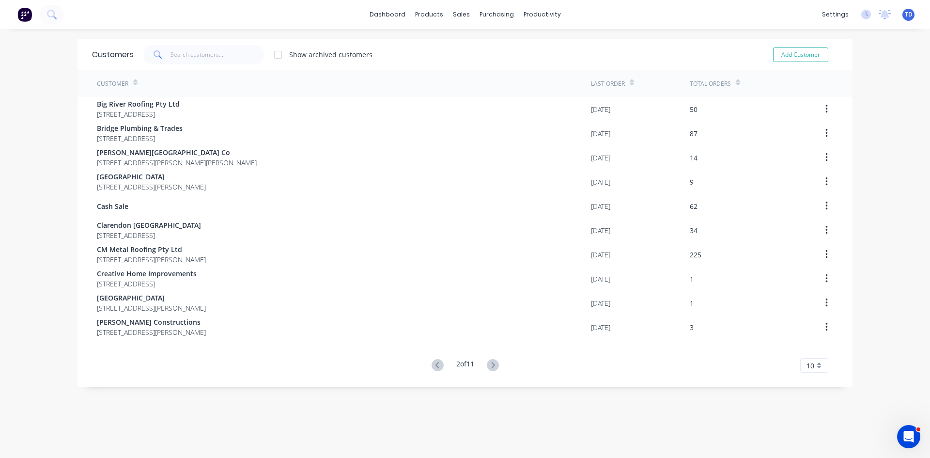
click at [489, 366] on icon at bounding box center [493, 365] width 12 height 12
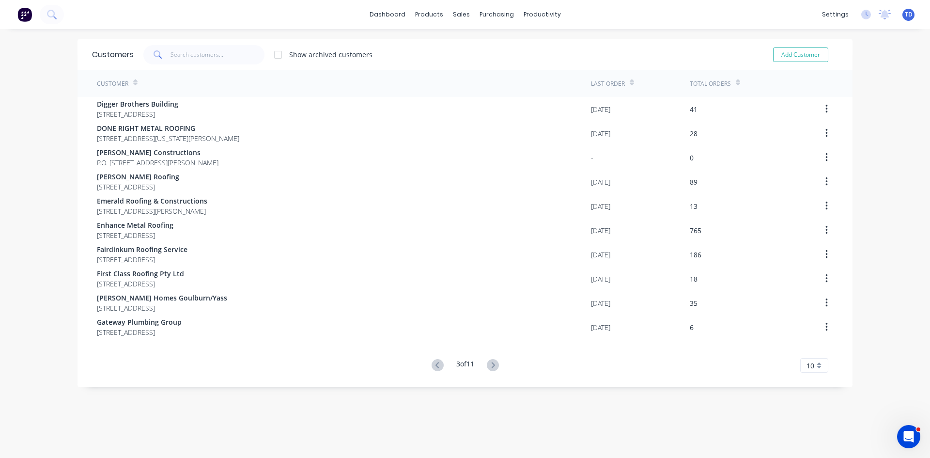
click at [489, 366] on icon at bounding box center [493, 365] width 12 height 12
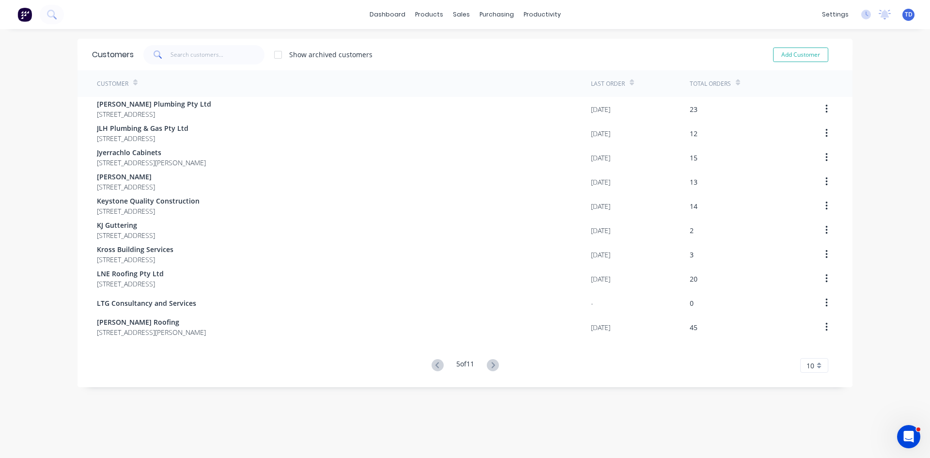
click at [489, 366] on icon at bounding box center [493, 365] width 12 height 12
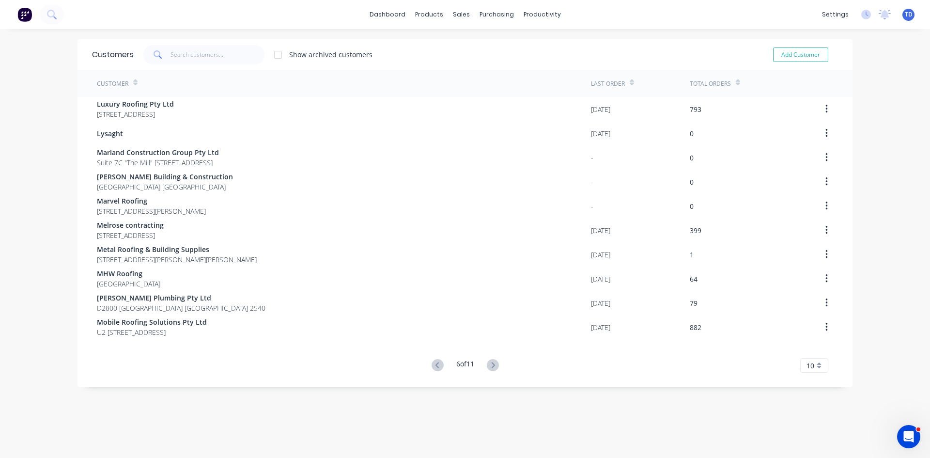
click at [489, 366] on icon at bounding box center [493, 365] width 12 height 12
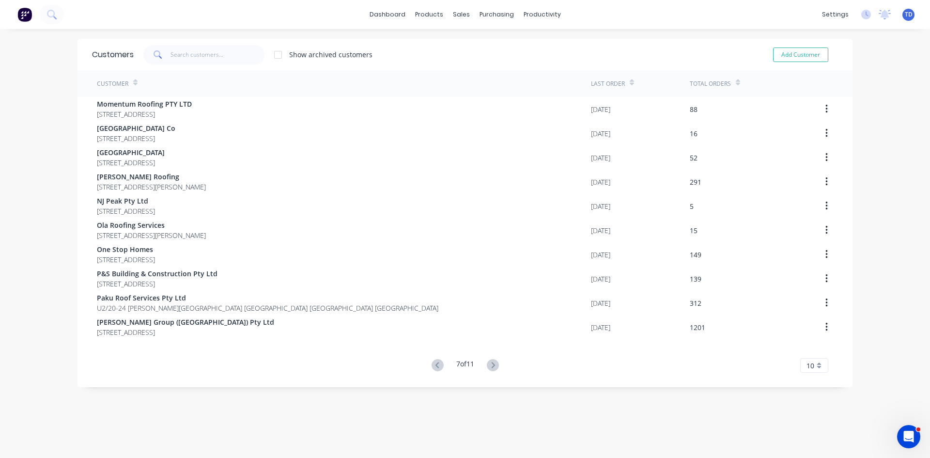
click at [489, 366] on icon at bounding box center [493, 365] width 12 height 12
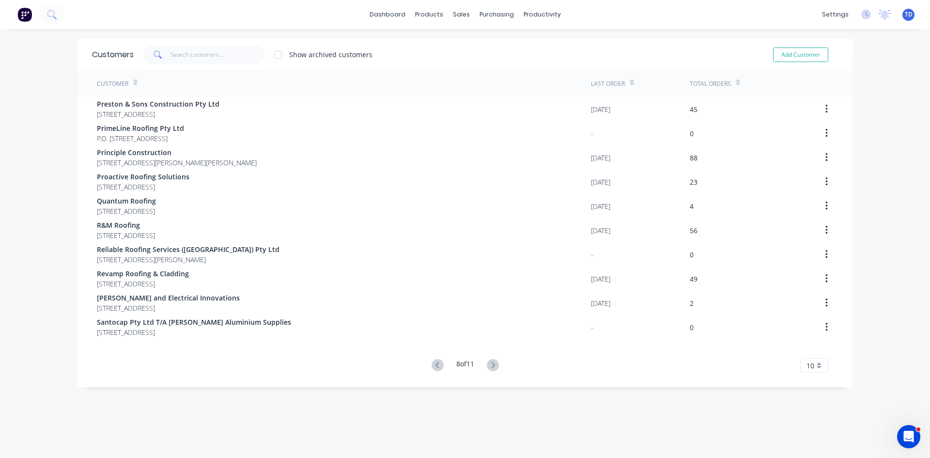
click at [489, 366] on icon at bounding box center [493, 365] width 12 height 12
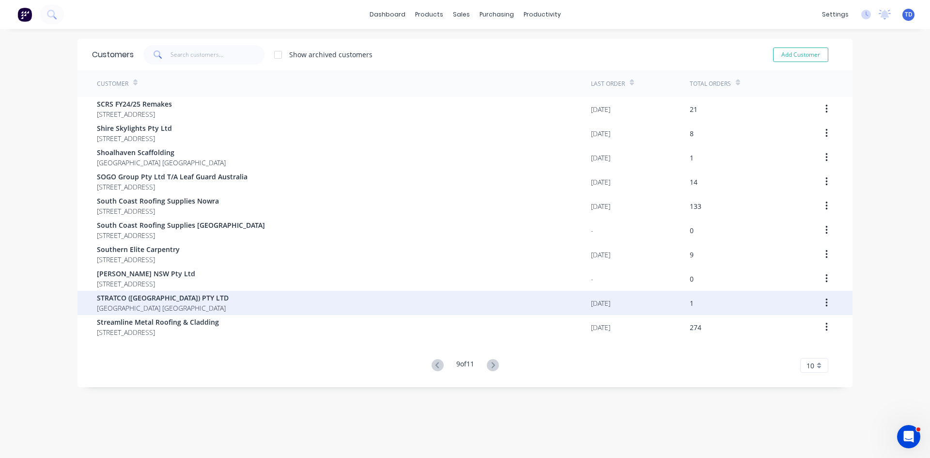
click at [192, 306] on div "STRATCO ([GEOGRAPHIC_DATA]) PTY LTD [GEOGRAPHIC_DATA] [GEOGRAPHIC_DATA]" at bounding box center [344, 303] width 494 height 24
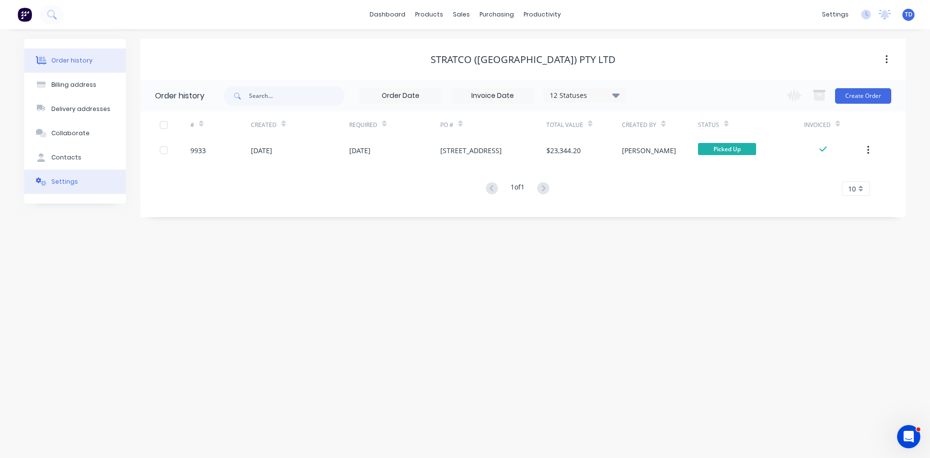
click at [64, 180] on div "Settings" at bounding box center [64, 181] width 27 height 9
